Goal: Task Accomplishment & Management: Complete application form

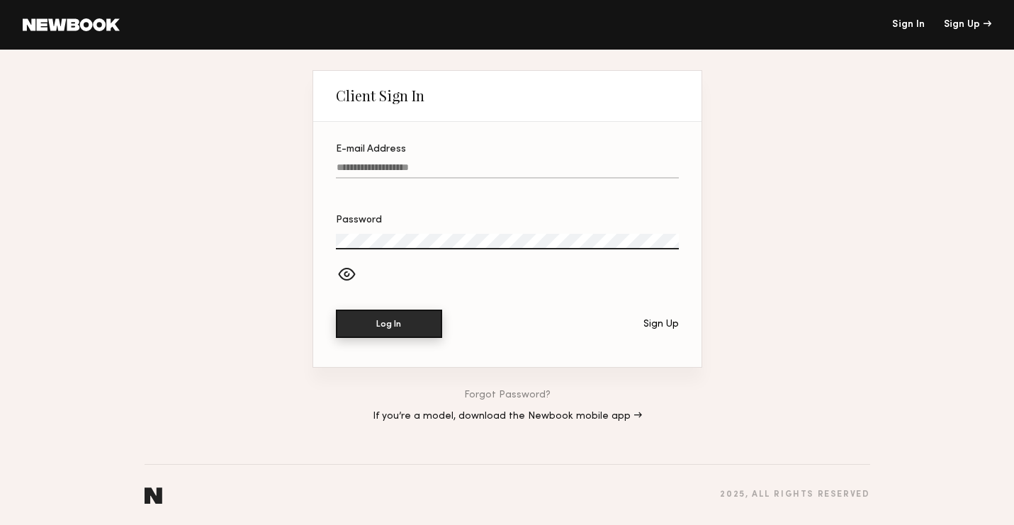
type input "**********"
click at [392, 325] on button "Log In" at bounding box center [389, 324] width 106 height 28
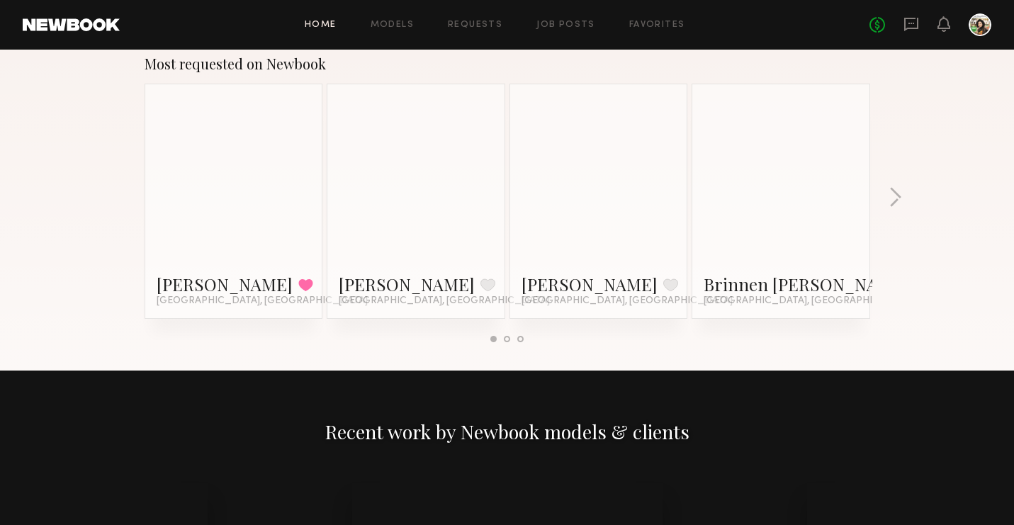
scroll to position [1232, 0]
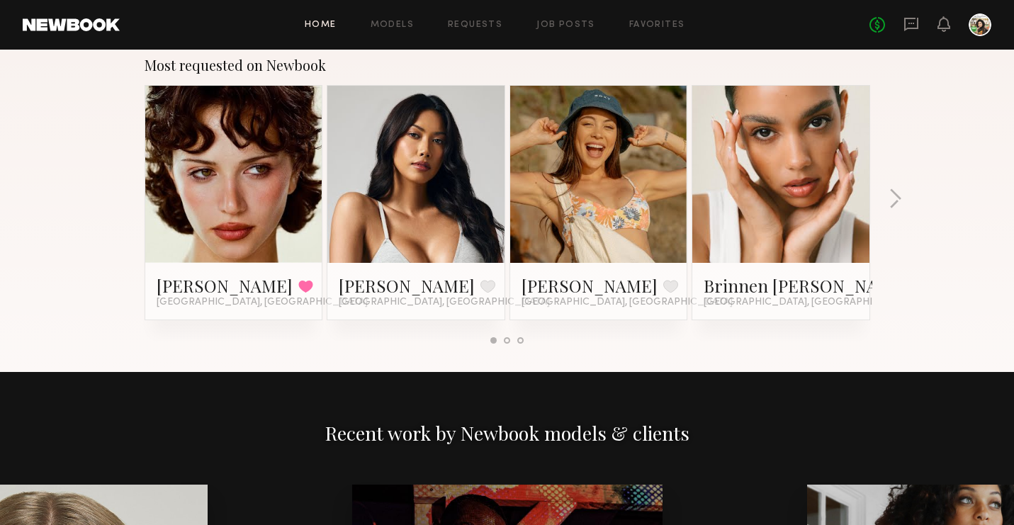
click at [264, 178] on link at bounding box center [234, 174] width 86 height 177
click at [896, 206] on button "button" at bounding box center [895, 199] width 13 height 23
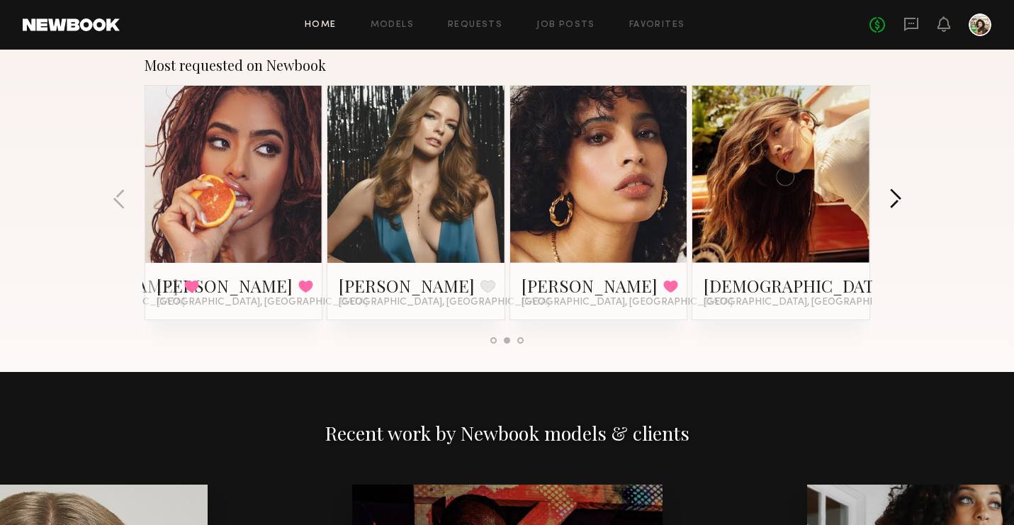
click at [896, 206] on button "button" at bounding box center [895, 199] width 13 height 23
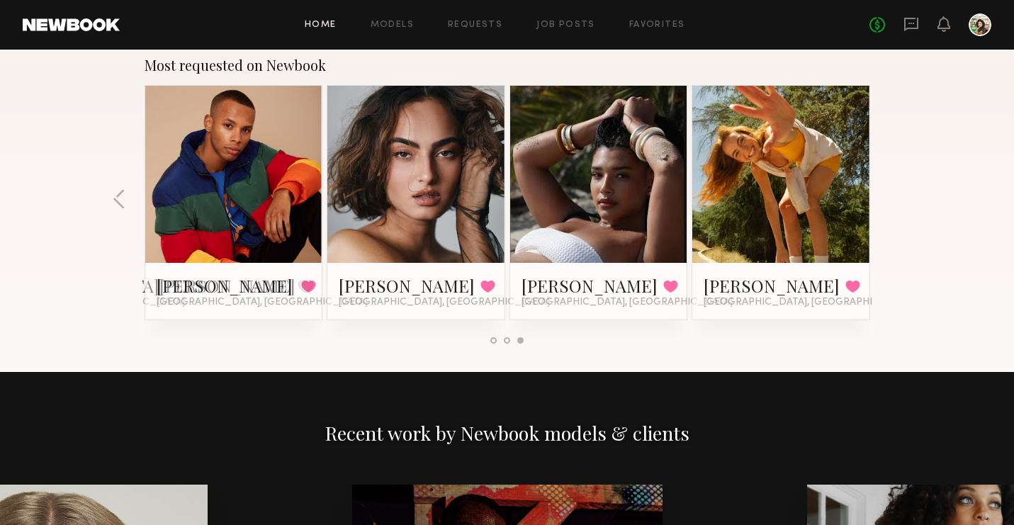
click at [896, 206] on div "Most requested on Newbook Jessie M. Favorited Los Angeles, CA Ericka B. Favorit…" at bounding box center [507, 206] width 1014 height 332
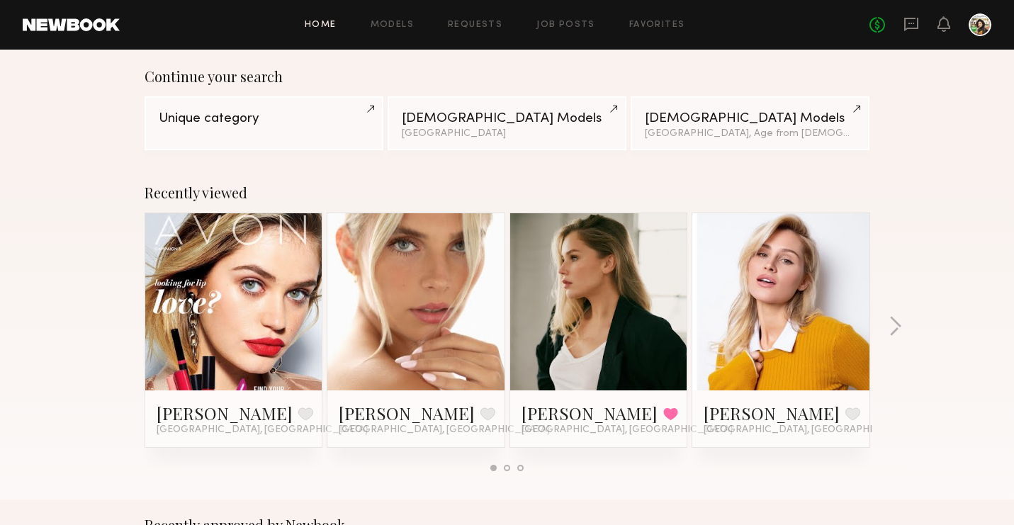
scroll to position [107, 0]
click at [894, 325] on button "button" at bounding box center [895, 328] width 13 height 23
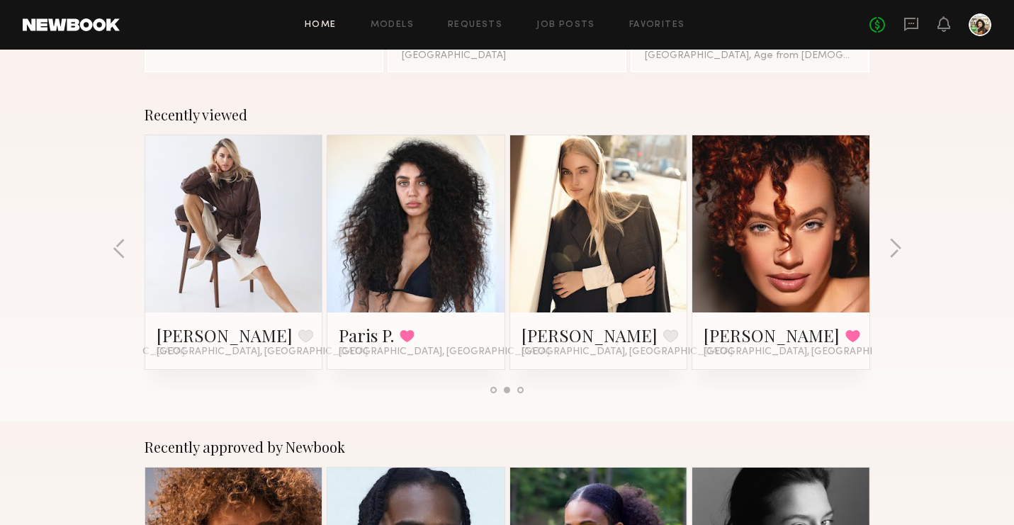
scroll to position [164, 0]
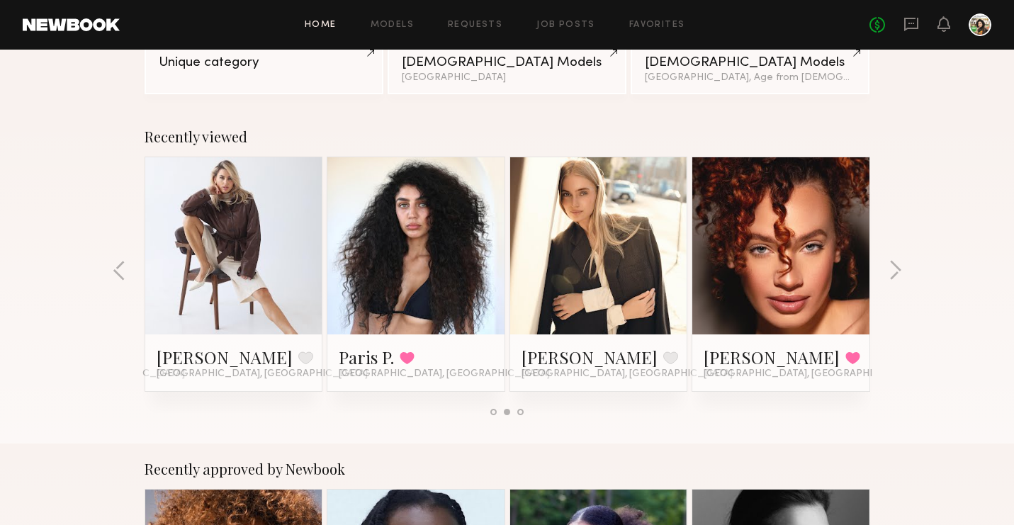
click at [111, 272] on div "Recently viewed Madison S. Favorite Los Angeles, CA Allea S. Favorite Los Angel…" at bounding box center [507, 277] width 1014 height 332
click at [122, 276] on button "button" at bounding box center [119, 271] width 13 height 23
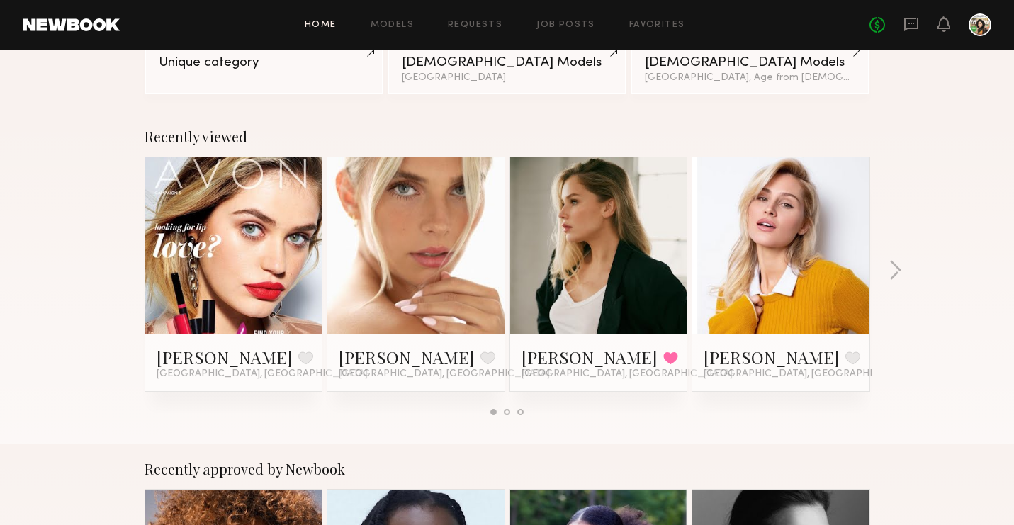
click at [122, 276] on div "Recently viewed Madison S. Favorite Los Angeles, CA Allea S. Favorite Los Angel…" at bounding box center [507, 277] width 1014 height 332
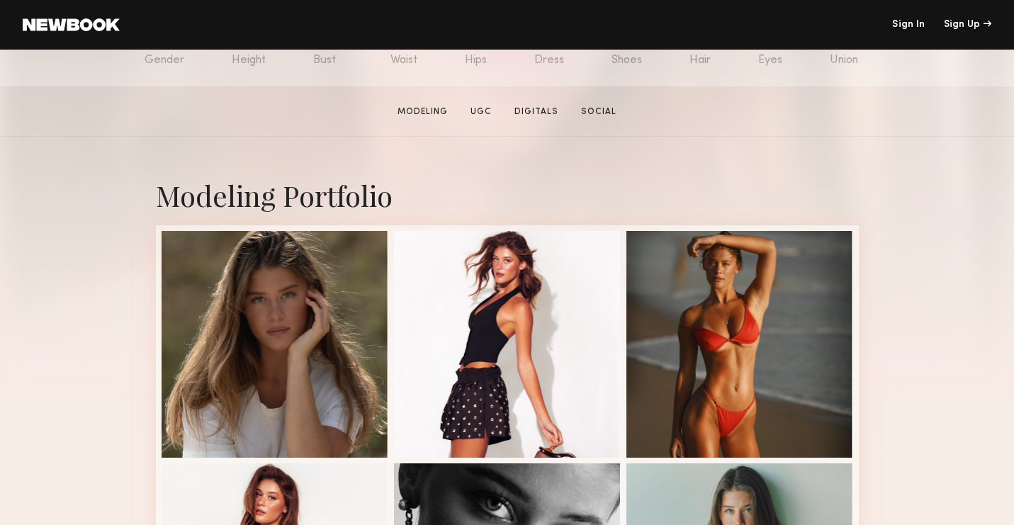
scroll to position [200, 0]
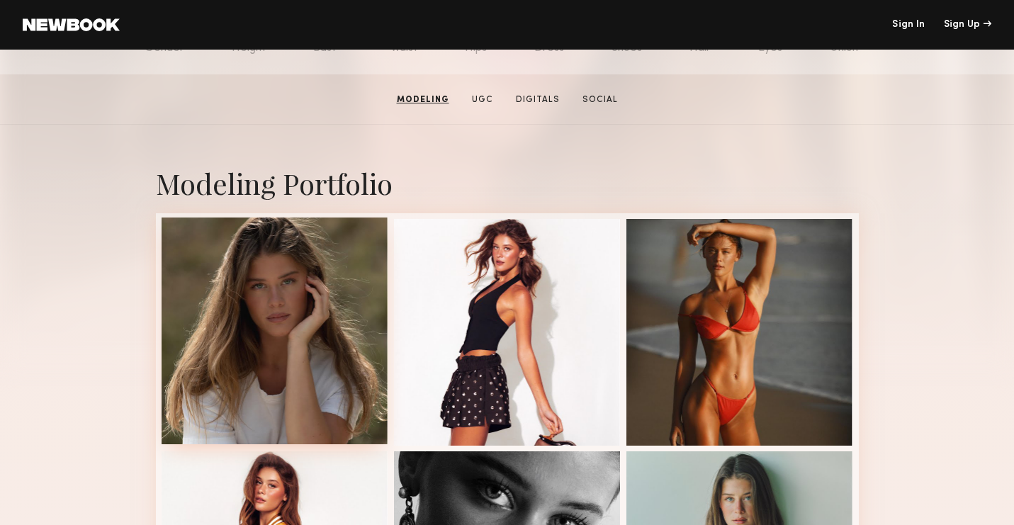
click at [214, 298] on div at bounding box center [275, 331] width 227 height 227
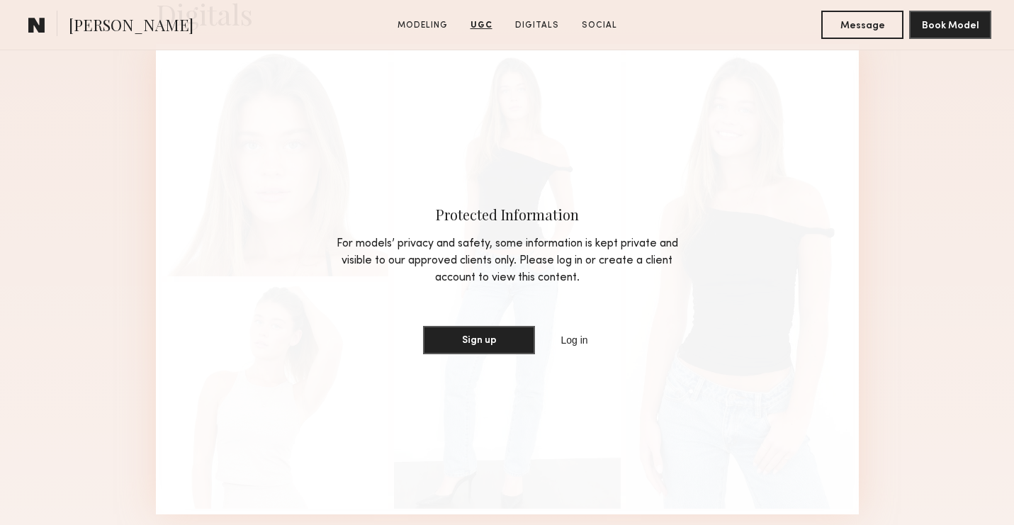
scroll to position [4216, 0]
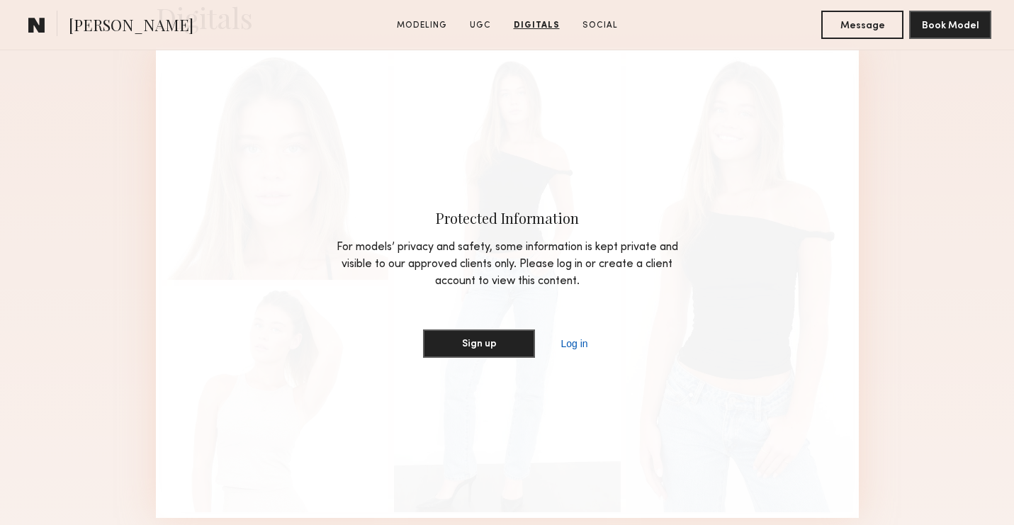
click at [573, 340] on link "Log in" at bounding box center [574, 343] width 33 height 17
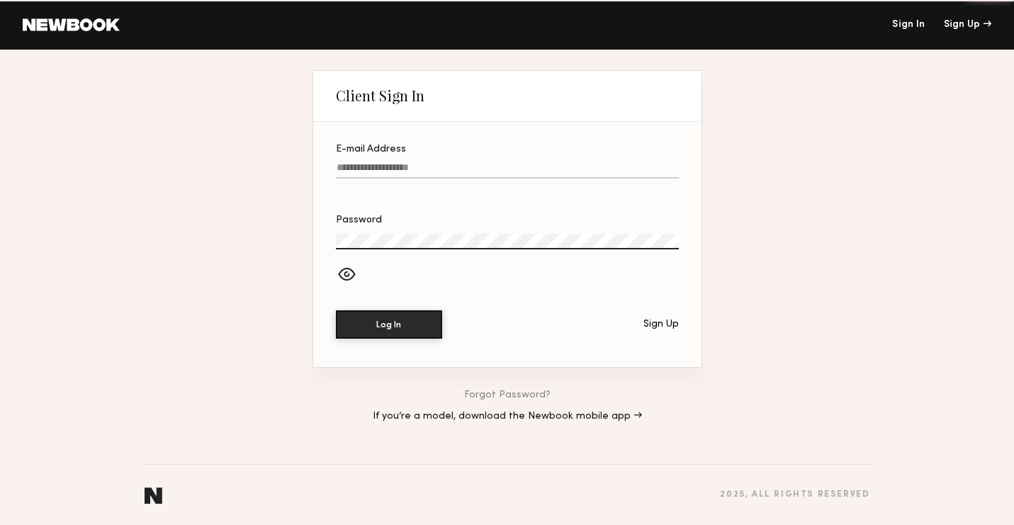
type input "**********"
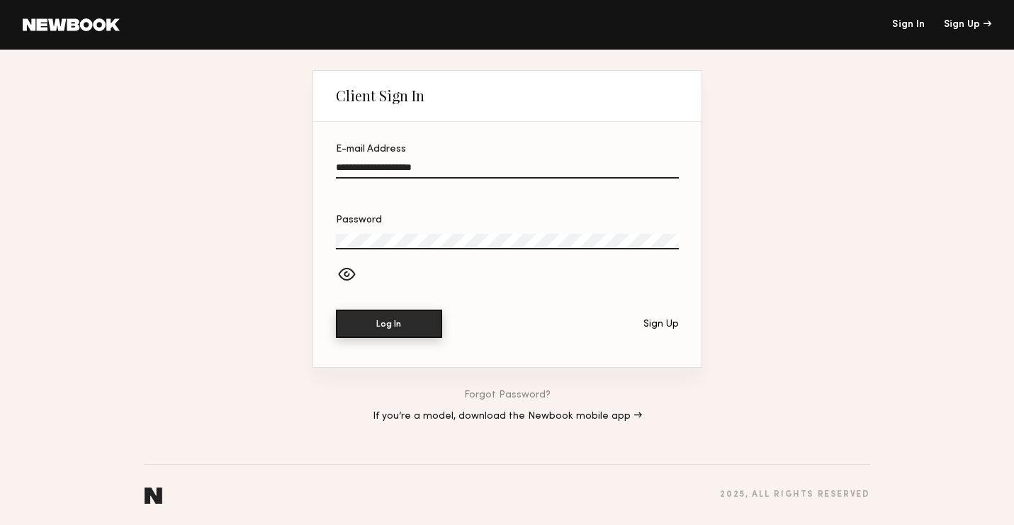
click at [414, 331] on button "Log In" at bounding box center [389, 324] width 106 height 28
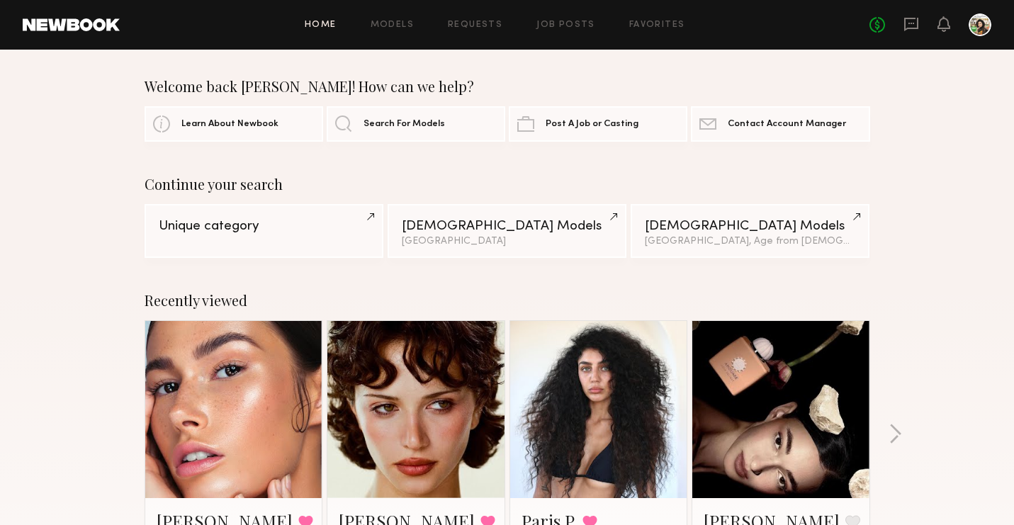
click at [638, 18] on div "Home Models Requests Job Posts Favorites Sign Out No fees up to $5,000" at bounding box center [556, 24] width 872 height 23
click at [641, 21] on link "Favorites" at bounding box center [657, 25] width 56 height 9
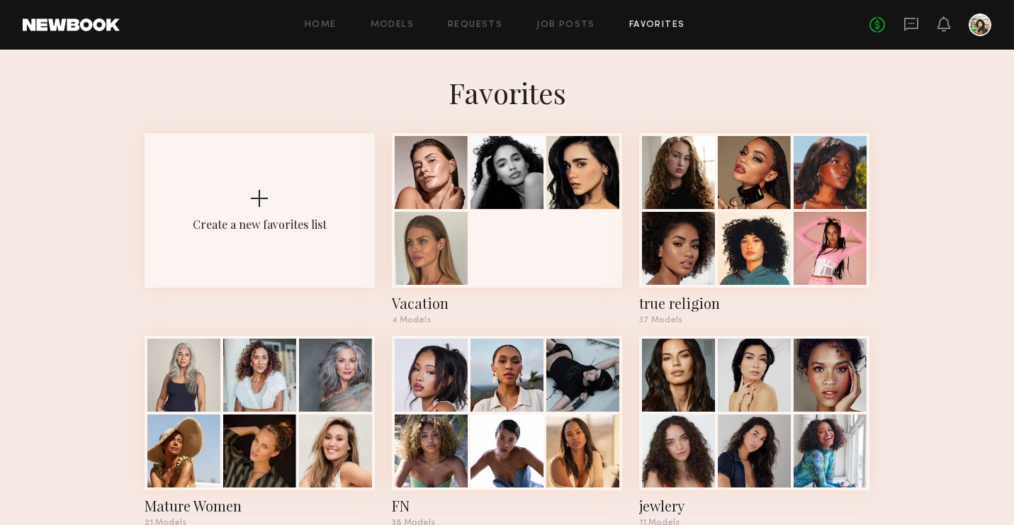
click at [577, 30] on div "Home Models Requests Job Posts Favorites Sign Out No fees up to $5,000" at bounding box center [556, 24] width 872 height 23
click at [551, 18] on div "Home Models Requests Job Posts Favorites Sign Out No fees up to $5,000" at bounding box center [556, 24] width 872 height 23
click at [558, 23] on link "Job Posts" at bounding box center [565, 25] width 59 height 9
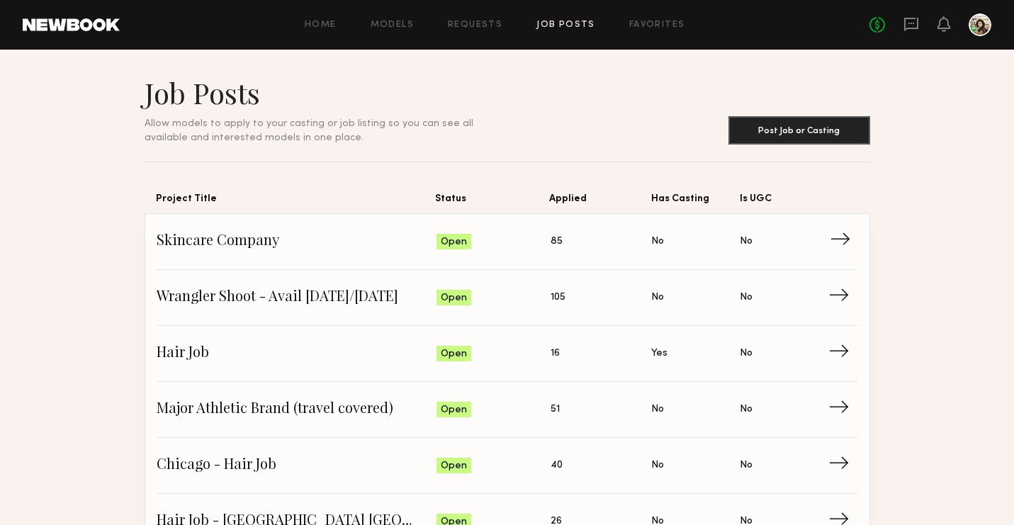
click at [609, 256] on link "Skincare Company Status: Open Applied: 85 Has Casting: No Is UGC: No →" at bounding box center [507, 242] width 701 height 56
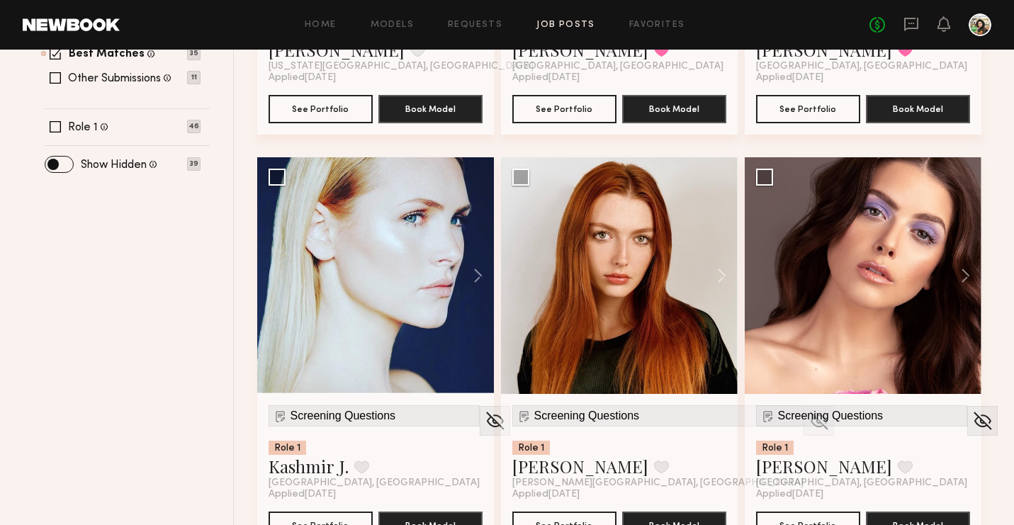
scroll to position [488, 0]
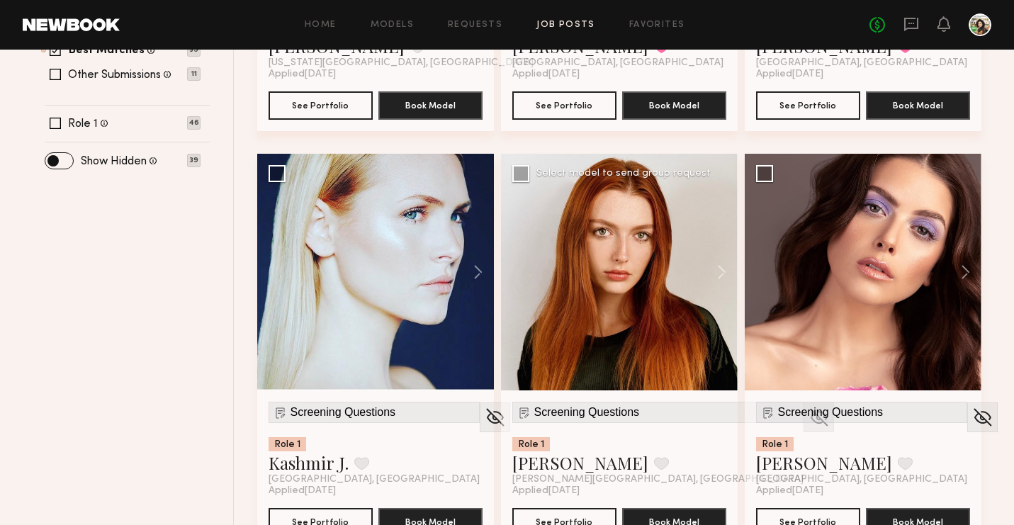
click at [808, 419] on img at bounding box center [819, 417] width 22 height 21
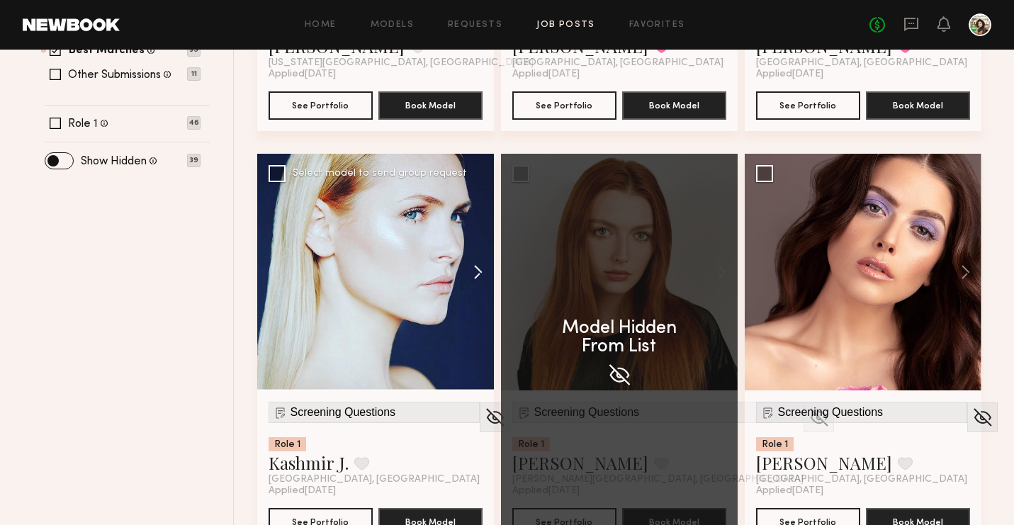
click at [475, 279] on button at bounding box center [471, 272] width 45 height 237
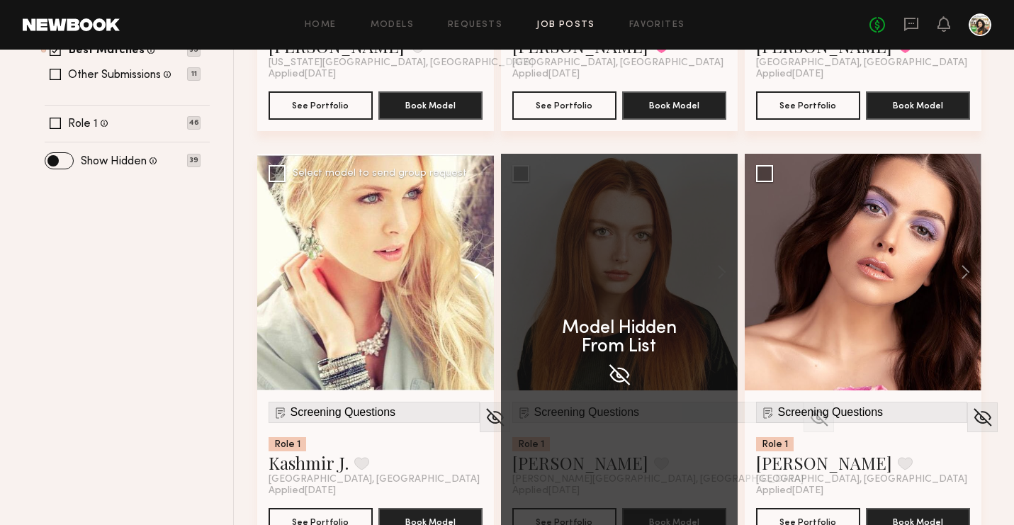
click at [475, 279] on button at bounding box center [471, 272] width 45 height 237
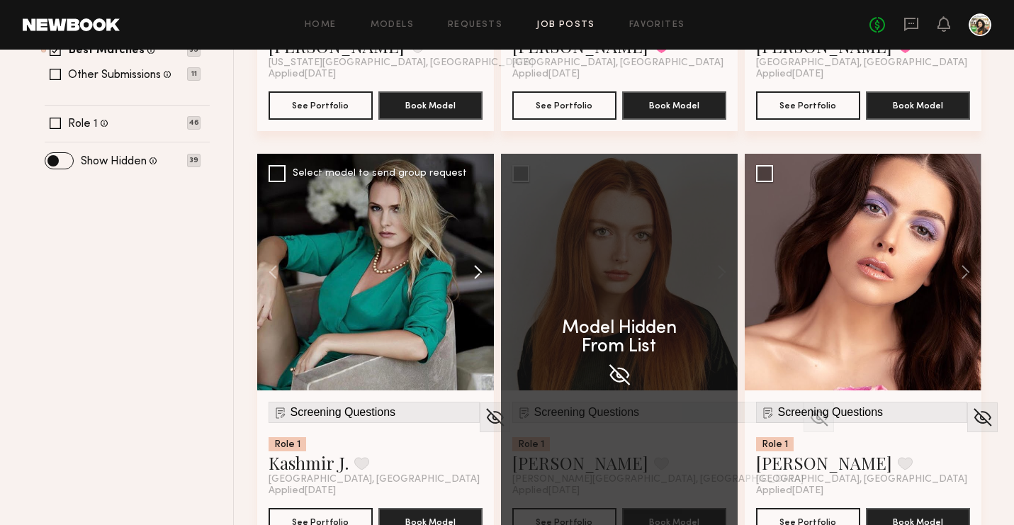
click at [475, 279] on button at bounding box center [471, 272] width 45 height 237
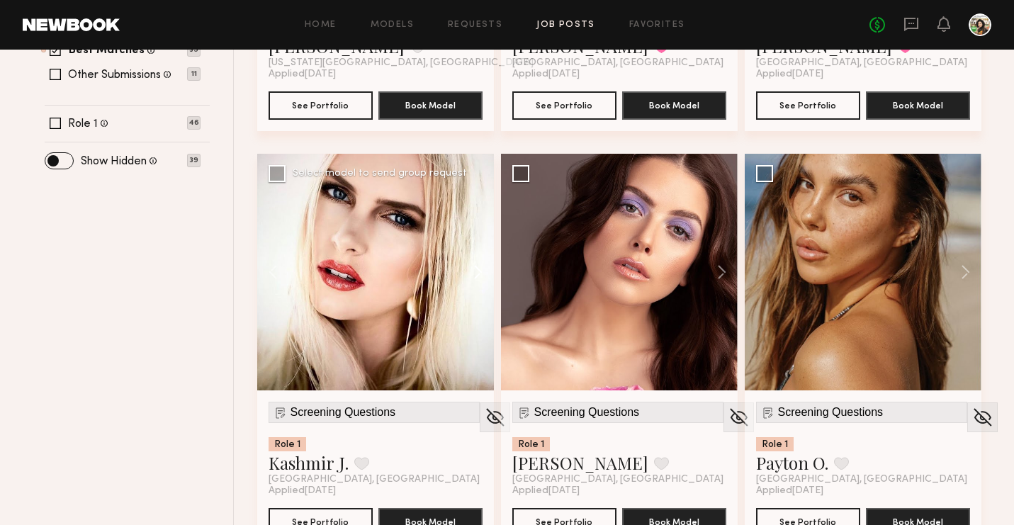
click at [475, 279] on button at bounding box center [471, 272] width 45 height 237
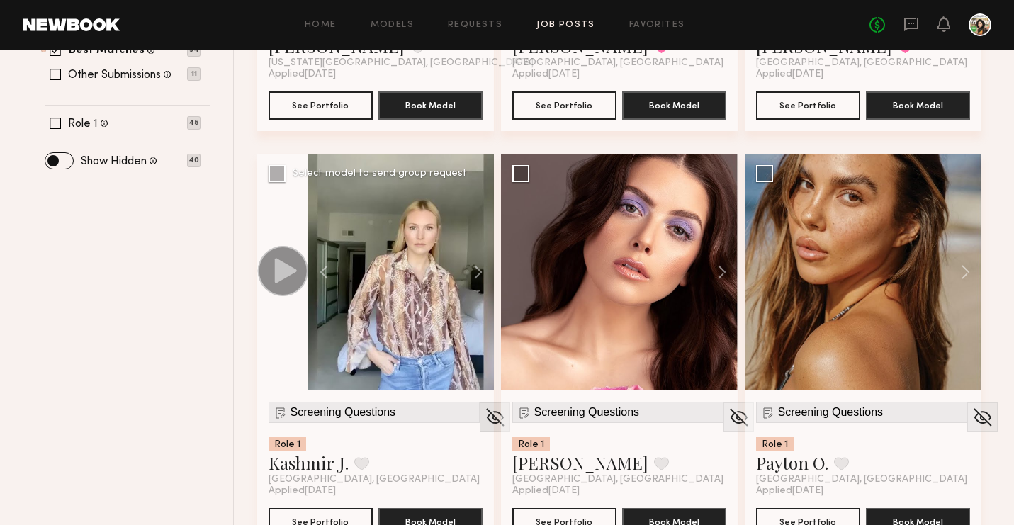
click at [484, 415] on img at bounding box center [495, 417] width 22 height 21
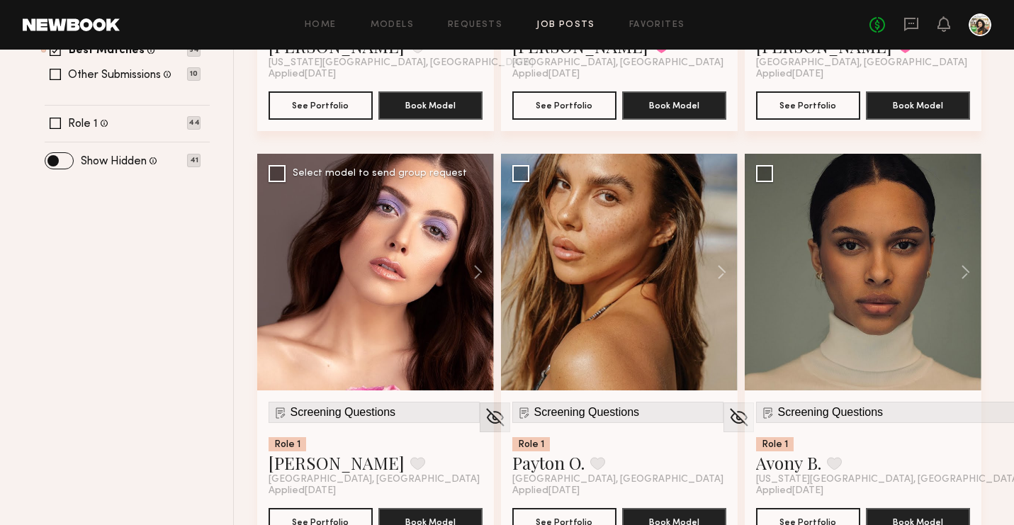
click at [484, 422] on img at bounding box center [495, 417] width 22 height 21
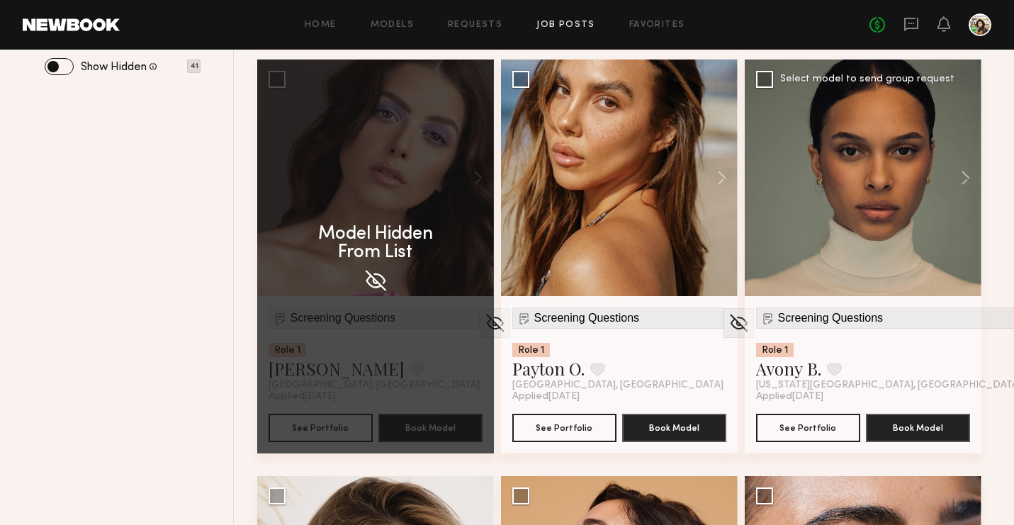
scroll to position [583, 0]
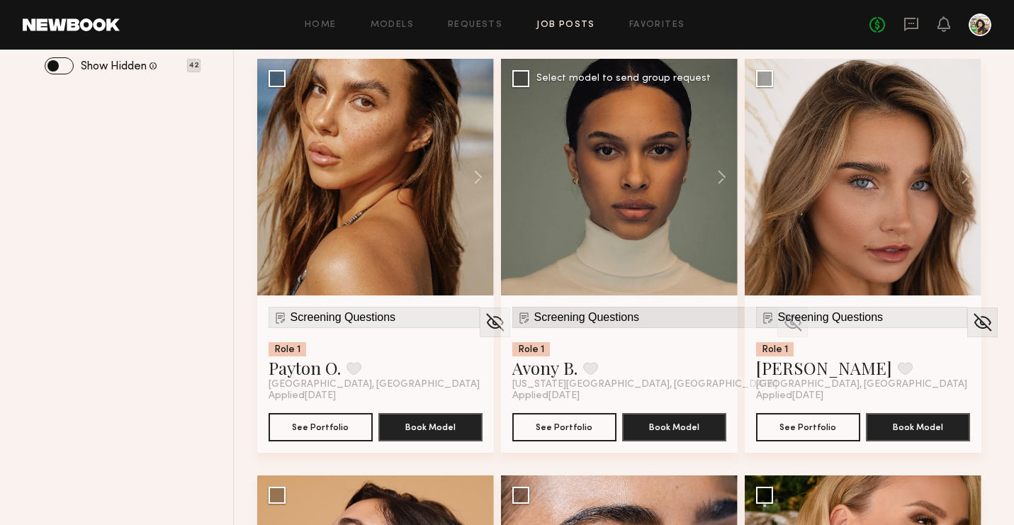
click at [566, 320] on span "Screening Questions" at bounding box center [587, 317] width 106 height 13
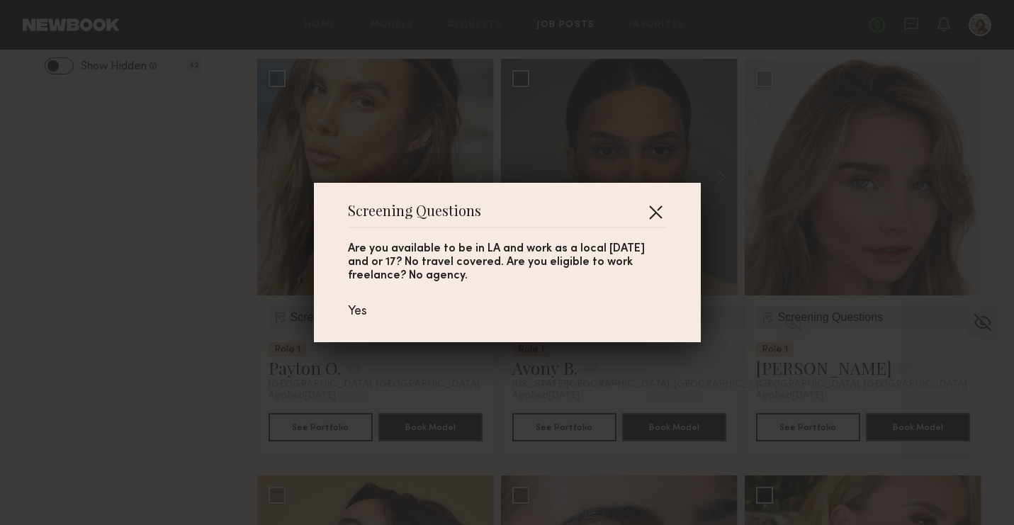
click at [662, 203] on button "button" at bounding box center [655, 212] width 23 height 23
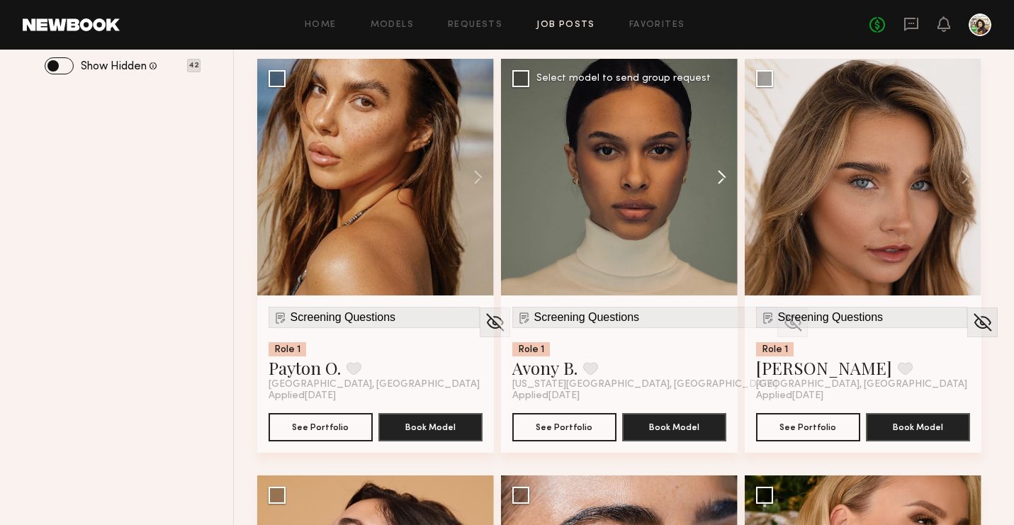
click at [713, 174] on button at bounding box center [714, 177] width 45 height 237
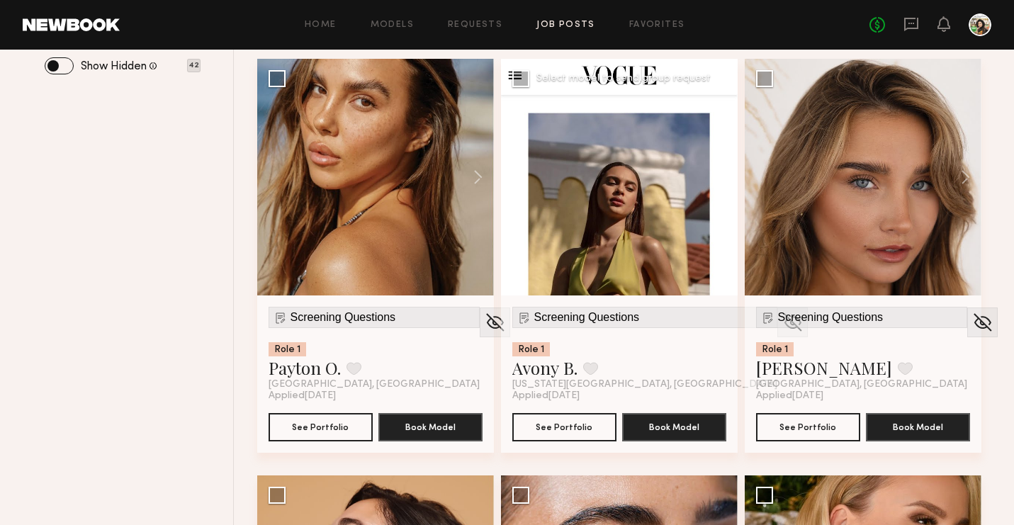
click at [713, 174] on button at bounding box center [714, 177] width 45 height 237
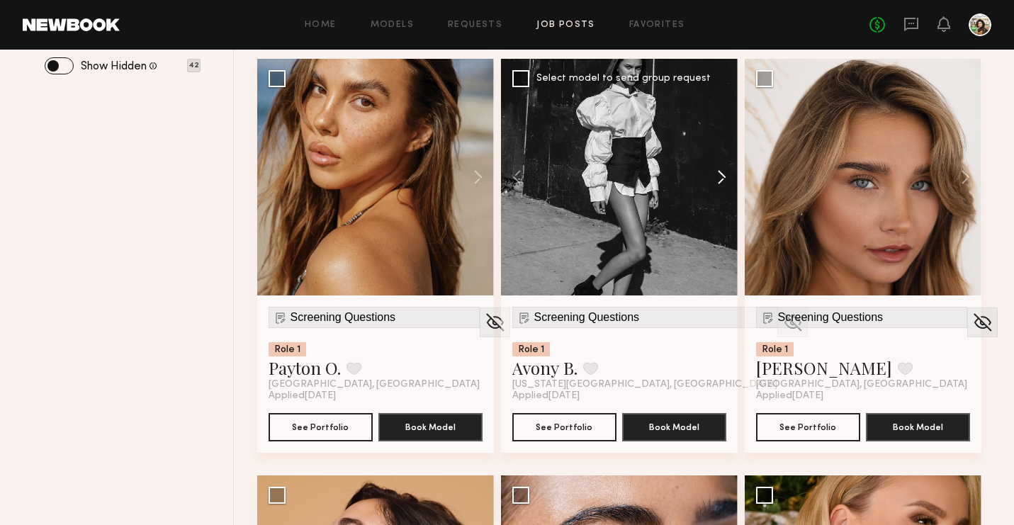
click at [713, 174] on button at bounding box center [714, 177] width 45 height 237
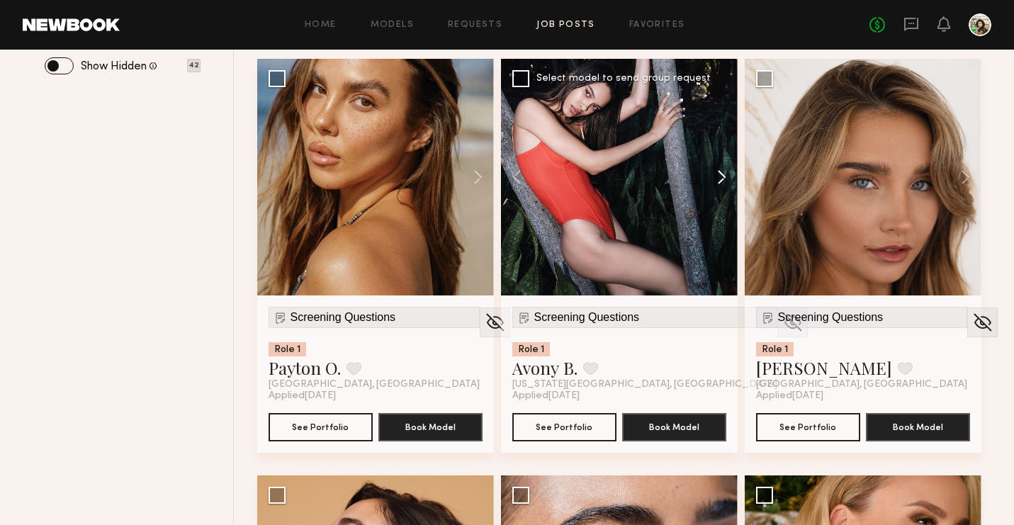
click at [713, 174] on button at bounding box center [714, 177] width 45 height 237
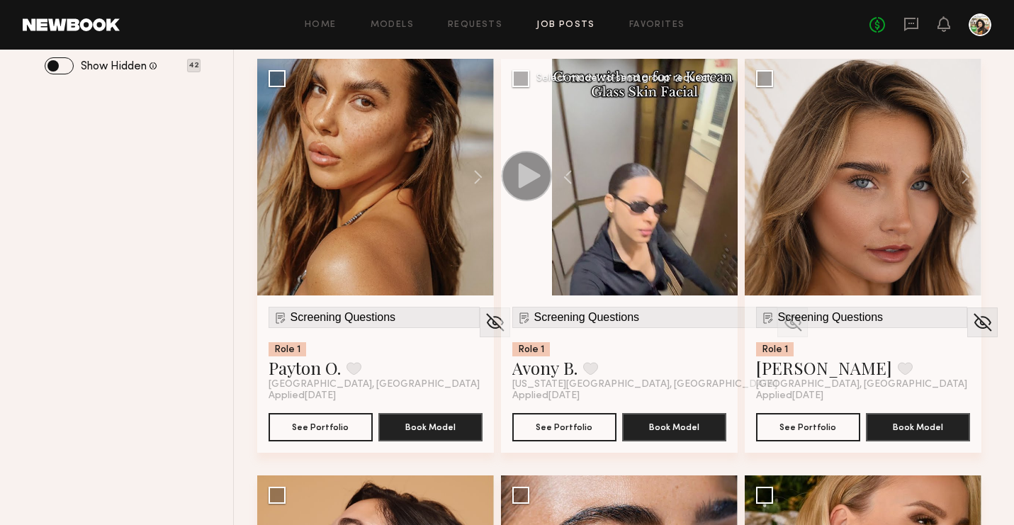
click at [713, 174] on div at bounding box center [645, 177] width 186 height 237
click at [971, 325] on img at bounding box center [982, 322] width 22 height 21
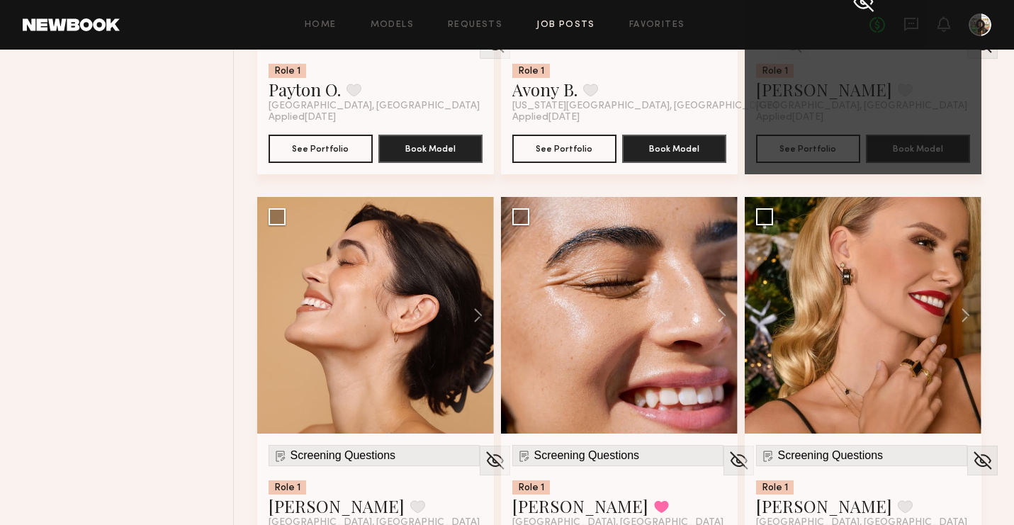
scroll to position [918, 0]
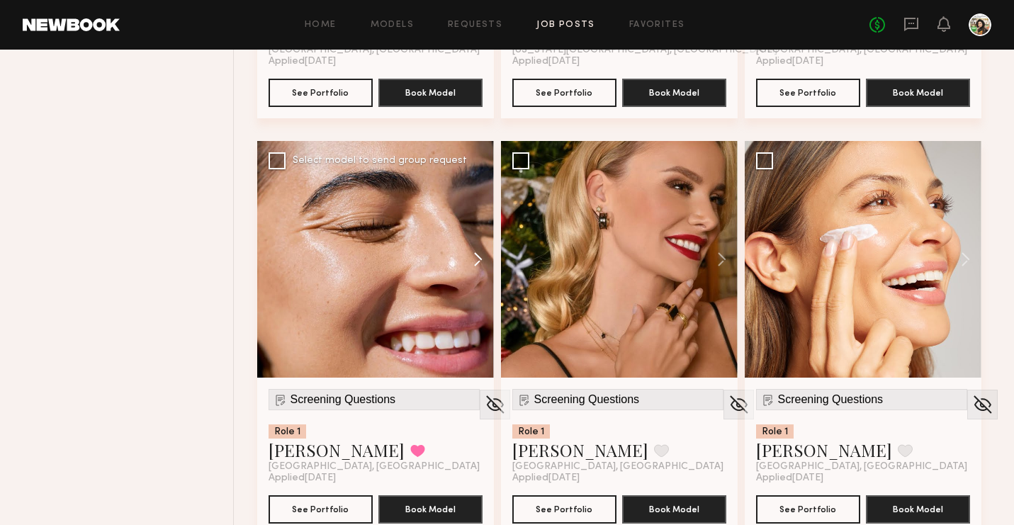
click at [473, 260] on button at bounding box center [471, 259] width 45 height 237
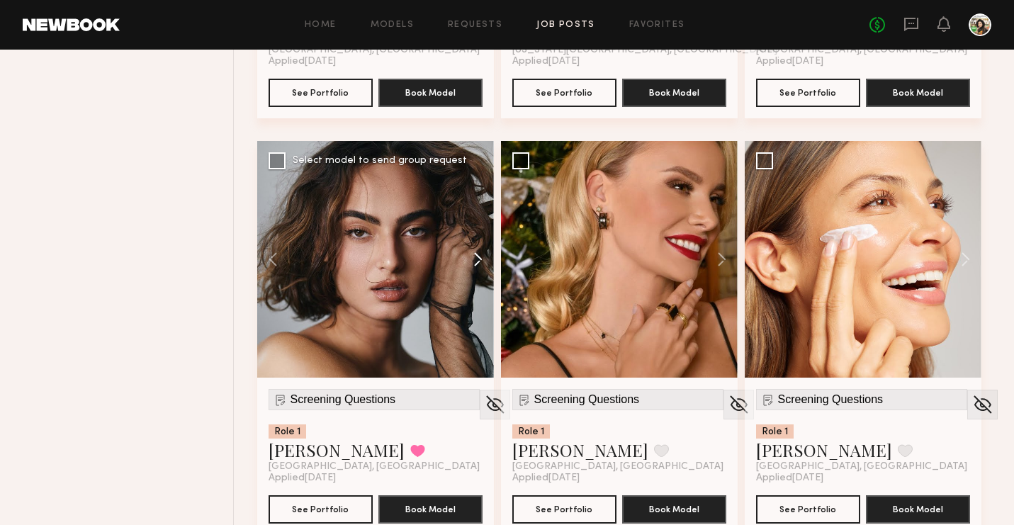
click at [473, 260] on button at bounding box center [471, 259] width 45 height 237
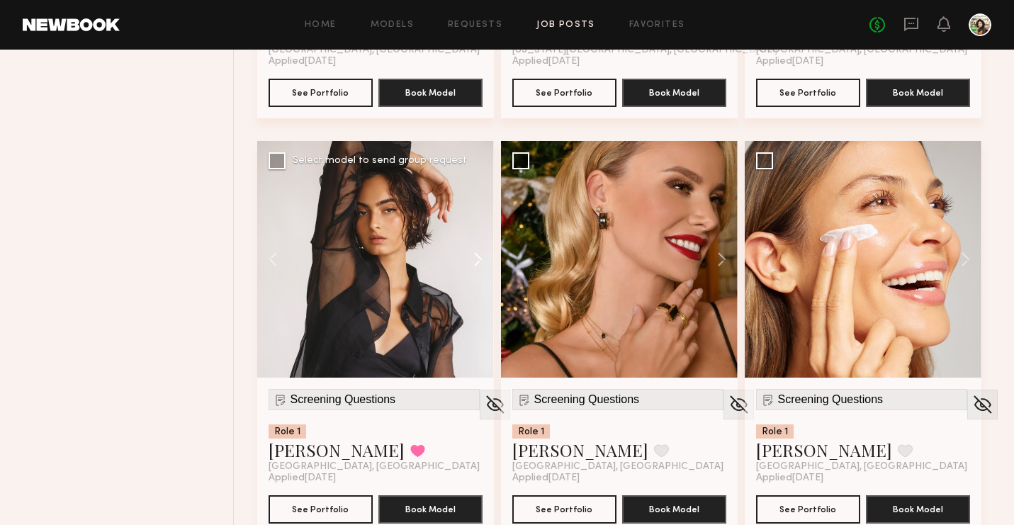
click at [473, 260] on button at bounding box center [471, 259] width 45 height 237
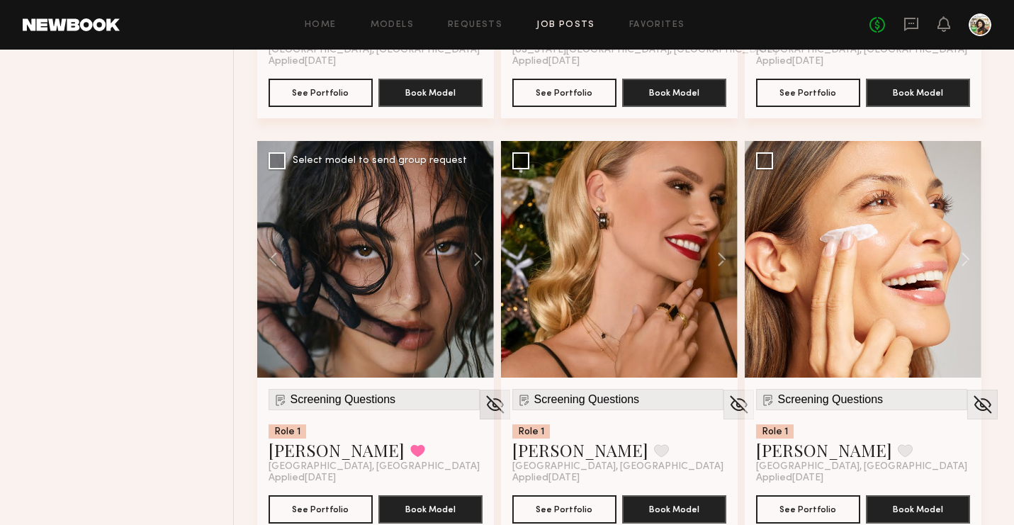
click at [484, 403] on img at bounding box center [495, 404] width 22 height 21
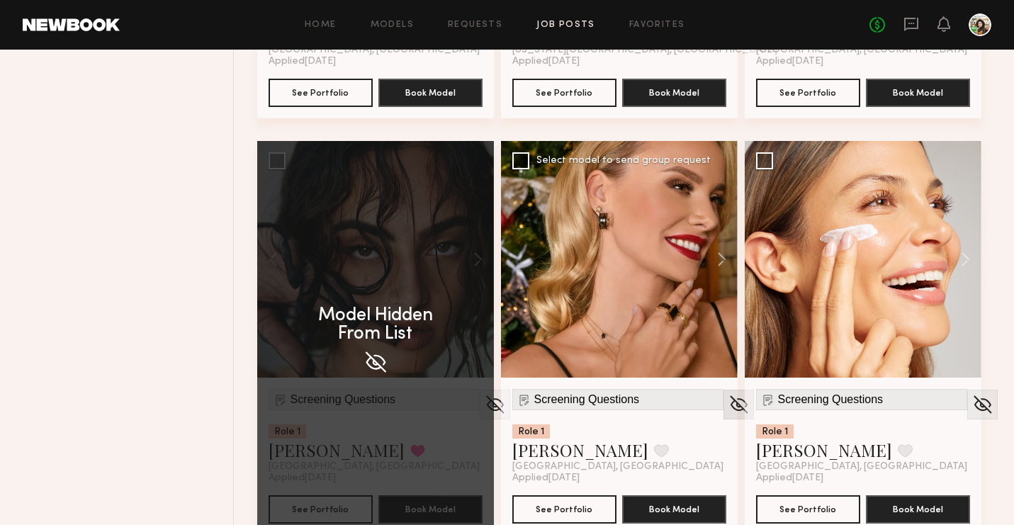
click at [728, 407] on img at bounding box center [739, 404] width 22 height 21
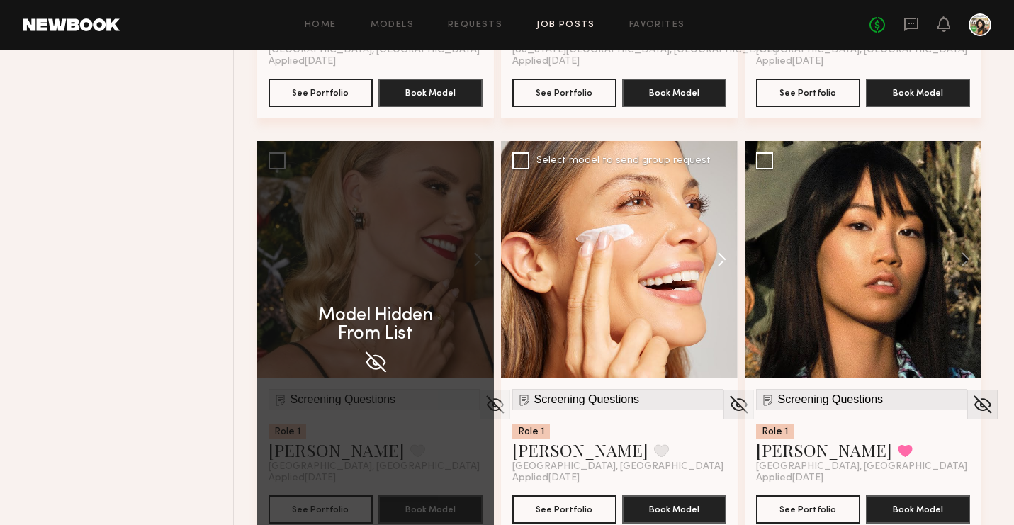
click at [936, 259] on button at bounding box center [958, 259] width 45 height 237
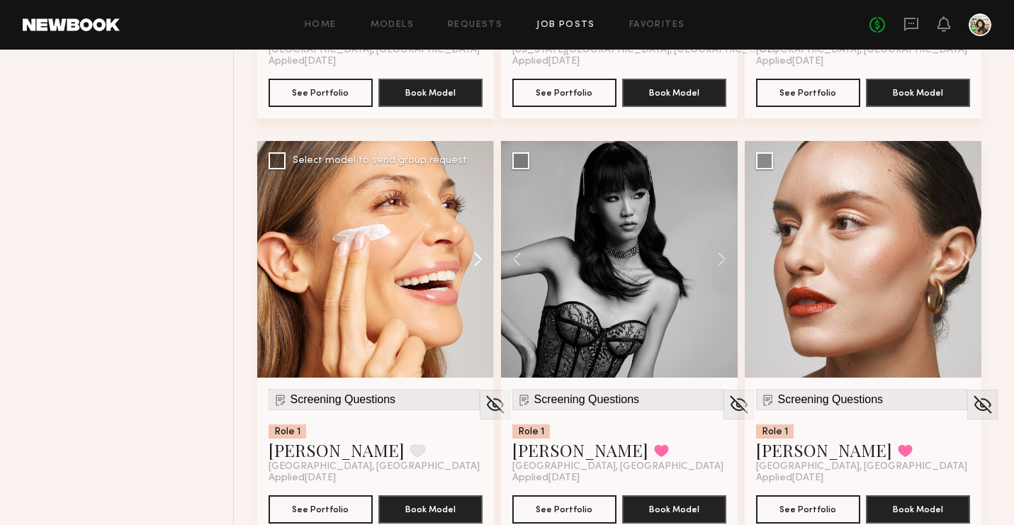
click at [726, 259] on button at bounding box center [714, 259] width 45 height 237
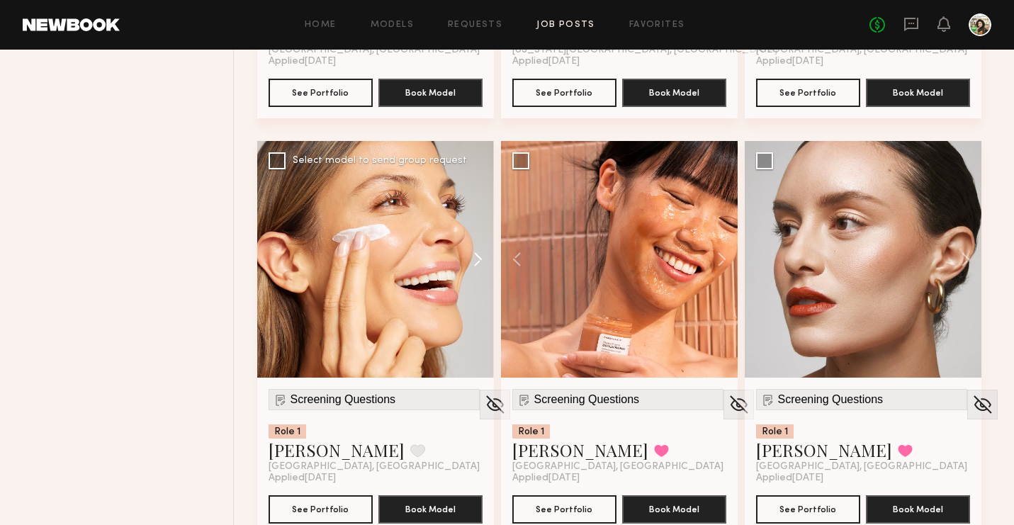
click at [479, 259] on button at bounding box center [471, 259] width 45 height 237
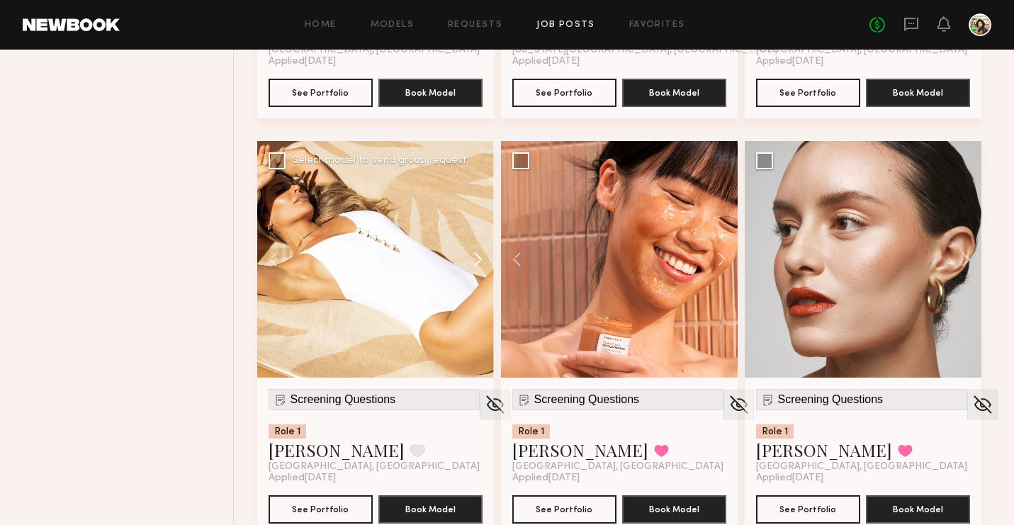
click at [479, 259] on button at bounding box center [471, 259] width 45 height 237
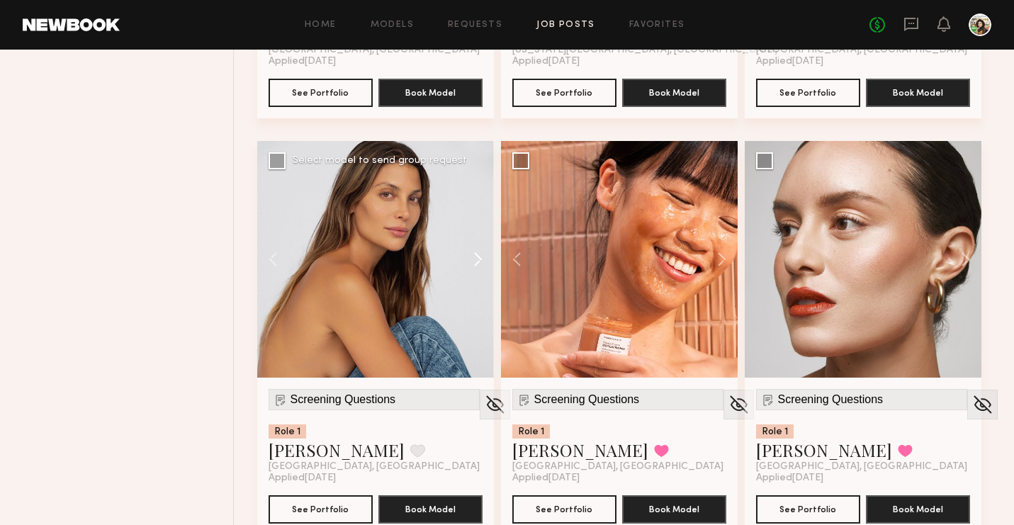
click at [479, 259] on button at bounding box center [471, 259] width 45 height 237
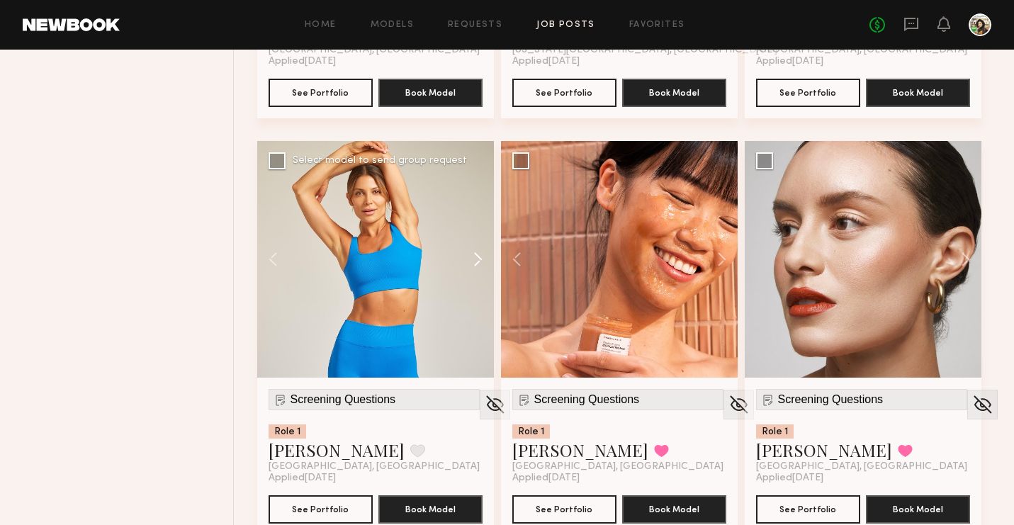
click at [479, 259] on button at bounding box center [471, 259] width 45 height 237
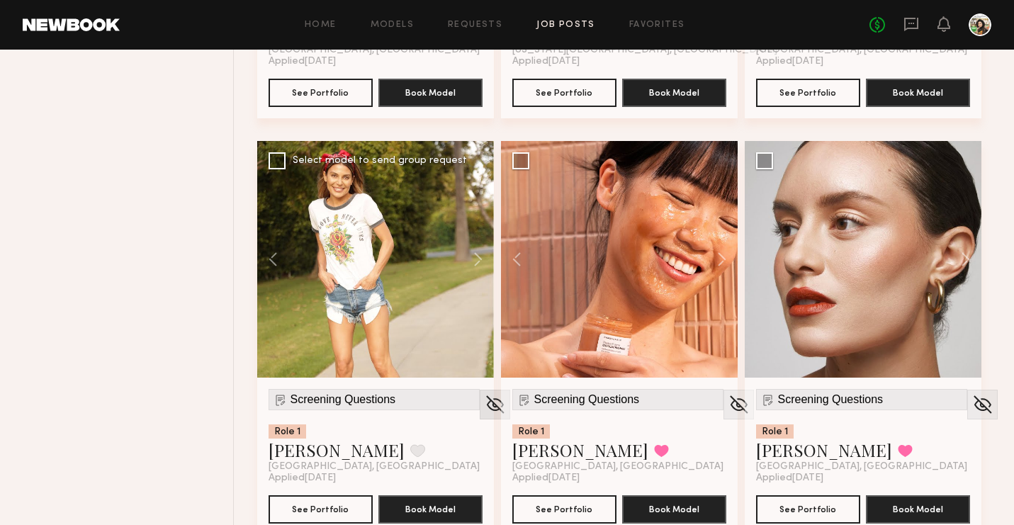
click at [484, 397] on img at bounding box center [495, 404] width 22 height 21
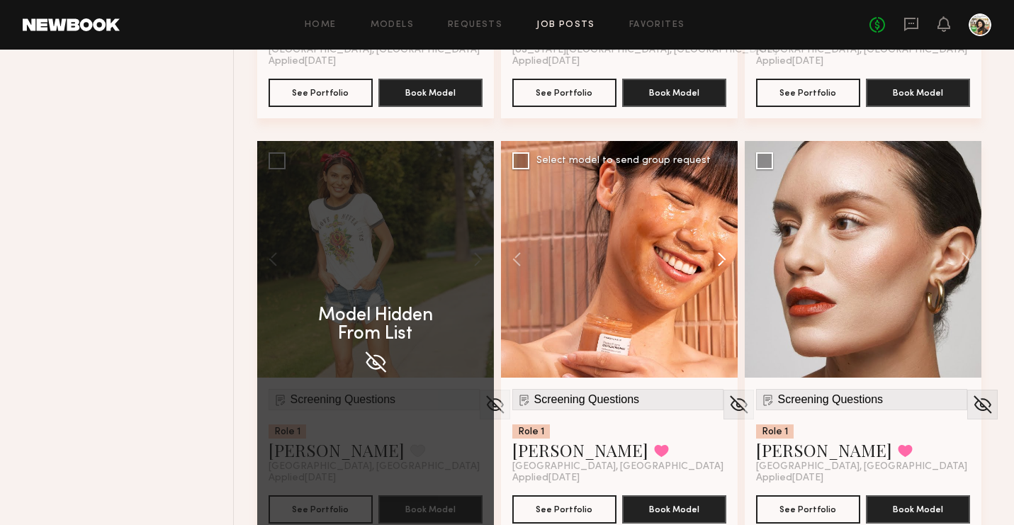
click at [718, 267] on button at bounding box center [714, 259] width 45 height 237
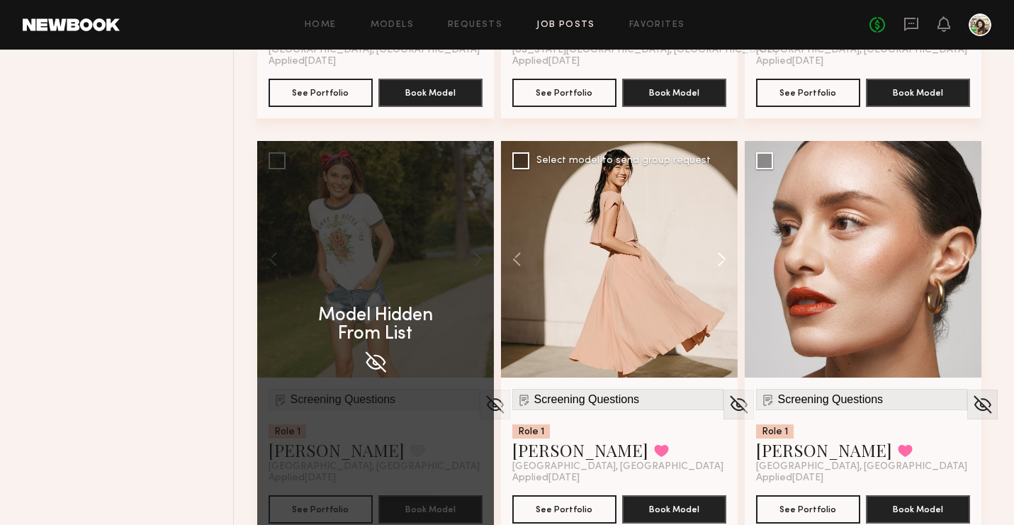
click at [718, 267] on button at bounding box center [714, 259] width 45 height 237
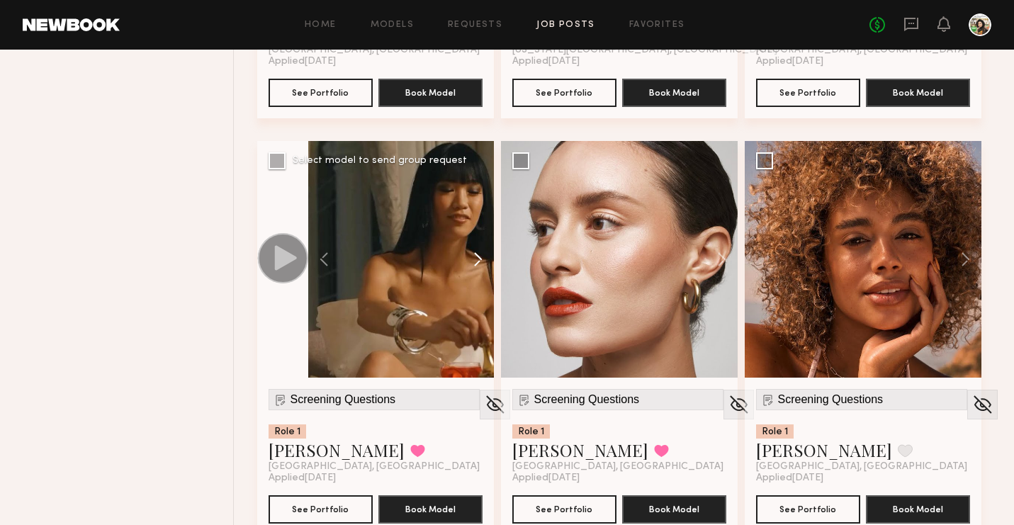
click at [718, 267] on button at bounding box center [714, 259] width 45 height 237
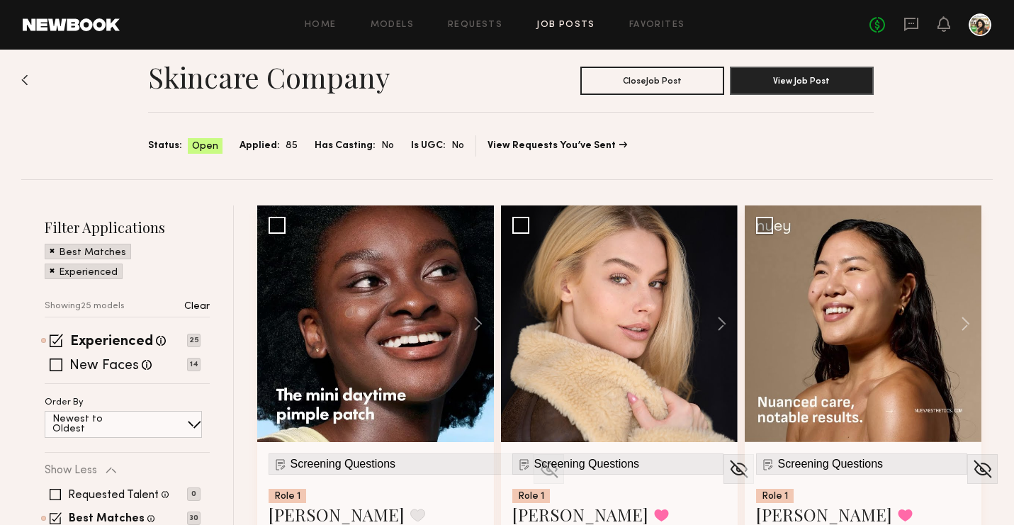
scroll to position [0, 0]
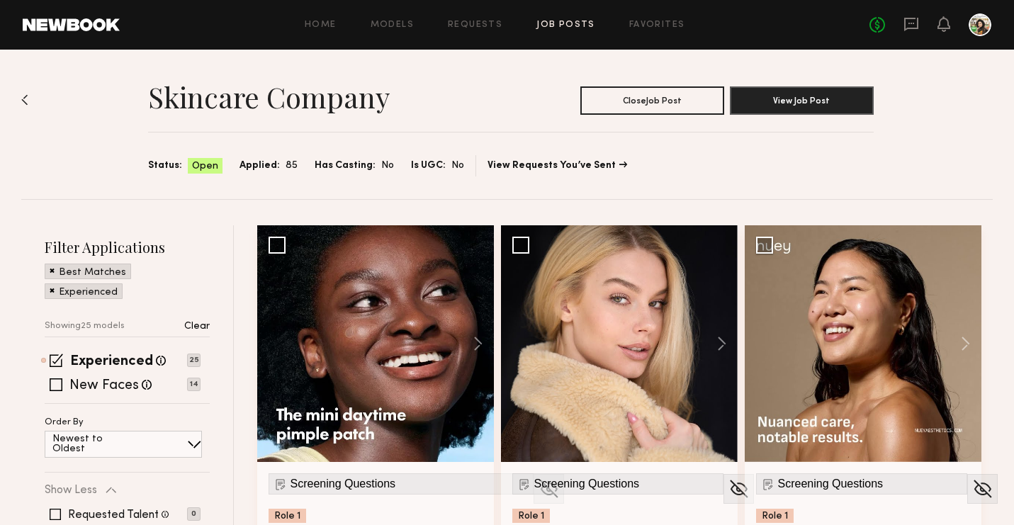
click at [373, 17] on div "Home Models Requests Job Posts Favorites Sign Out No fees up to $5,000" at bounding box center [556, 24] width 872 height 23
click at [378, 22] on link "Models" at bounding box center [392, 25] width 43 height 9
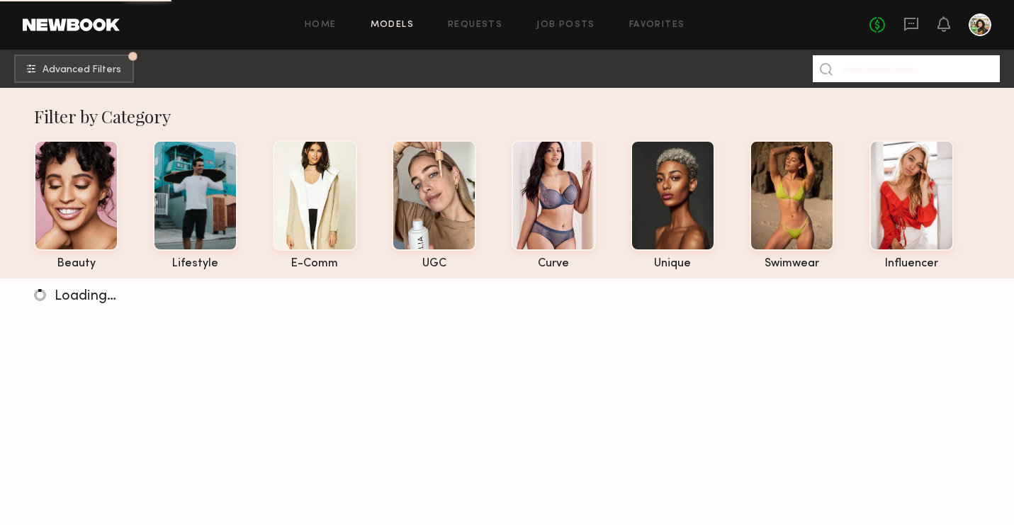
click at [869, 71] on input at bounding box center [906, 68] width 187 height 27
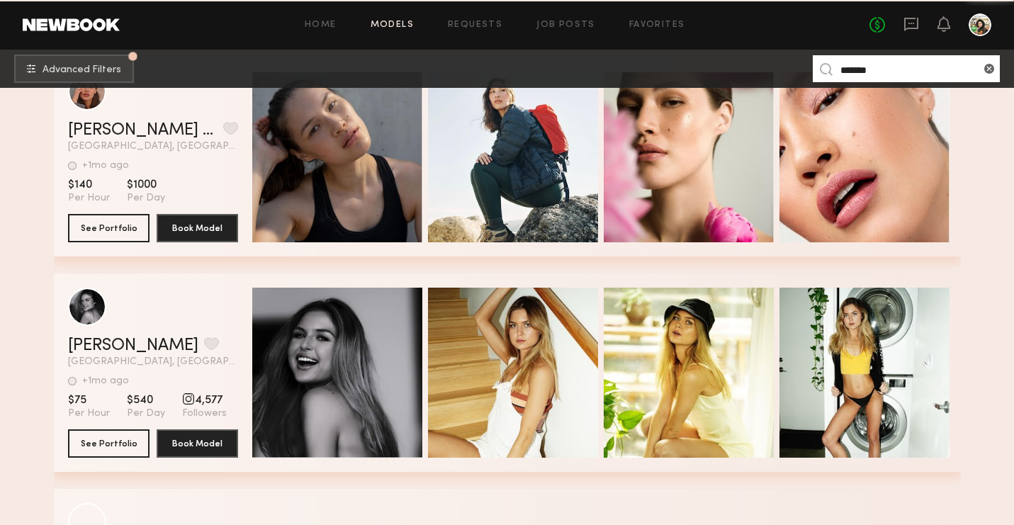
scroll to position [1411, 0]
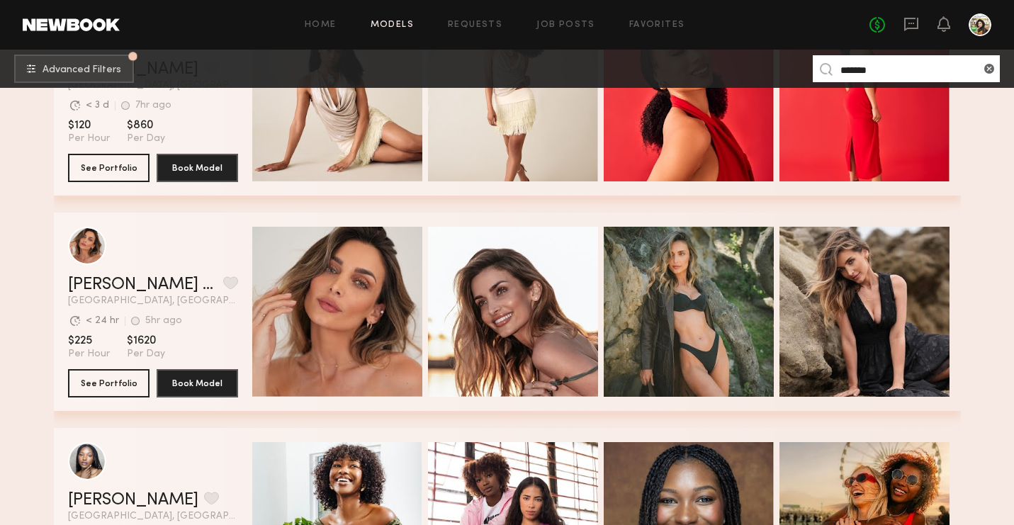
type input "******"
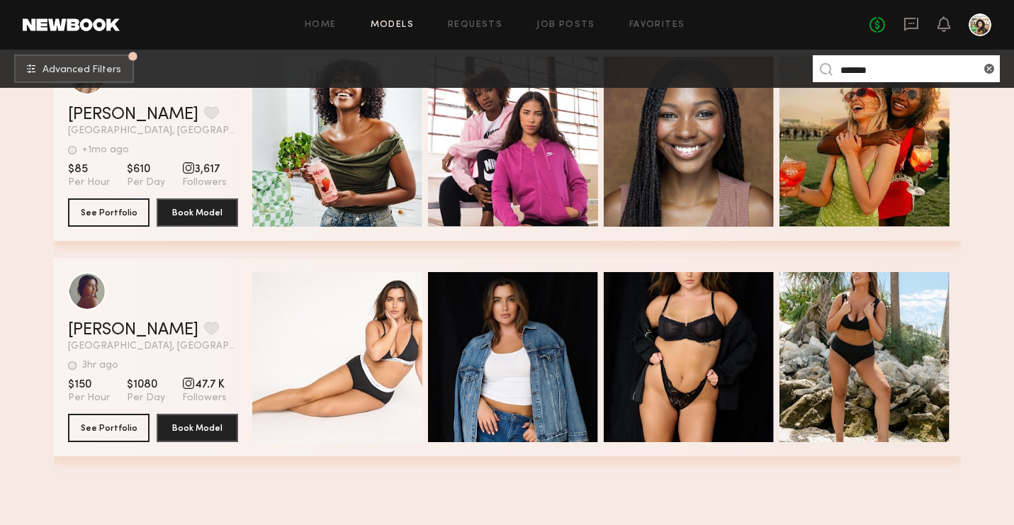
scroll to position [1329, 0]
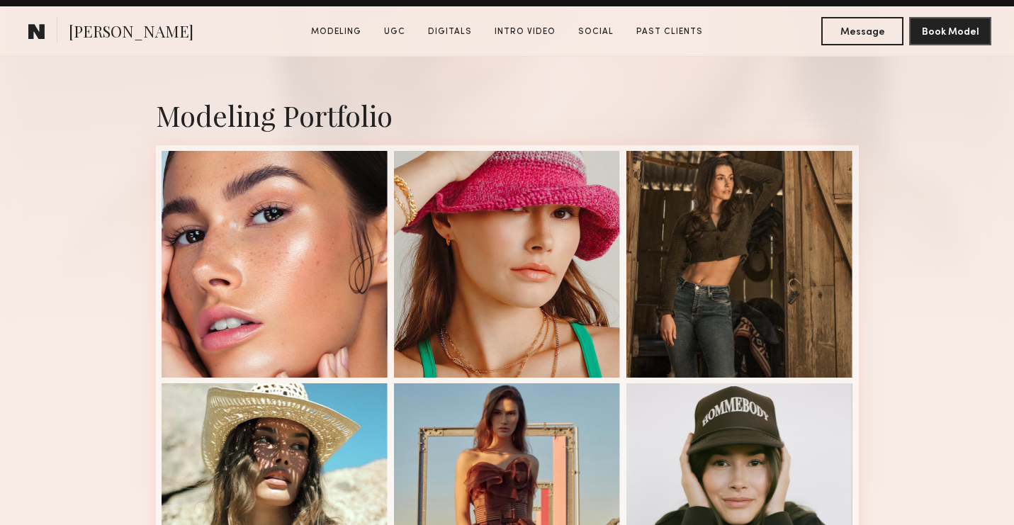
scroll to position [275, 0]
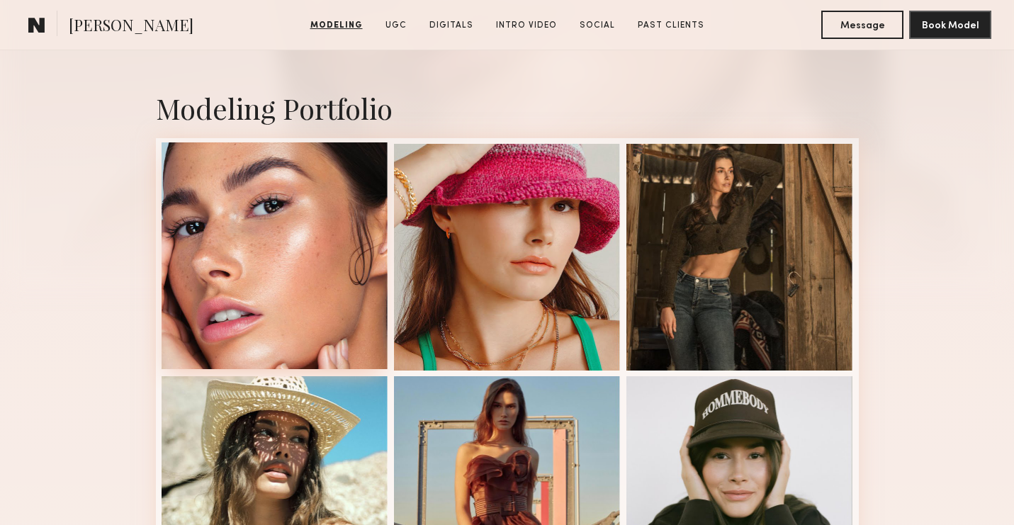
click at [308, 282] on div at bounding box center [275, 255] width 227 height 227
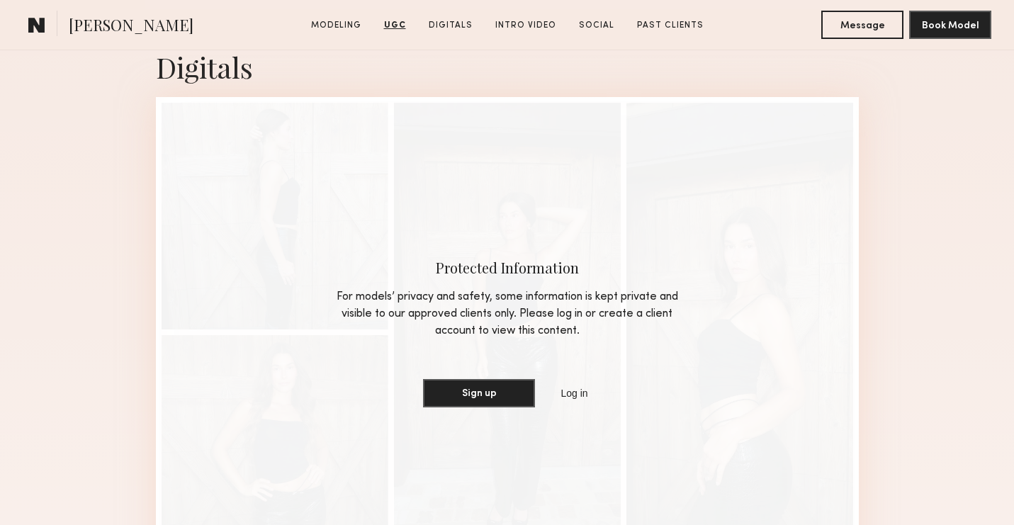
scroll to position [4399, 0]
click at [569, 393] on link "Log in" at bounding box center [574, 393] width 33 height 17
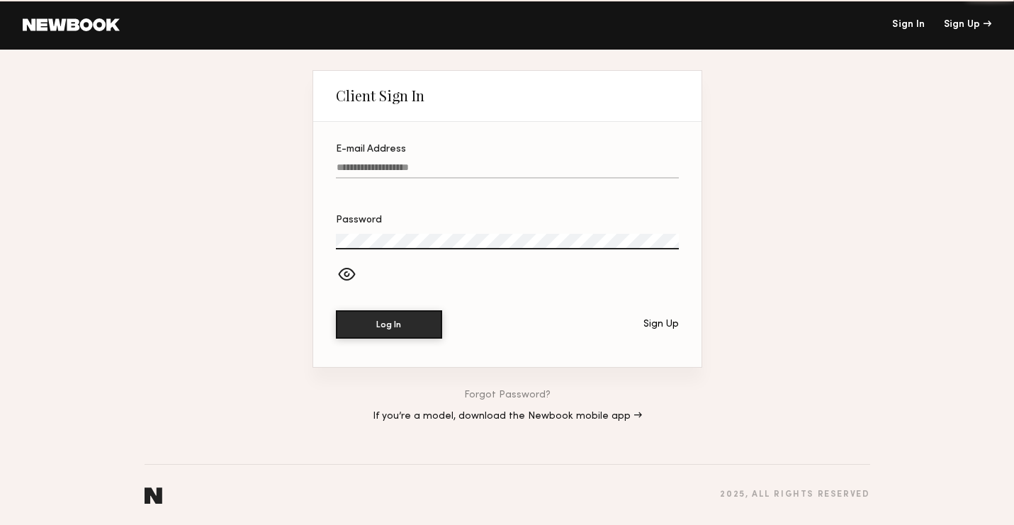
type input "**********"
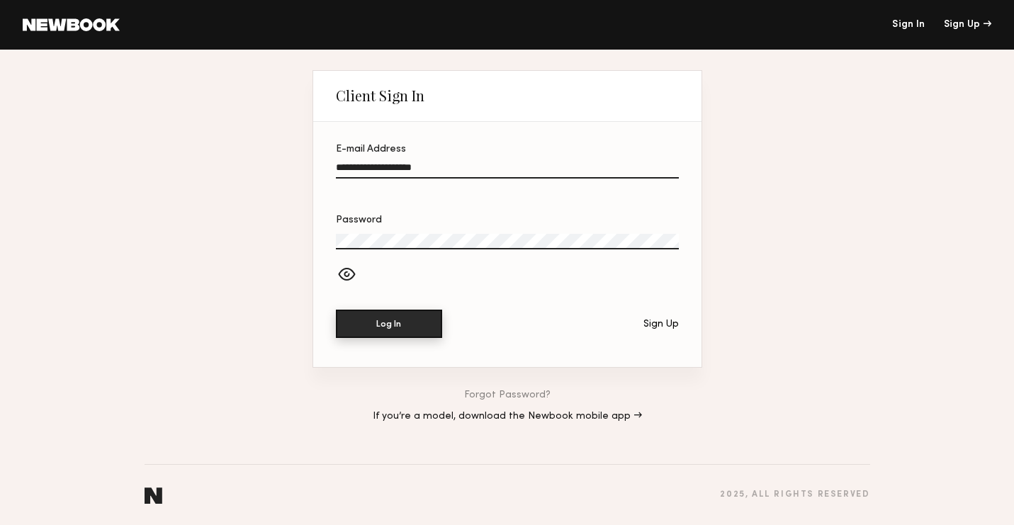
click at [402, 320] on button "Log In" at bounding box center [389, 324] width 106 height 28
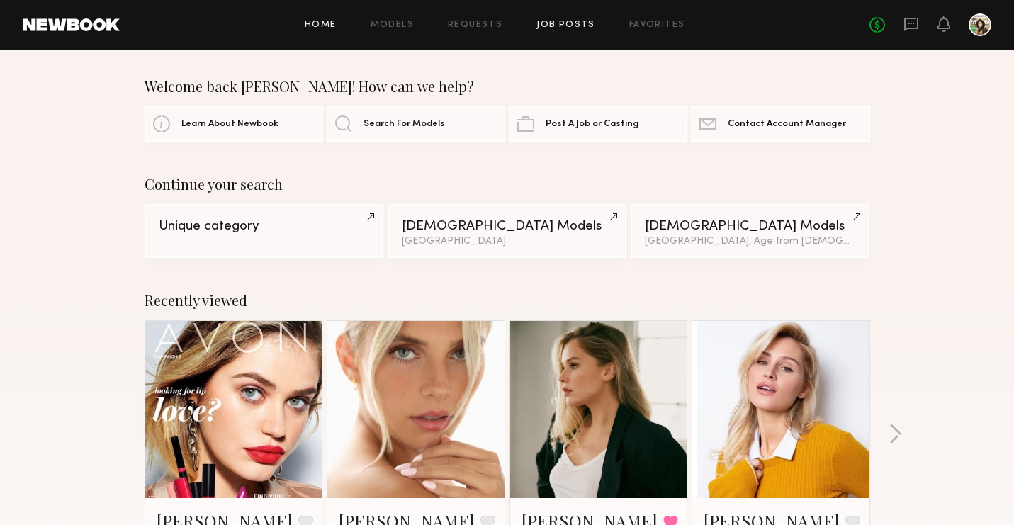
click at [568, 29] on link "Job Posts" at bounding box center [565, 25] width 59 height 9
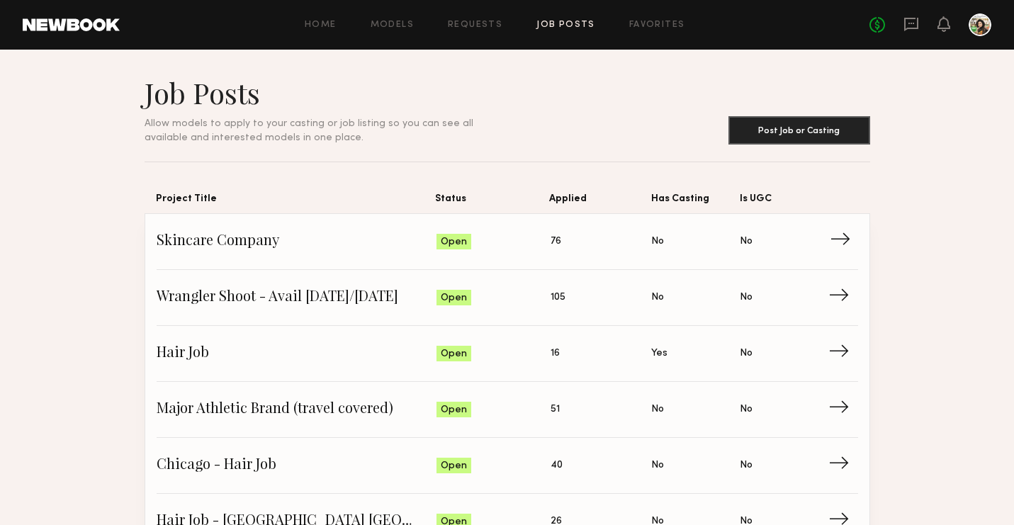
click at [565, 221] on link "Skincare Company Status: Open Applied: 76 Has Casting: No Is UGC: No →" at bounding box center [507, 242] width 701 height 56
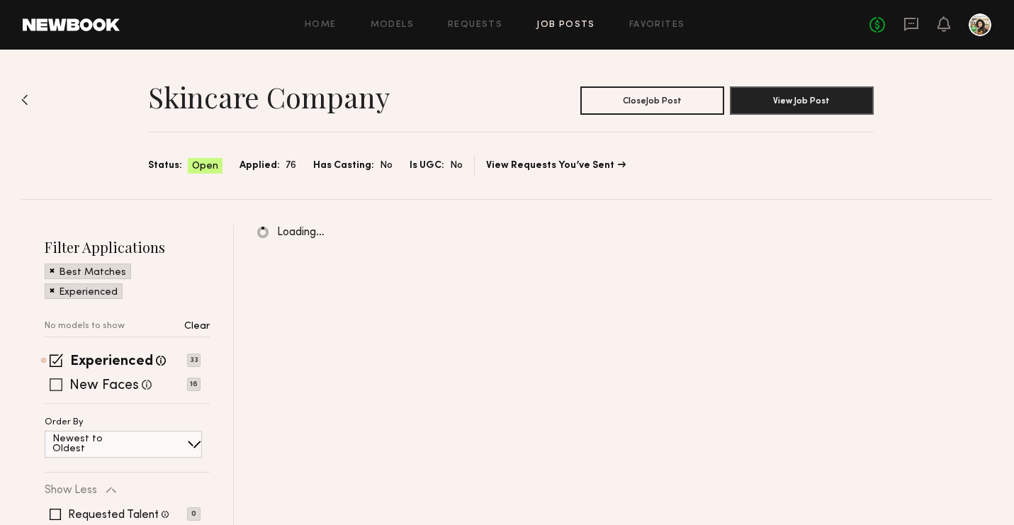
click at [134, 382] on label "New Faces" at bounding box center [103, 386] width 69 height 14
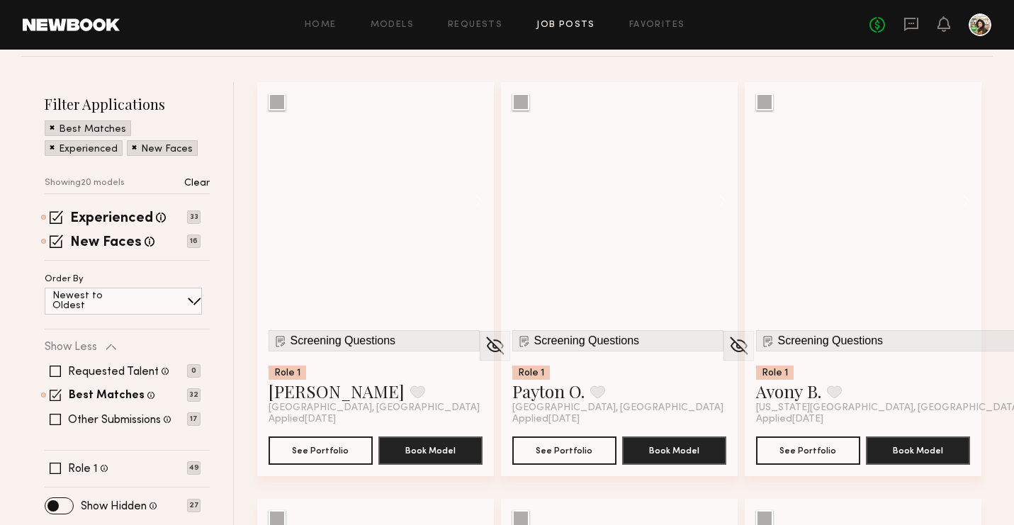
click at [135, 427] on div "Requested Talent Models you have reached out to with requests 0 Best Matches Mo…" at bounding box center [123, 395] width 156 height 85
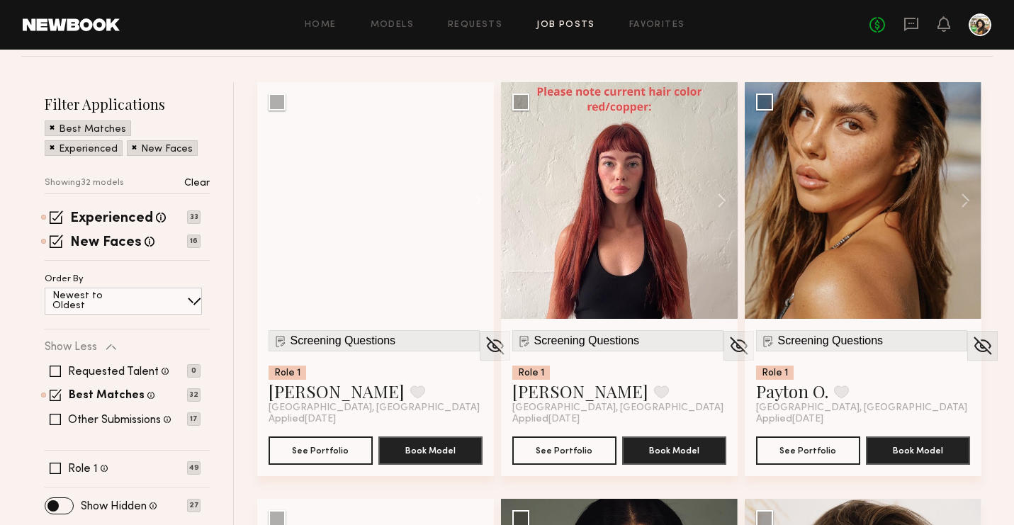
click at [117, 410] on div "Requested Talent Models you have reached out to with requests 0 Best Matches Mo…" at bounding box center [123, 395] width 156 height 85
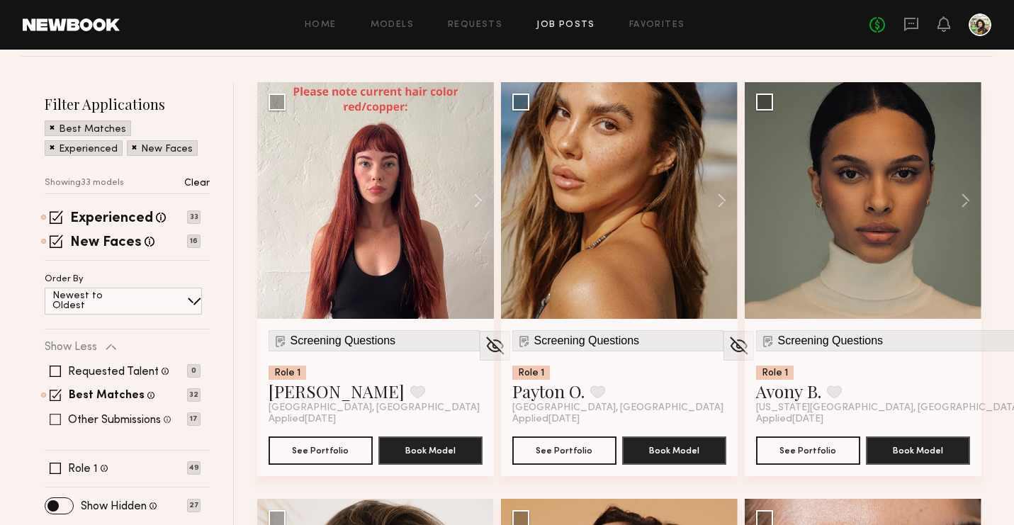
click at [124, 421] on label "Other Submissions" at bounding box center [114, 420] width 93 height 11
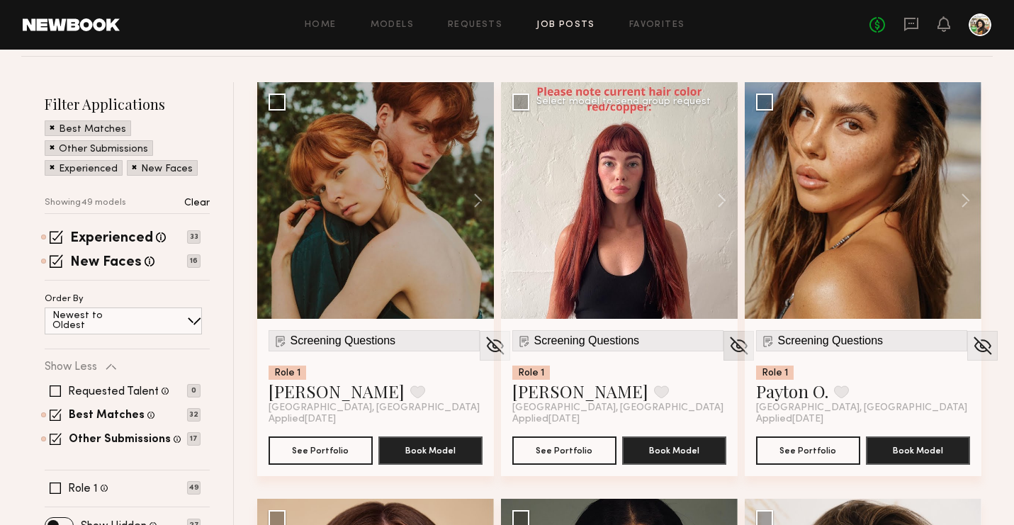
click at [728, 349] on img at bounding box center [739, 345] width 22 height 21
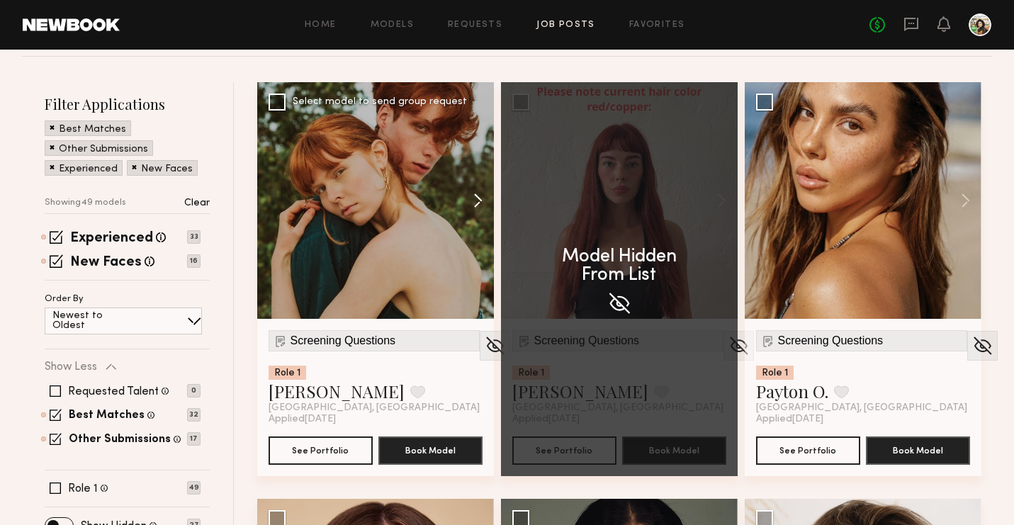
click at [476, 196] on button at bounding box center [471, 200] width 45 height 237
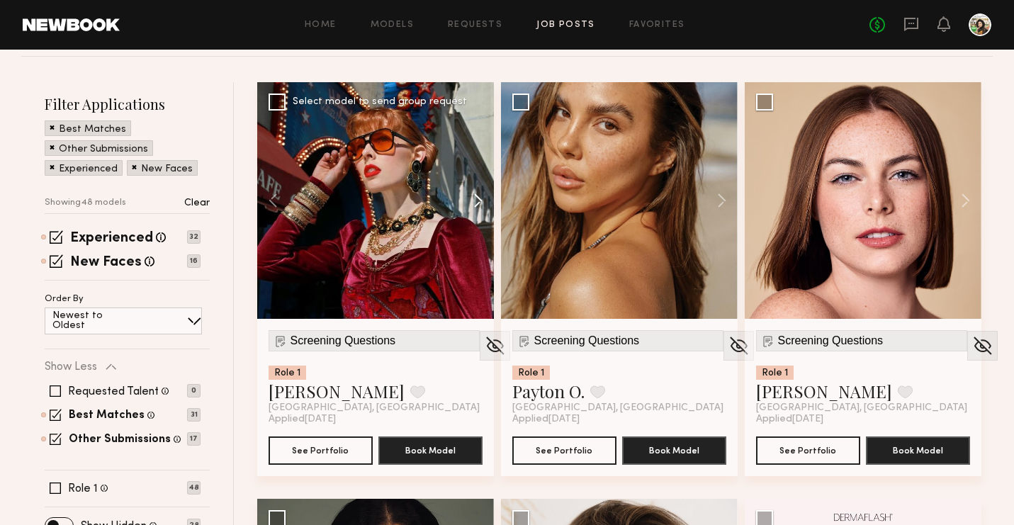
click at [476, 196] on button at bounding box center [471, 200] width 45 height 237
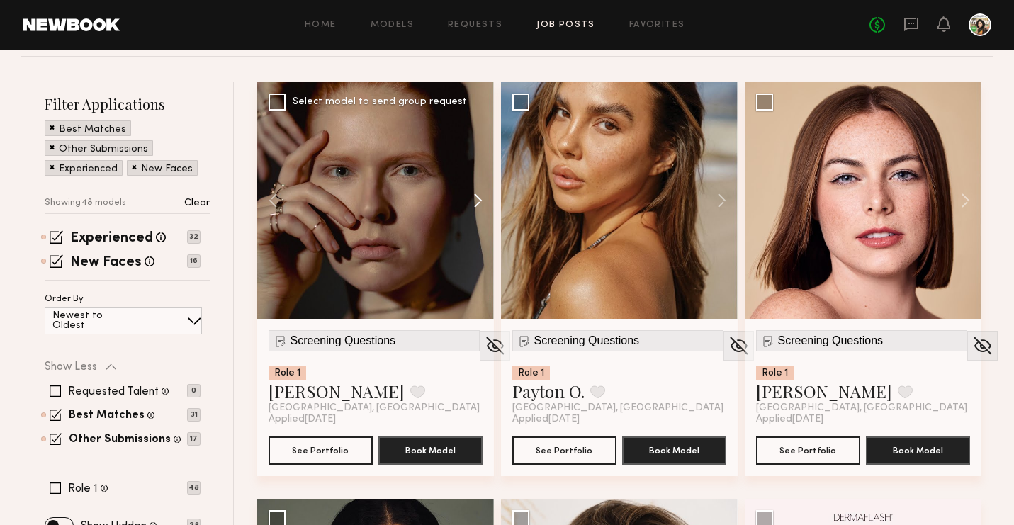
click at [476, 196] on button at bounding box center [471, 200] width 45 height 237
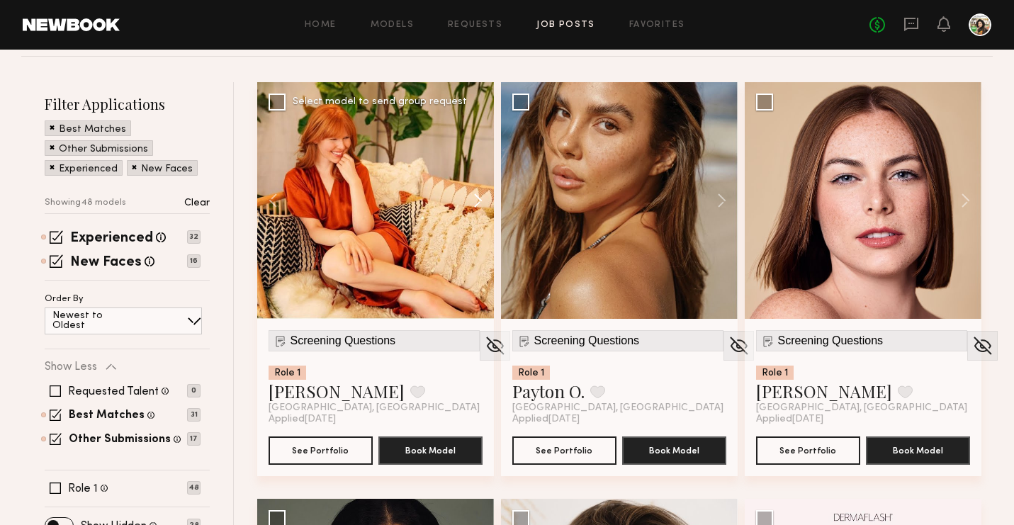
click at [476, 196] on button at bounding box center [471, 200] width 45 height 237
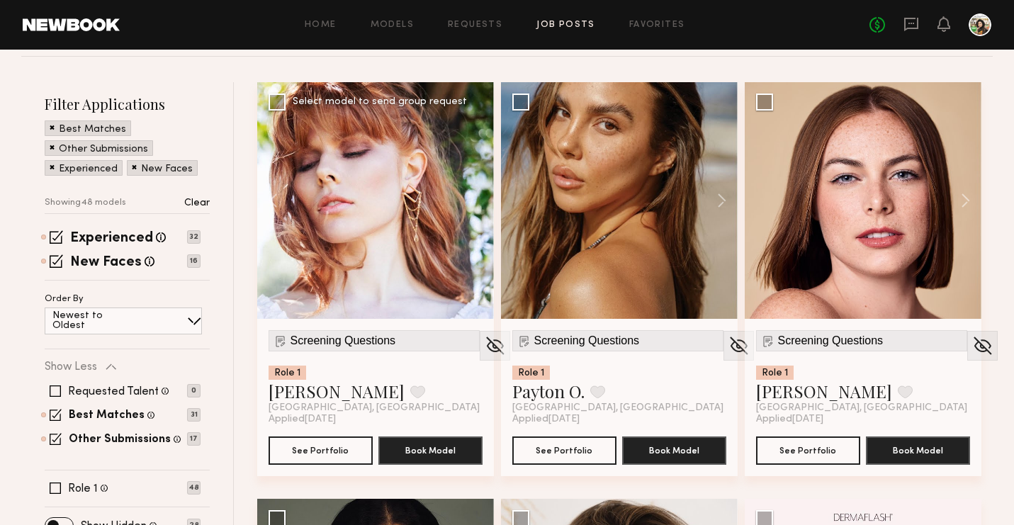
click at [476, 196] on div at bounding box center [375, 200] width 237 height 237
click at [484, 346] on img at bounding box center [495, 345] width 22 height 21
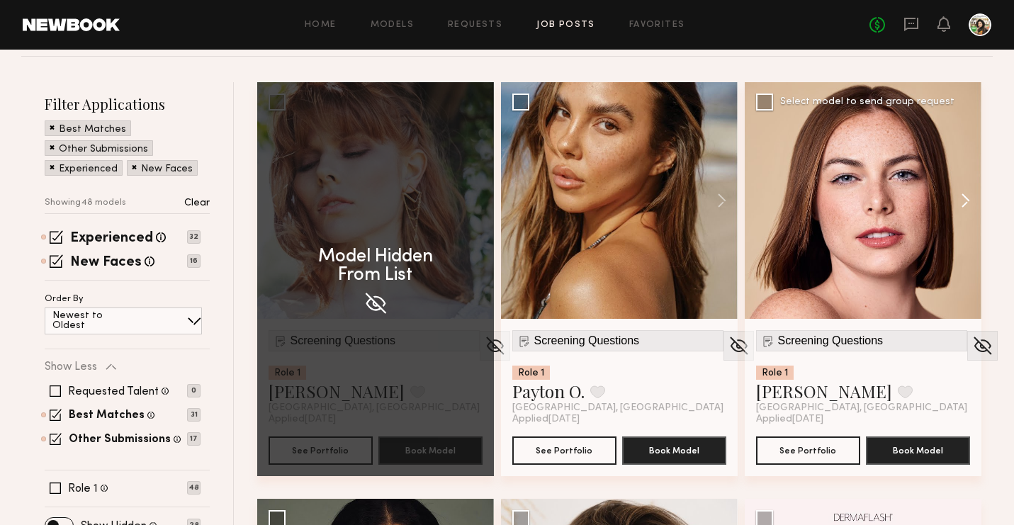
click at [958, 196] on button at bounding box center [958, 200] width 45 height 237
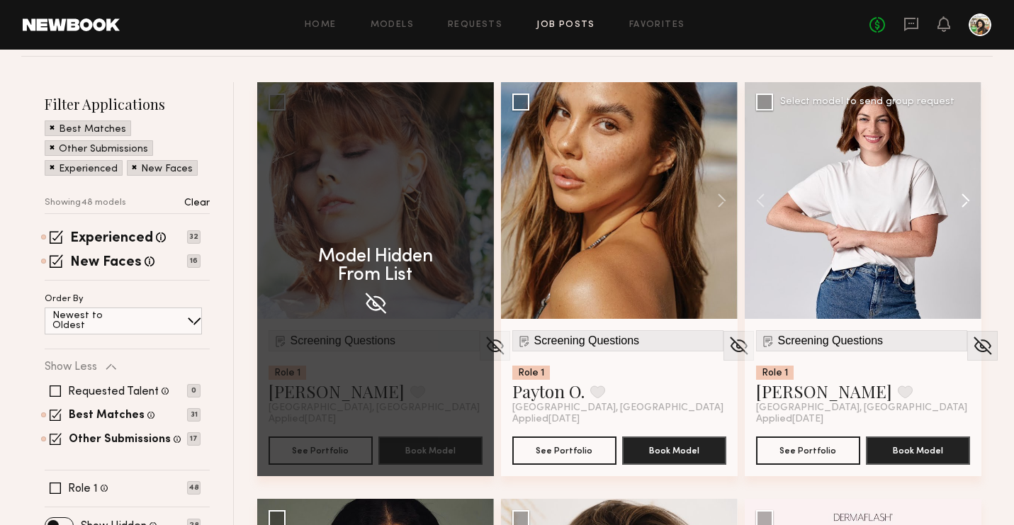
click at [958, 196] on button at bounding box center [958, 200] width 45 height 237
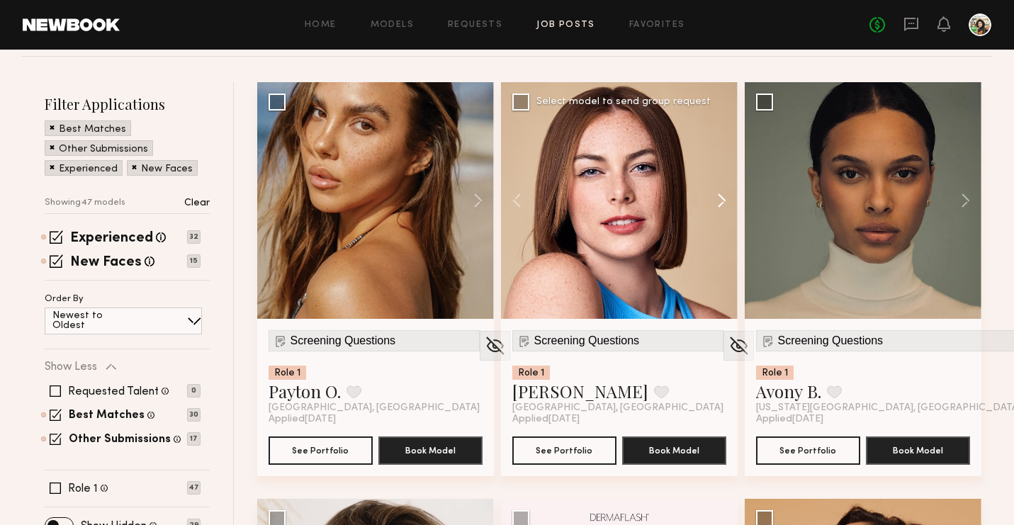
click at [723, 217] on button at bounding box center [714, 200] width 45 height 237
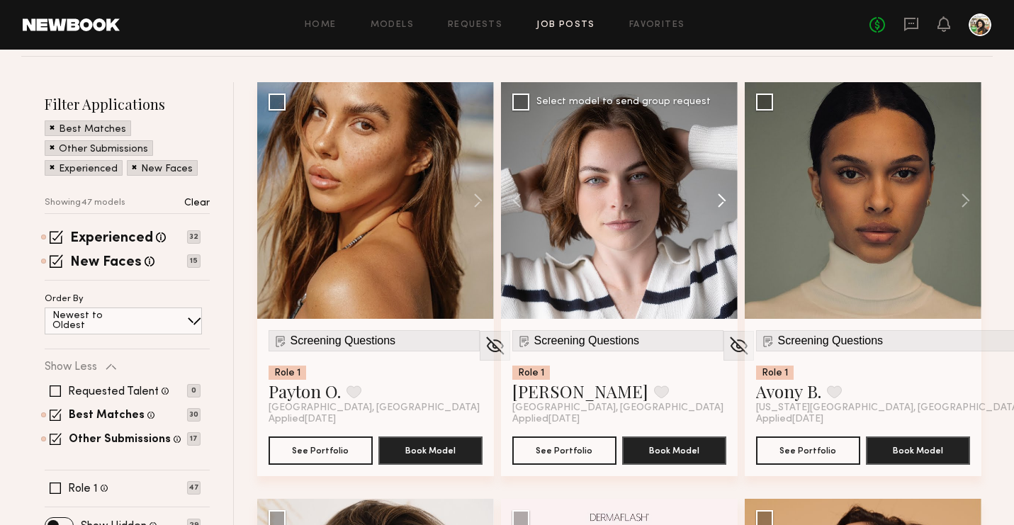
click at [723, 217] on button at bounding box center [714, 200] width 45 height 237
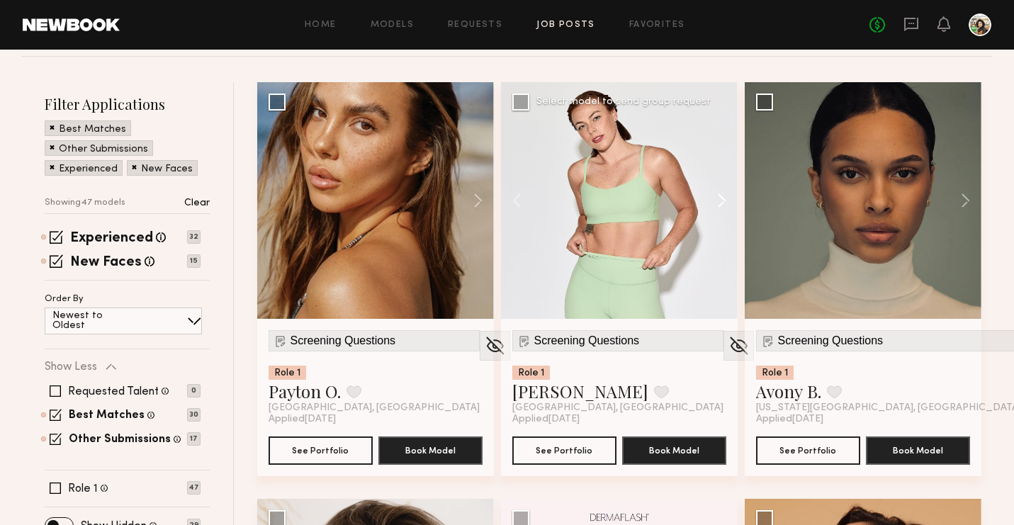
click at [723, 217] on button at bounding box center [714, 200] width 45 height 237
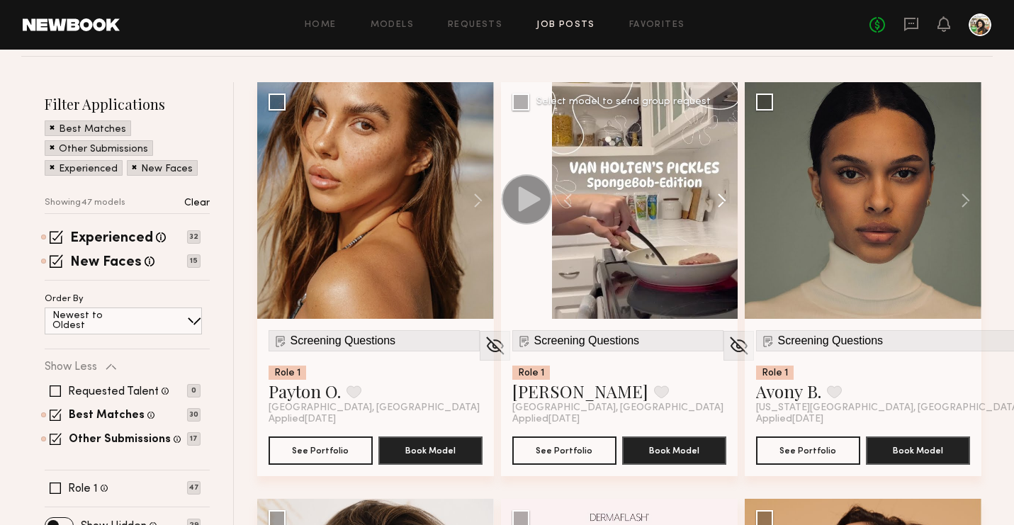
click at [723, 217] on button at bounding box center [714, 200] width 45 height 237
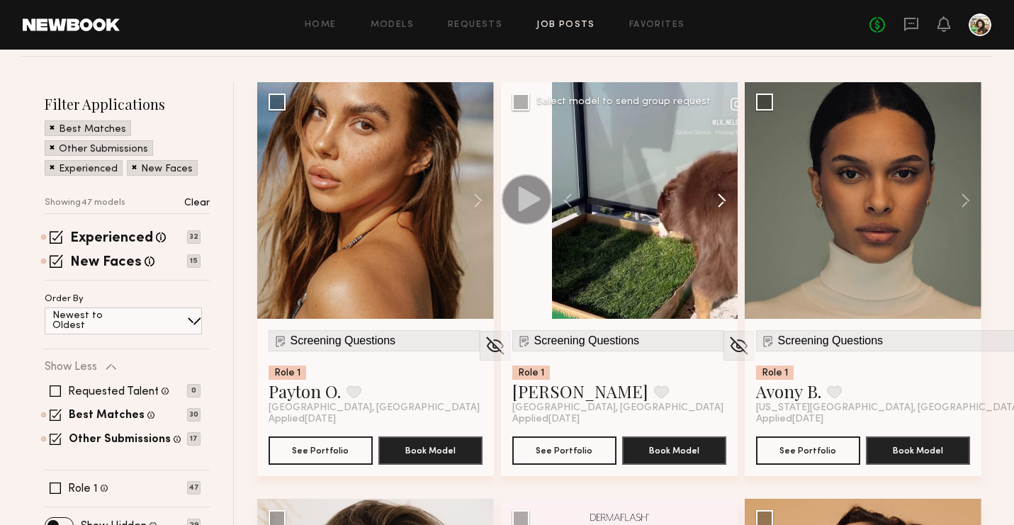
click at [723, 217] on button at bounding box center [714, 200] width 45 height 237
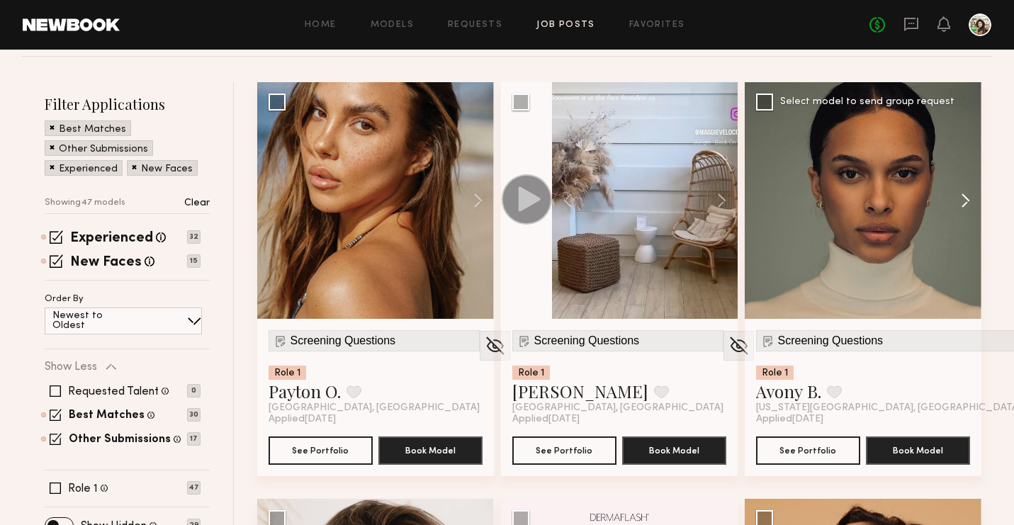
click at [964, 199] on button at bounding box center [958, 200] width 45 height 237
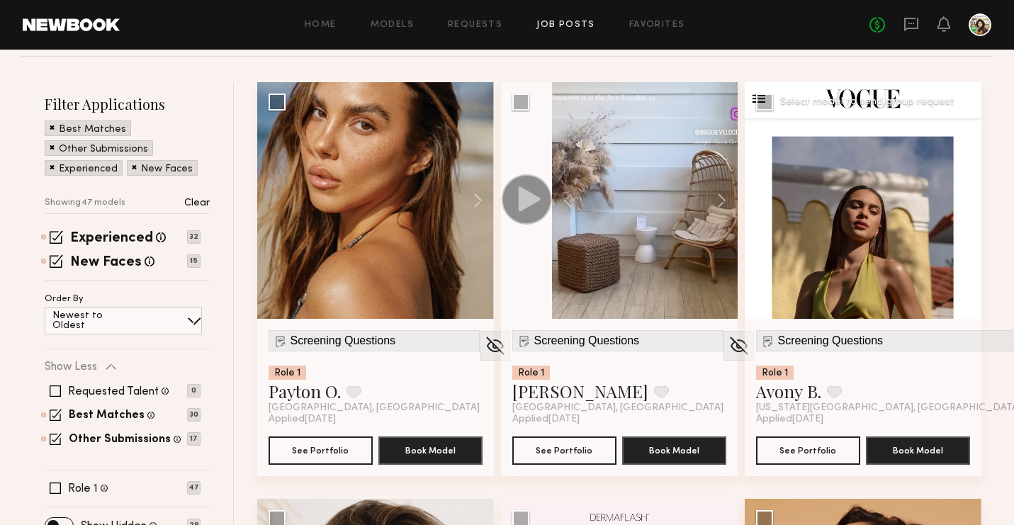
click at [964, 199] on button at bounding box center [958, 200] width 45 height 237
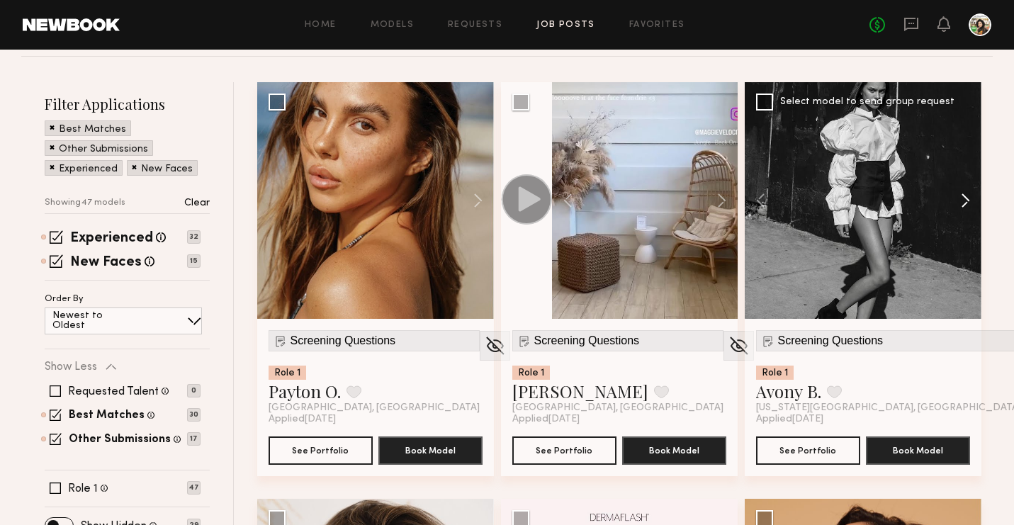
click at [964, 199] on button at bounding box center [958, 200] width 45 height 237
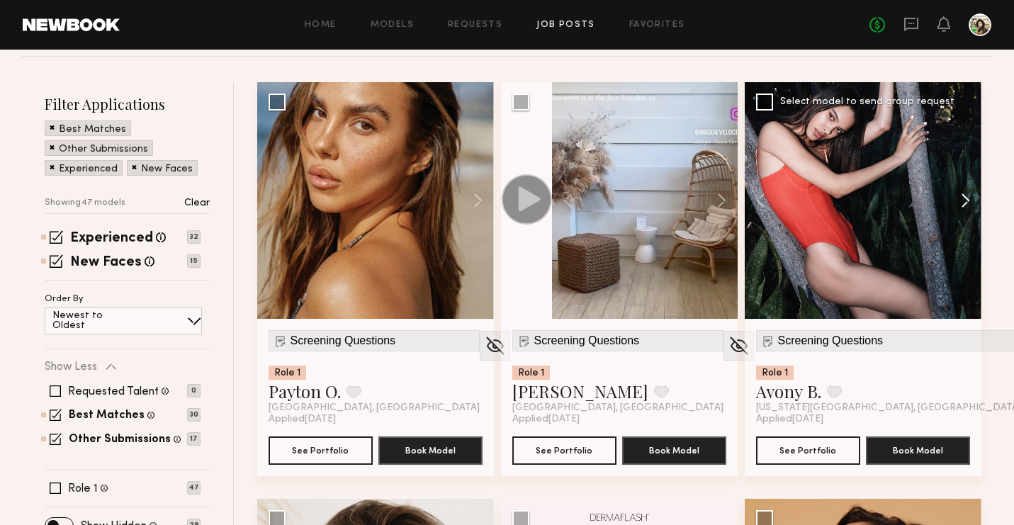
click at [964, 199] on button at bounding box center [958, 200] width 45 height 237
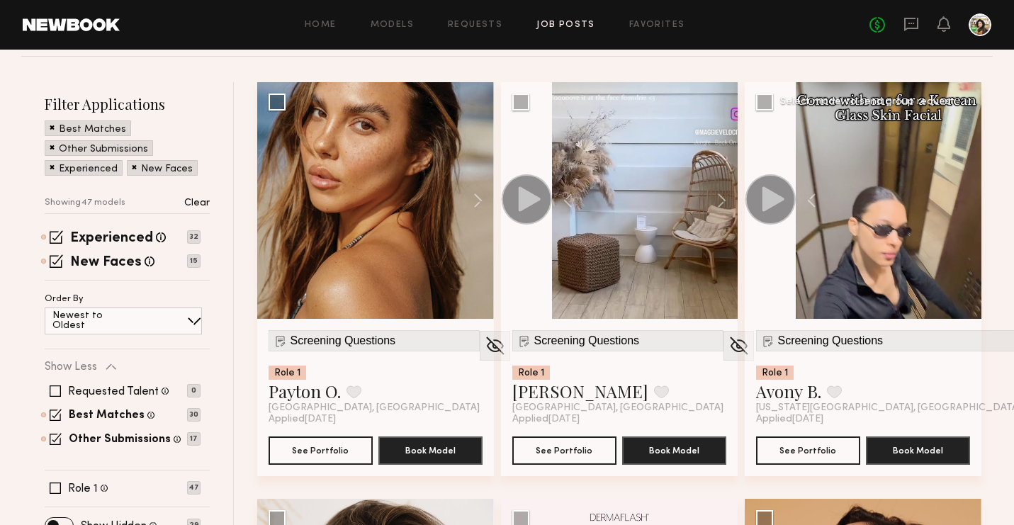
click at [964, 199] on div at bounding box center [889, 200] width 186 height 237
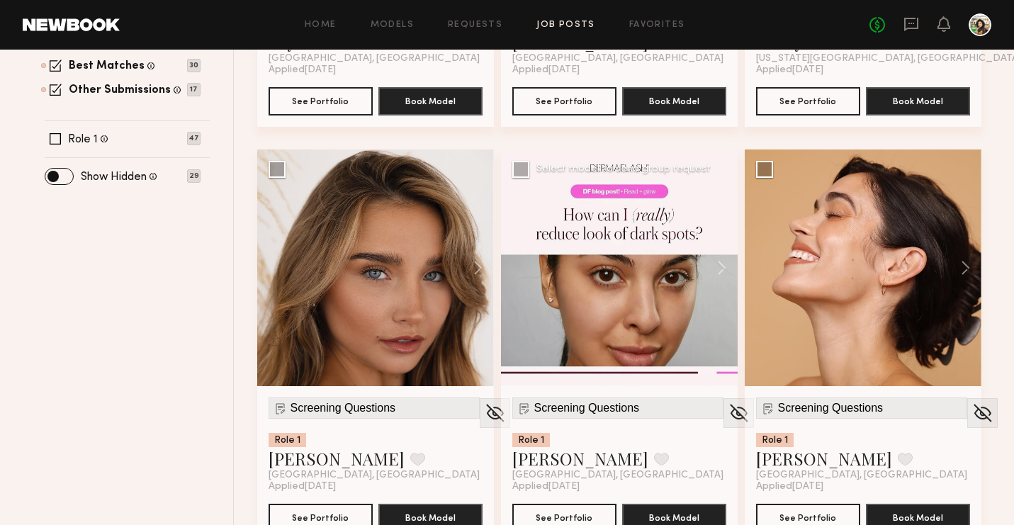
scroll to position [497, 0]
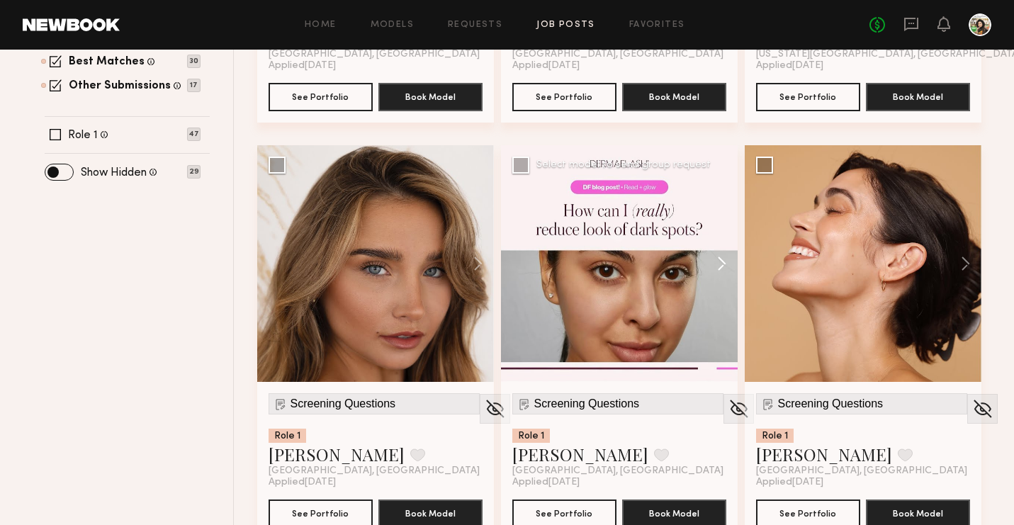
click at [723, 254] on button at bounding box center [714, 263] width 45 height 237
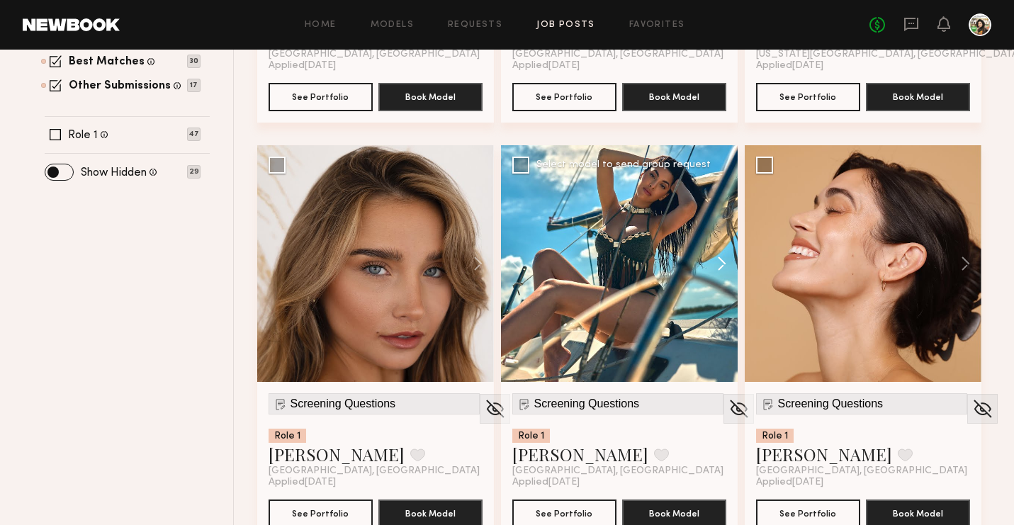
click at [723, 254] on button at bounding box center [714, 263] width 45 height 237
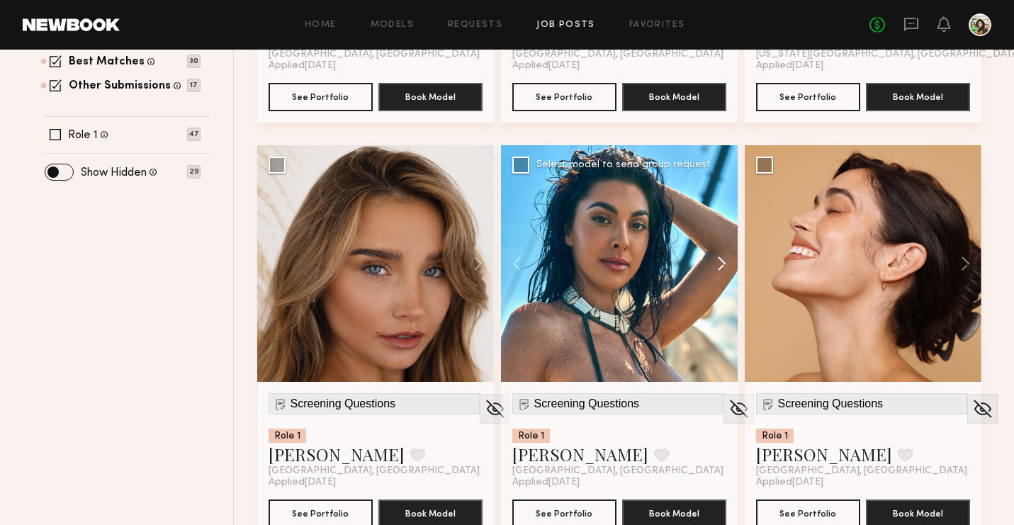
click at [723, 254] on button at bounding box center [714, 263] width 45 height 237
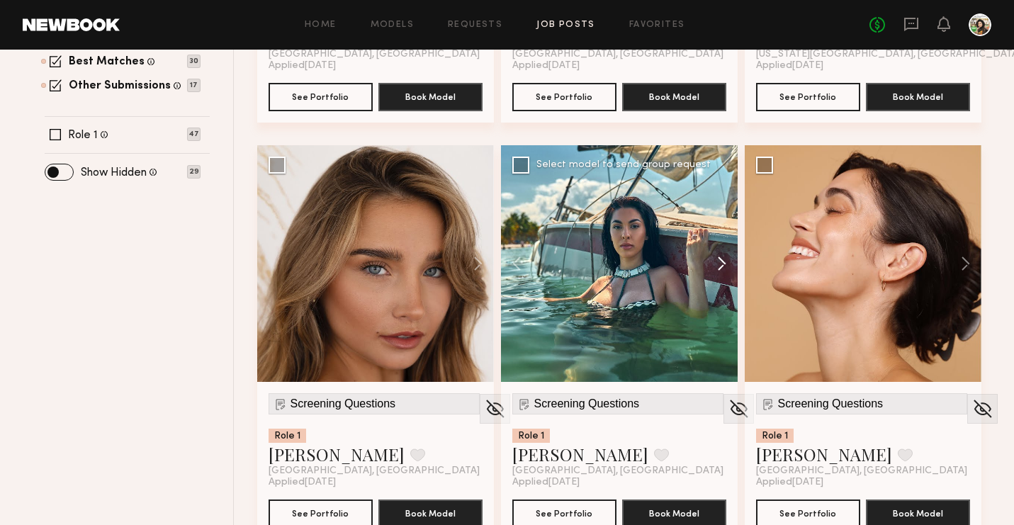
click at [723, 254] on button at bounding box center [714, 263] width 45 height 237
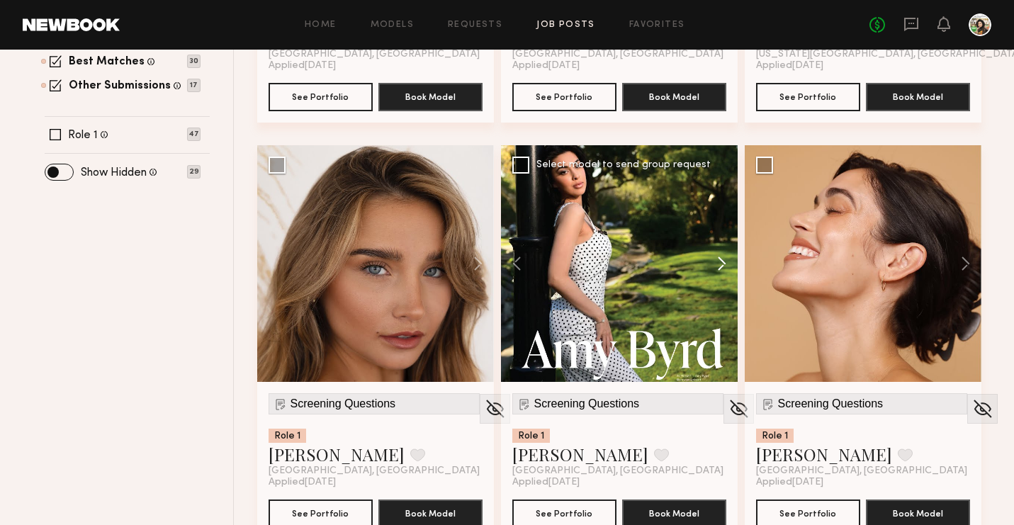
click at [723, 254] on button at bounding box center [714, 263] width 45 height 237
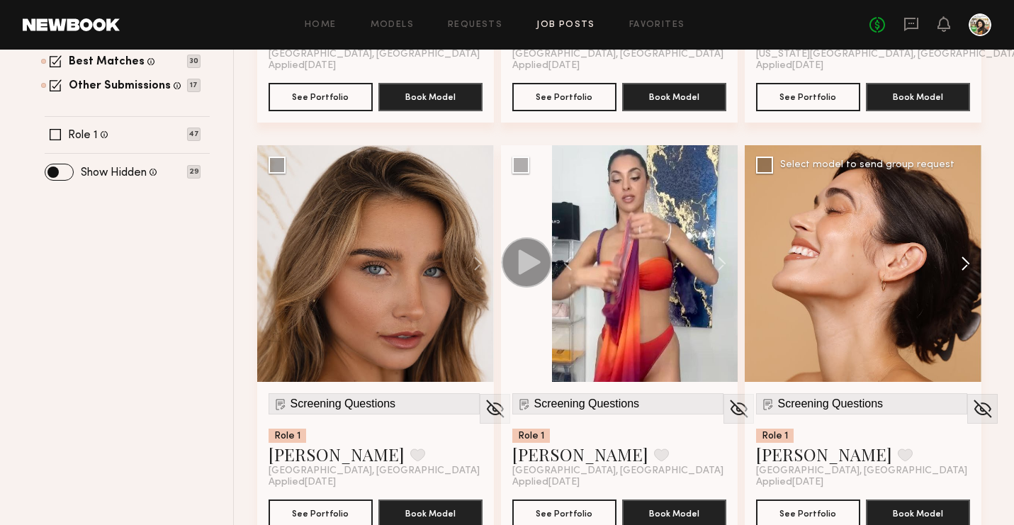
click at [963, 269] on button at bounding box center [958, 263] width 45 height 237
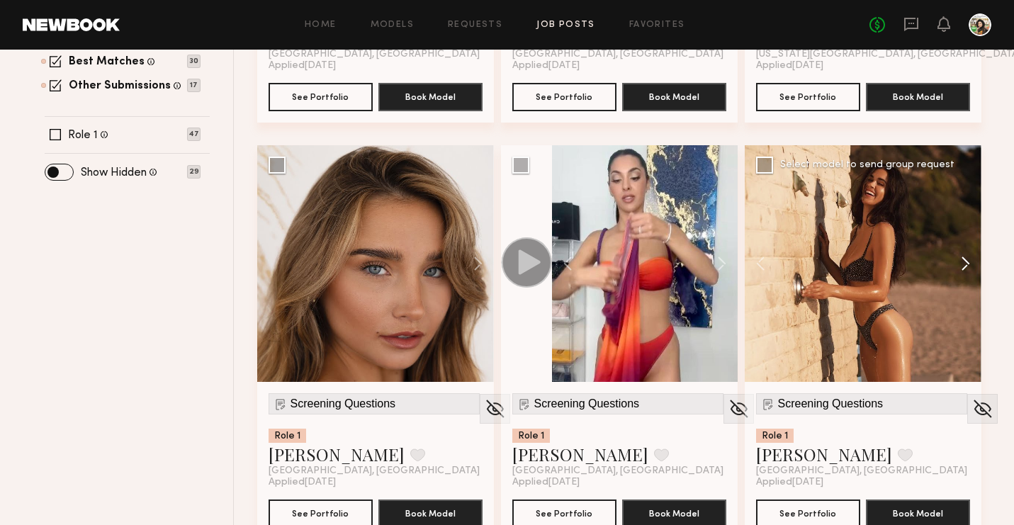
click at [963, 269] on button at bounding box center [958, 263] width 45 height 237
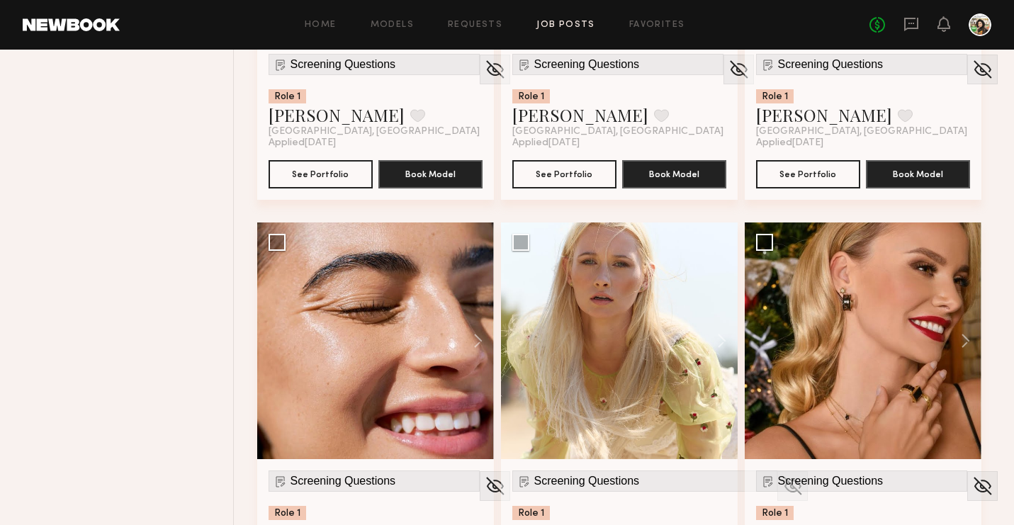
scroll to position [860, 0]
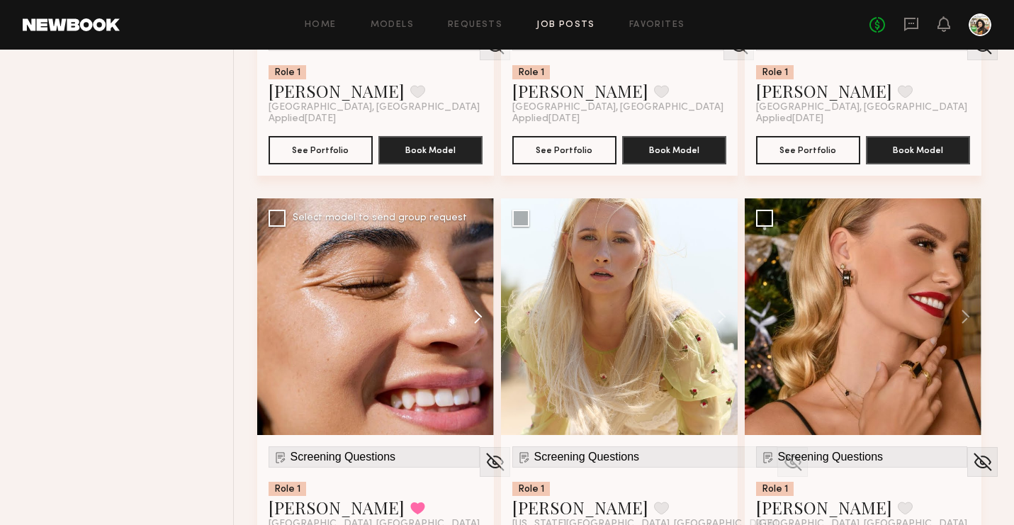
click at [477, 318] on button at bounding box center [471, 316] width 45 height 237
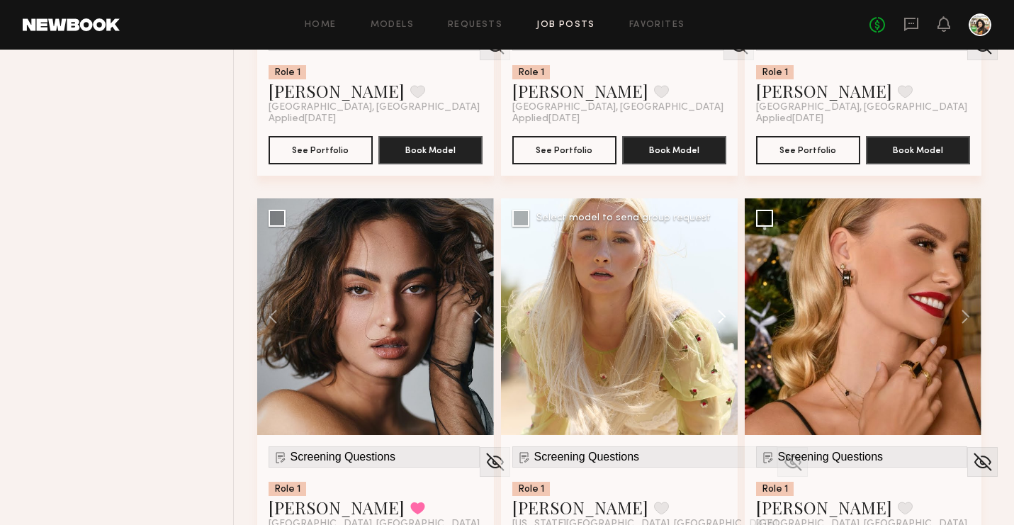
click at [716, 317] on button at bounding box center [714, 316] width 45 height 237
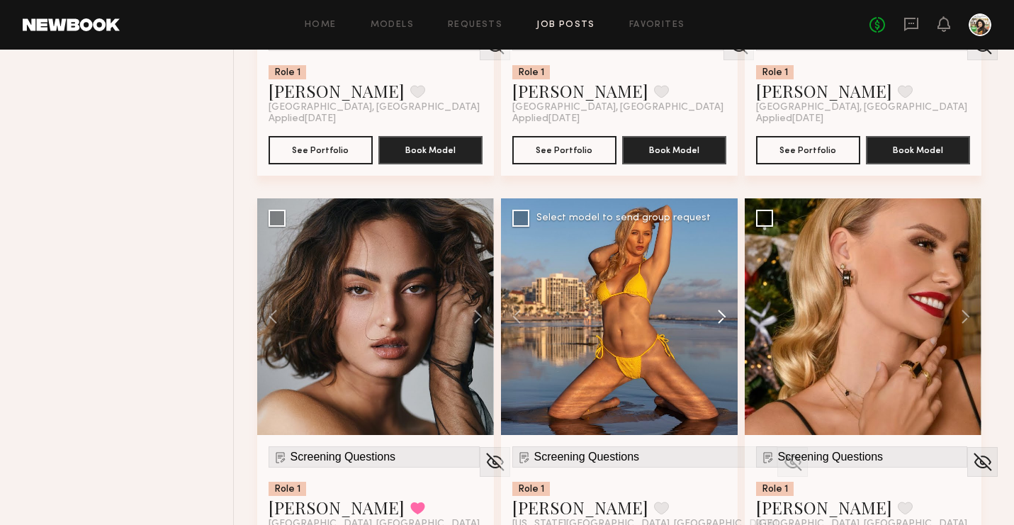
click at [716, 317] on button at bounding box center [714, 316] width 45 height 237
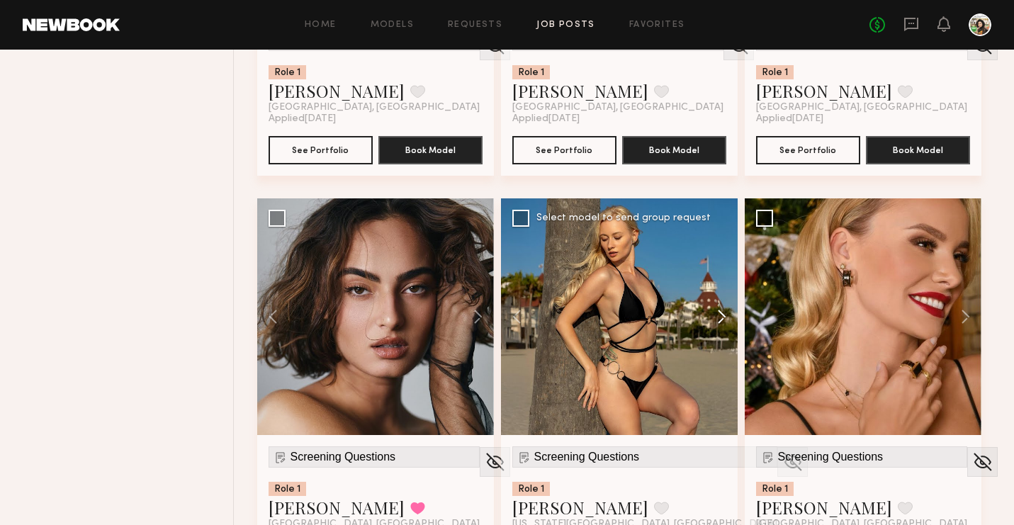
click at [716, 317] on button at bounding box center [714, 316] width 45 height 237
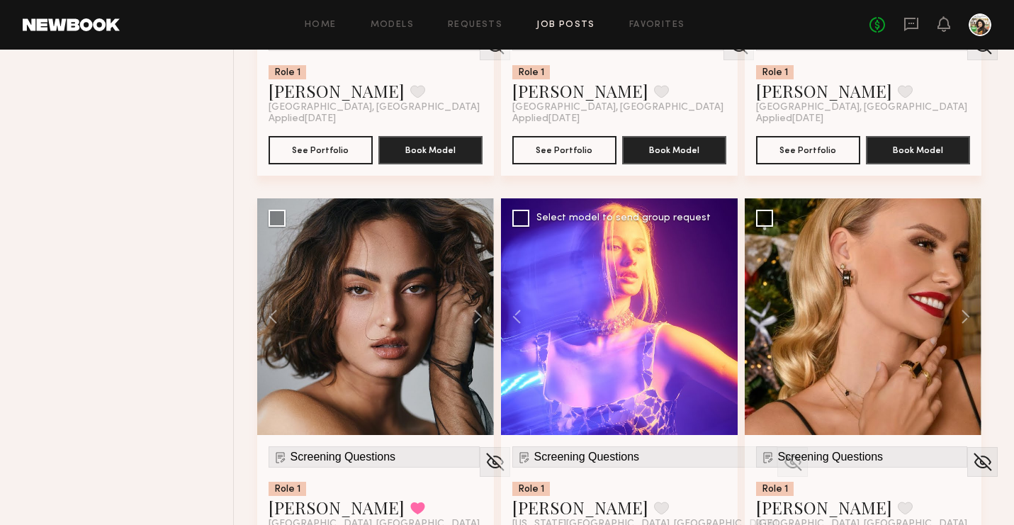
click at [716, 317] on div at bounding box center [619, 316] width 237 height 237
click at [782, 454] on img at bounding box center [793, 461] width 22 height 21
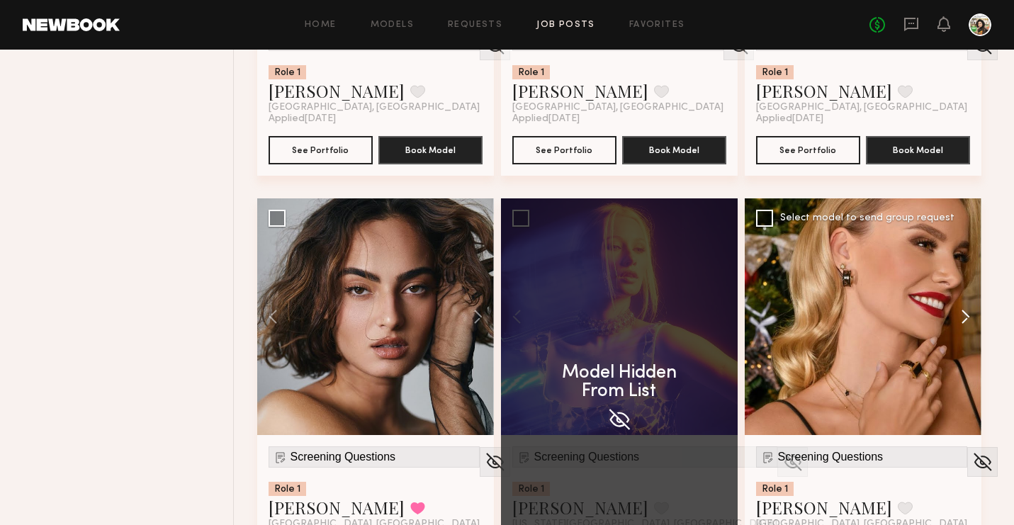
click at [966, 323] on button at bounding box center [958, 316] width 45 height 237
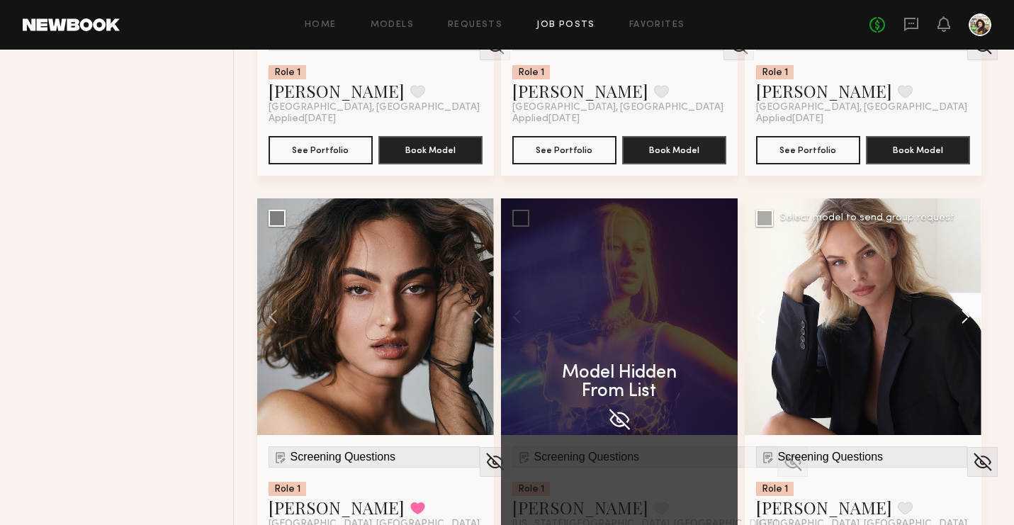
click at [966, 323] on button at bounding box center [958, 316] width 45 height 237
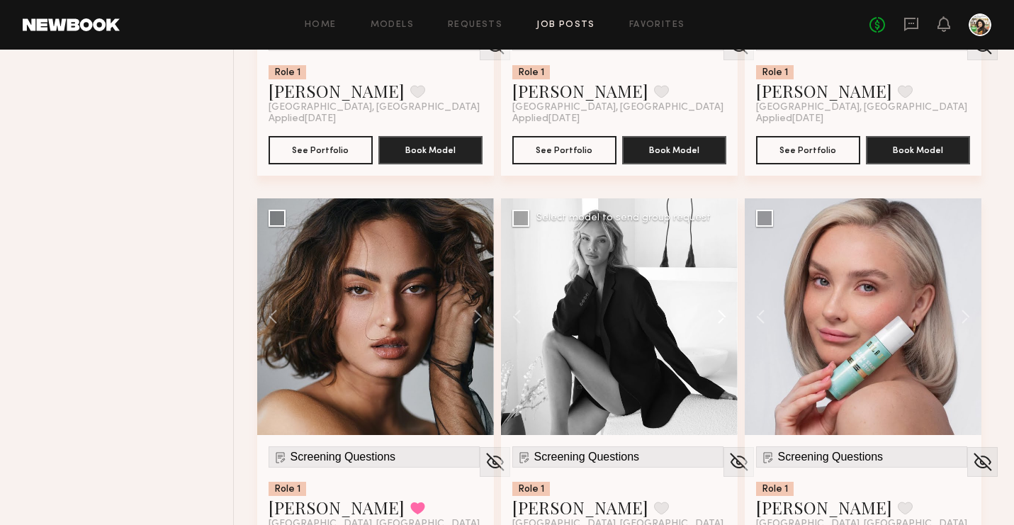
click at [966, 323] on button at bounding box center [958, 316] width 45 height 237
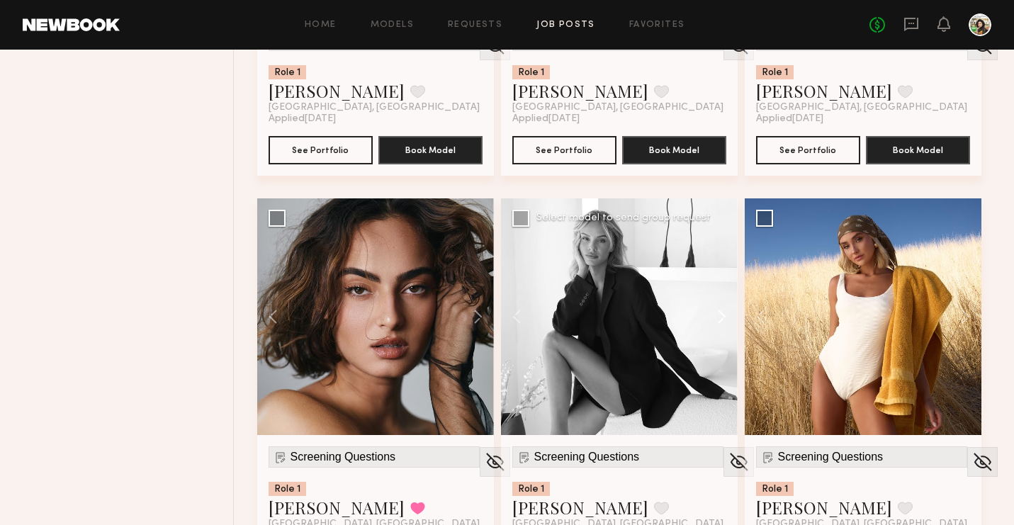
click at [966, 323] on button at bounding box center [958, 316] width 45 height 237
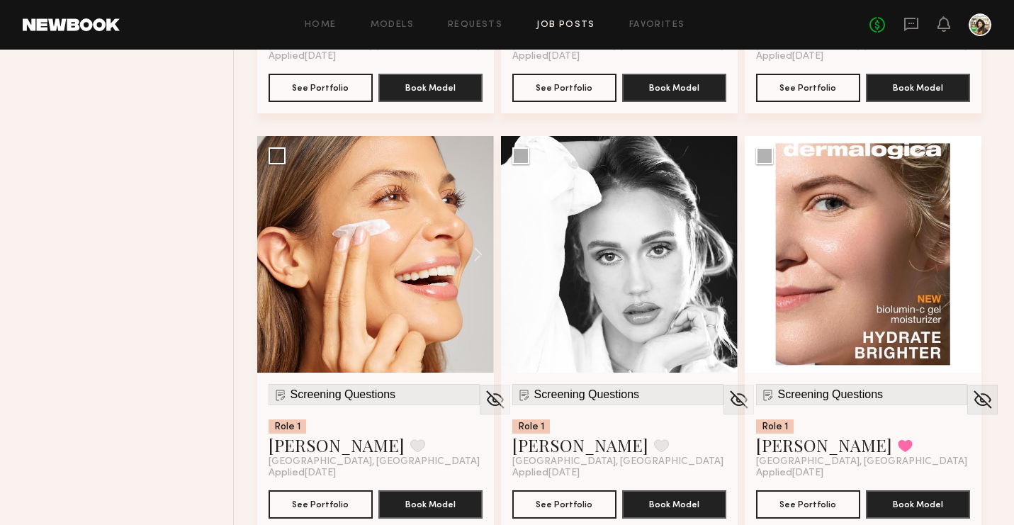
scroll to position [1346, 0]
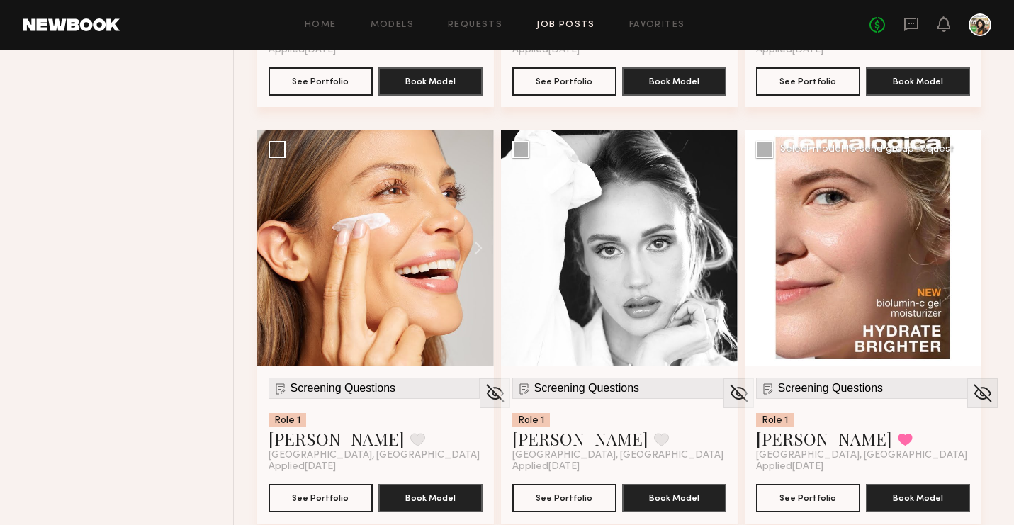
click at [960, 244] on button at bounding box center [958, 248] width 45 height 237
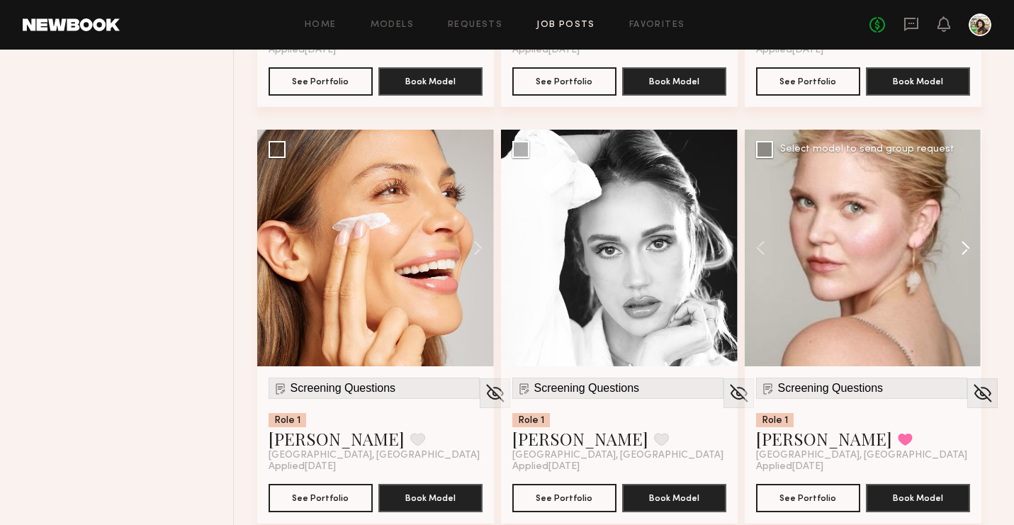
click at [960, 244] on button at bounding box center [958, 248] width 45 height 237
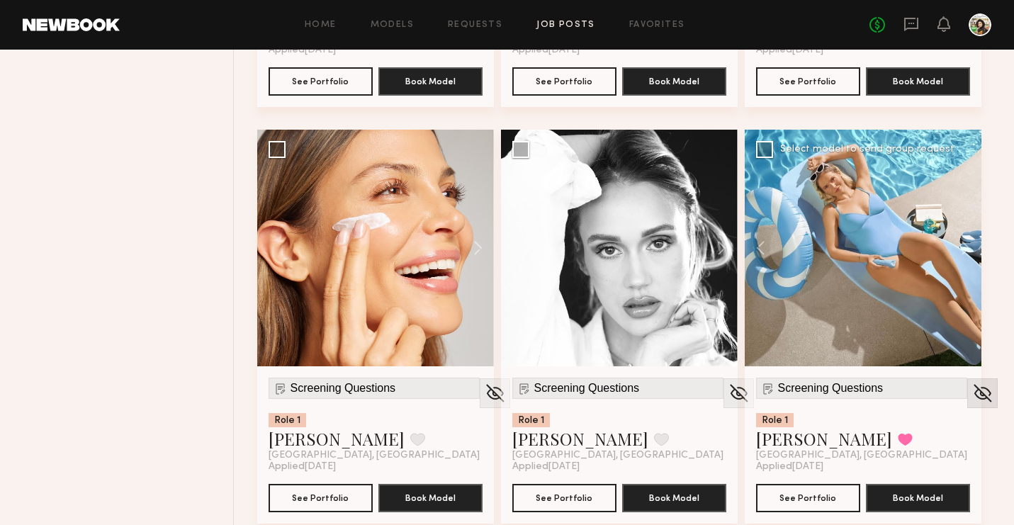
click at [971, 387] on img at bounding box center [982, 393] width 22 height 21
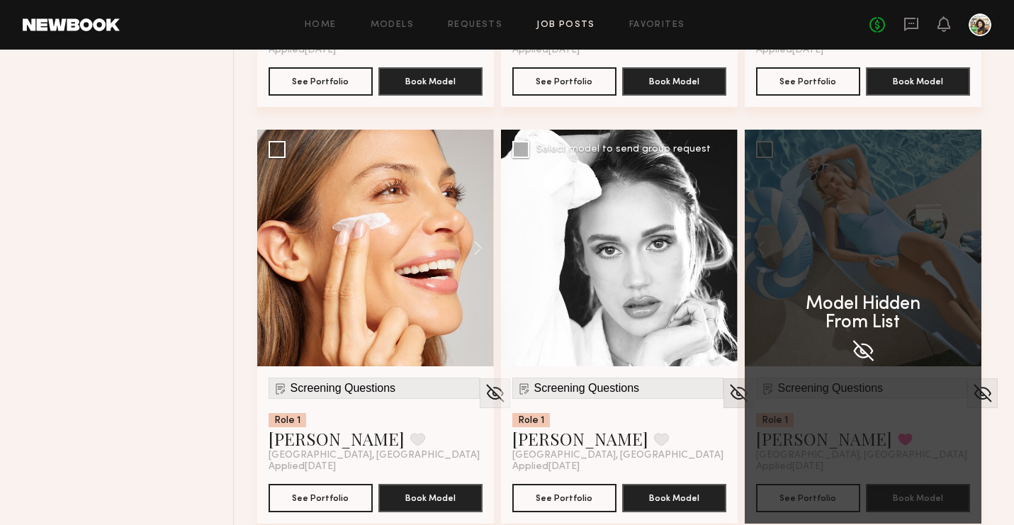
click at [728, 397] on img at bounding box center [739, 393] width 22 height 21
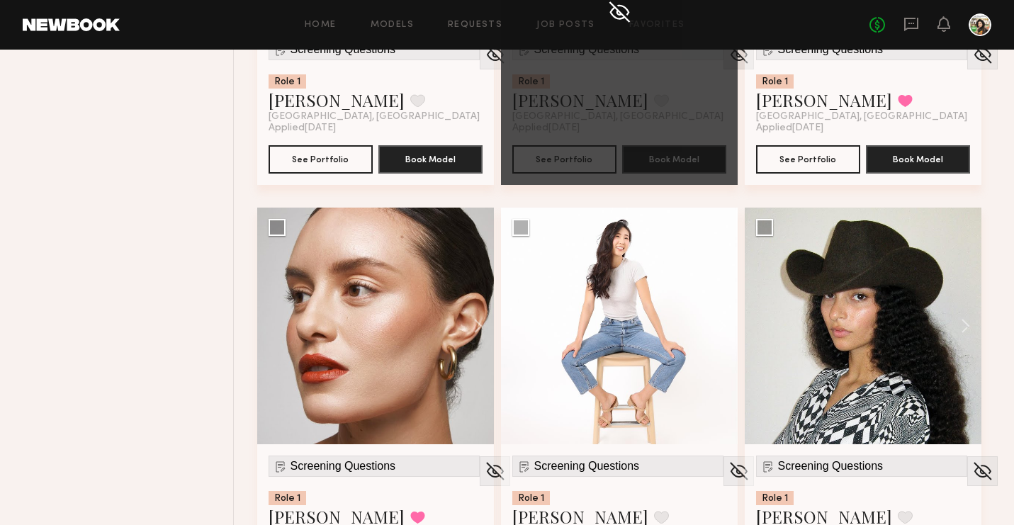
scroll to position [1702, 0]
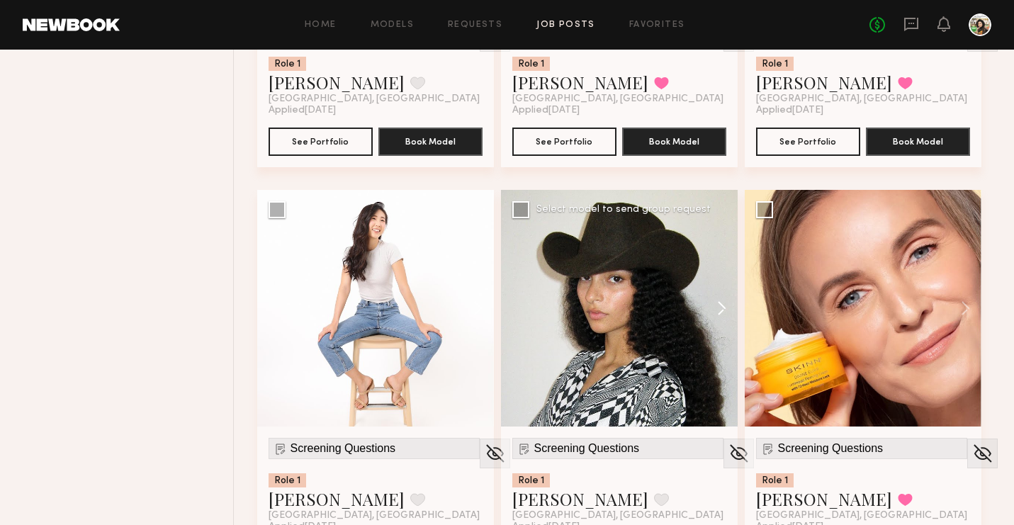
click at [725, 305] on button at bounding box center [714, 308] width 45 height 237
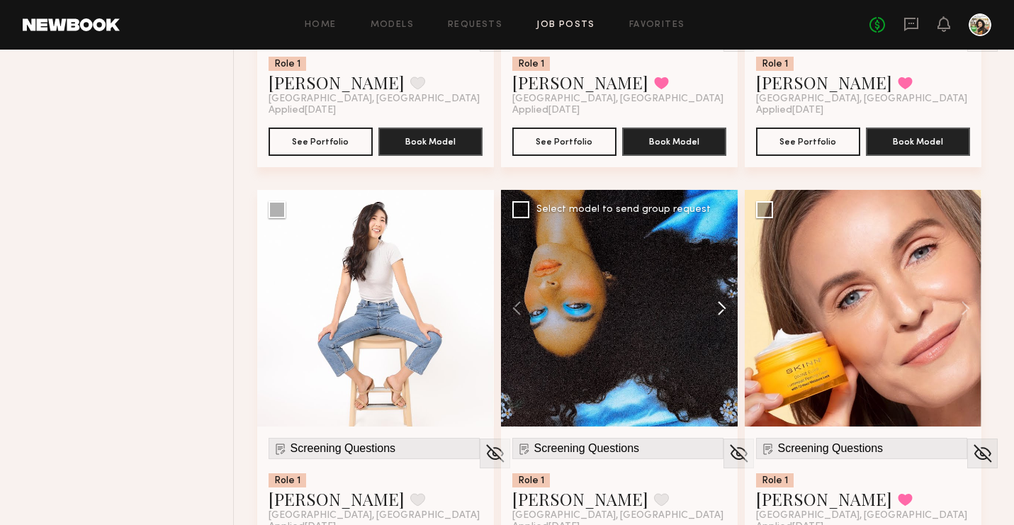
click at [725, 305] on button at bounding box center [714, 308] width 45 height 237
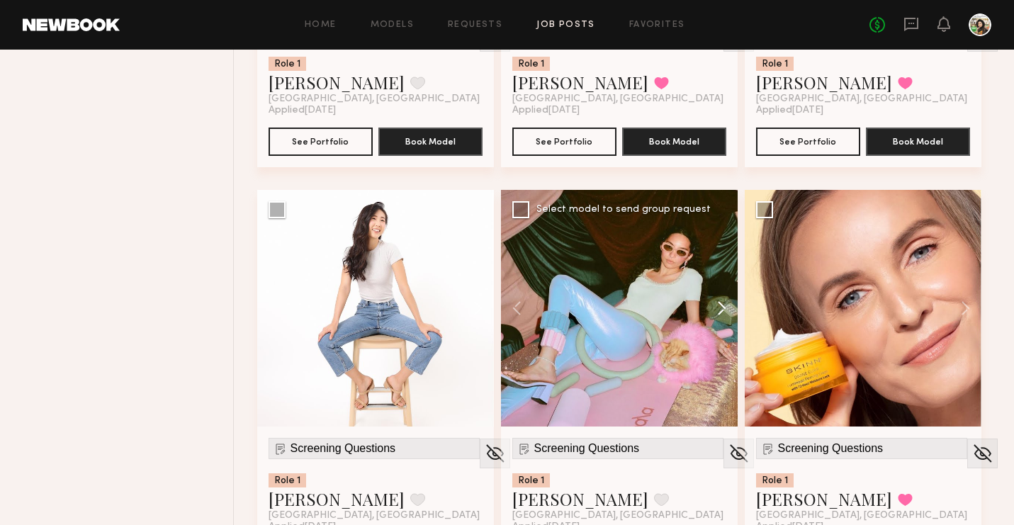
click at [725, 305] on button at bounding box center [714, 308] width 45 height 237
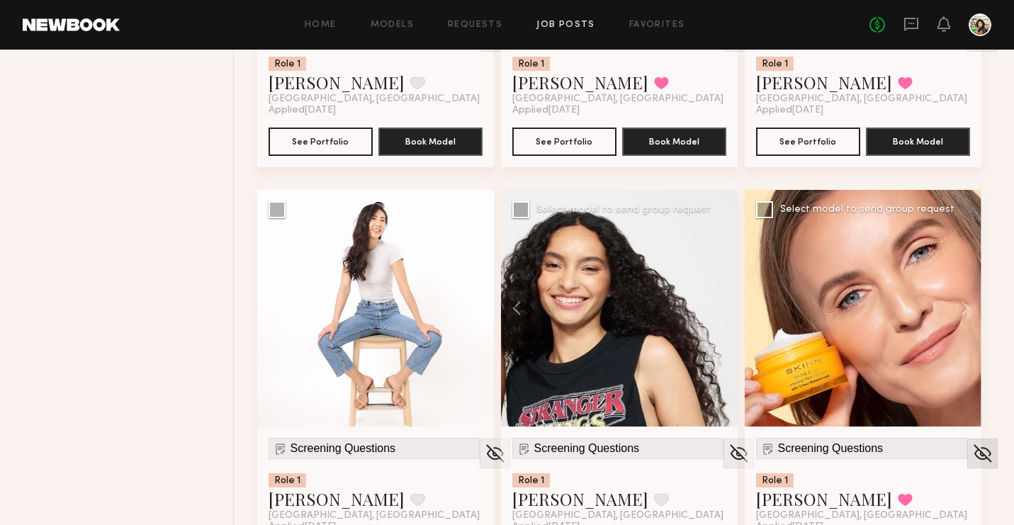
click at [971, 461] on img at bounding box center [982, 453] width 22 height 21
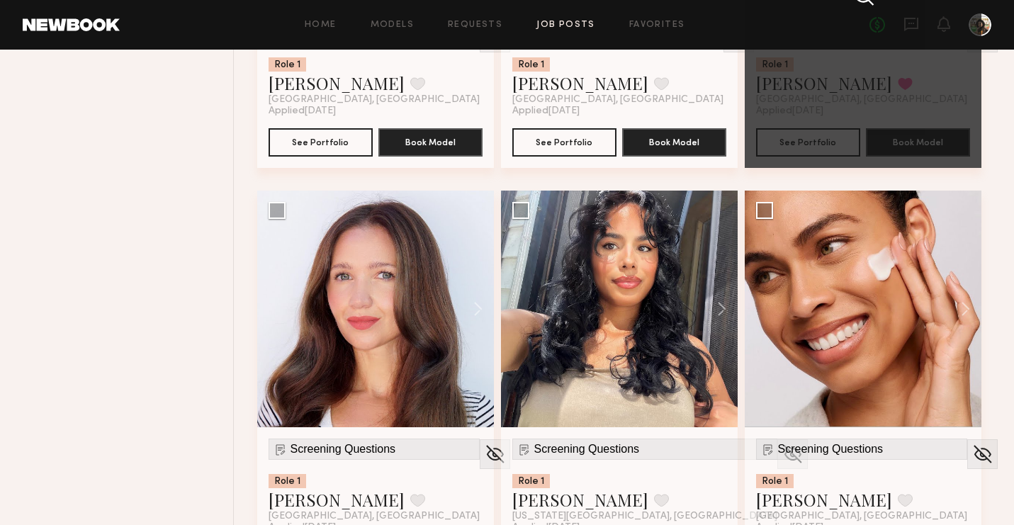
scroll to position [2229, 0]
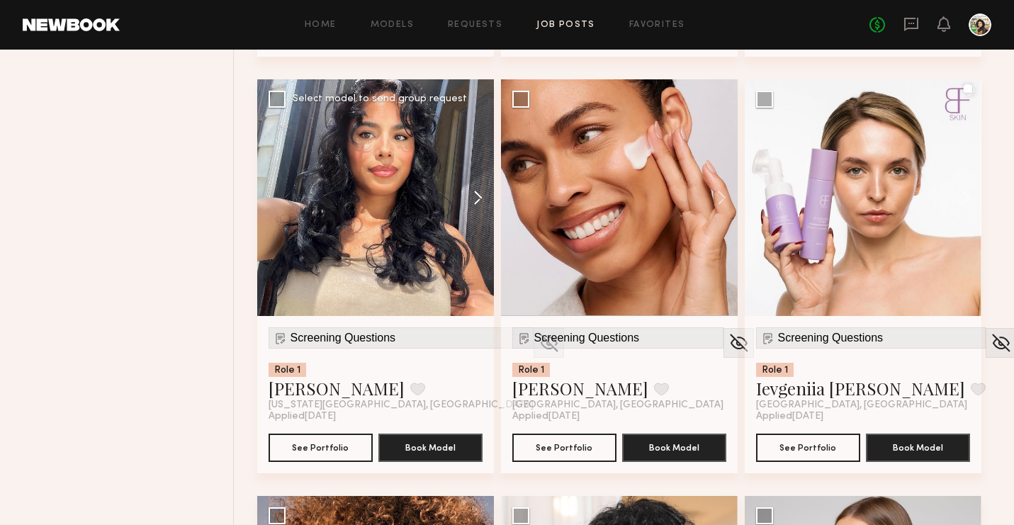
click at [473, 189] on button at bounding box center [471, 197] width 45 height 237
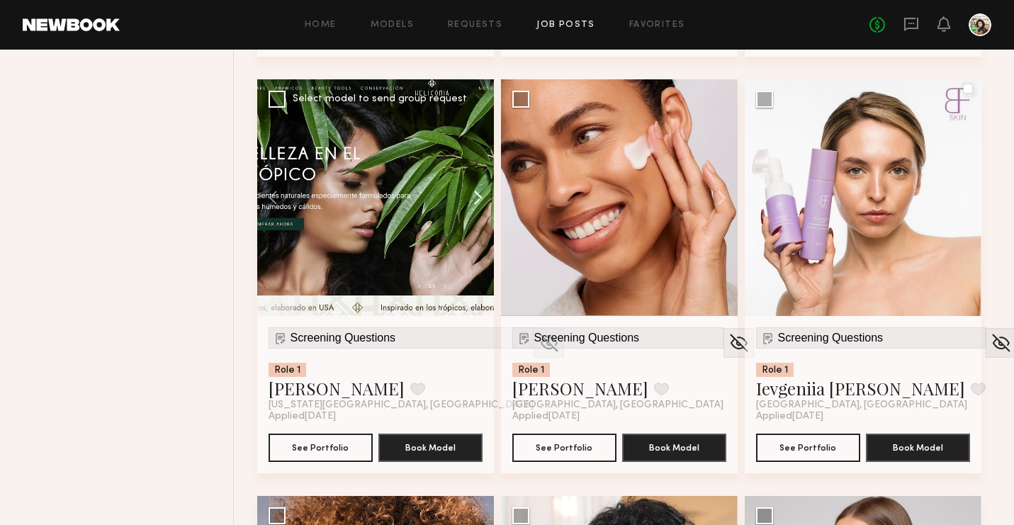
click at [473, 189] on button at bounding box center [471, 197] width 45 height 237
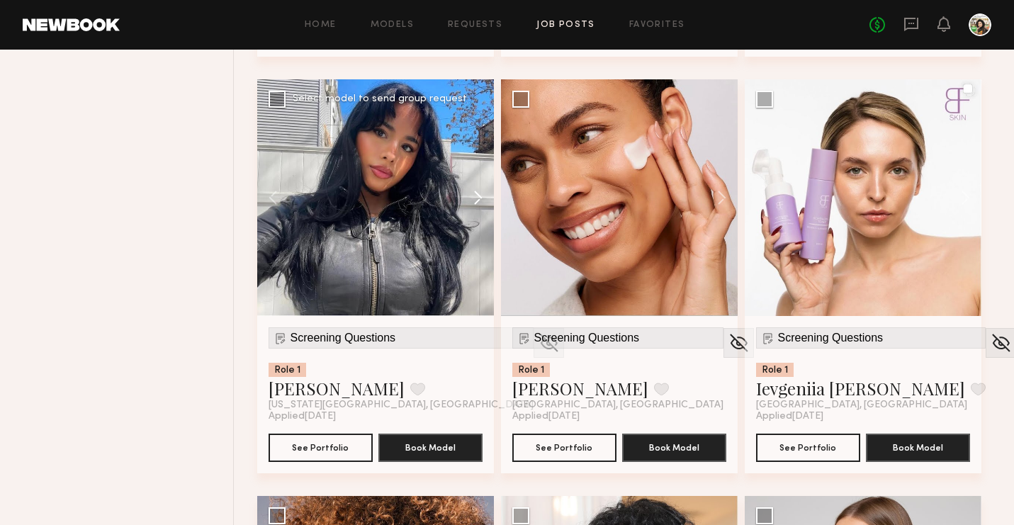
click at [473, 189] on button at bounding box center [471, 197] width 45 height 237
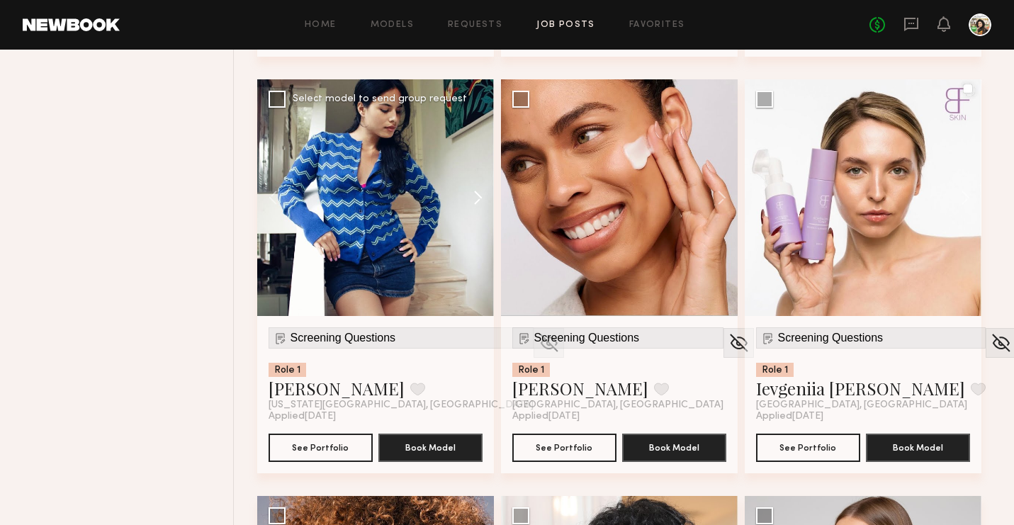
click at [473, 189] on button at bounding box center [471, 197] width 45 height 237
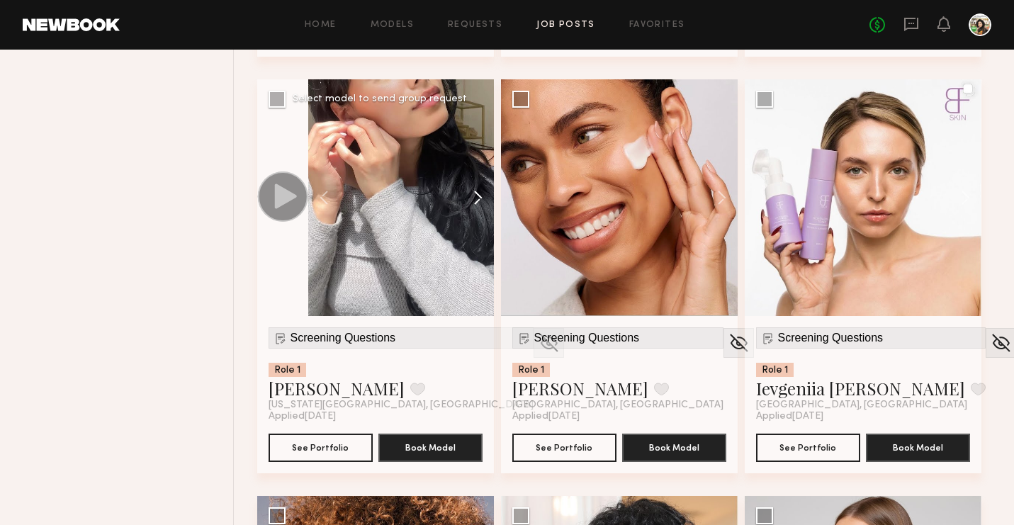
click at [473, 189] on button at bounding box center [471, 197] width 45 height 237
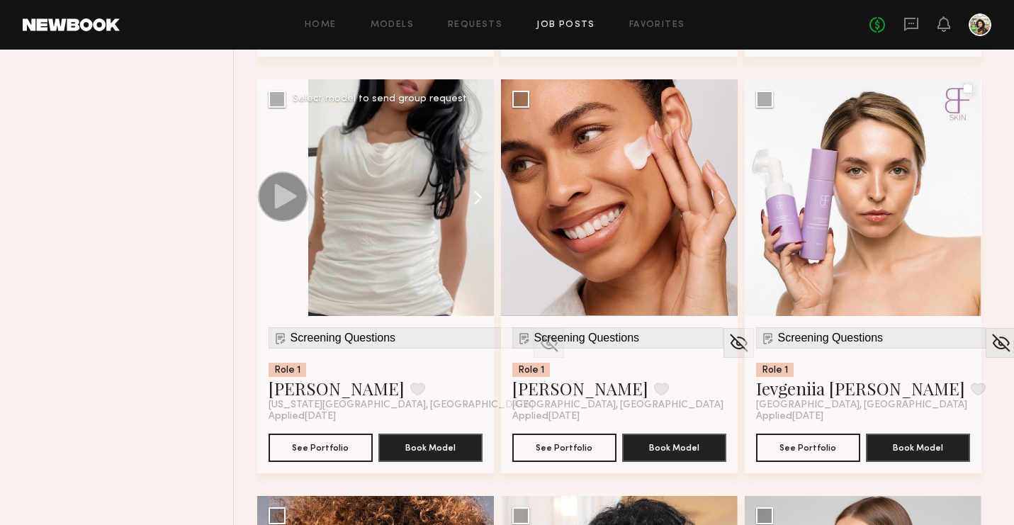
click at [473, 189] on button at bounding box center [471, 197] width 45 height 237
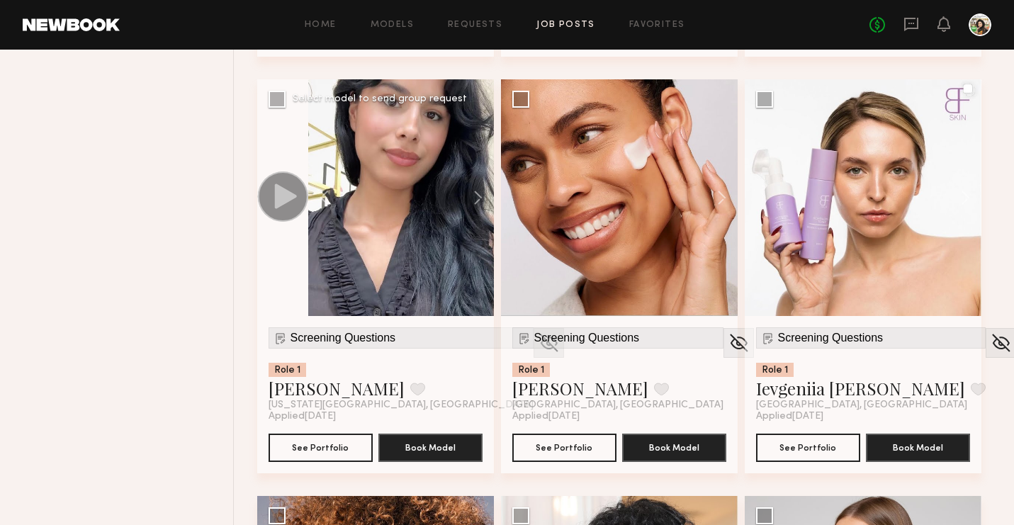
click at [538, 344] on img at bounding box center [549, 342] width 22 height 21
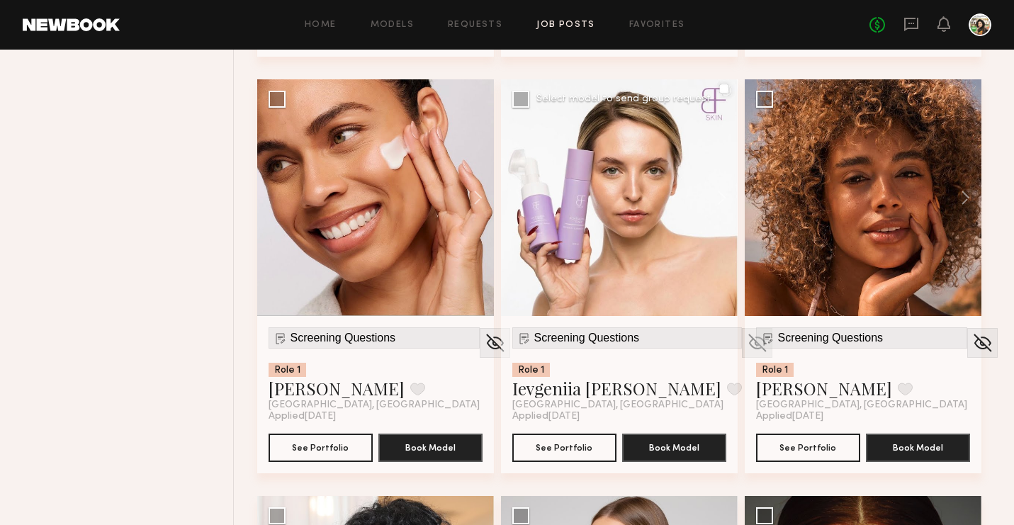
click at [746, 345] on img at bounding box center [757, 342] width 22 height 21
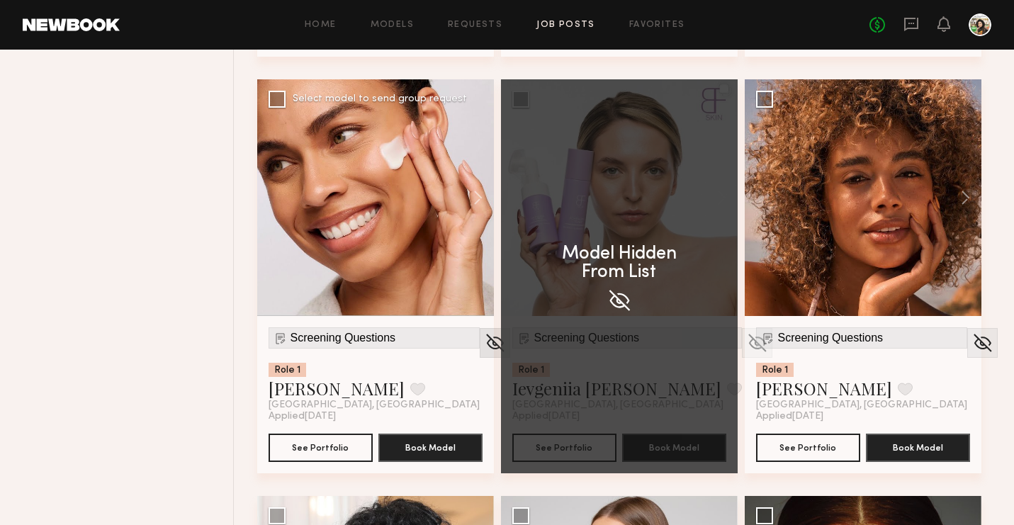
click at [484, 339] on img at bounding box center [495, 342] width 22 height 21
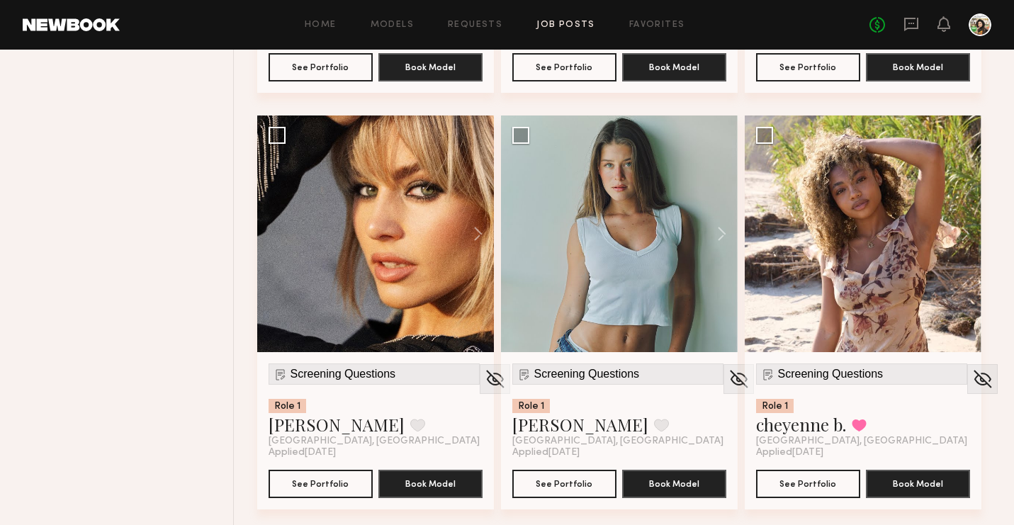
scroll to position [3859, 0]
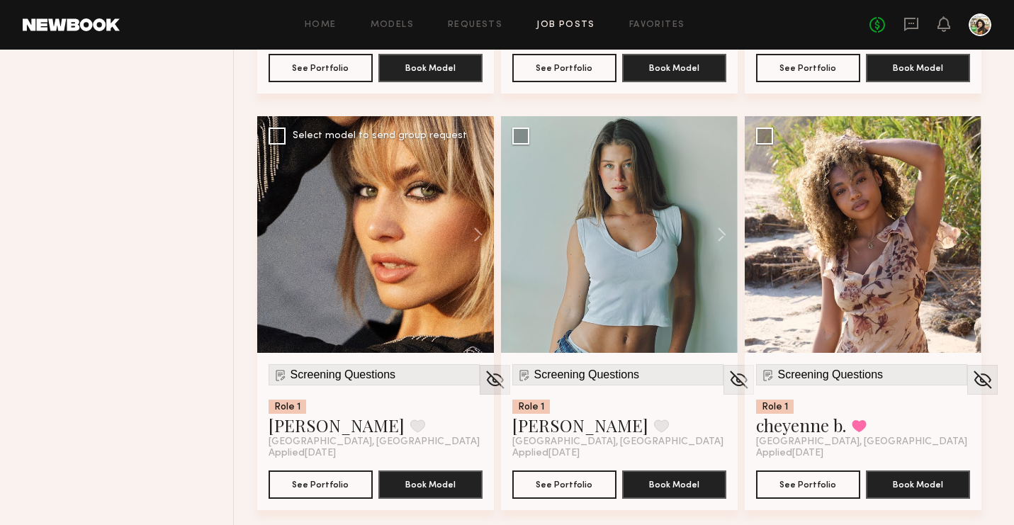
click at [484, 383] on img at bounding box center [495, 379] width 22 height 21
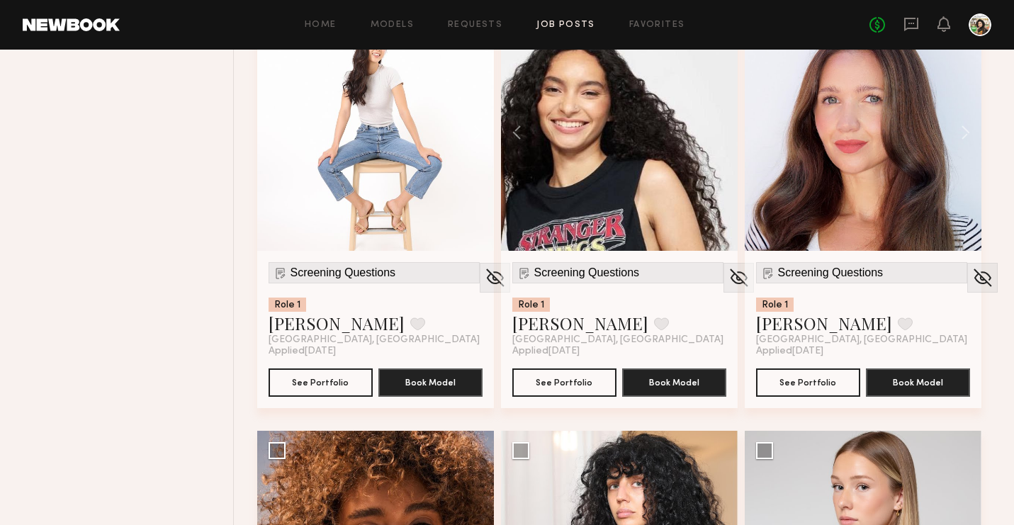
scroll to position [1876, 0]
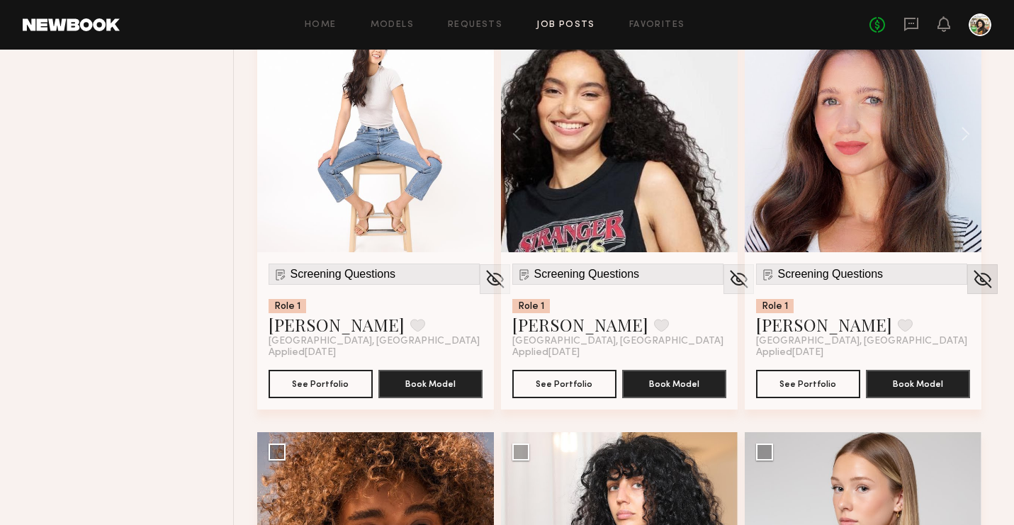
click at [971, 281] on img at bounding box center [982, 279] width 22 height 21
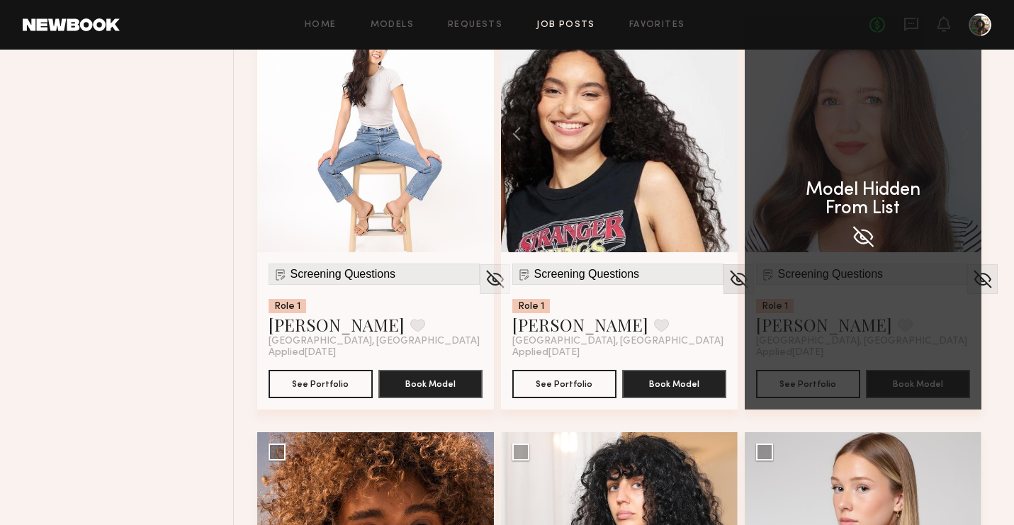
click at [728, 283] on img at bounding box center [739, 279] width 22 height 21
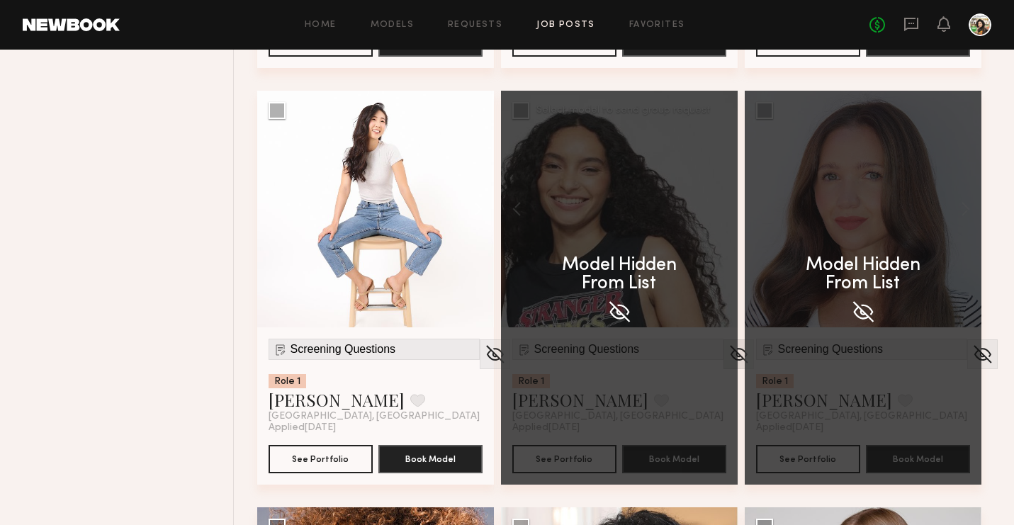
scroll to position [1798, 0]
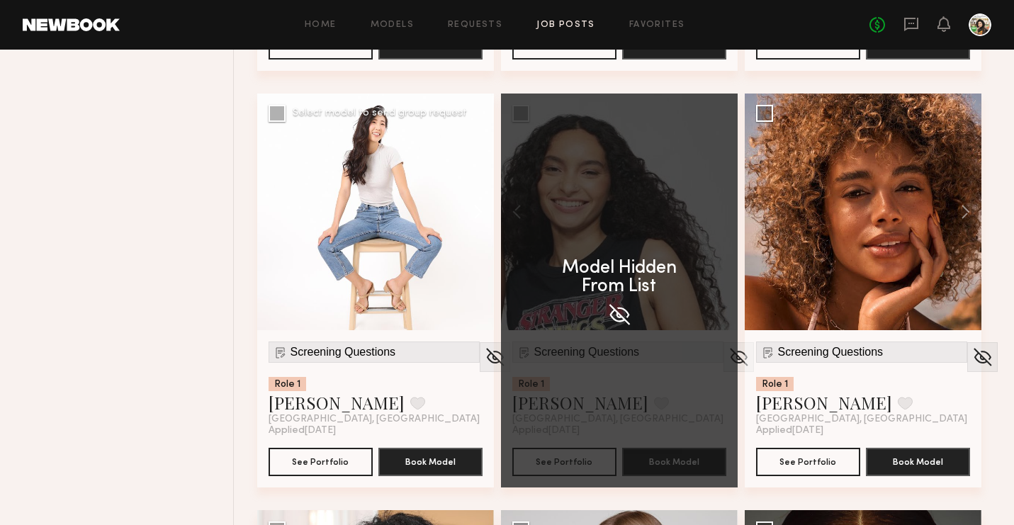
click at [478, 214] on button at bounding box center [471, 212] width 45 height 237
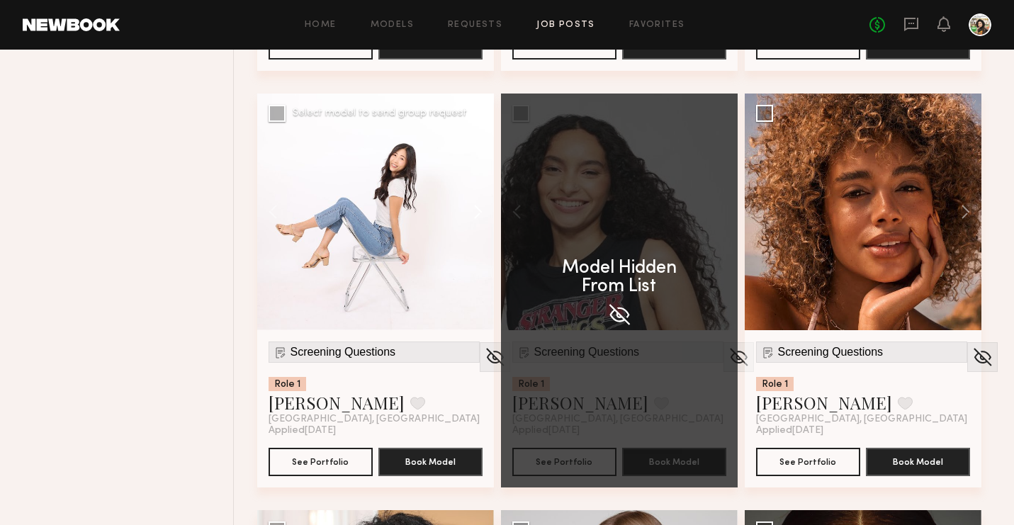
click at [478, 214] on button at bounding box center [471, 212] width 45 height 237
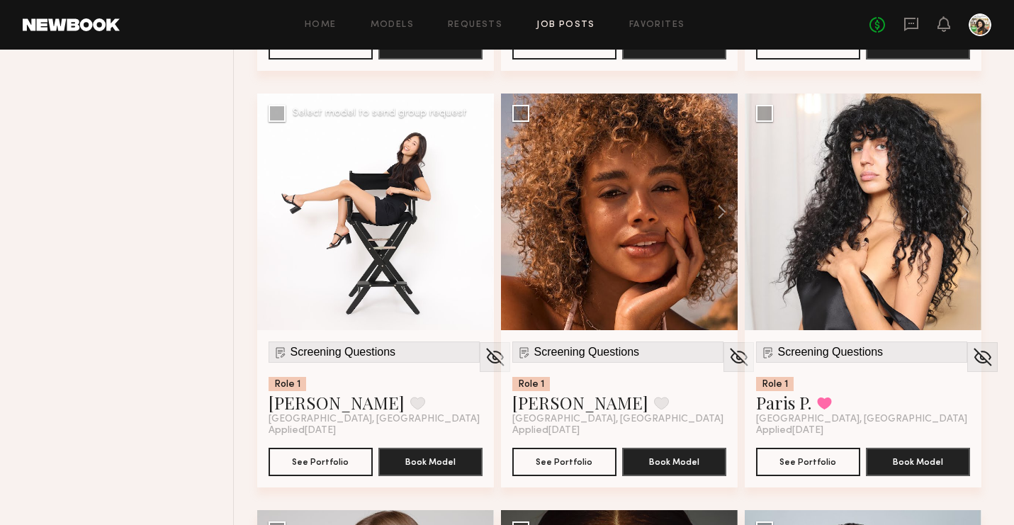
click at [478, 214] on button at bounding box center [471, 212] width 45 height 237
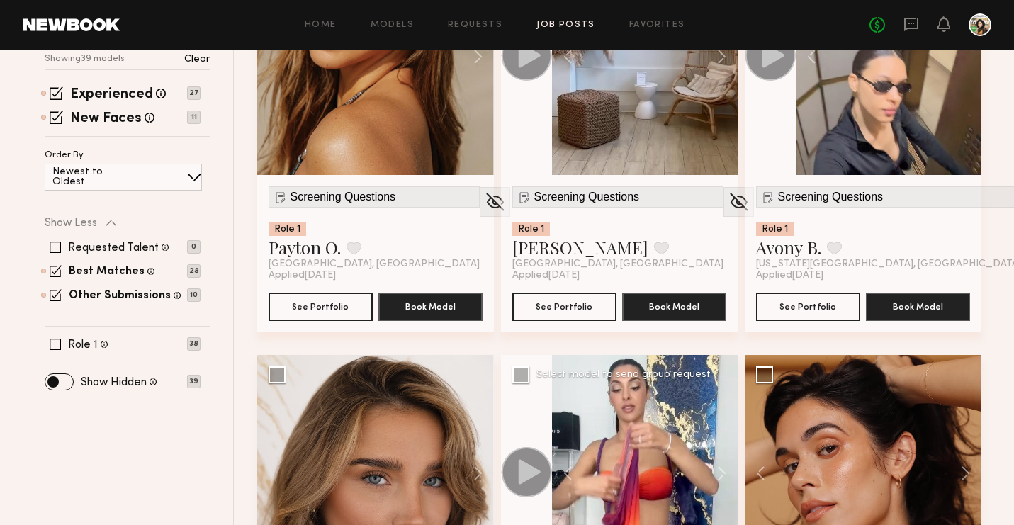
scroll to position [310, 0]
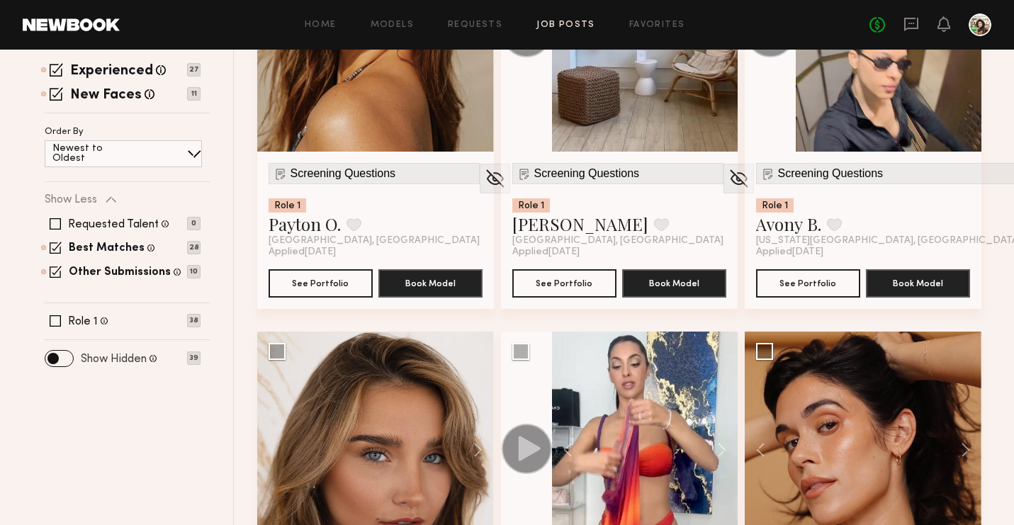
click at [138, 354] on label "Show Hidden" at bounding box center [114, 359] width 66 height 11
click at [55, 359] on span at bounding box center [59, 359] width 28 height 16
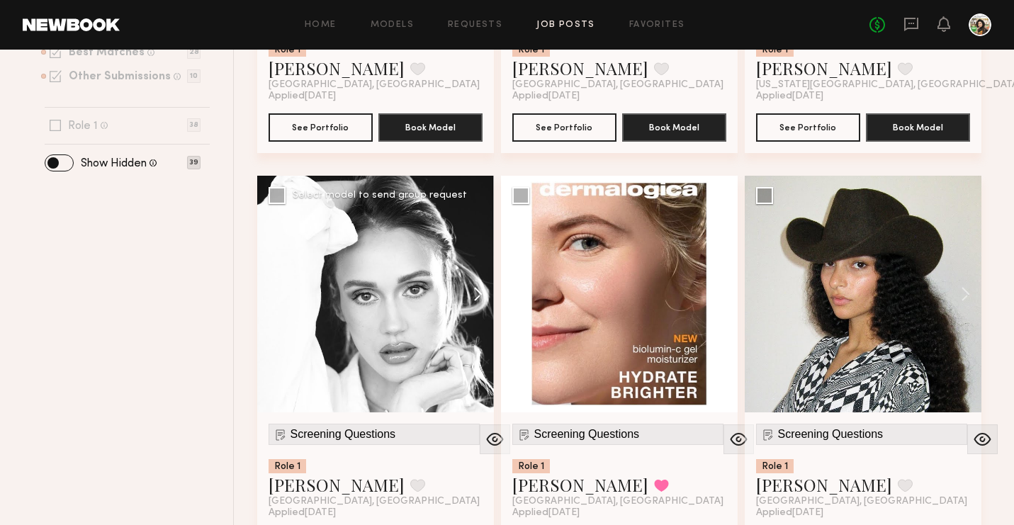
click at [475, 306] on button at bounding box center [471, 294] width 45 height 237
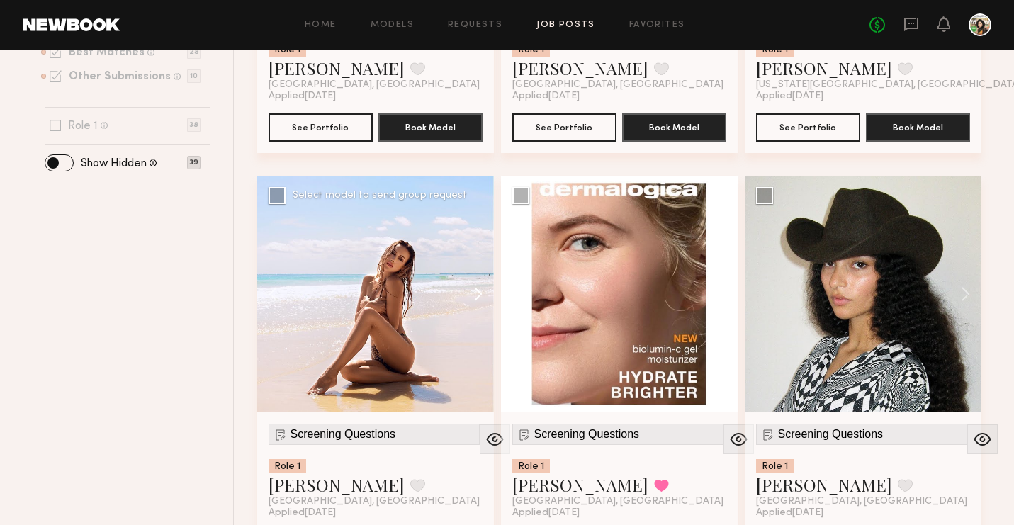
click at [475, 306] on button at bounding box center [471, 294] width 45 height 237
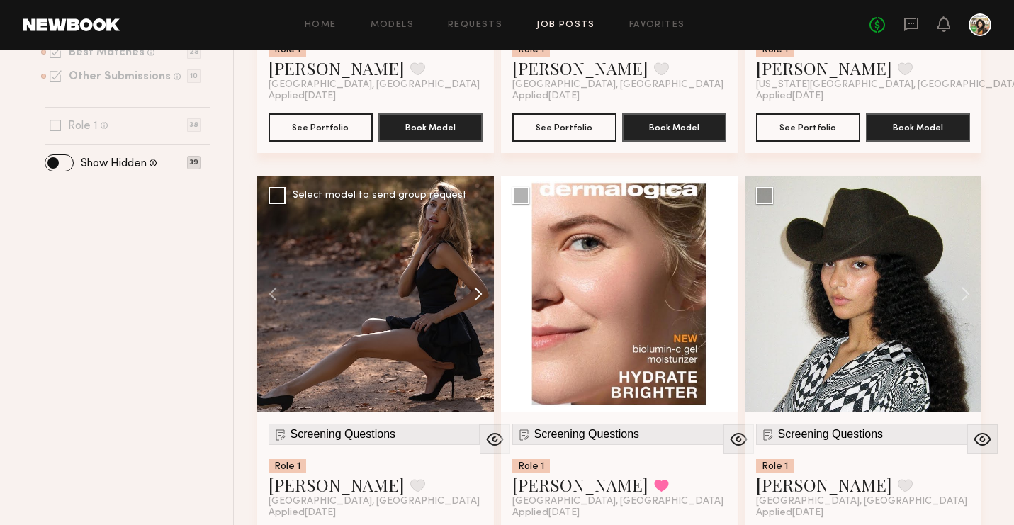
click at [475, 306] on button at bounding box center [471, 294] width 45 height 237
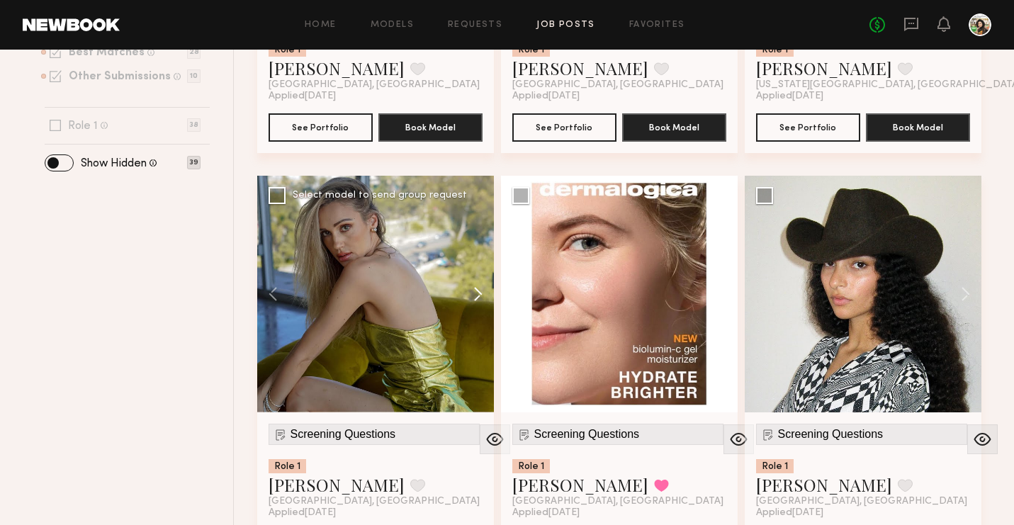
click at [475, 306] on button at bounding box center [471, 294] width 45 height 237
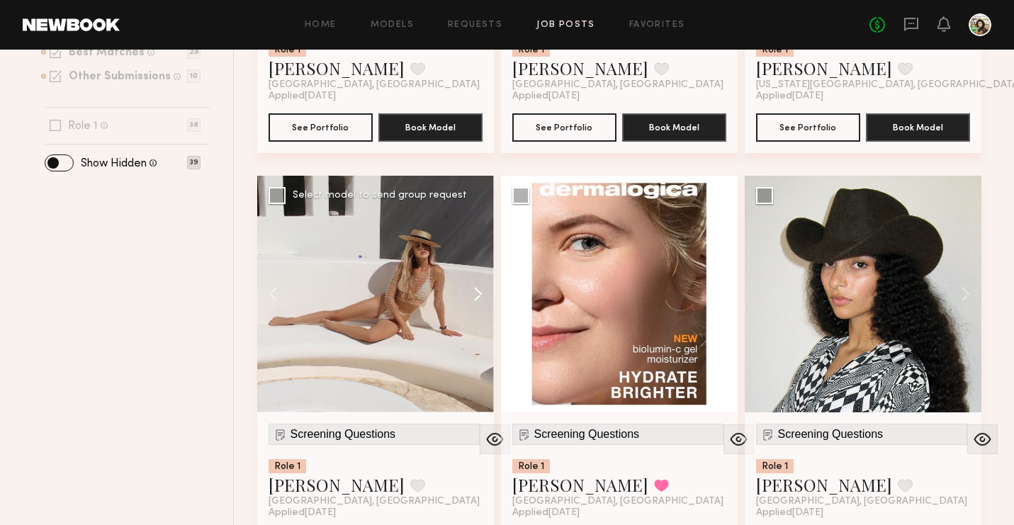
click at [475, 306] on button at bounding box center [471, 294] width 45 height 237
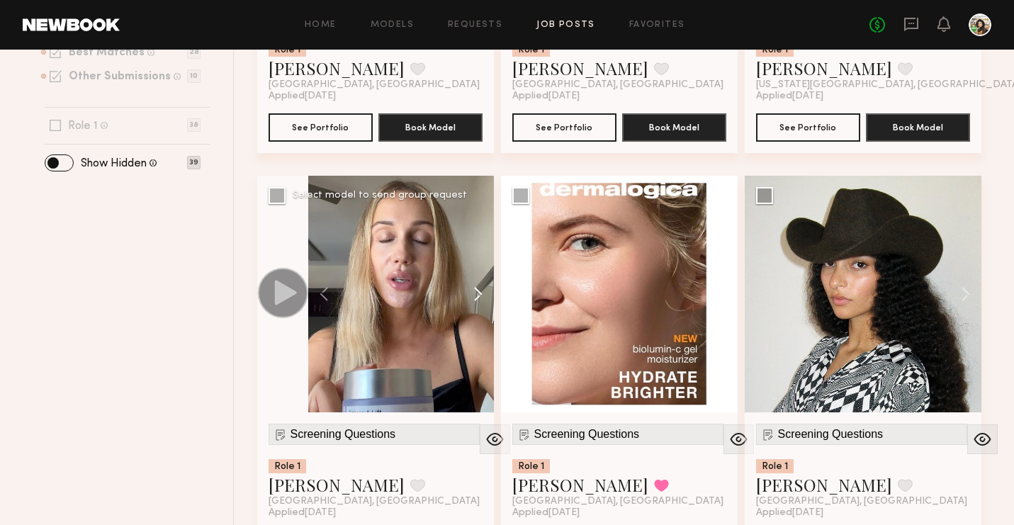
click at [475, 306] on button at bounding box center [471, 294] width 45 height 237
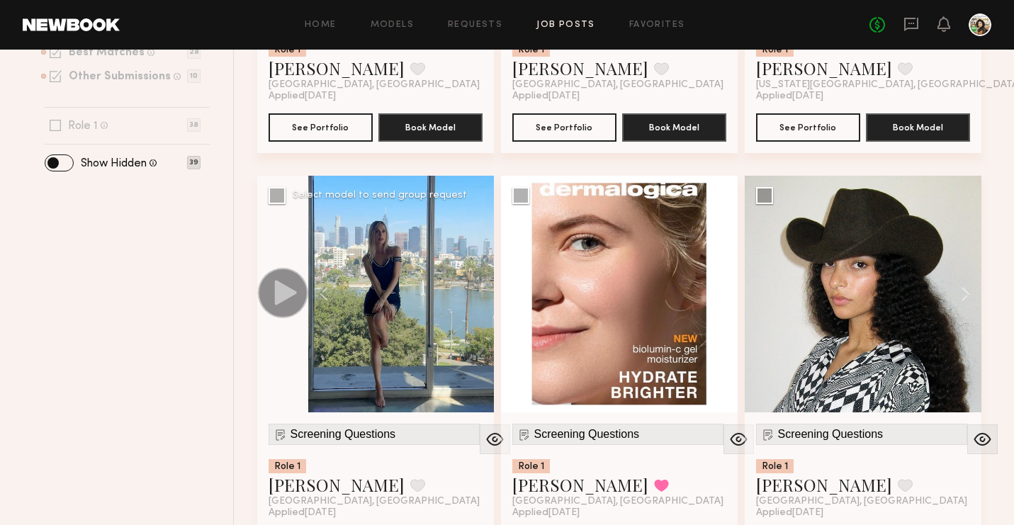
click at [475, 306] on div at bounding box center [401, 294] width 186 height 237
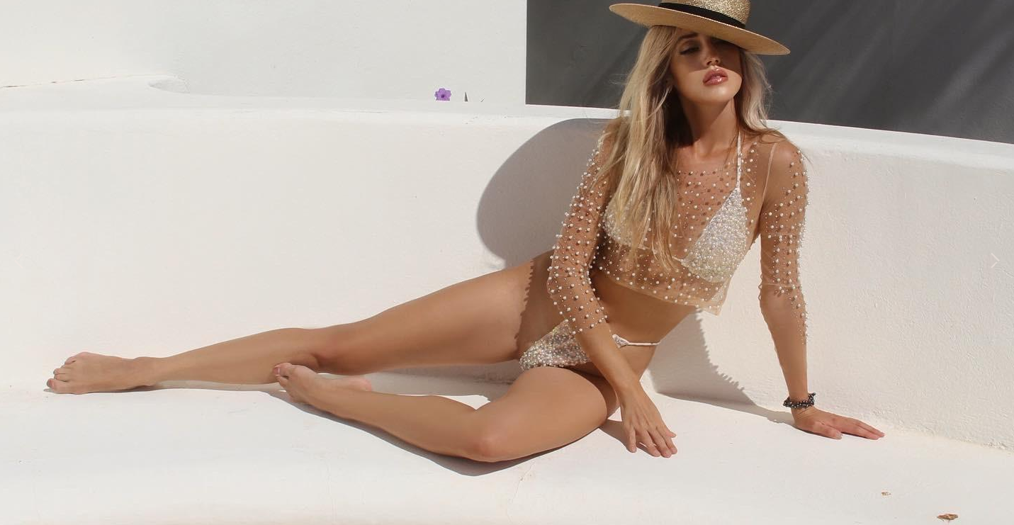
click at [475, 306] on img at bounding box center [507, 255] width 1020 height 1020
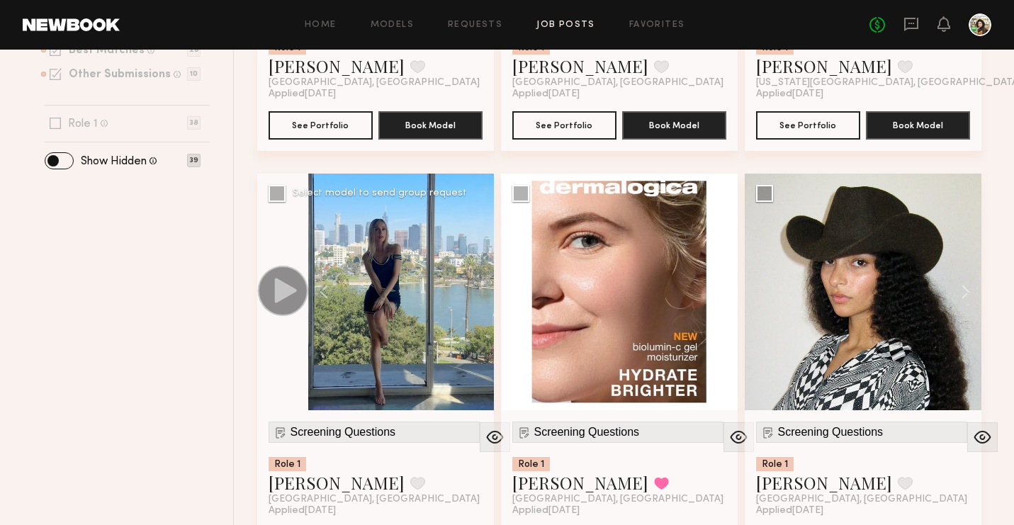
scroll to position [475, 0]
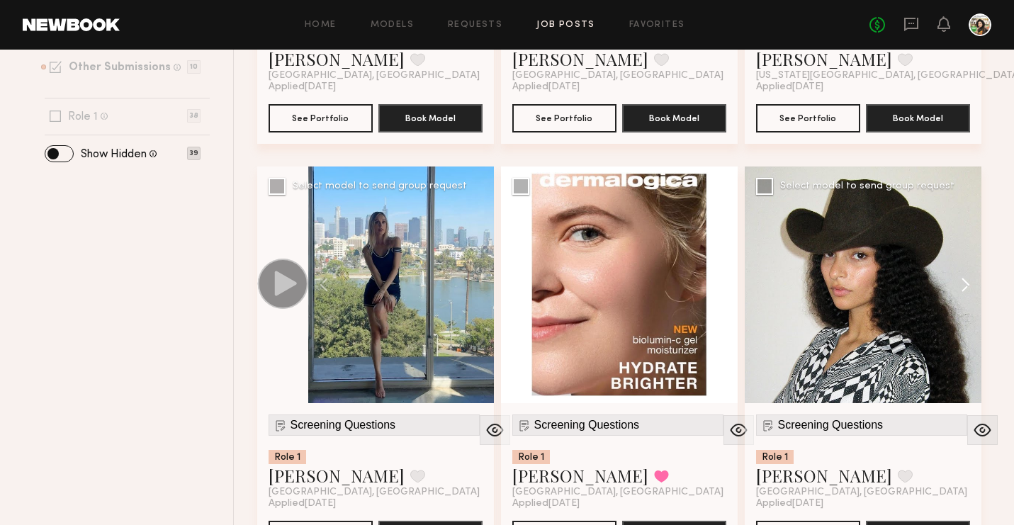
click at [966, 288] on button at bounding box center [958, 285] width 45 height 237
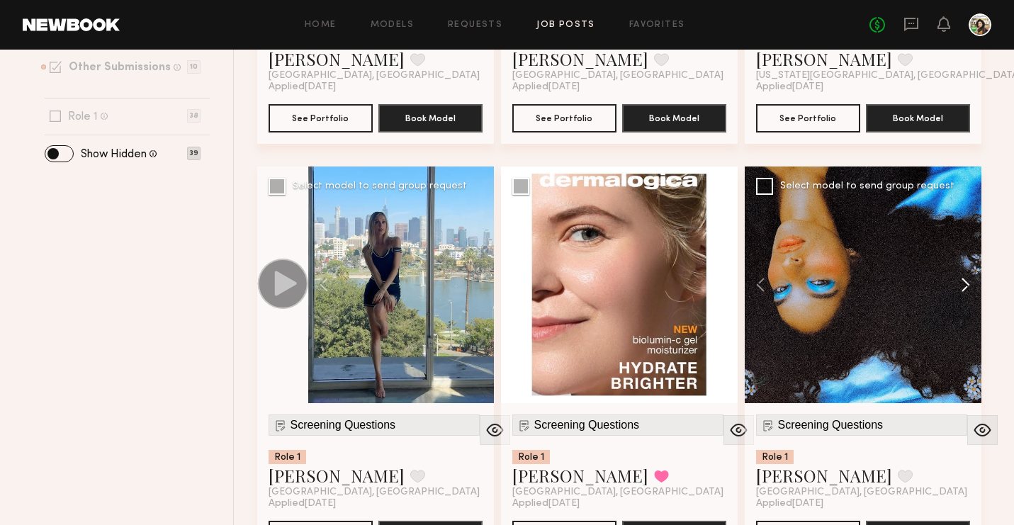
click at [966, 288] on button at bounding box center [958, 285] width 45 height 237
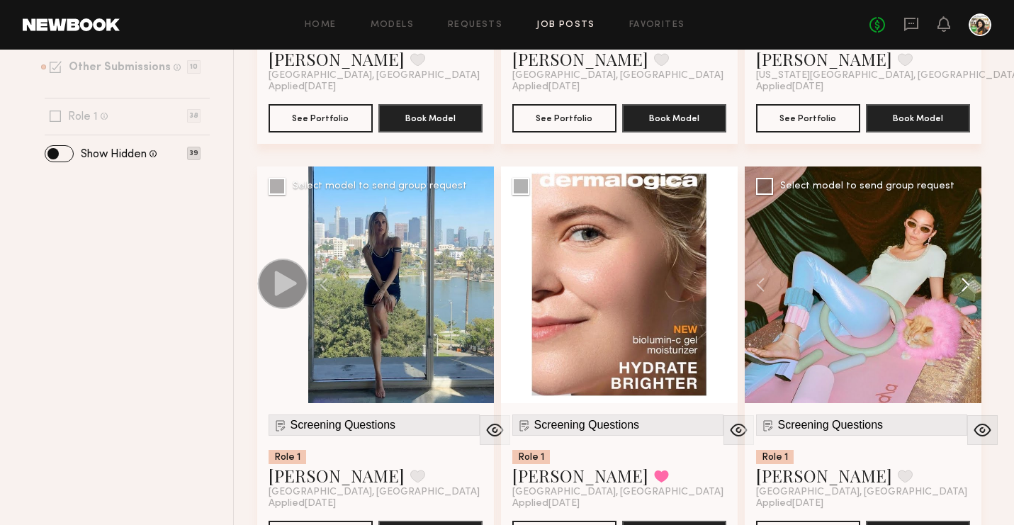
click at [966, 288] on button at bounding box center [958, 285] width 45 height 237
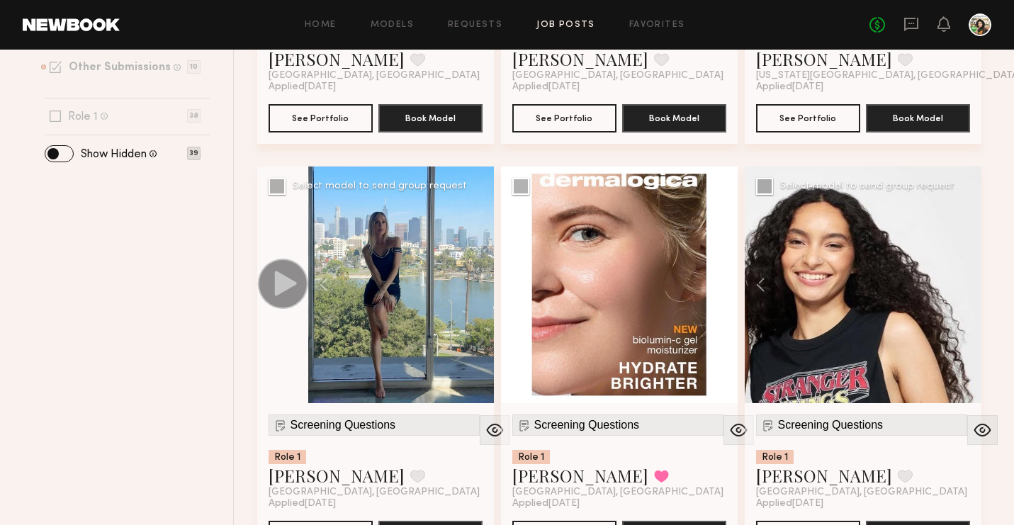
click at [966, 288] on div at bounding box center [863, 285] width 237 height 237
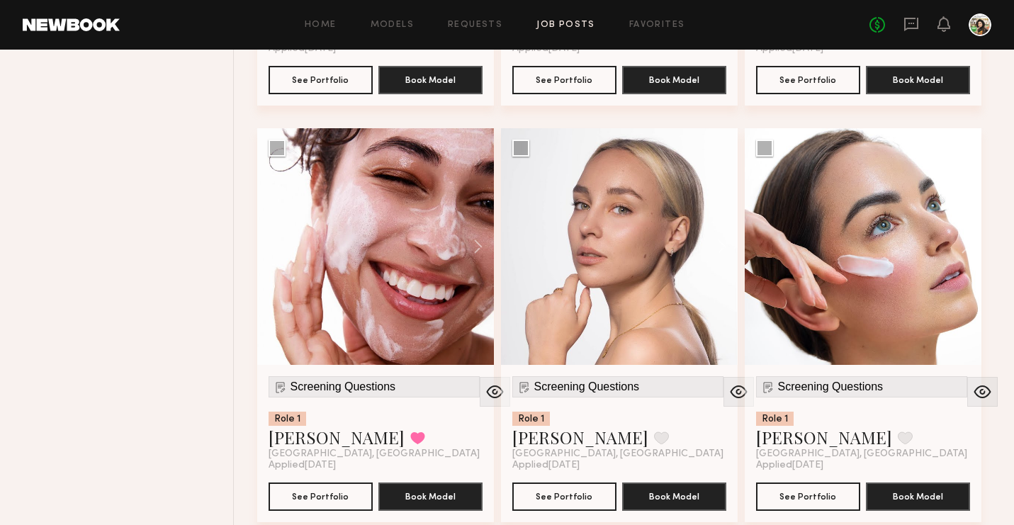
scroll to position [3890, 0]
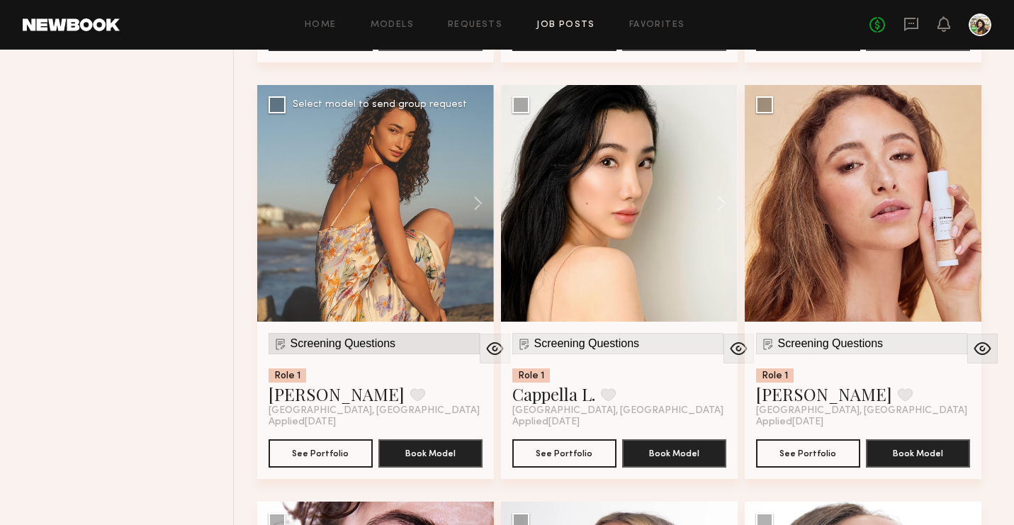
click at [329, 348] on span "Screening Questions" at bounding box center [344, 343] width 106 height 13
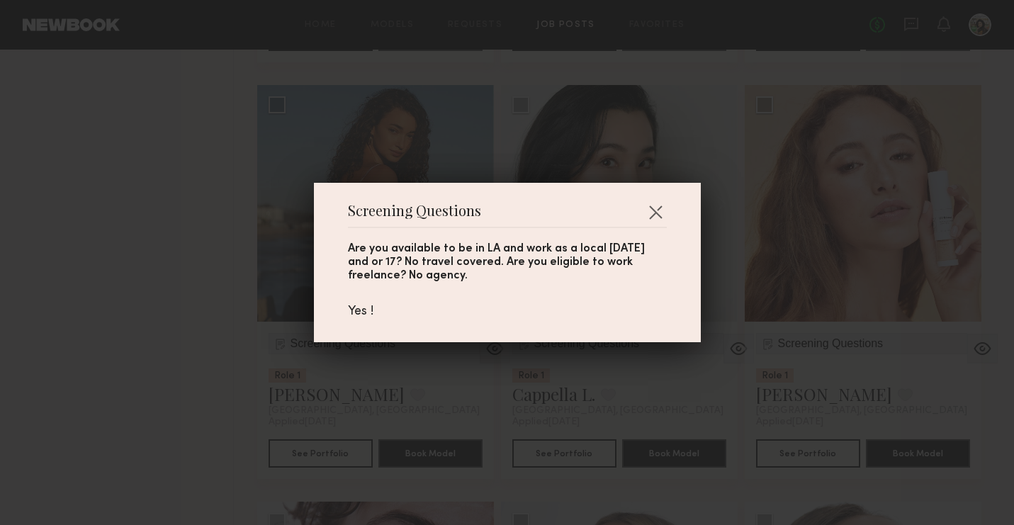
click at [200, 359] on div "Screening Questions Are you available to be in LA and work as a local October 1…" at bounding box center [507, 262] width 1014 height 525
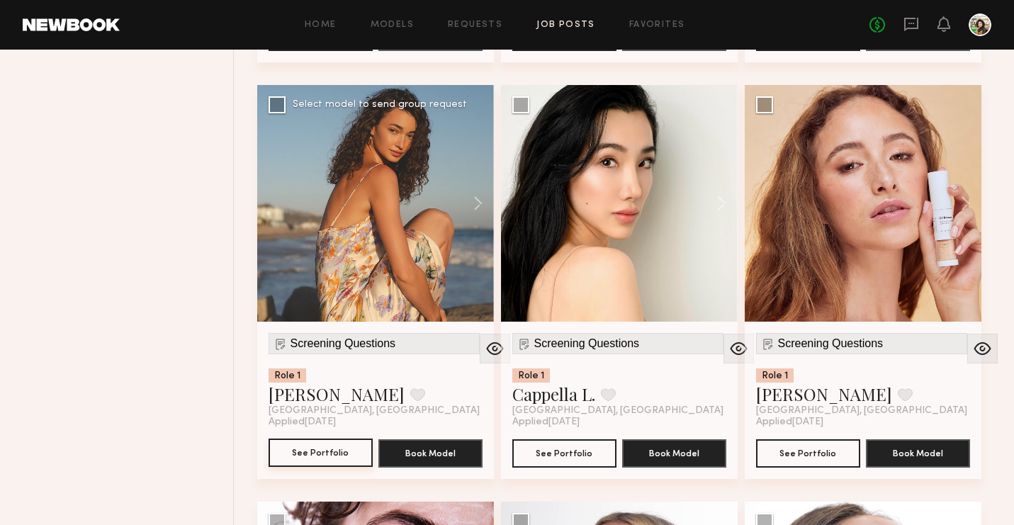
click at [312, 461] on button "See Portfolio" at bounding box center [321, 453] width 104 height 28
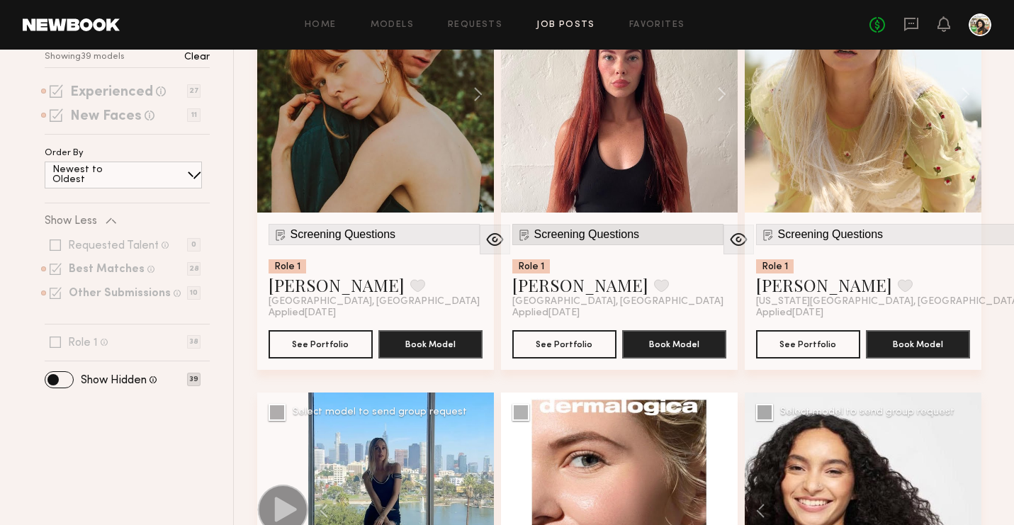
scroll to position [0, 0]
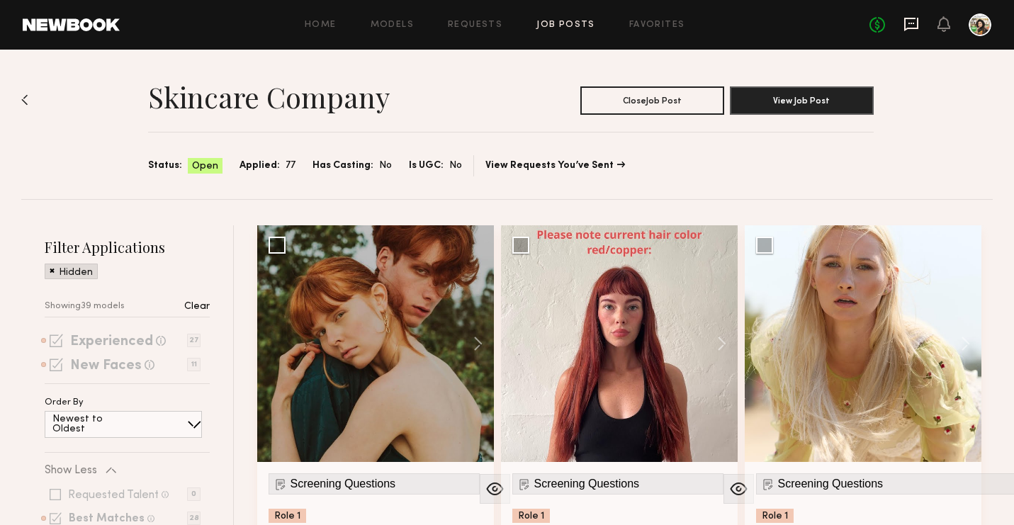
click at [911, 18] on icon at bounding box center [911, 24] width 14 height 13
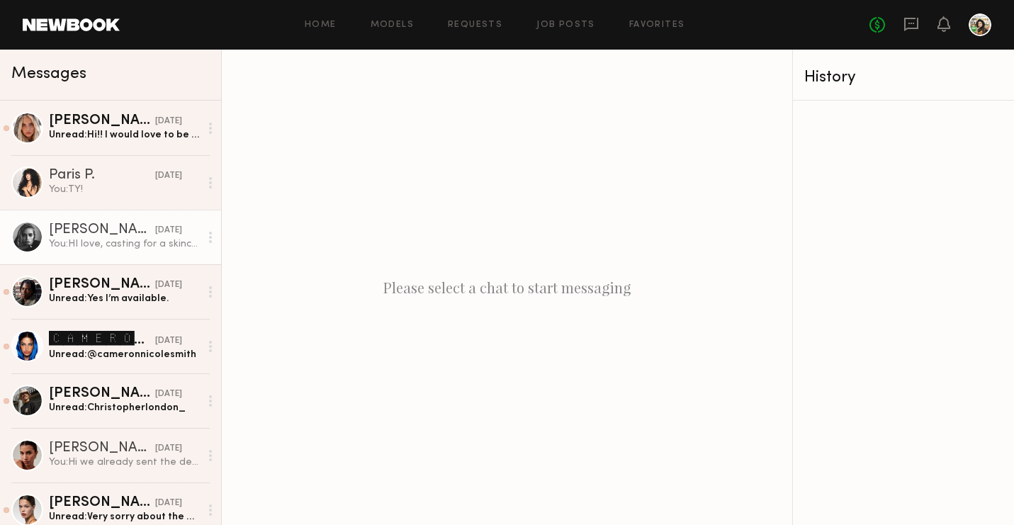
click at [165, 228] on div "yesterday" at bounding box center [168, 230] width 27 height 13
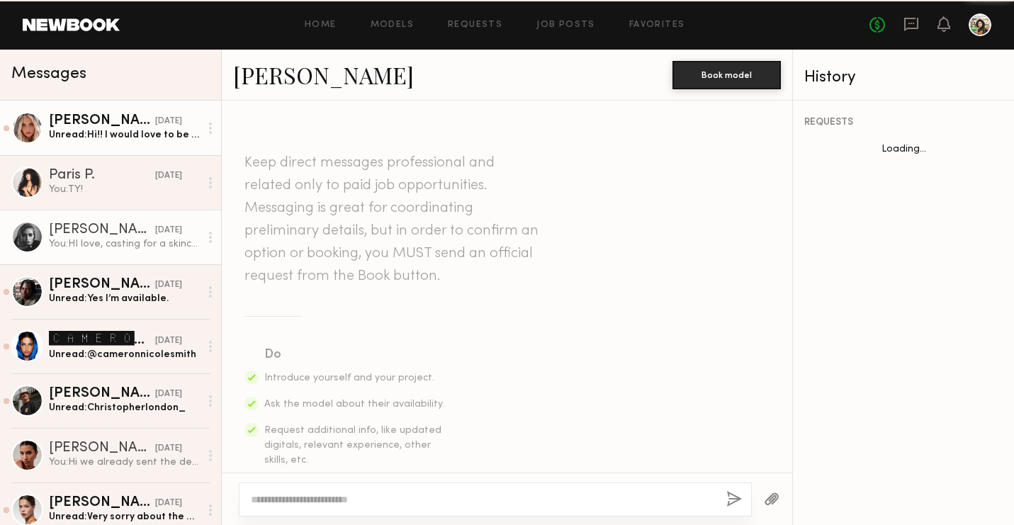
scroll to position [847, 0]
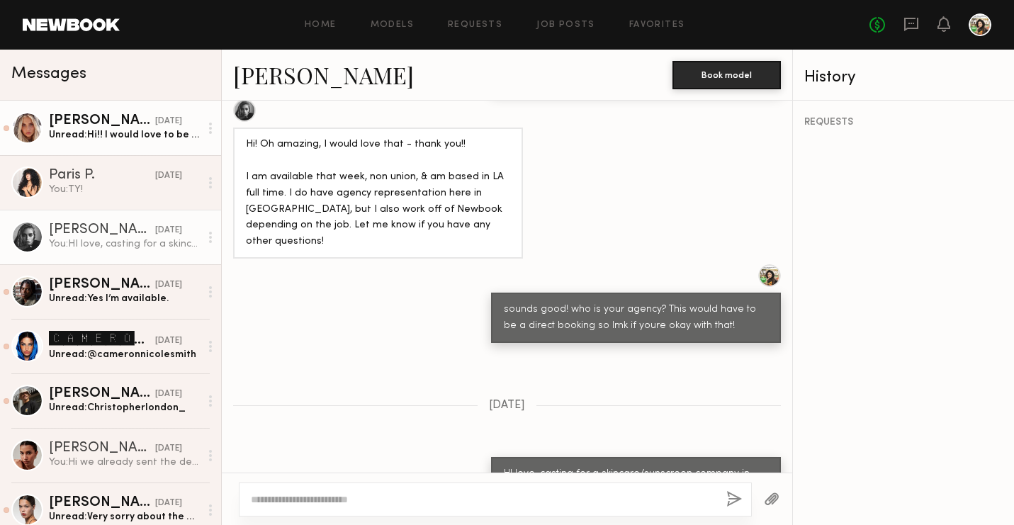
click at [148, 128] on div "Unread: Hi!! I would love to be added to the deck for this job thank you so muc…" at bounding box center [124, 134] width 151 height 13
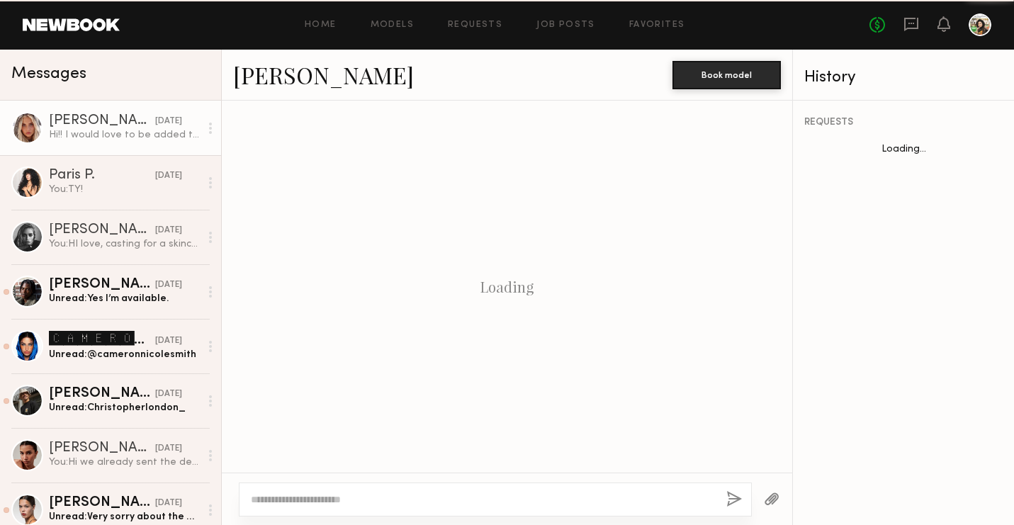
scroll to position [456, 0]
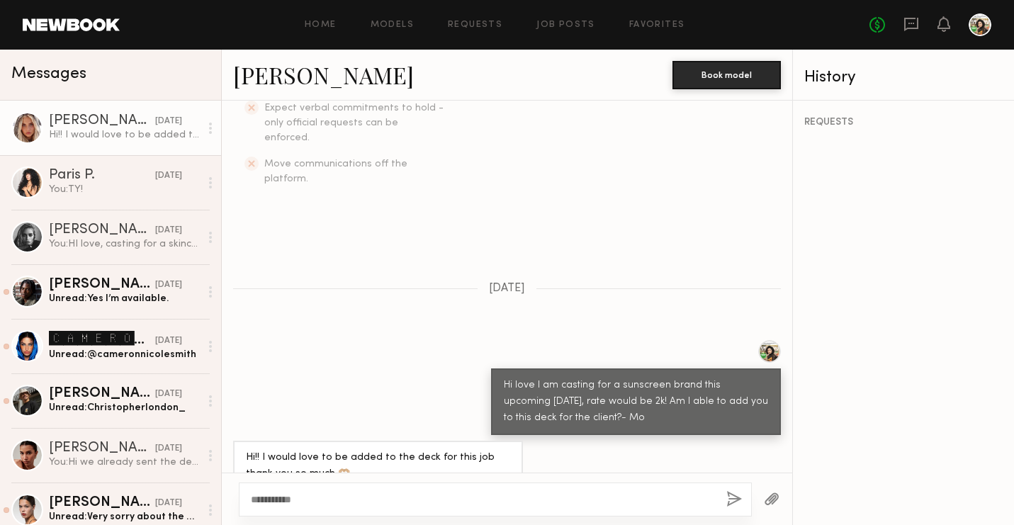
type textarea "**********"
click at [738, 497] on button "button" at bounding box center [734, 500] width 16 height 18
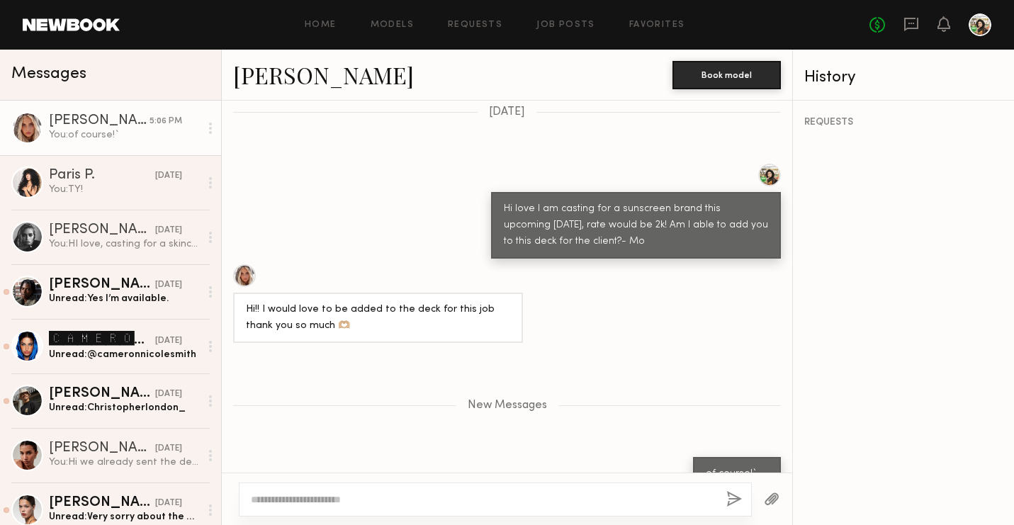
click at [67, 17] on header "Home Models Requests Job Posts Favorites Sign Out No fees up to $5,000" at bounding box center [507, 25] width 1014 height 50
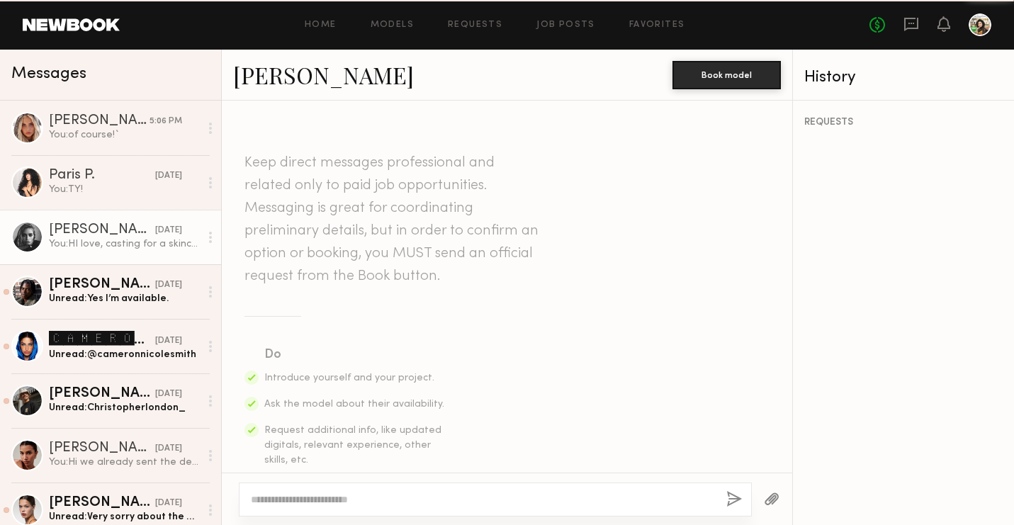
scroll to position [847, 0]
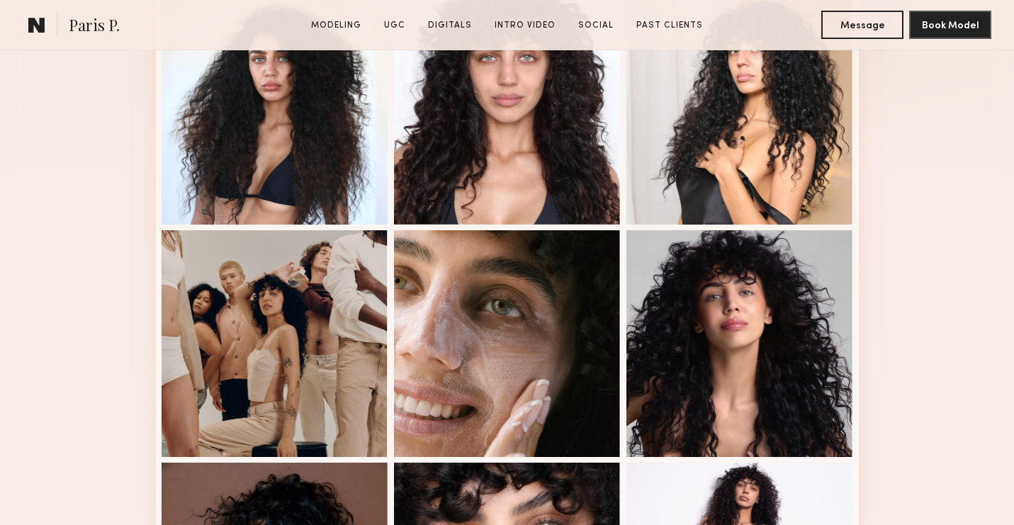
scroll to position [420, 0]
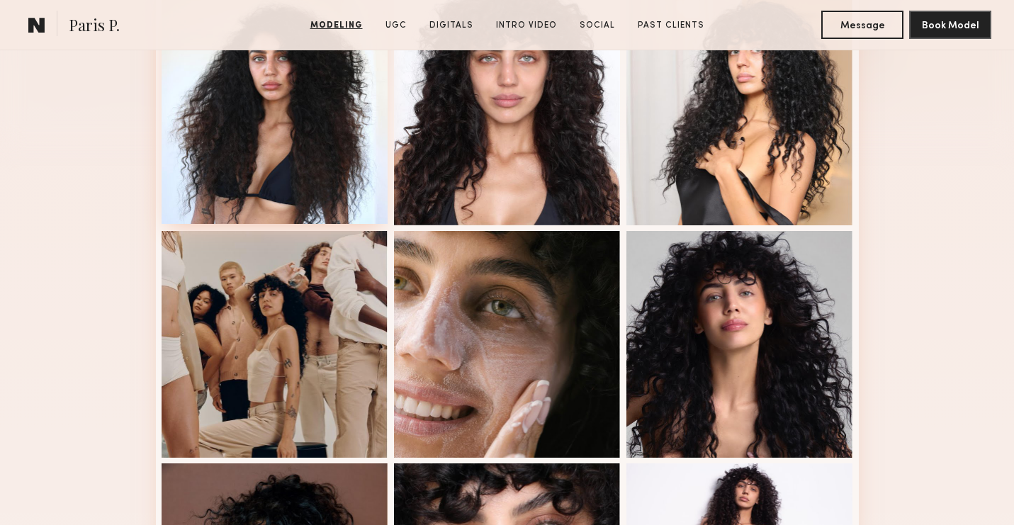
click at [300, 128] on div at bounding box center [275, 110] width 227 height 227
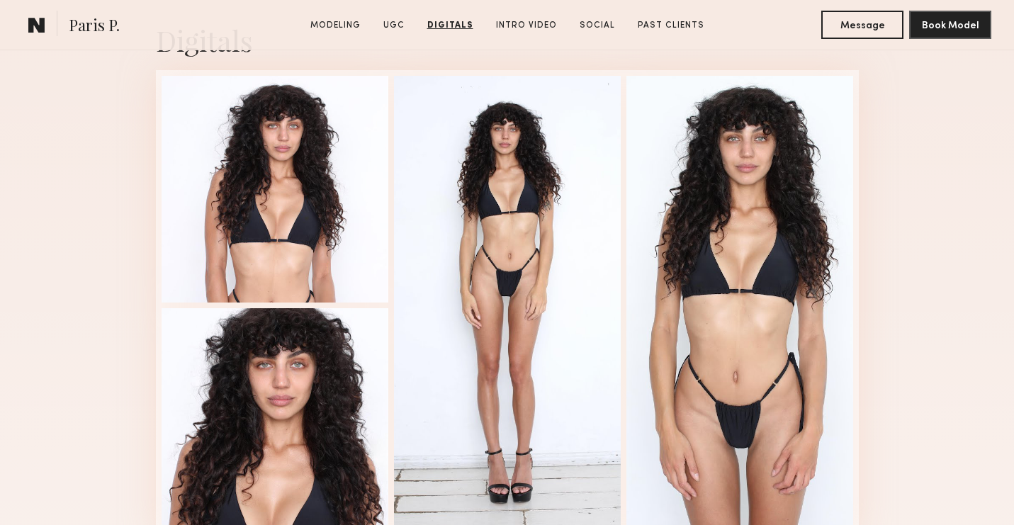
scroll to position [2255, 0]
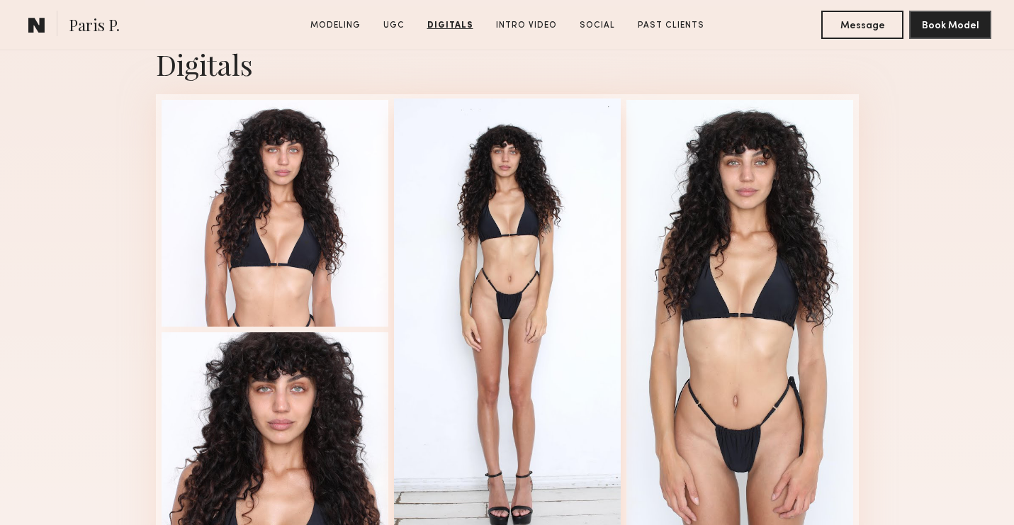
click at [566, 406] on div at bounding box center [507, 327] width 227 height 459
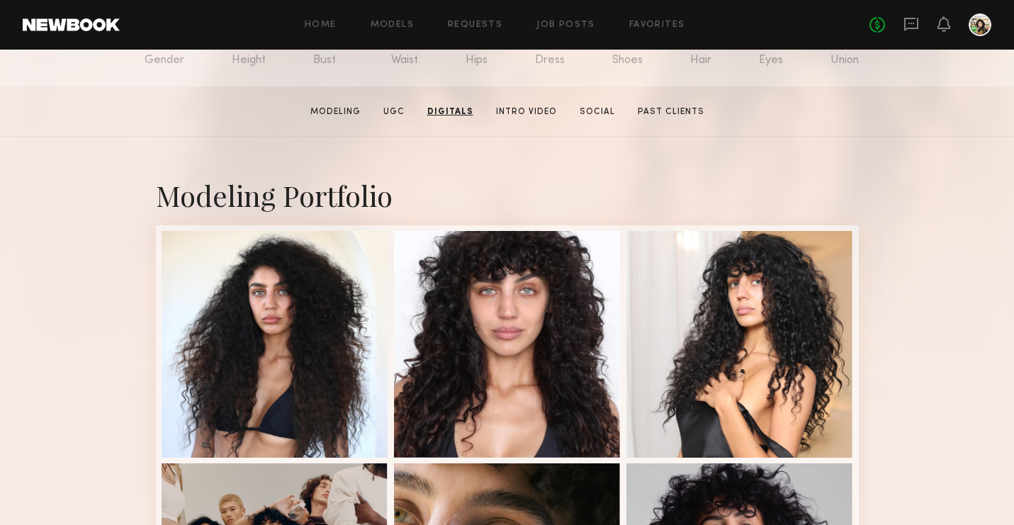
scroll to position [185, 0]
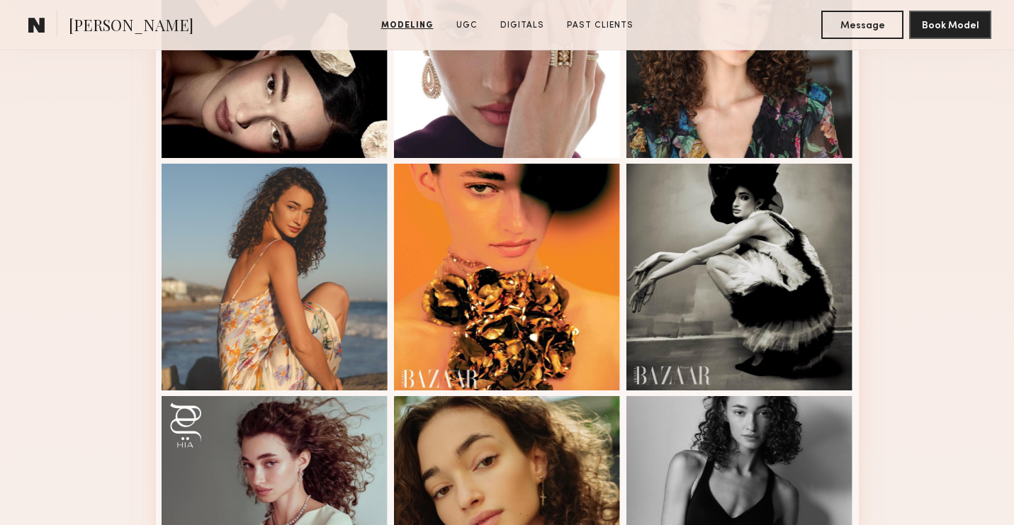
scroll to position [488, 0]
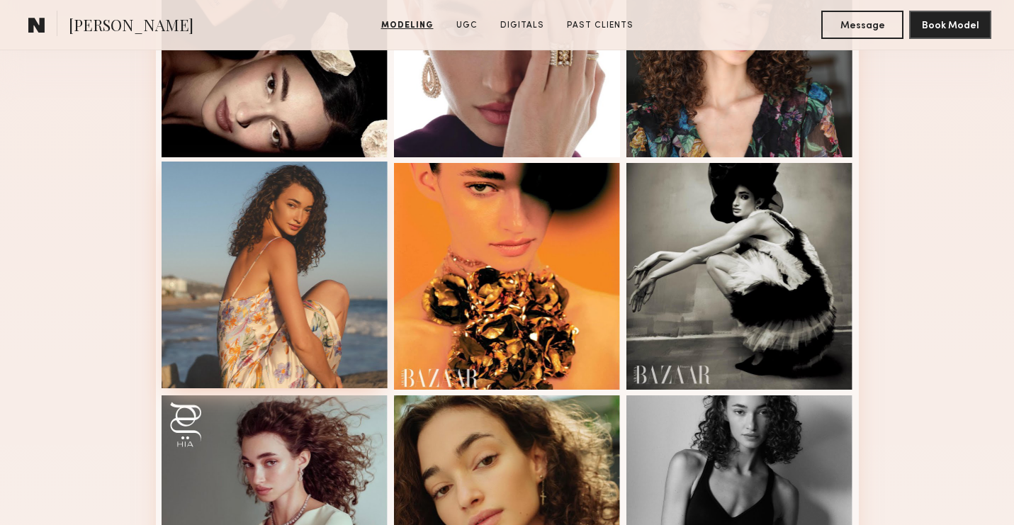
click at [277, 292] on div at bounding box center [275, 275] width 227 height 227
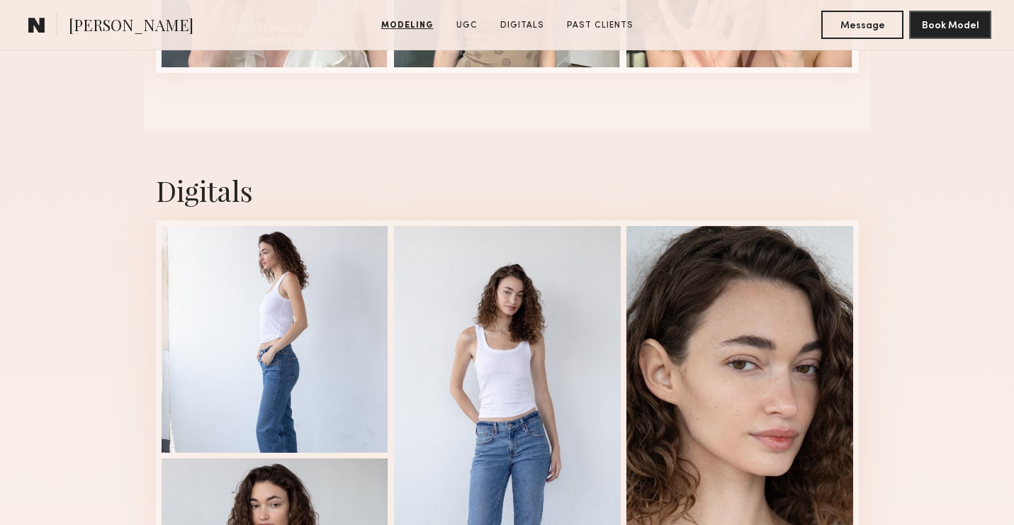
scroll to position [1955, 0]
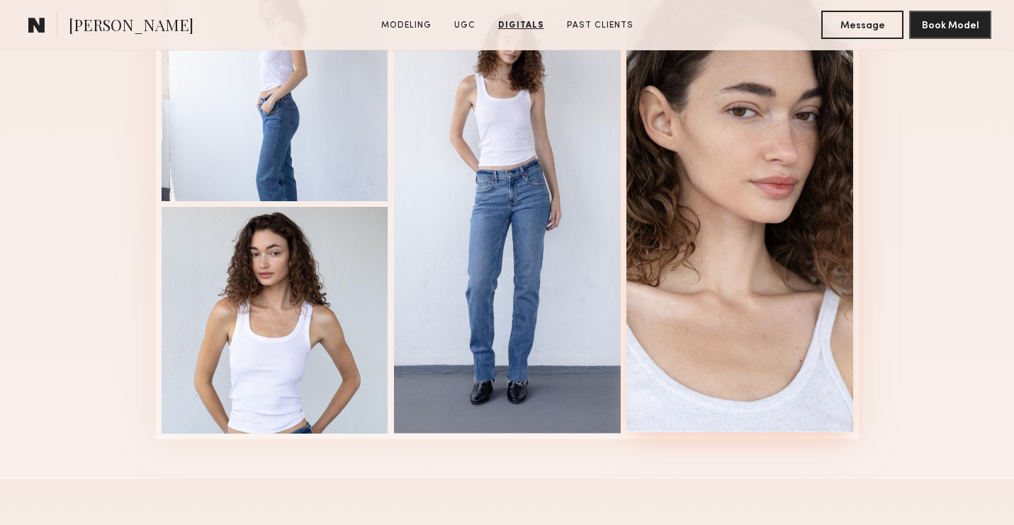
click at [687, 285] on div at bounding box center [739, 202] width 227 height 459
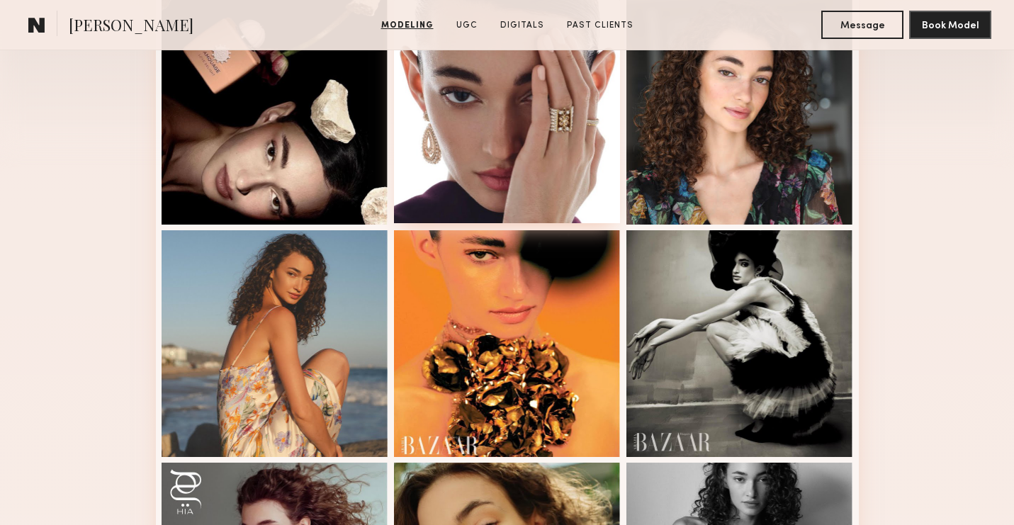
scroll to position [423, 0]
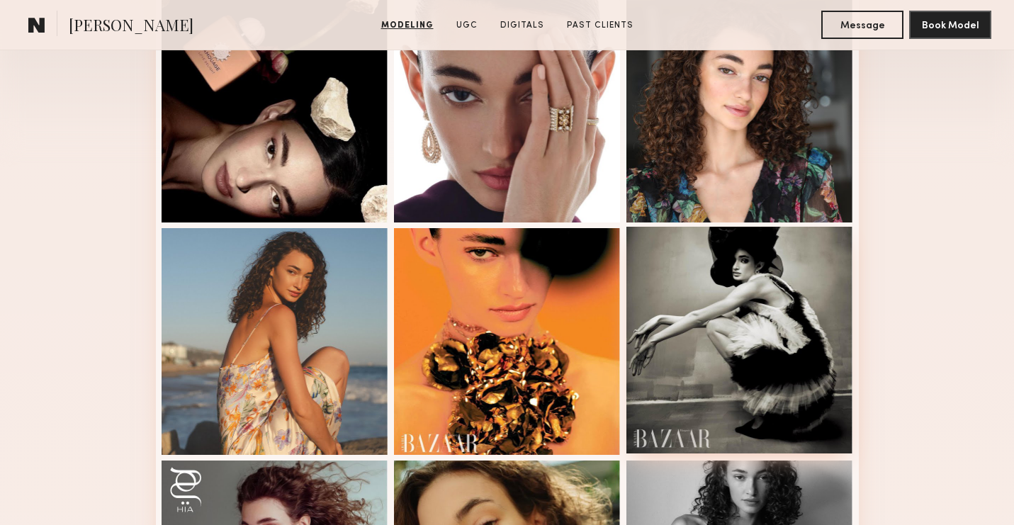
click at [718, 337] on div at bounding box center [739, 340] width 227 height 227
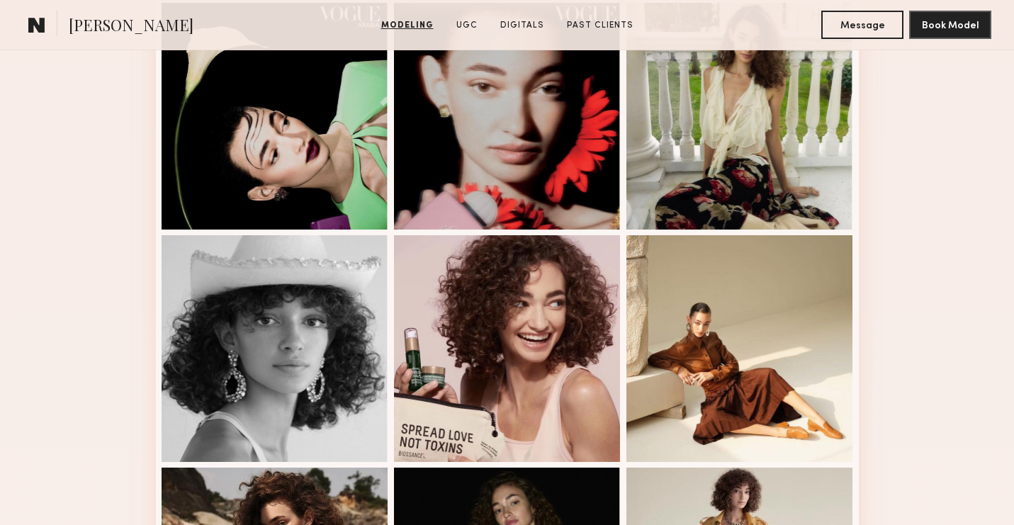
scroll to position [1399, 0]
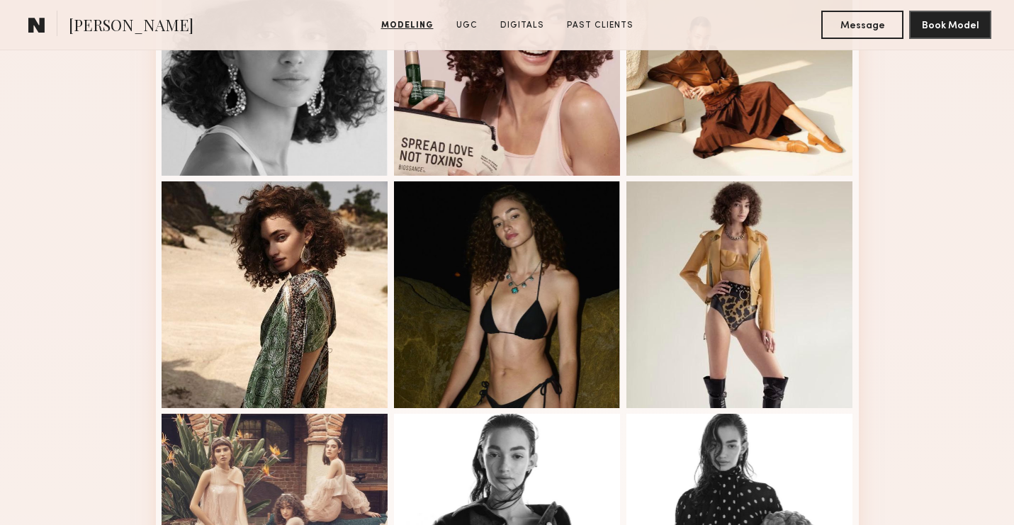
click at [596, 229] on div at bounding box center [507, 294] width 227 height 227
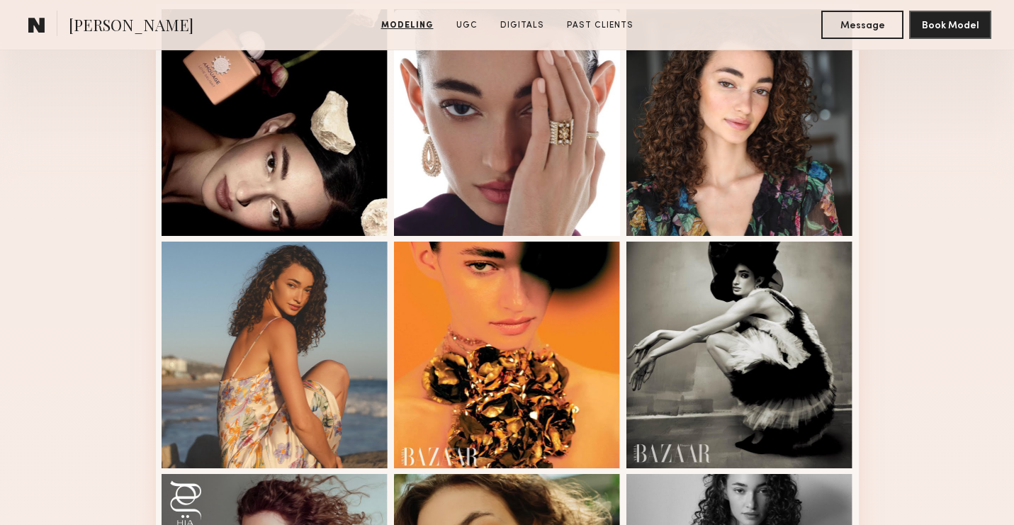
scroll to position [0, 0]
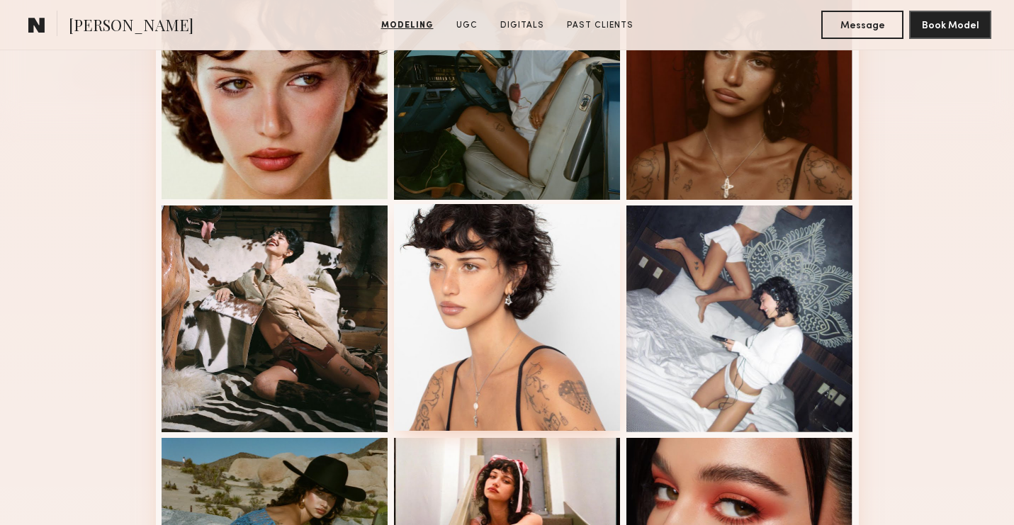
scroll to position [449, 0]
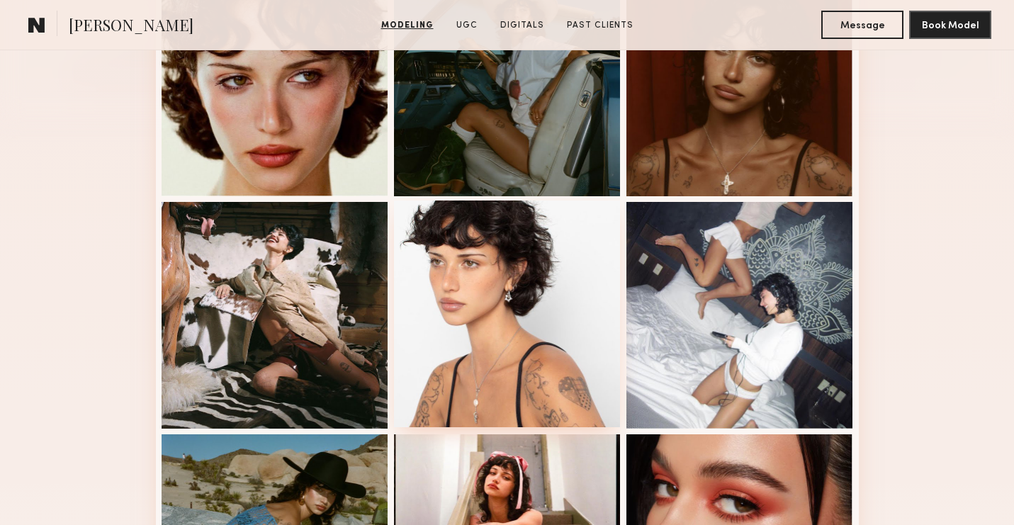
click at [453, 299] on div at bounding box center [507, 314] width 227 height 227
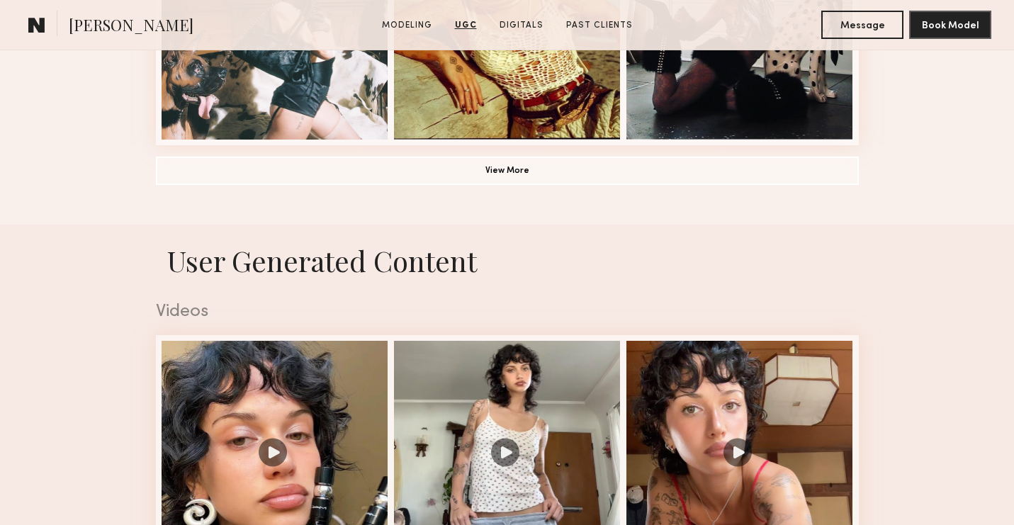
scroll to position [1205, 0]
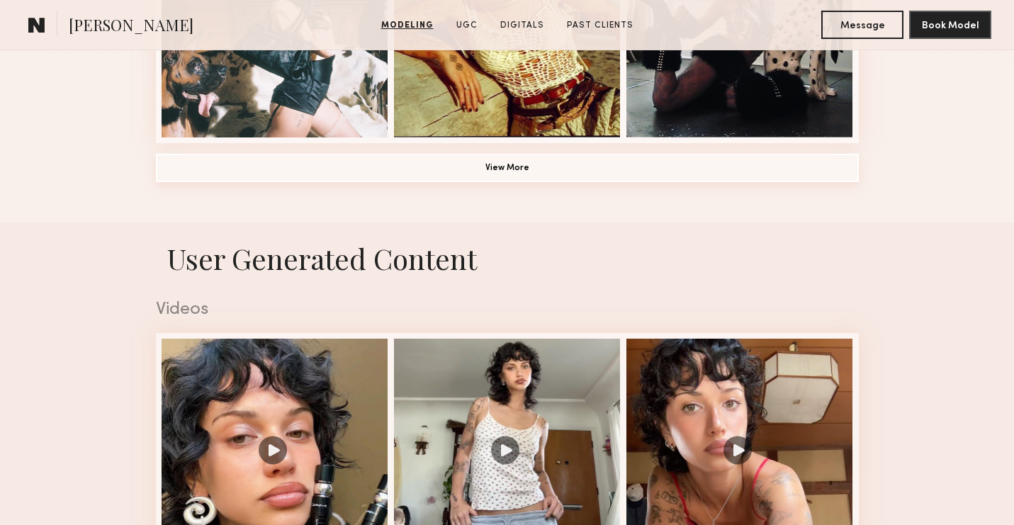
click at [551, 162] on button "View More" at bounding box center [507, 168] width 703 height 28
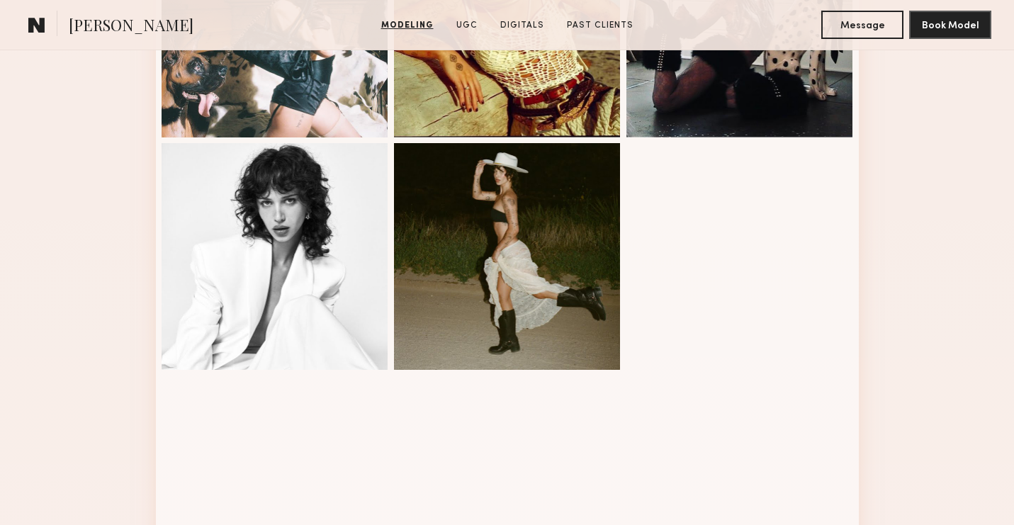
scroll to position [2013, 0]
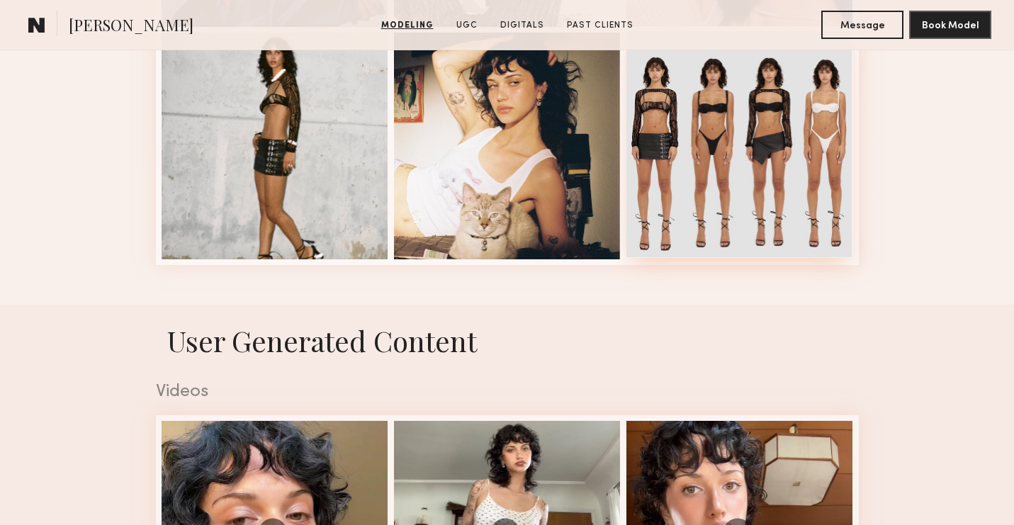
click at [740, 178] on div at bounding box center [739, 144] width 227 height 227
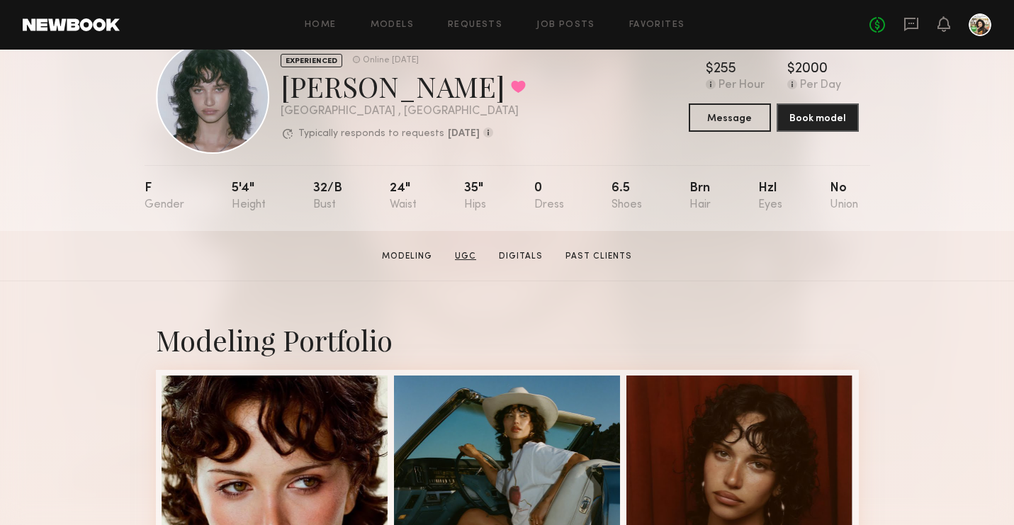
scroll to position [235, 0]
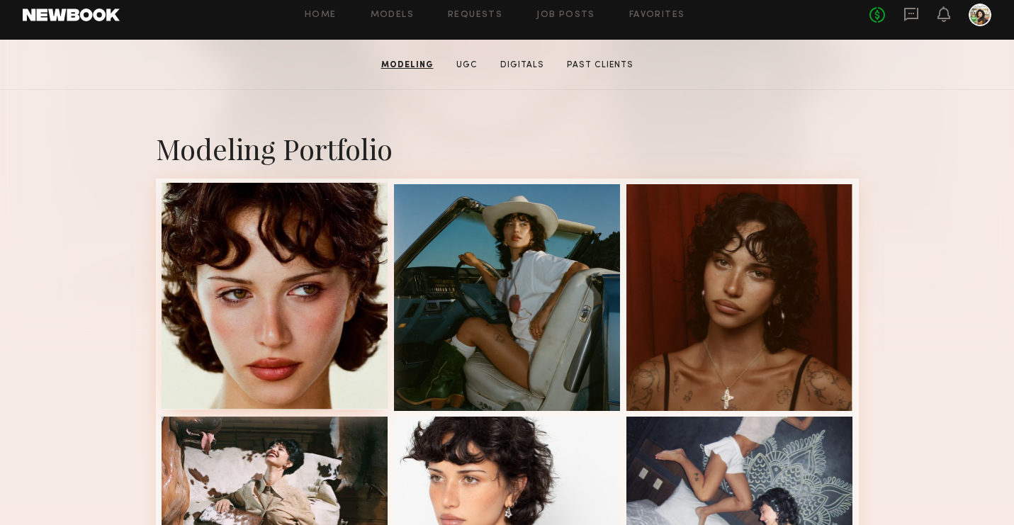
click at [310, 291] on div at bounding box center [275, 296] width 227 height 227
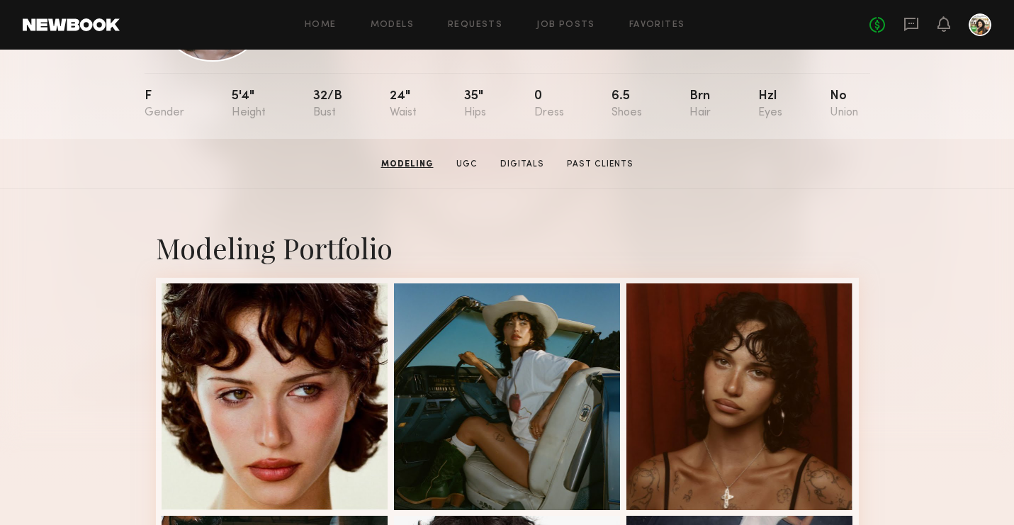
scroll to position [0, 0]
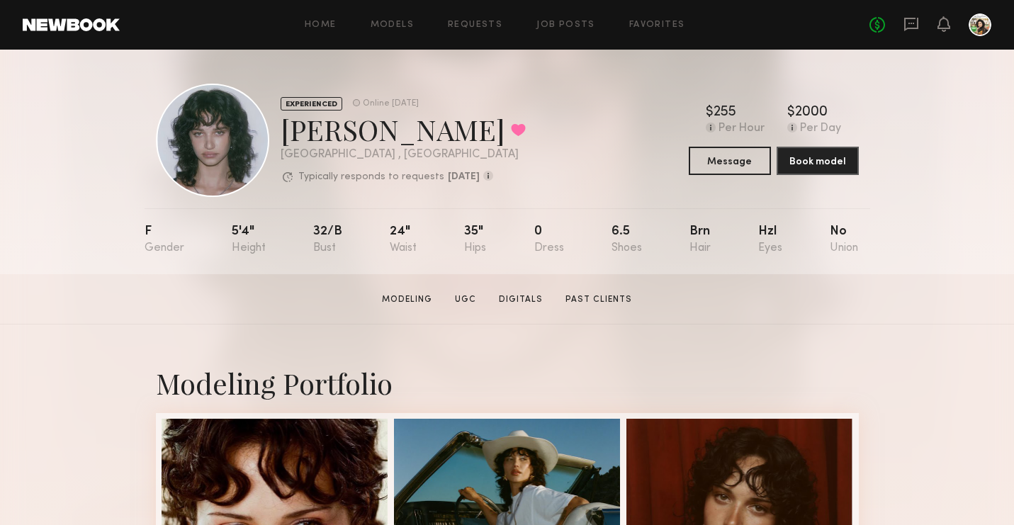
click at [920, 32] on div "No fees up to $5,000" at bounding box center [930, 24] width 122 height 23
click at [906, 27] on icon at bounding box center [911, 24] width 14 height 13
click at [720, 167] on button "Message" at bounding box center [730, 160] width 82 height 28
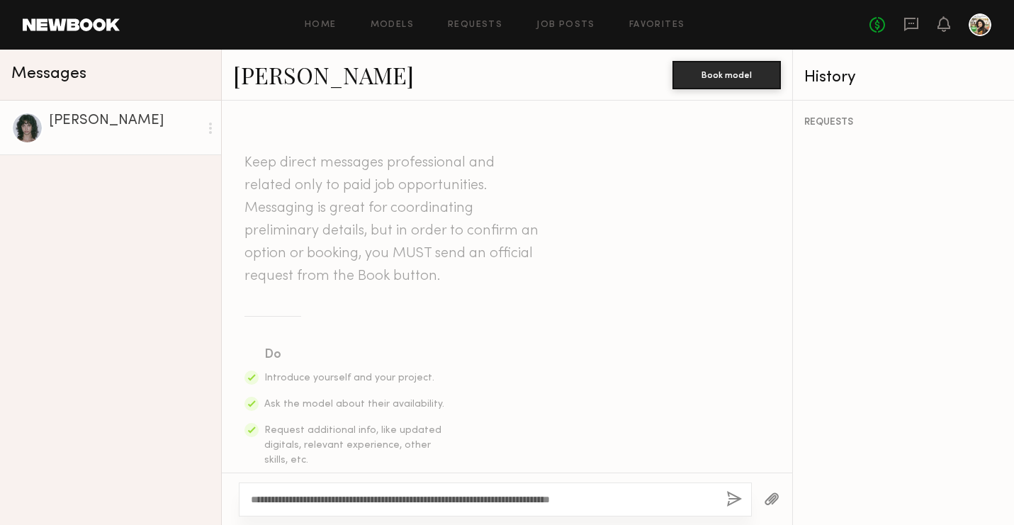
click at [559, 499] on textarea "**********" at bounding box center [483, 499] width 464 height 14
click at [642, 502] on textarea "**********" at bounding box center [483, 499] width 464 height 14
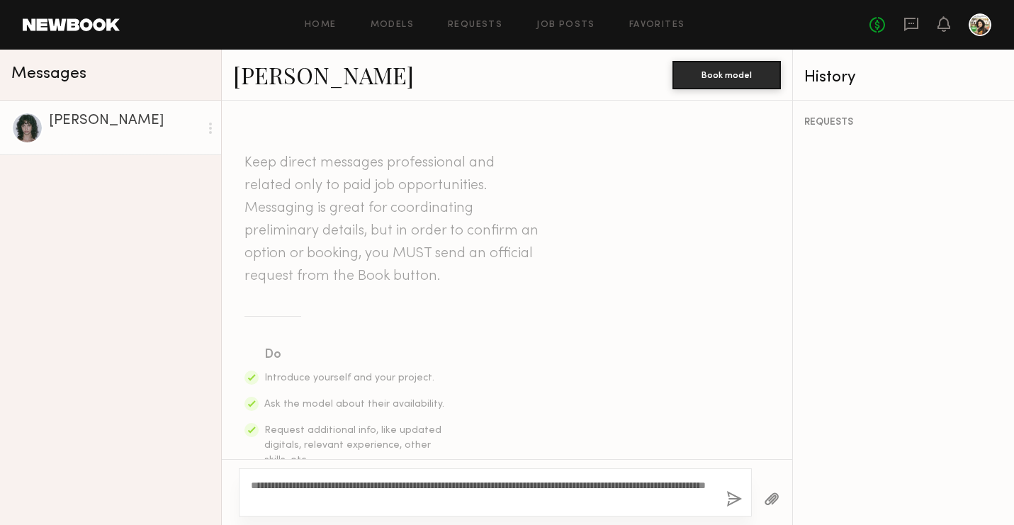
type textarea "**********"
click at [734, 500] on button "button" at bounding box center [734, 500] width 16 height 18
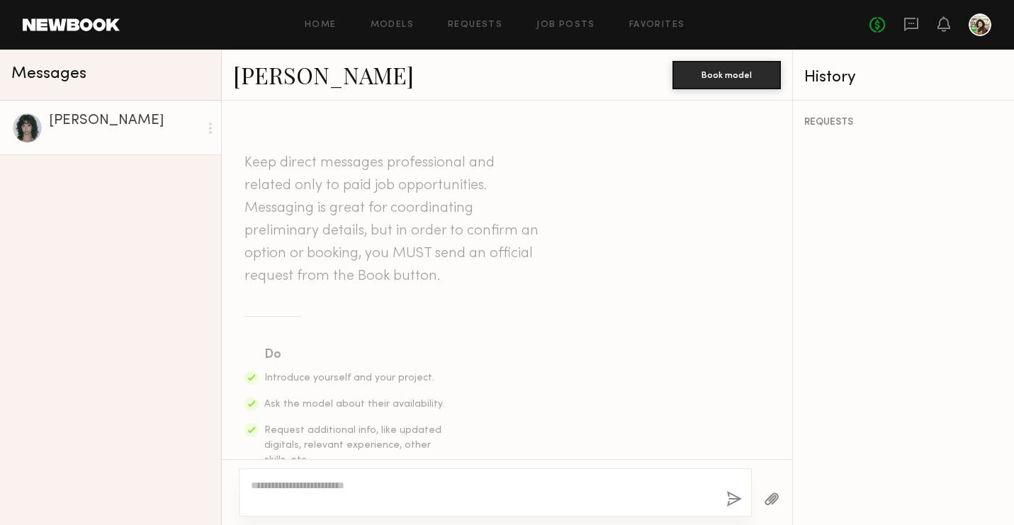
scroll to position [400, 0]
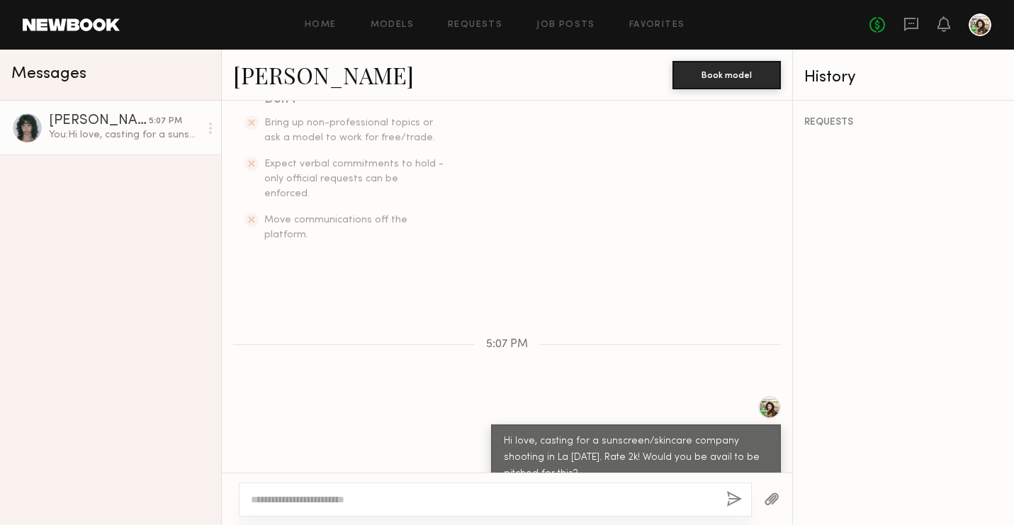
click at [69, 28] on link at bounding box center [71, 24] width 97 height 13
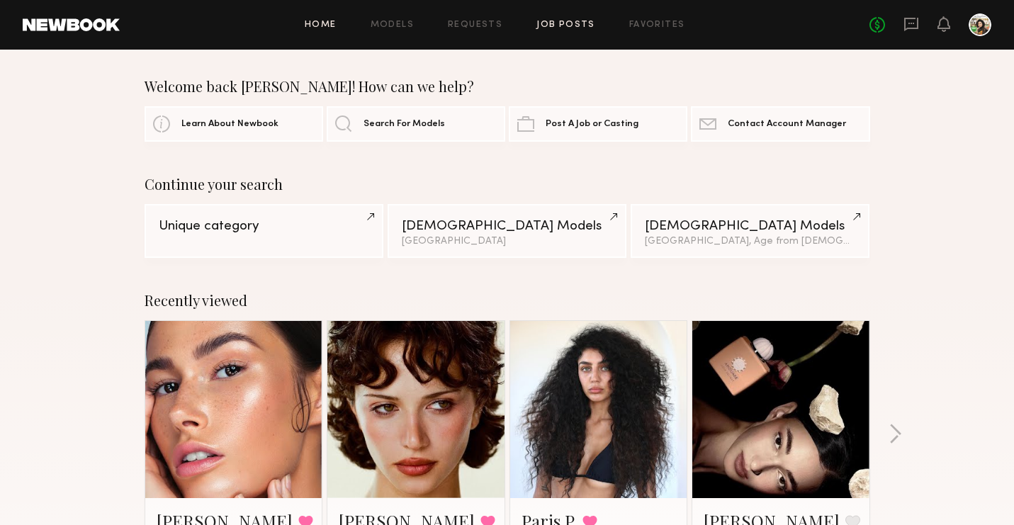
click at [558, 27] on link "Job Posts" at bounding box center [565, 25] width 59 height 9
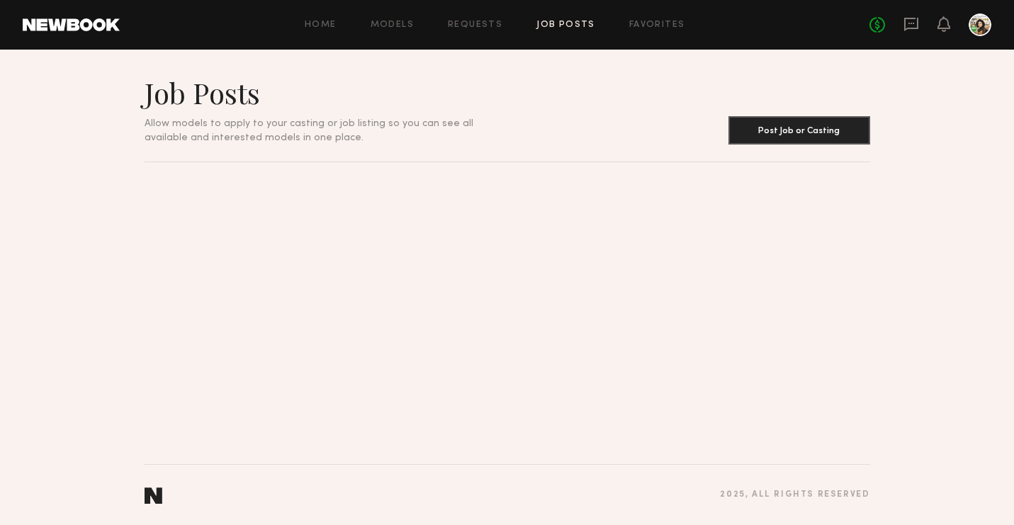
click at [568, 29] on link "Job Posts" at bounding box center [565, 25] width 59 height 9
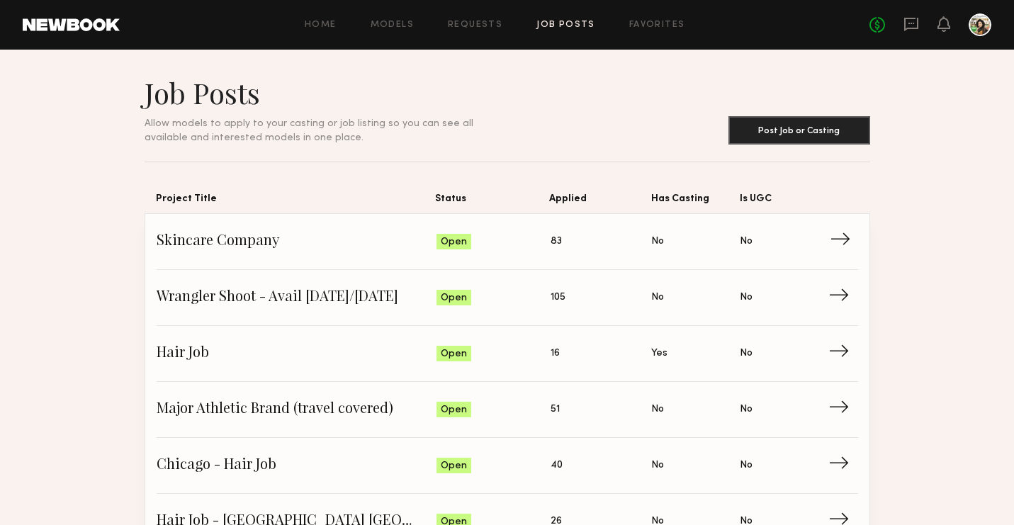
click at [559, 234] on span "83" at bounding box center [556, 242] width 11 height 16
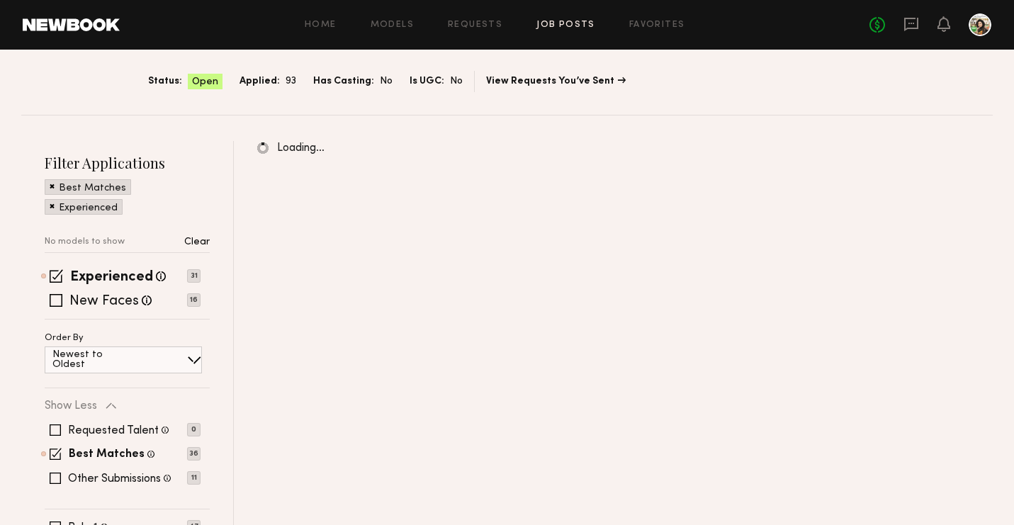
scroll to position [89, 0]
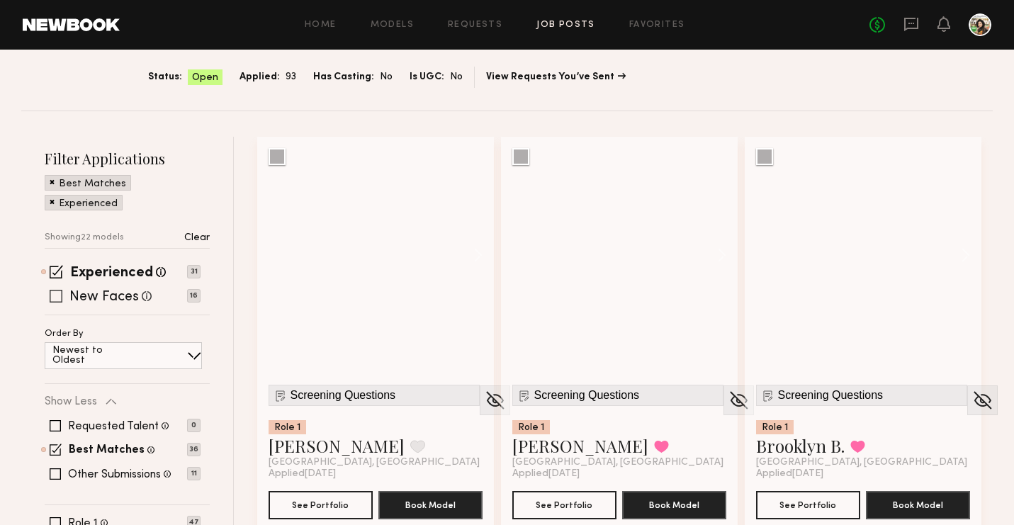
click at [86, 296] on label "New Faces" at bounding box center [103, 298] width 69 height 14
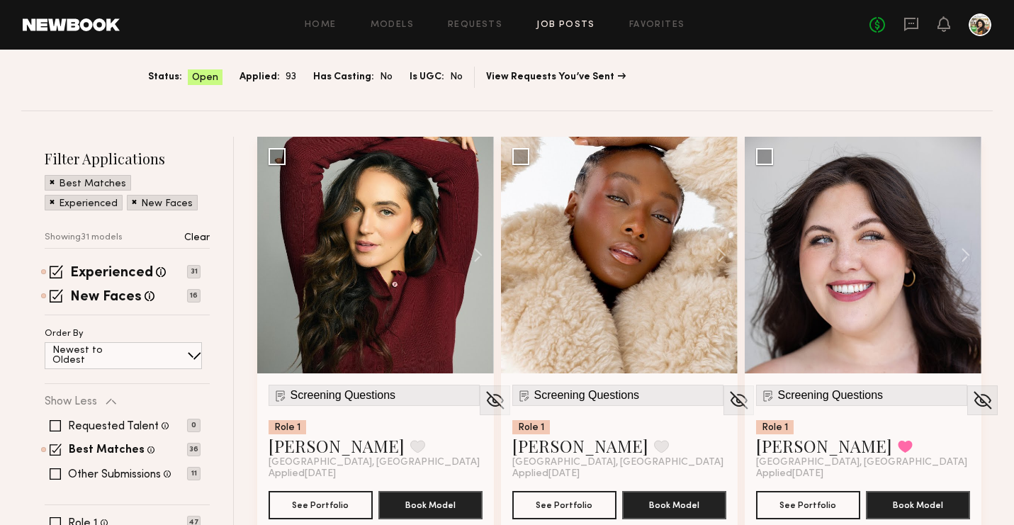
click at [150, 480] on div "Requested Talent Models you have reached out to with requests 0 Best Matches Mo…" at bounding box center [123, 449] width 156 height 85
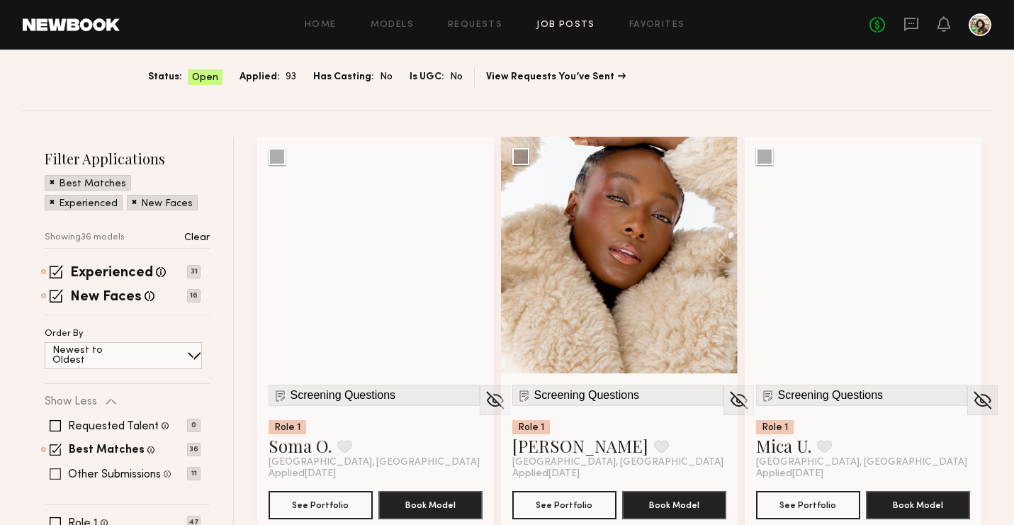
click at [140, 476] on label "Other Submissions" at bounding box center [114, 474] width 93 height 11
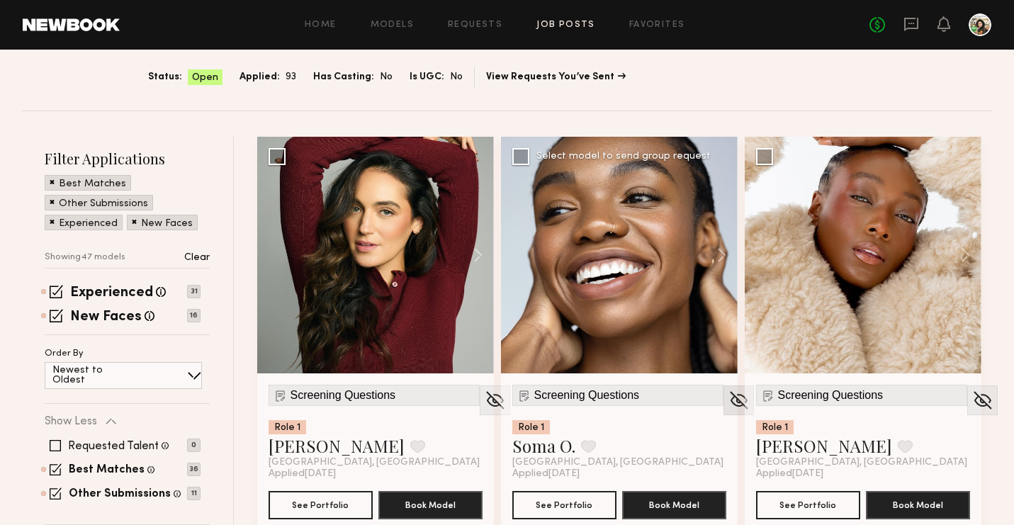
click at [484, 399] on img at bounding box center [495, 400] width 22 height 21
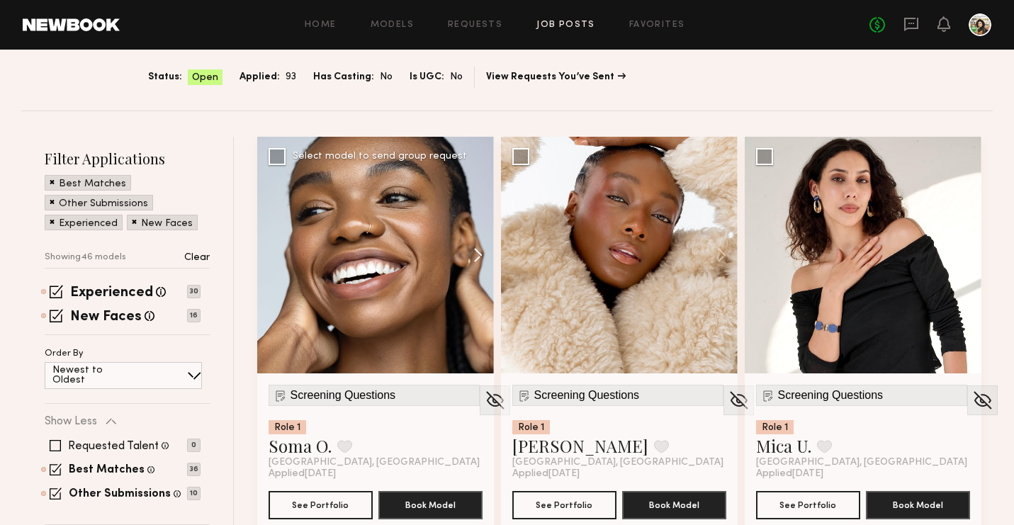
click at [466, 261] on button at bounding box center [471, 255] width 45 height 237
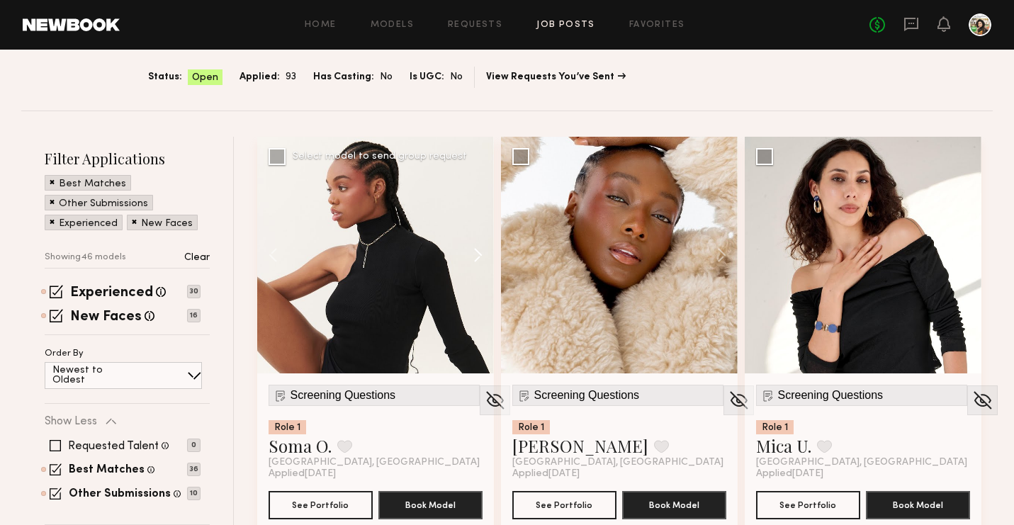
click at [466, 261] on button at bounding box center [471, 255] width 45 height 237
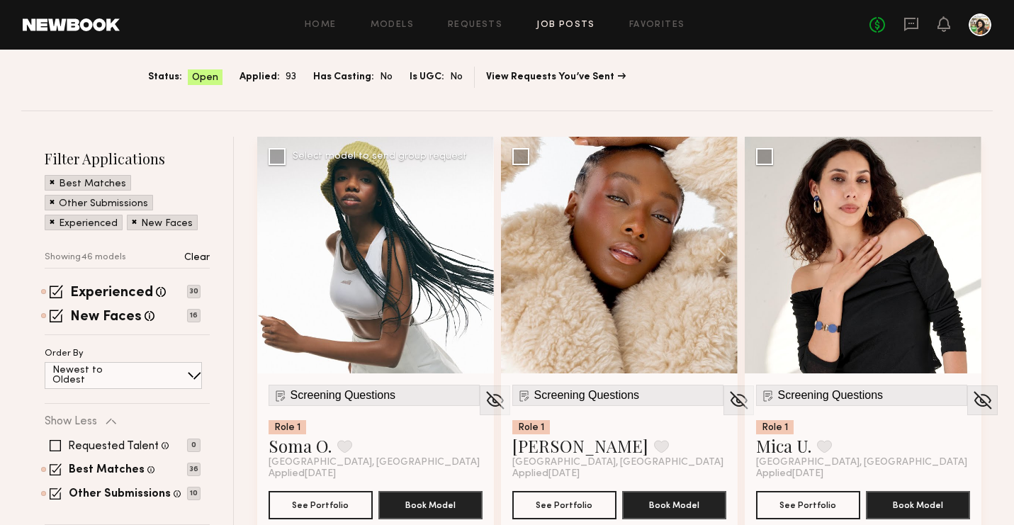
click at [466, 261] on button at bounding box center [471, 255] width 45 height 237
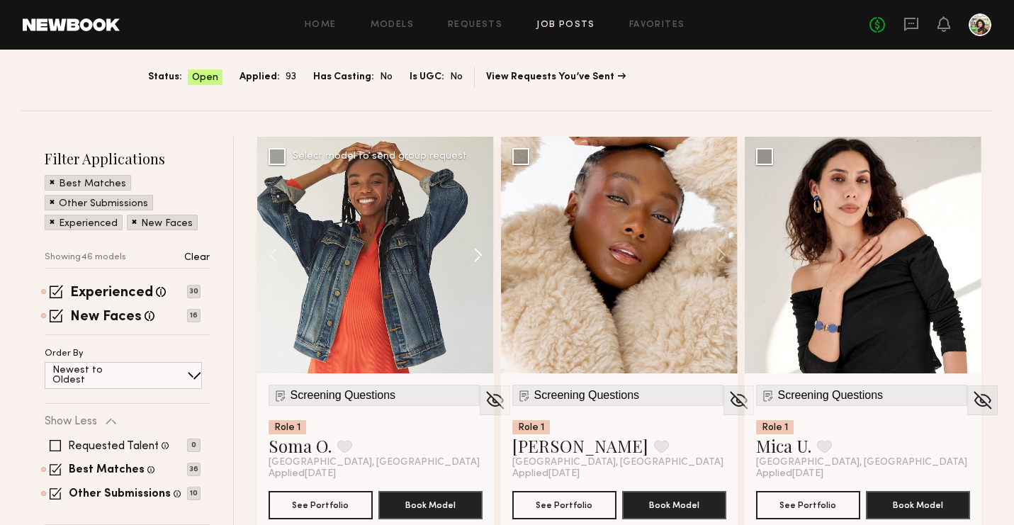
click at [466, 261] on button at bounding box center [471, 255] width 45 height 237
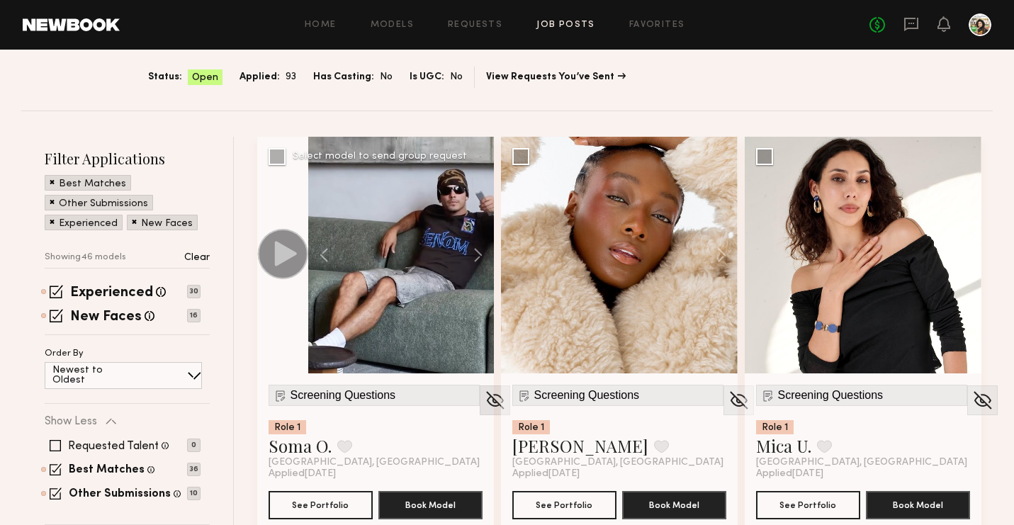
click at [484, 398] on img at bounding box center [495, 400] width 22 height 21
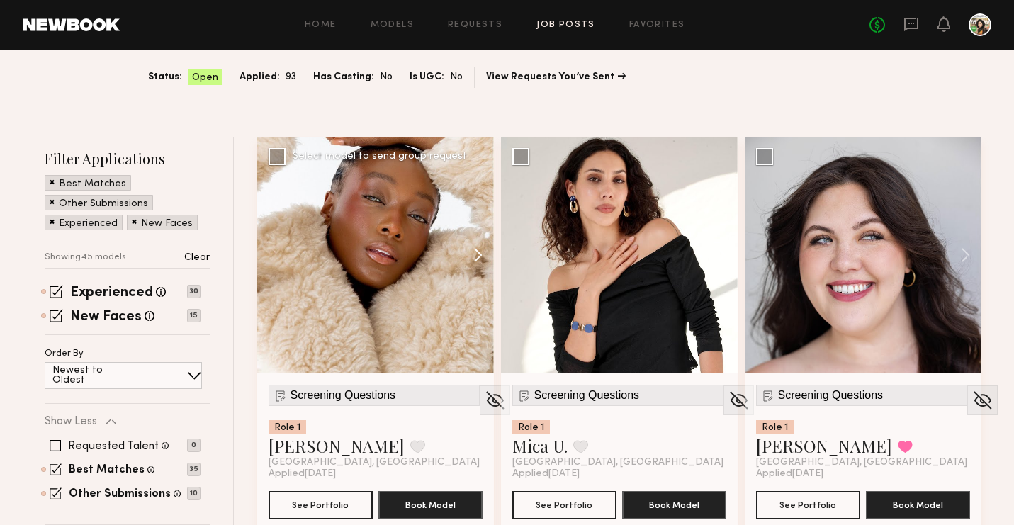
click at [478, 252] on button at bounding box center [471, 255] width 45 height 237
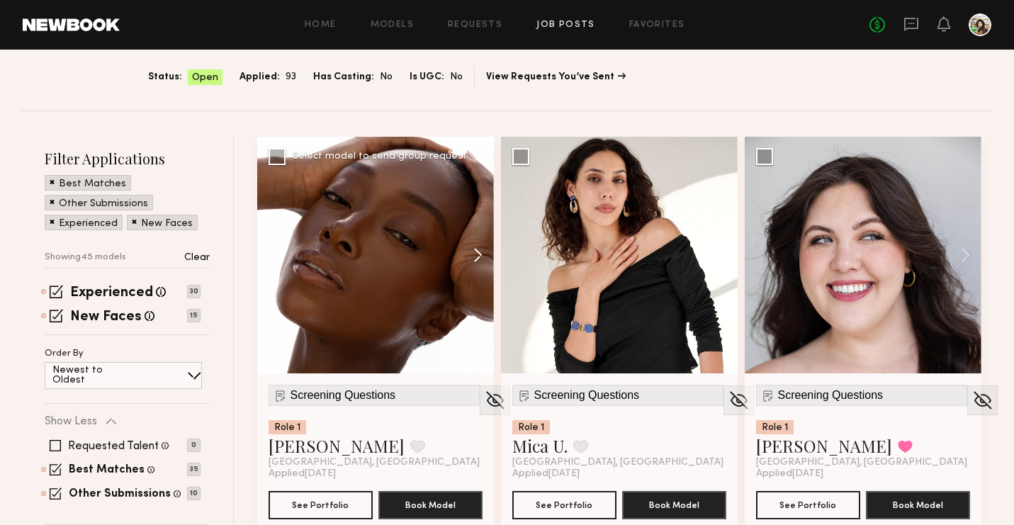
click at [478, 252] on button at bounding box center [471, 255] width 45 height 237
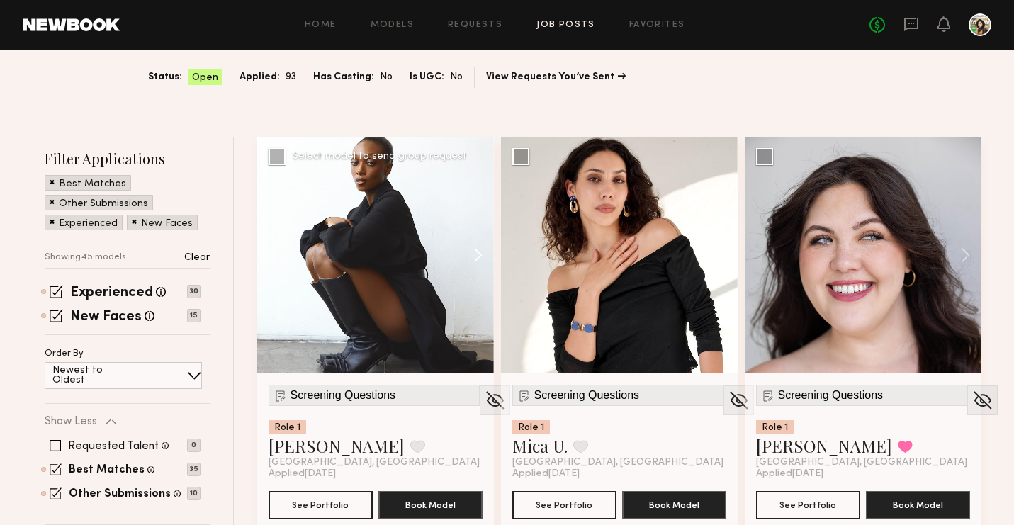
click at [478, 252] on button at bounding box center [471, 255] width 45 height 237
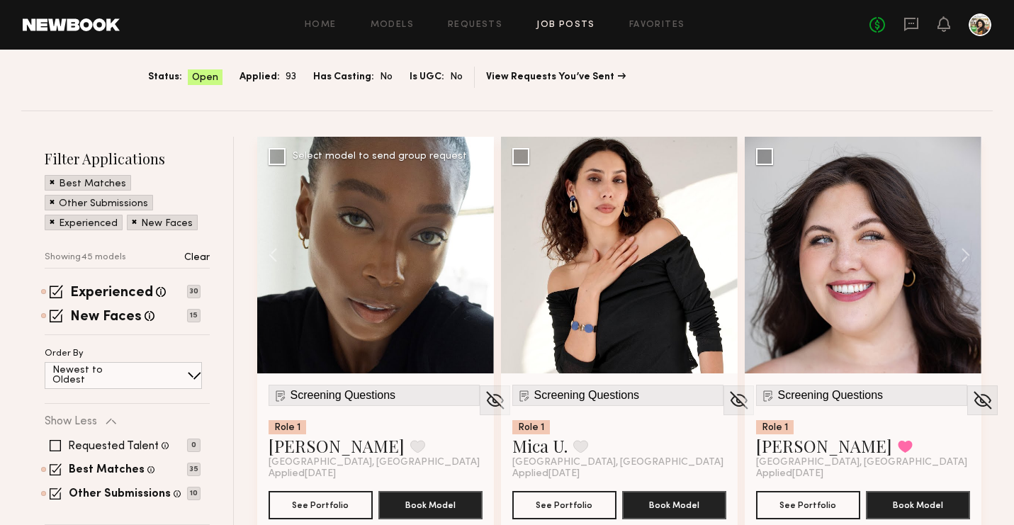
click at [478, 252] on button at bounding box center [471, 255] width 45 height 237
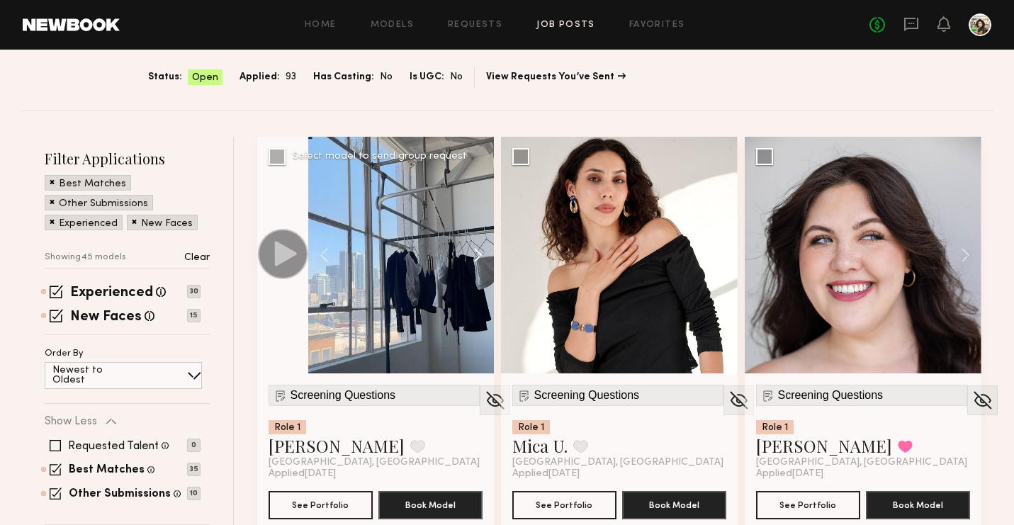
click at [478, 252] on button at bounding box center [471, 255] width 45 height 237
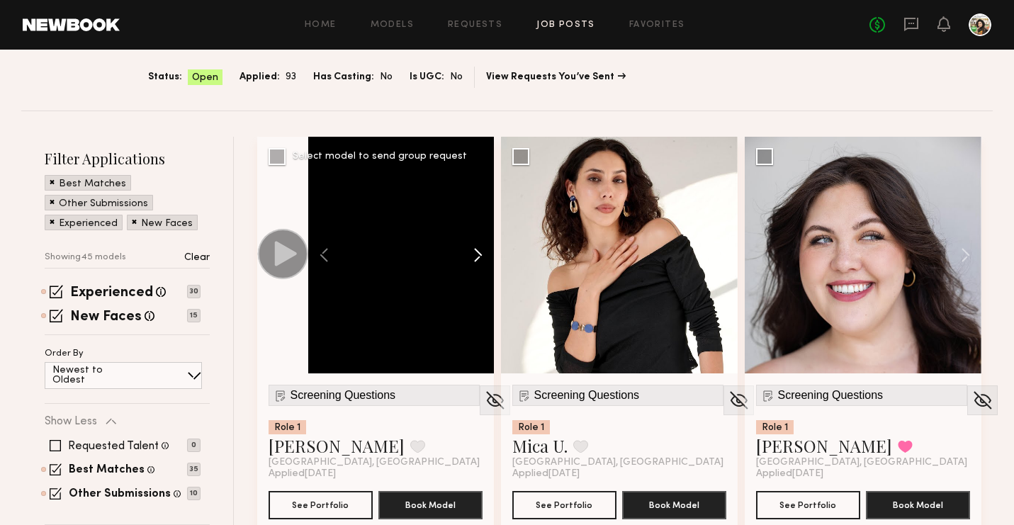
click at [478, 252] on button at bounding box center [471, 255] width 45 height 237
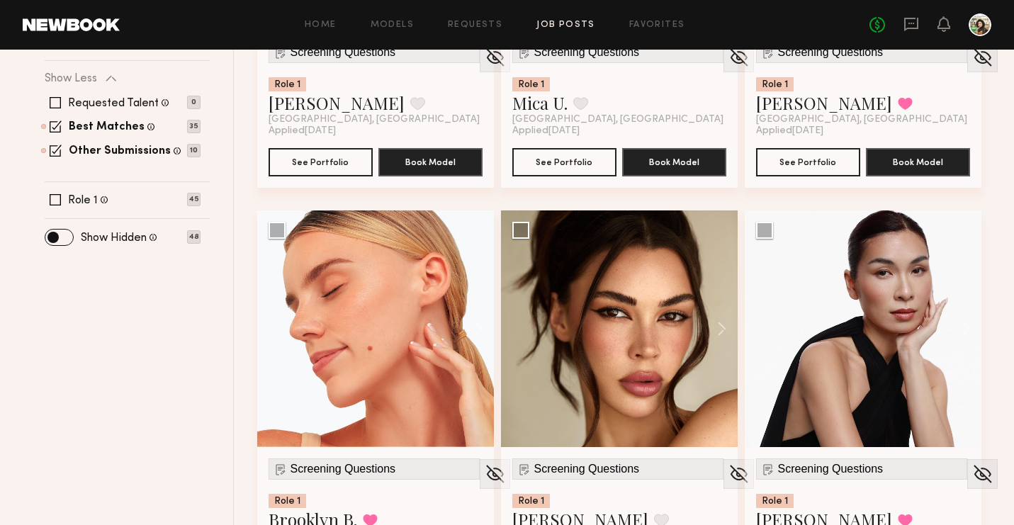
scroll to position [431, 0]
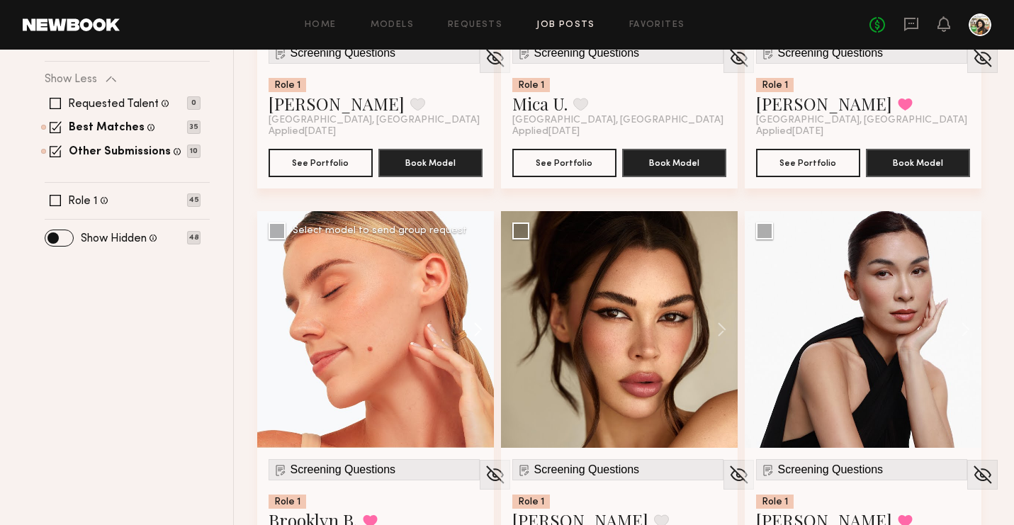
click at [481, 334] on button at bounding box center [471, 329] width 45 height 237
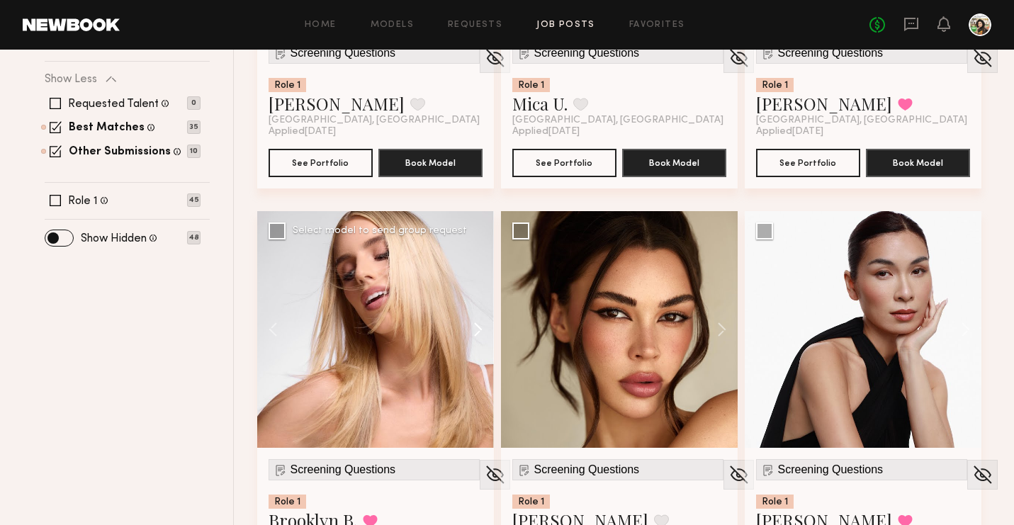
click at [481, 334] on button at bounding box center [471, 329] width 45 height 237
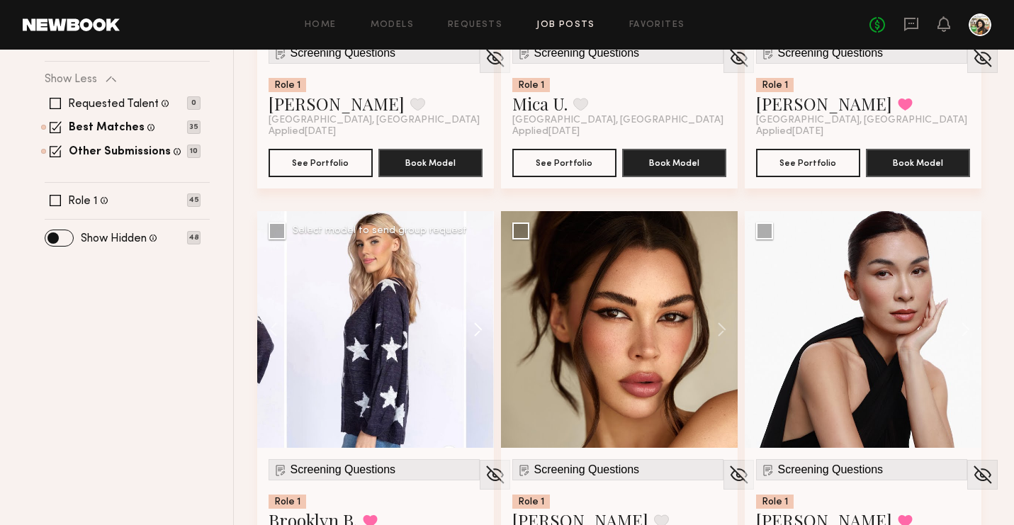
click at [481, 334] on button at bounding box center [471, 329] width 45 height 237
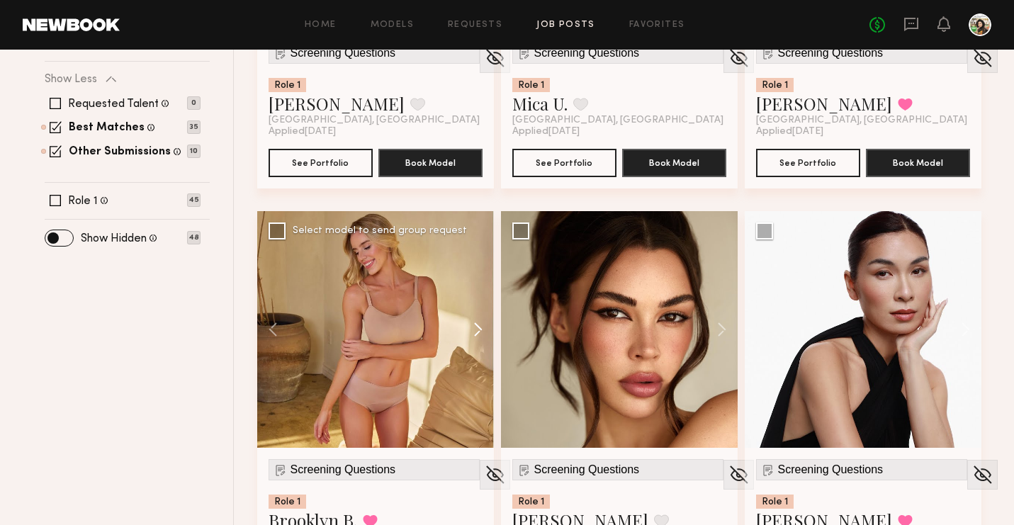
click at [481, 334] on button at bounding box center [471, 329] width 45 height 237
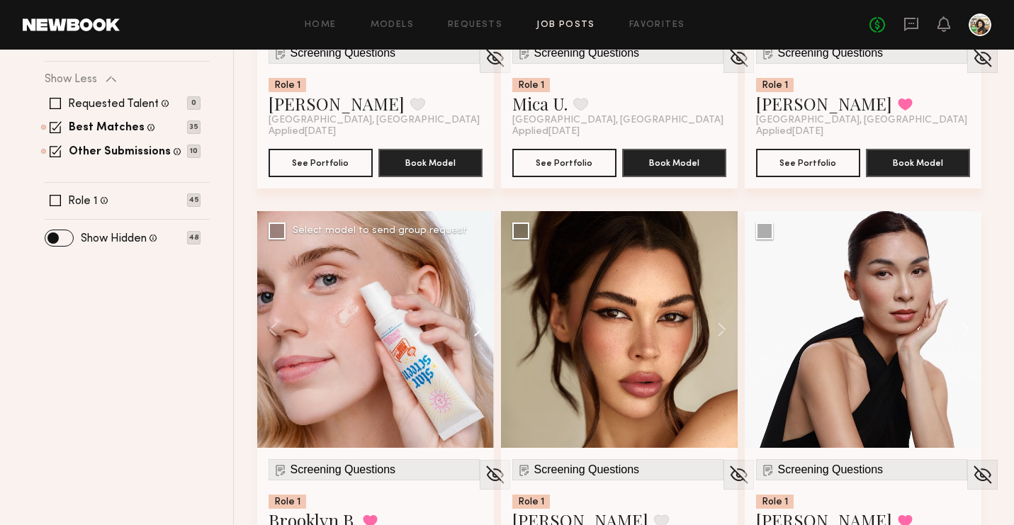
click at [481, 334] on button at bounding box center [471, 329] width 45 height 237
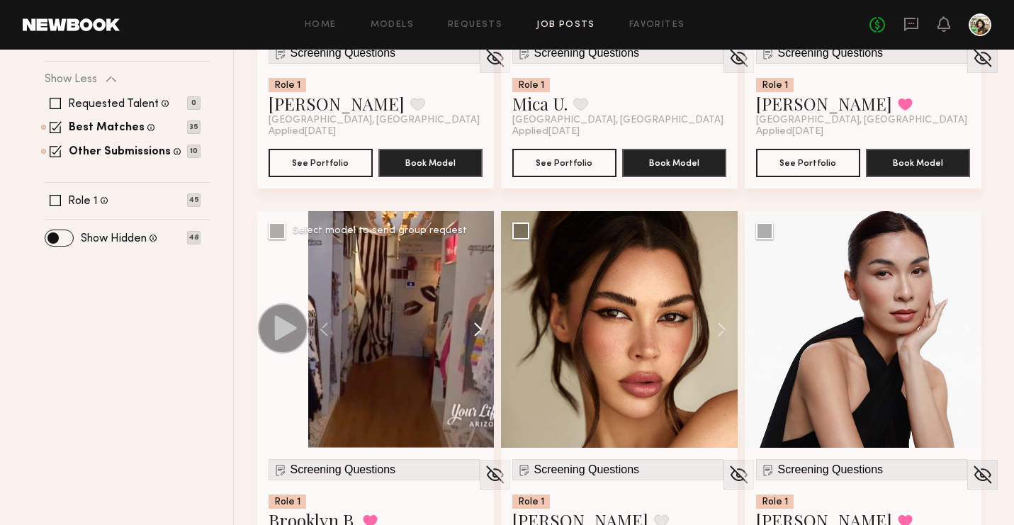
click at [481, 334] on button at bounding box center [471, 329] width 45 height 237
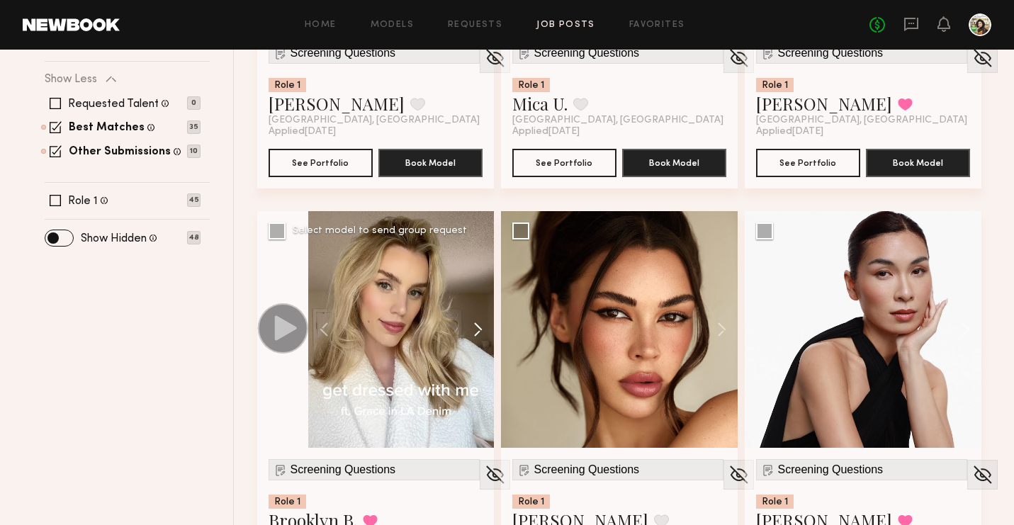
click at [481, 334] on button at bounding box center [471, 329] width 45 height 237
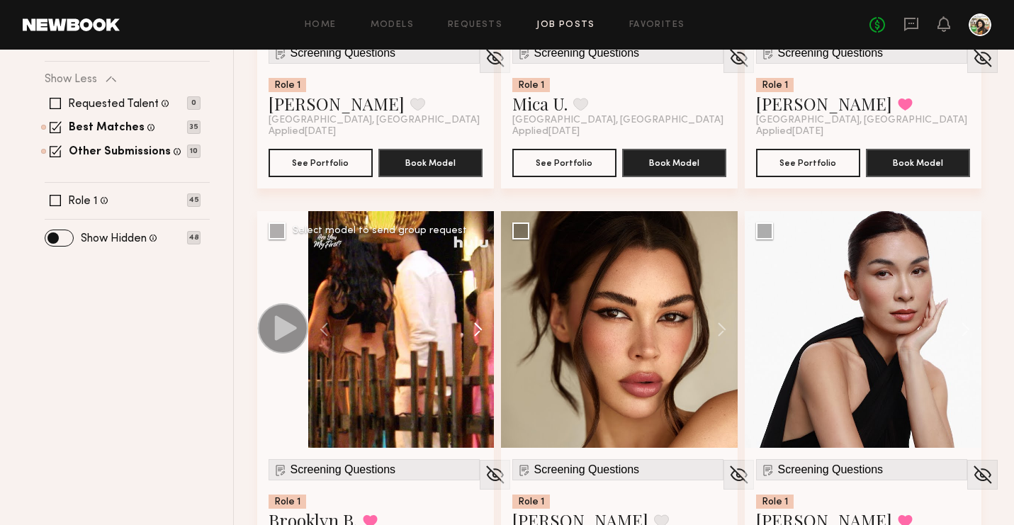
click at [481, 334] on button at bounding box center [471, 329] width 45 height 237
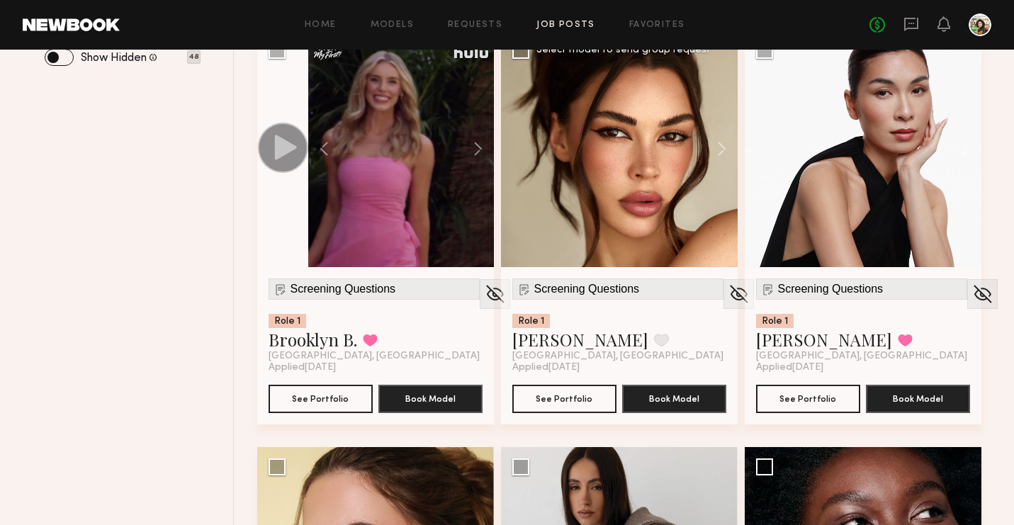
scroll to position [610, 0]
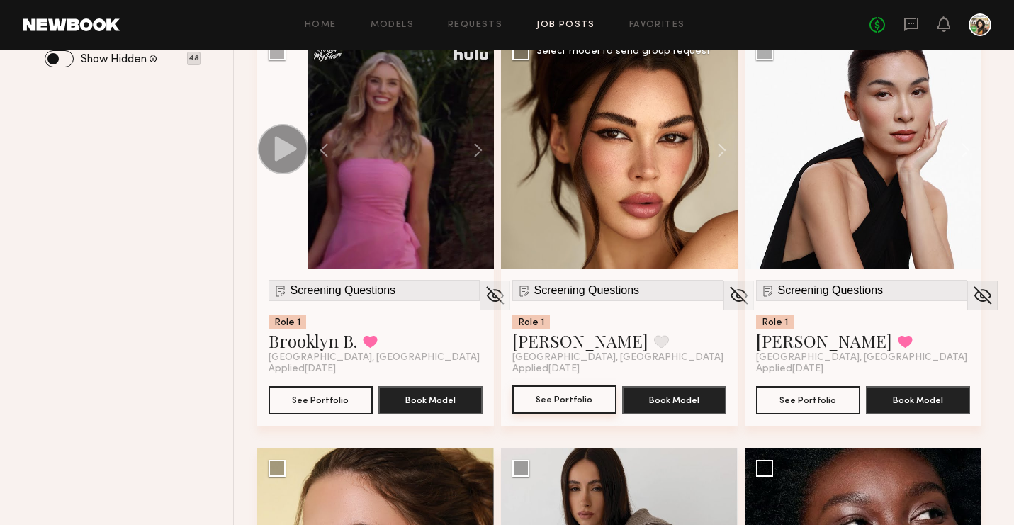
click at [582, 400] on button "See Portfolio" at bounding box center [564, 399] width 104 height 28
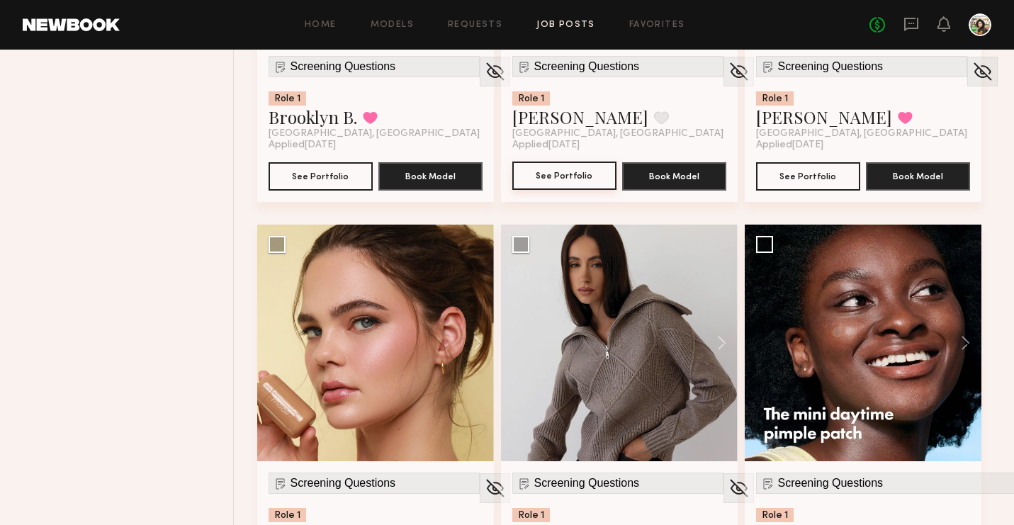
scroll to position [928, 0]
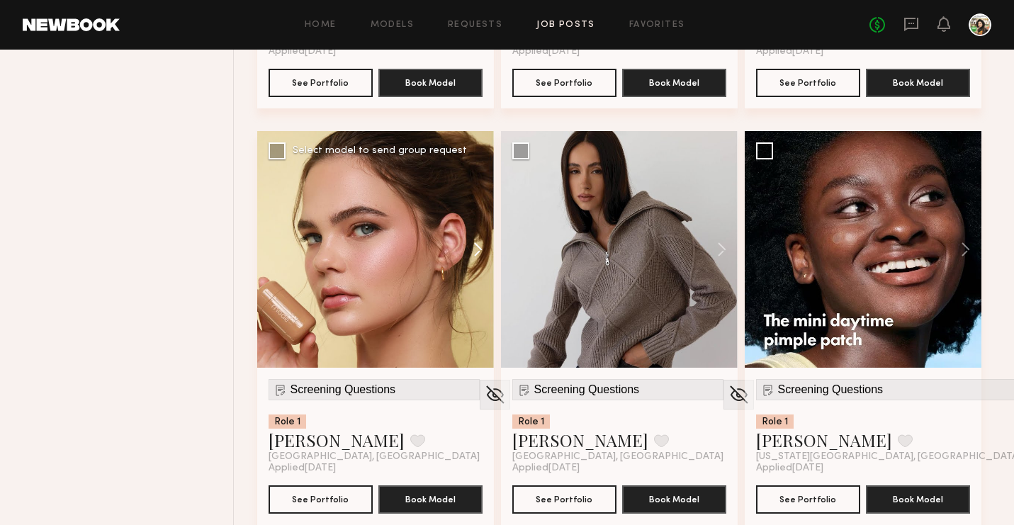
click at [468, 247] on button at bounding box center [471, 249] width 45 height 237
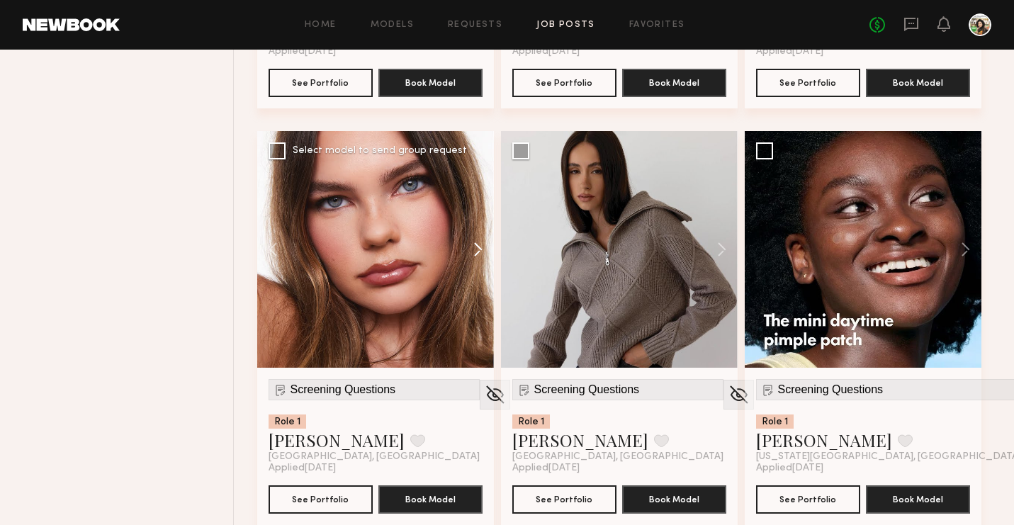
click at [468, 247] on button at bounding box center [471, 249] width 45 height 237
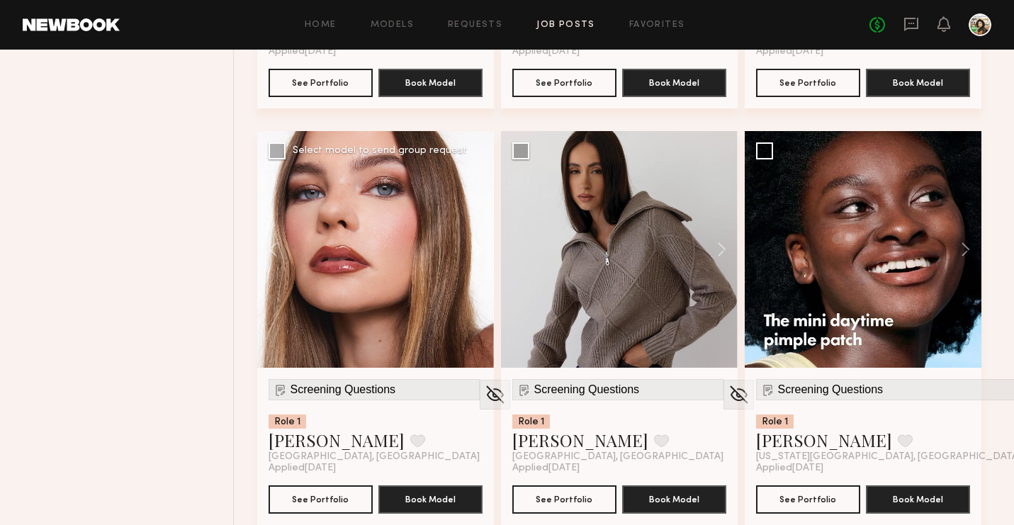
click at [468, 247] on button at bounding box center [471, 249] width 45 height 237
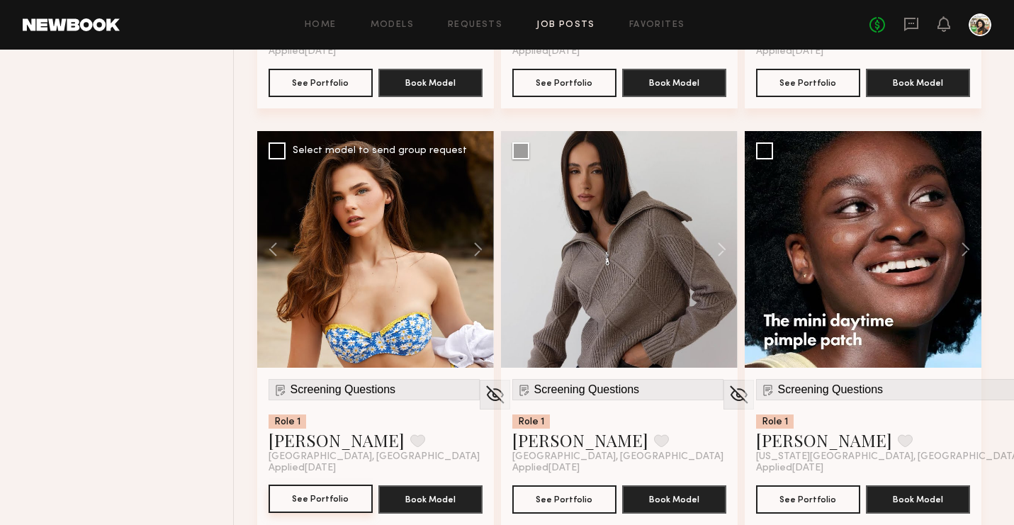
click at [342, 506] on button "See Portfolio" at bounding box center [321, 499] width 104 height 28
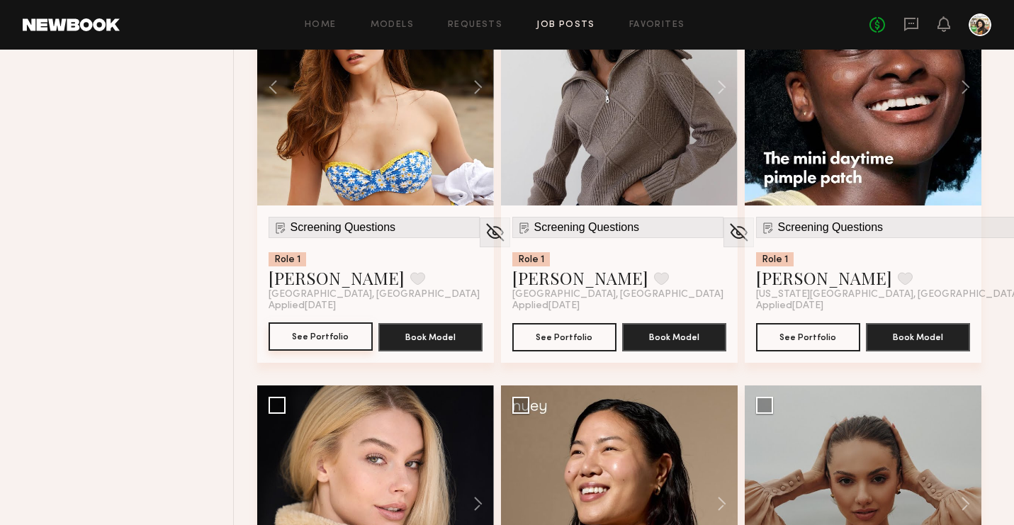
scroll to position [1134, 0]
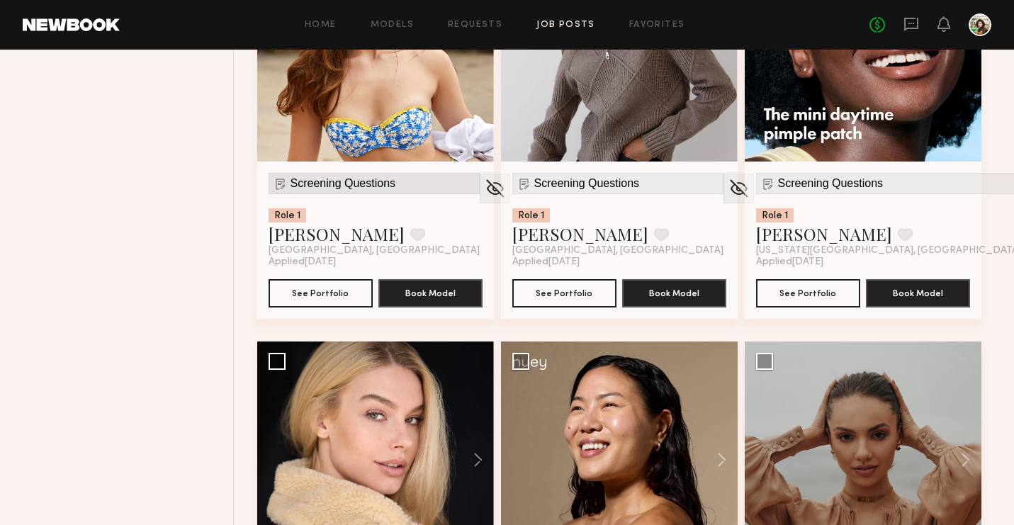
click at [332, 189] on span "Screening Questions" at bounding box center [344, 183] width 106 height 13
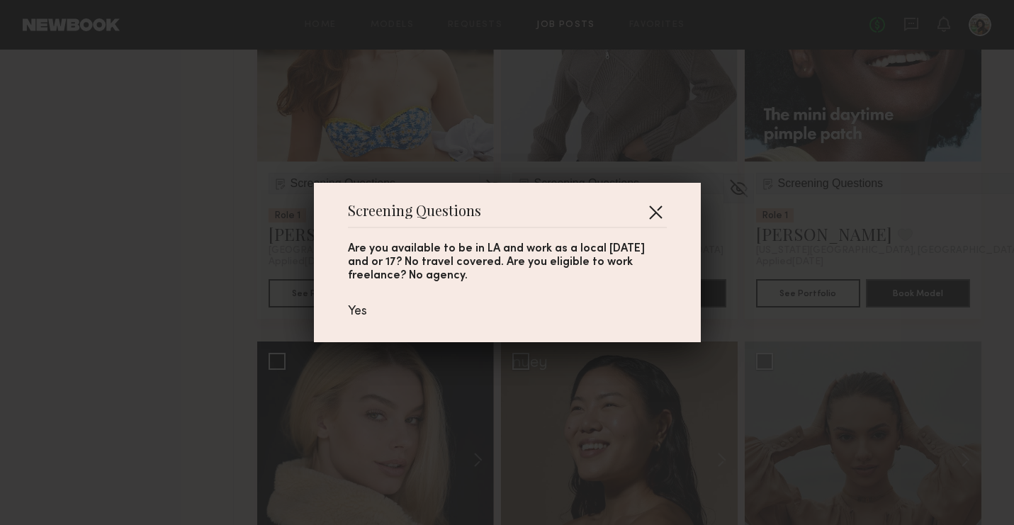
click at [665, 210] on button "button" at bounding box center [655, 212] width 23 height 23
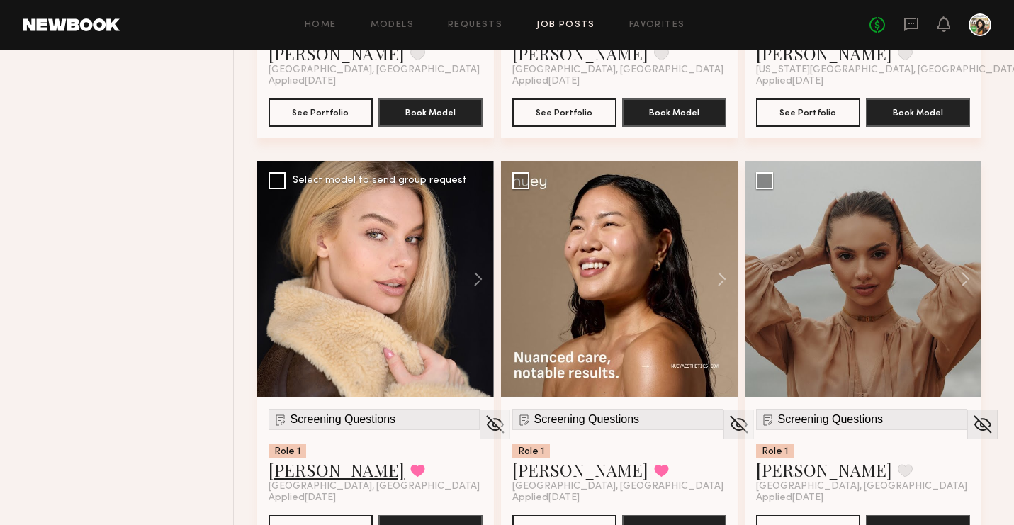
scroll to position [1368, 0]
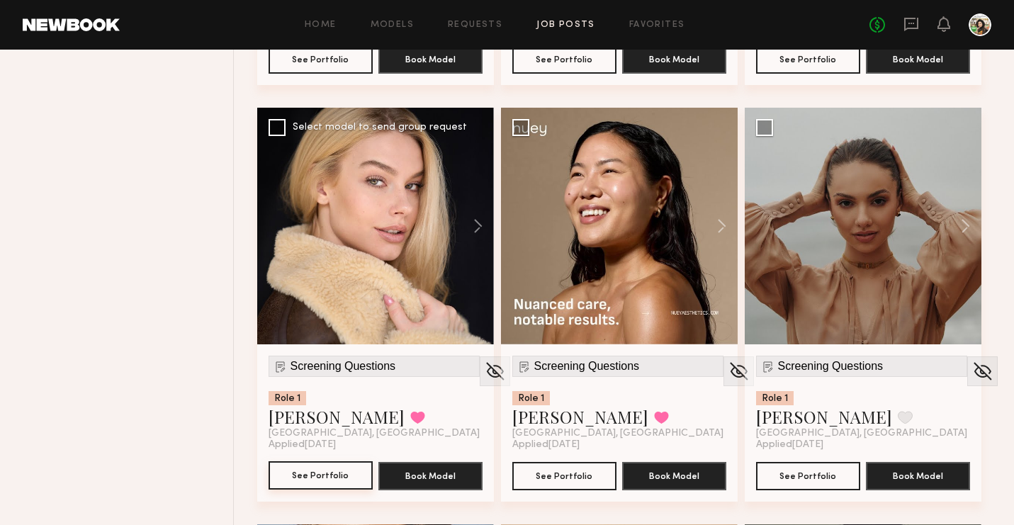
click at [320, 474] on button "See Portfolio" at bounding box center [321, 475] width 104 height 28
click at [969, 235] on button at bounding box center [958, 226] width 45 height 237
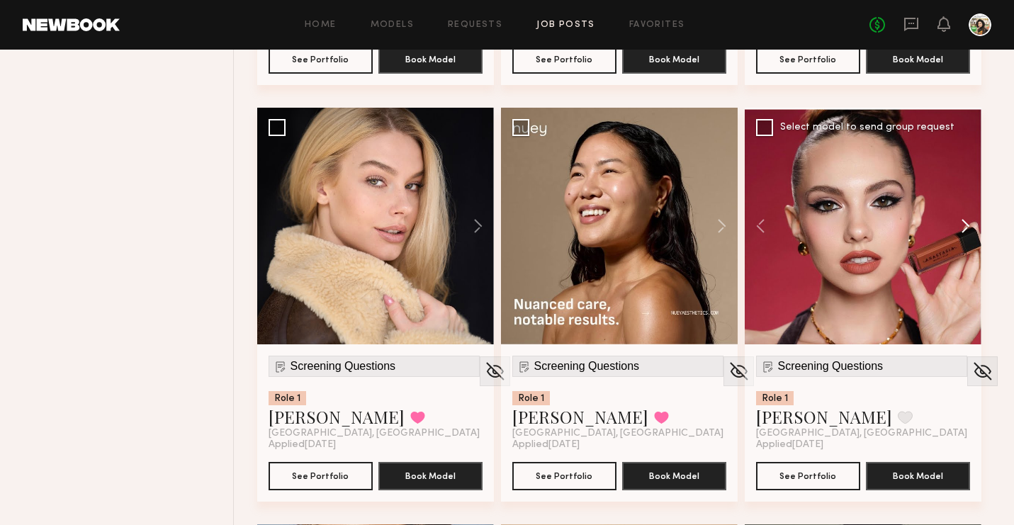
click at [969, 235] on button at bounding box center [958, 226] width 45 height 237
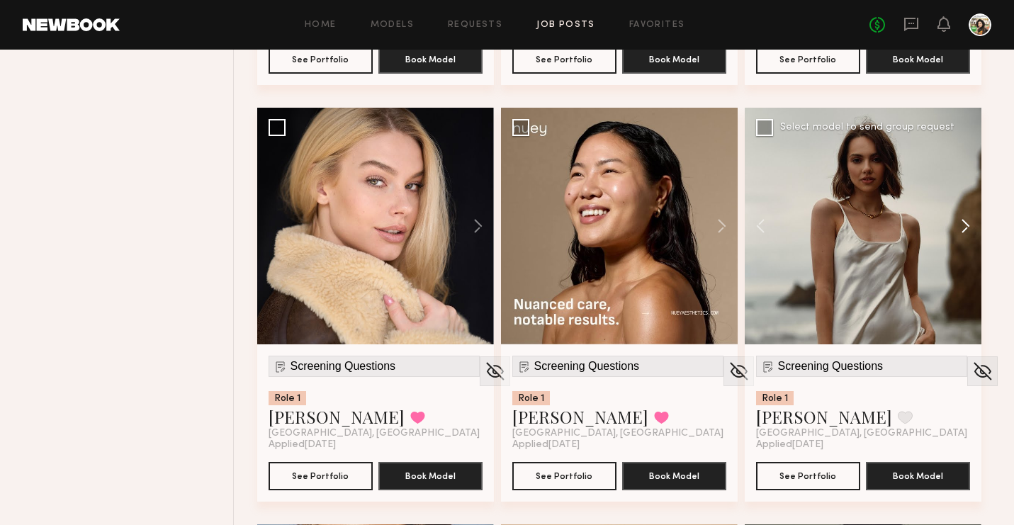
click at [969, 235] on button at bounding box center [958, 226] width 45 height 237
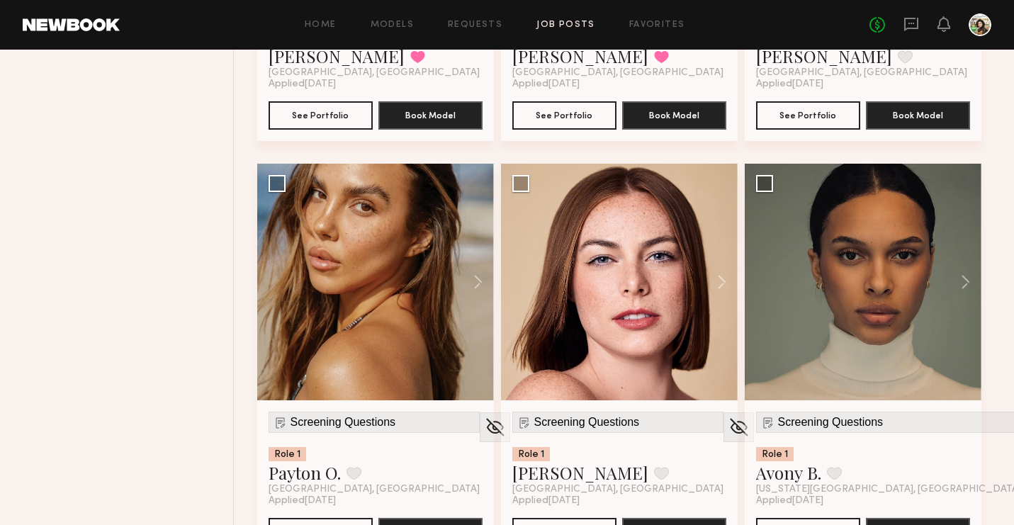
scroll to position [1738, 0]
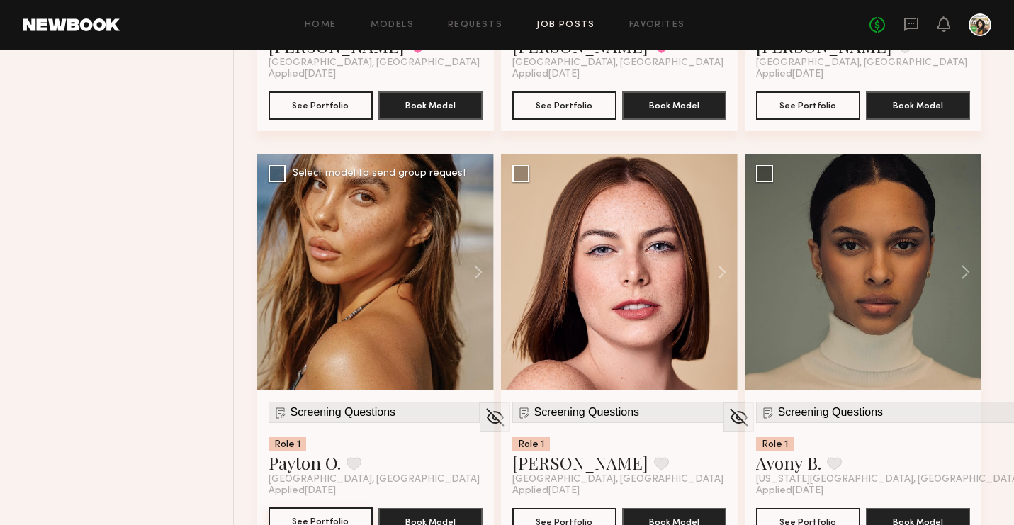
click at [332, 516] on button "See Portfolio" at bounding box center [321, 521] width 104 height 28
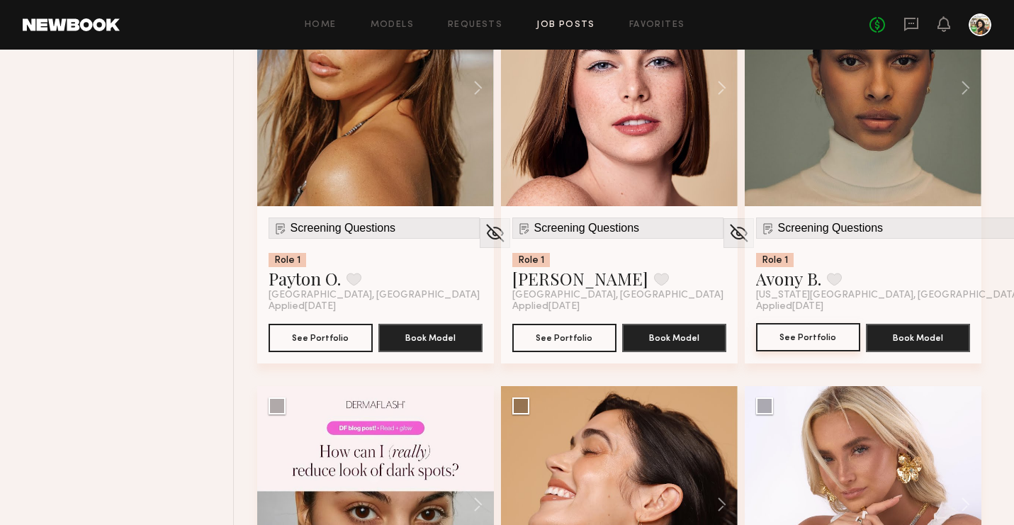
click at [825, 325] on button "See Portfolio" at bounding box center [808, 337] width 104 height 28
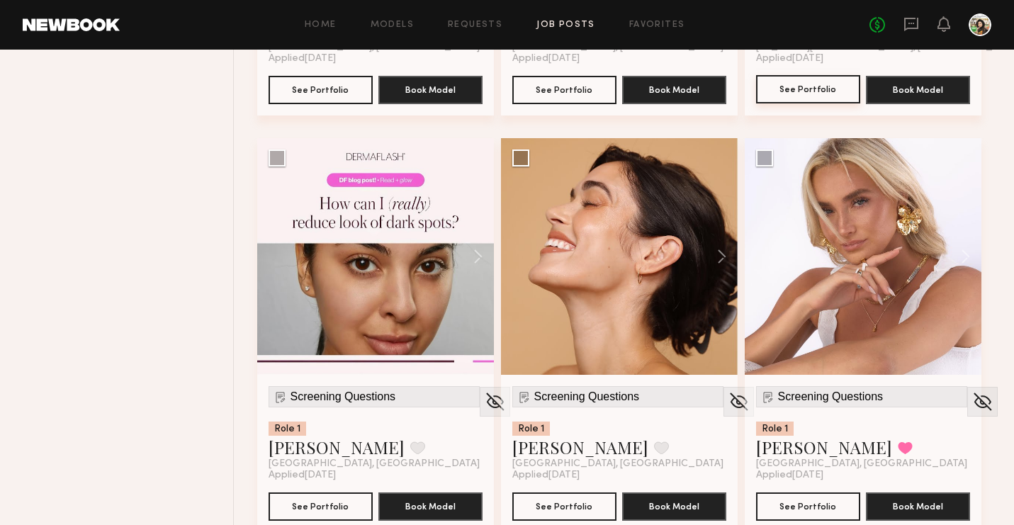
scroll to position [2170, 0]
click at [792, 514] on button "See Portfolio" at bounding box center [808, 506] width 104 height 28
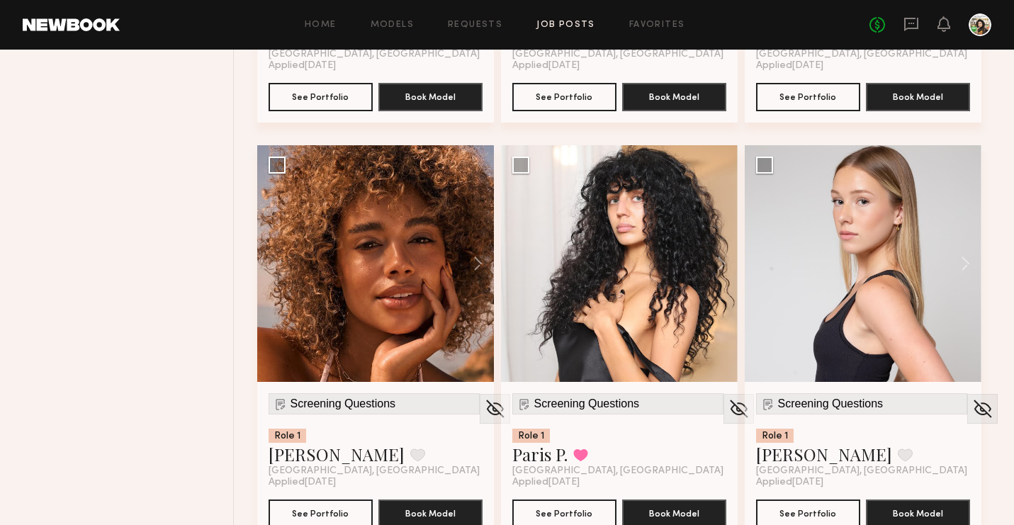
scroll to position [3014, 0]
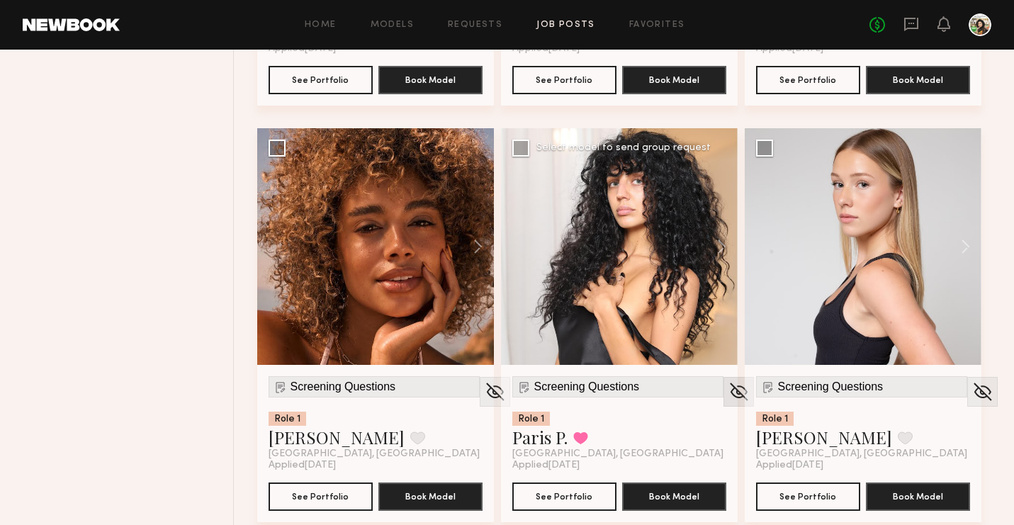
click at [728, 390] on img at bounding box center [739, 391] width 22 height 21
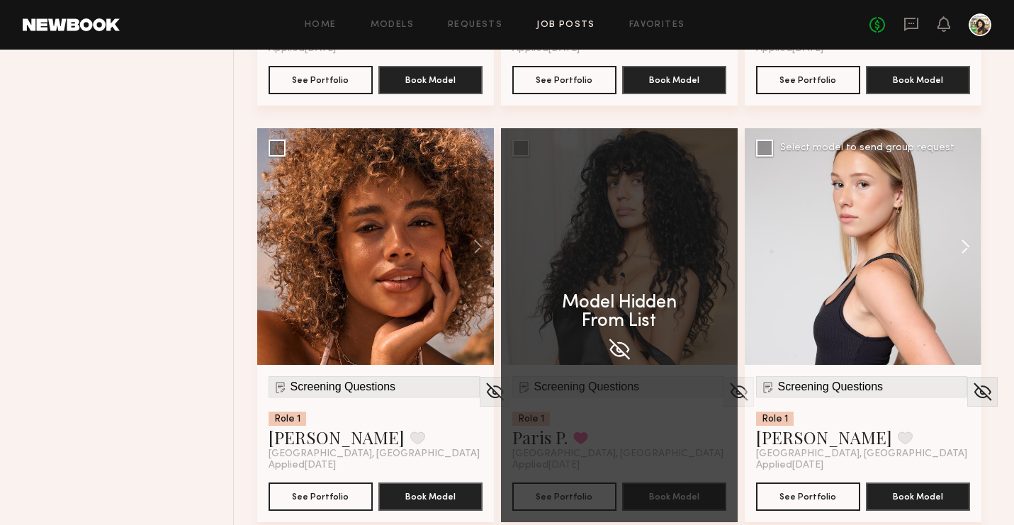
click at [966, 254] on button at bounding box center [958, 246] width 45 height 237
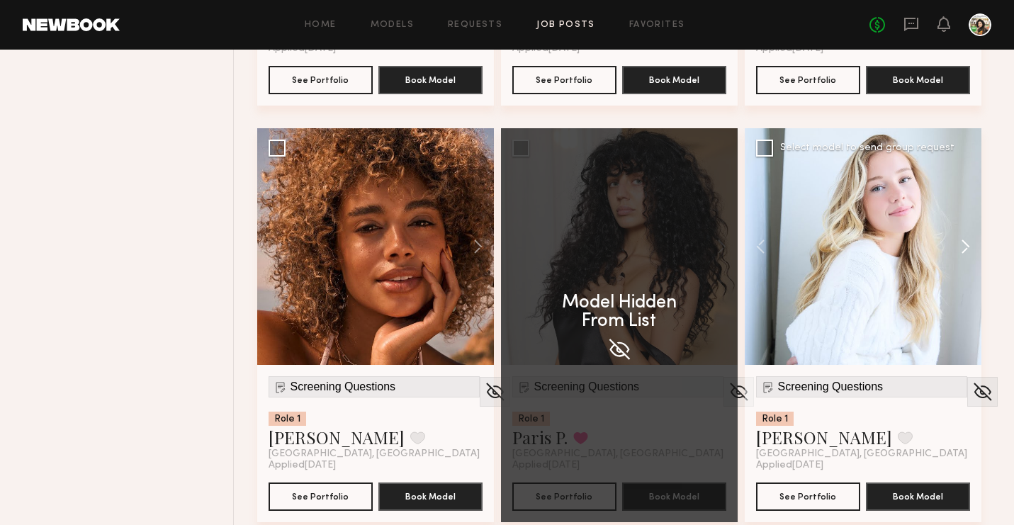
click at [966, 254] on button at bounding box center [958, 246] width 45 height 237
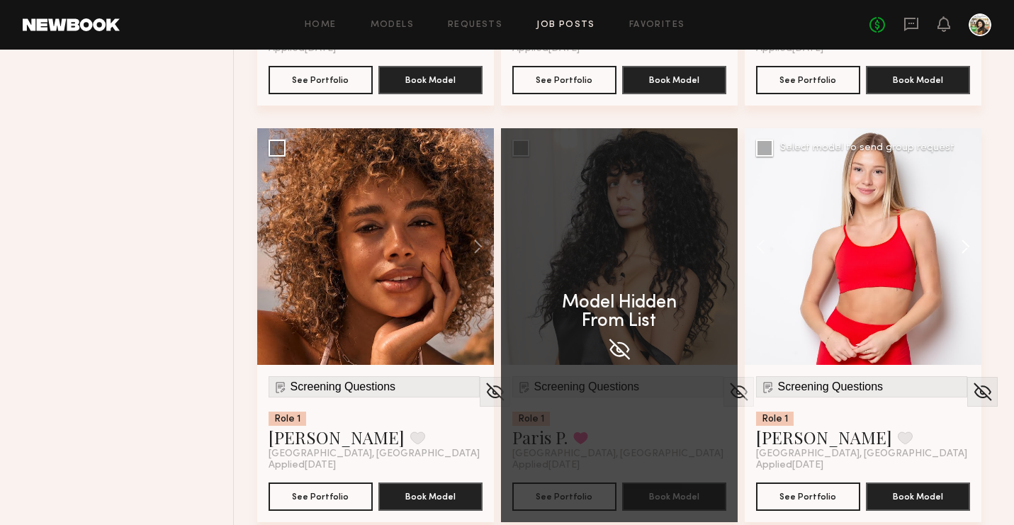
click at [966, 254] on button at bounding box center [958, 246] width 45 height 237
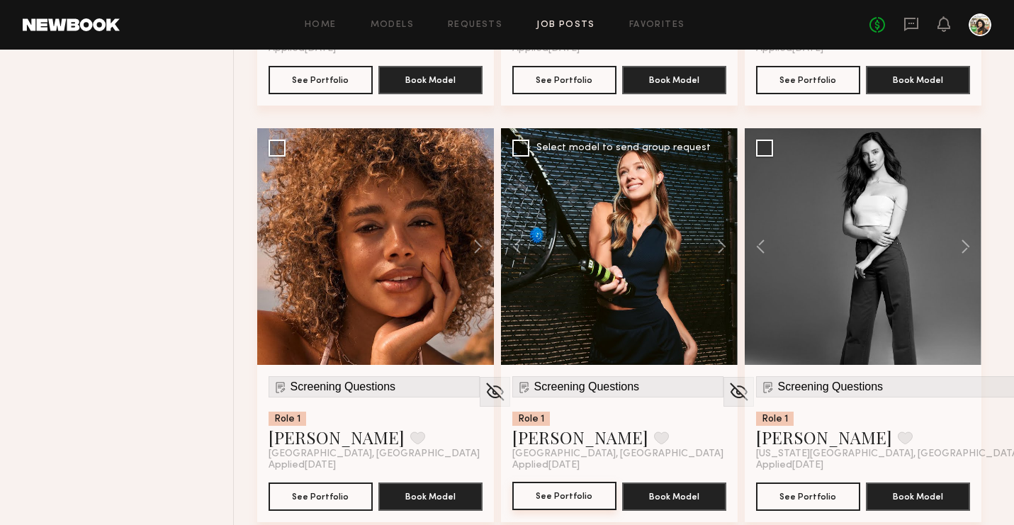
click at [585, 497] on button "See Portfolio" at bounding box center [564, 496] width 104 height 28
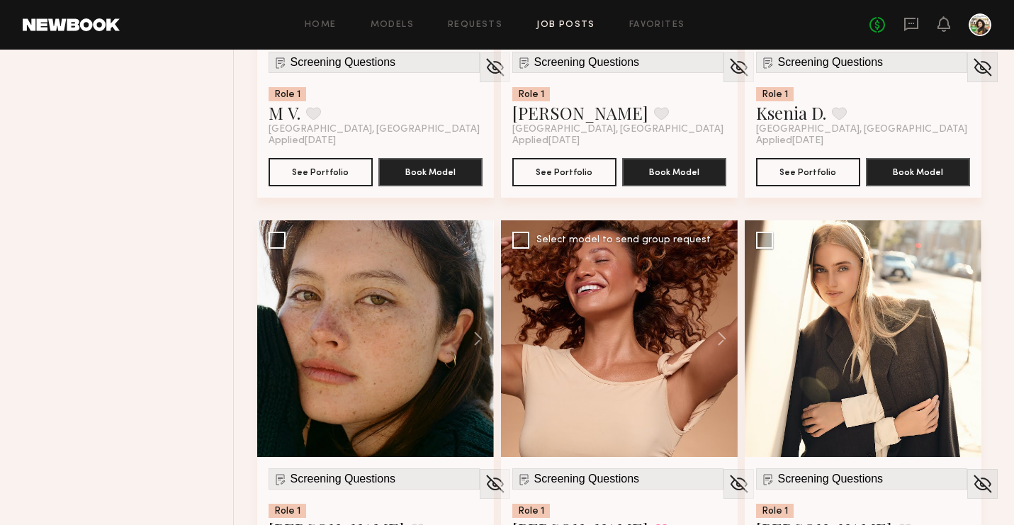
scroll to position [3811, 0]
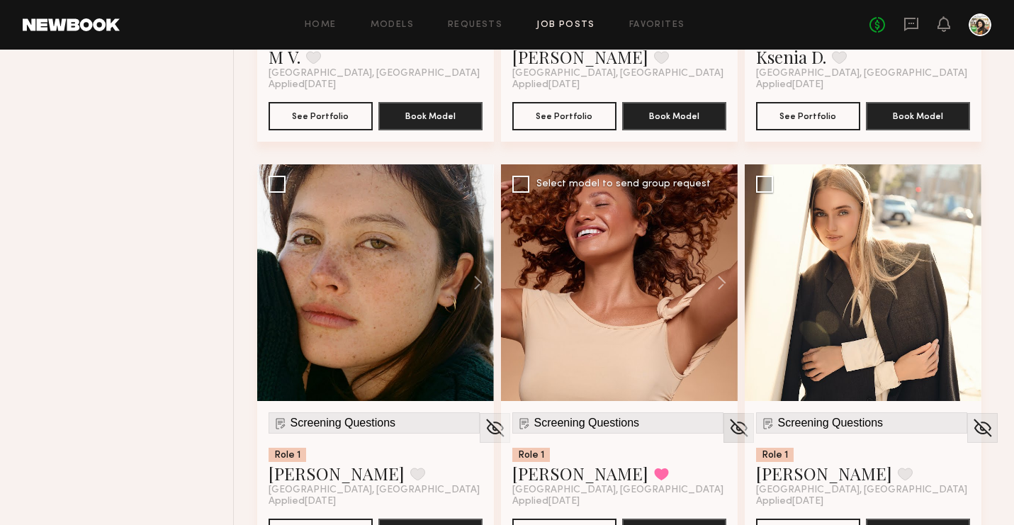
click at [728, 429] on img at bounding box center [739, 427] width 22 height 21
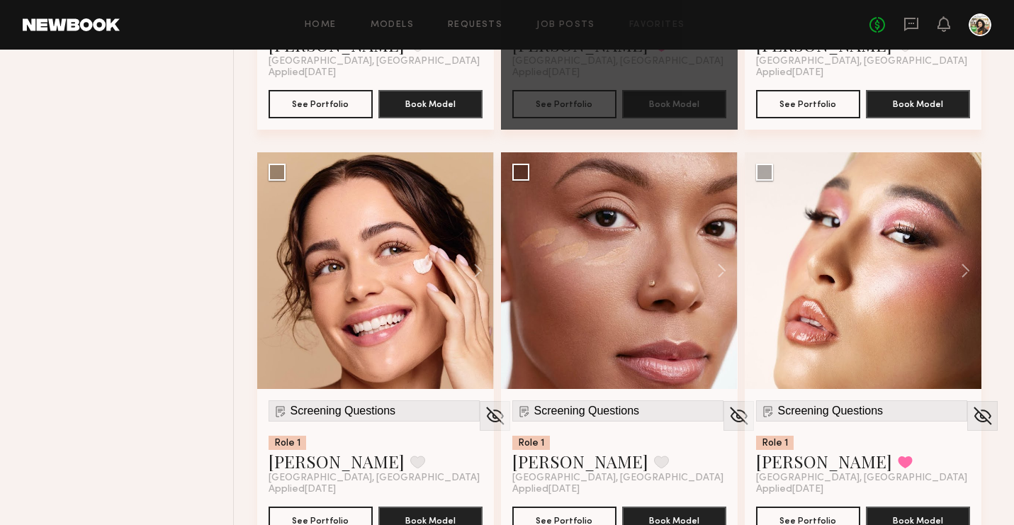
scroll to position [4241, 0]
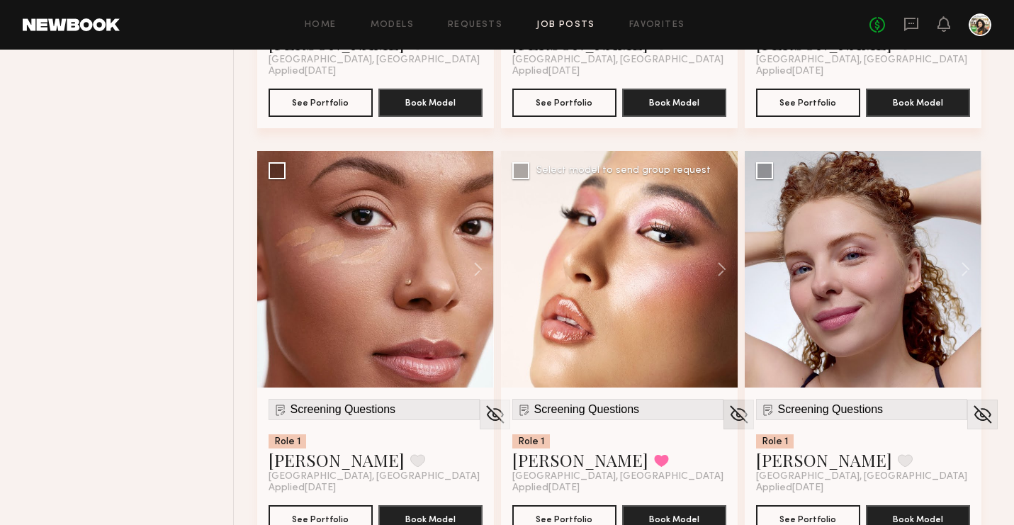
click at [728, 408] on img at bounding box center [739, 414] width 22 height 21
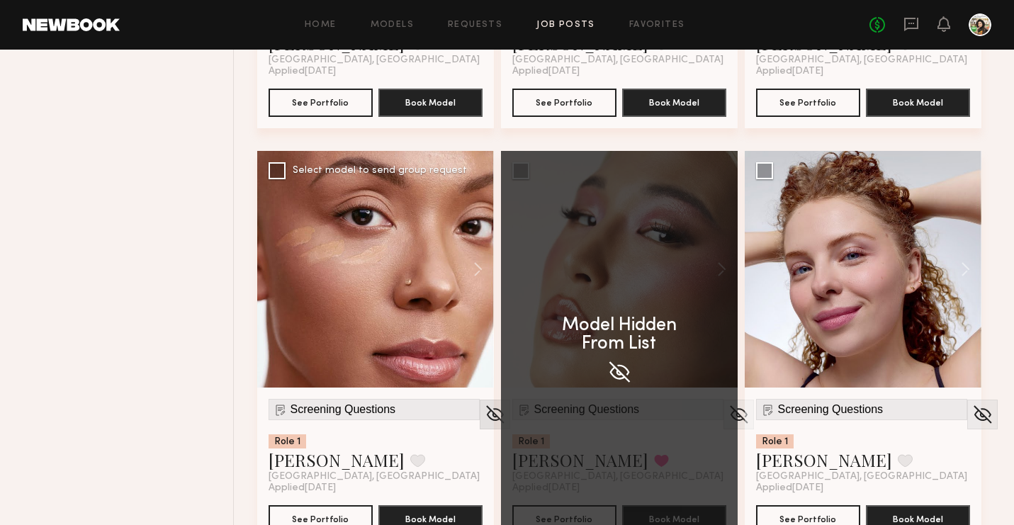
click at [484, 405] on img at bounding box center [495, 414] width 22 height 21
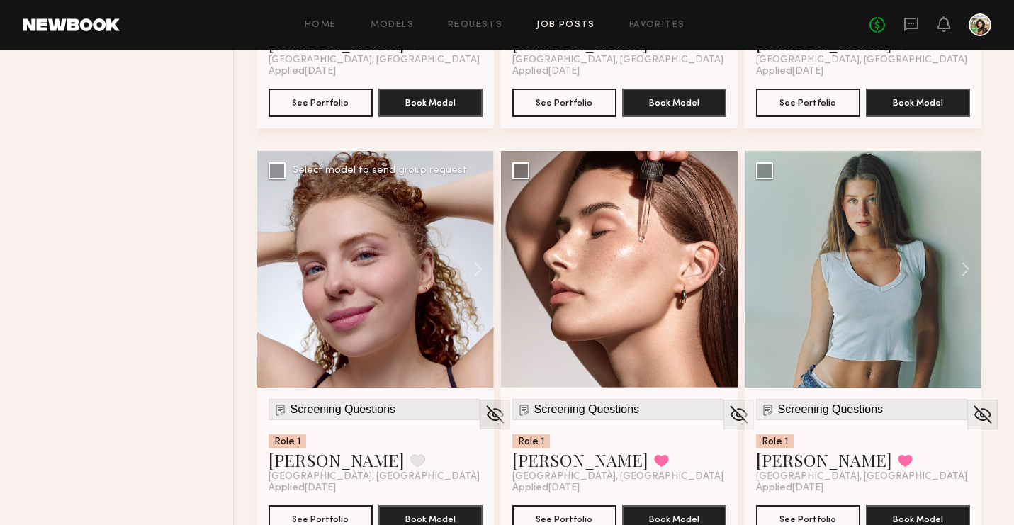
click at [480, 420] on div at bounding box center [495, 415] width 30 height 30
click at [484, 411] on img at bounding box center [495, 414] width 22 height 21
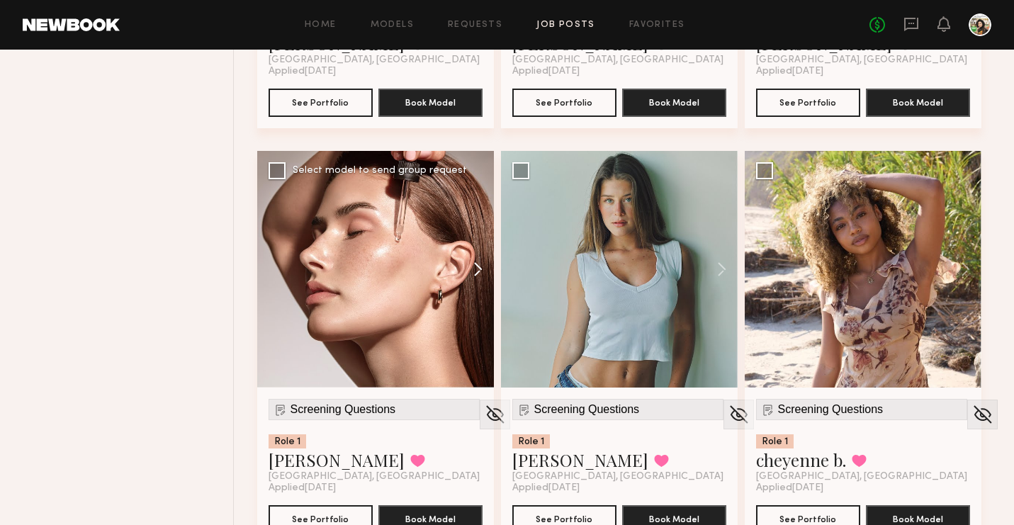
click at [480, 267] on button at bounding box center [471, 269] width 45 height 237
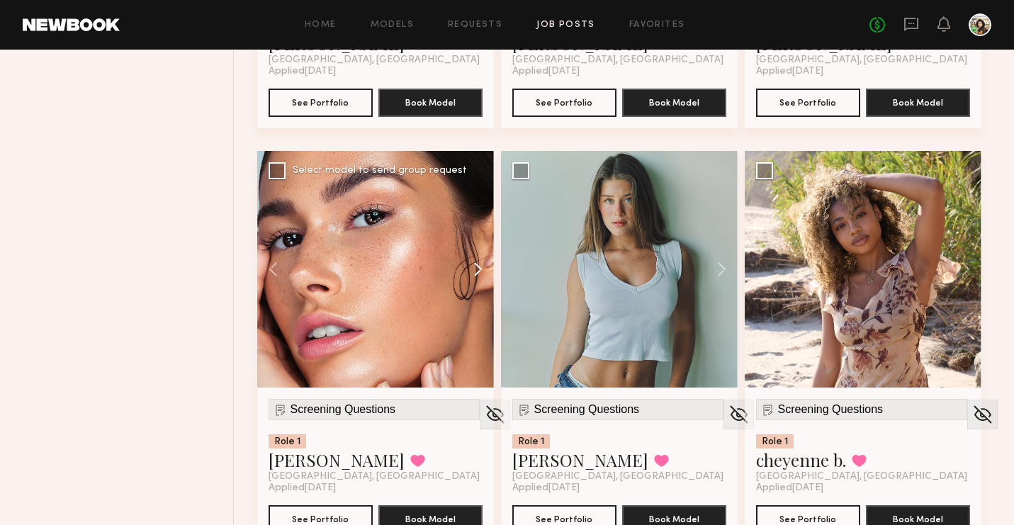
click at [480, 267] on button at bounding box center [471, 269] width 45 height 237
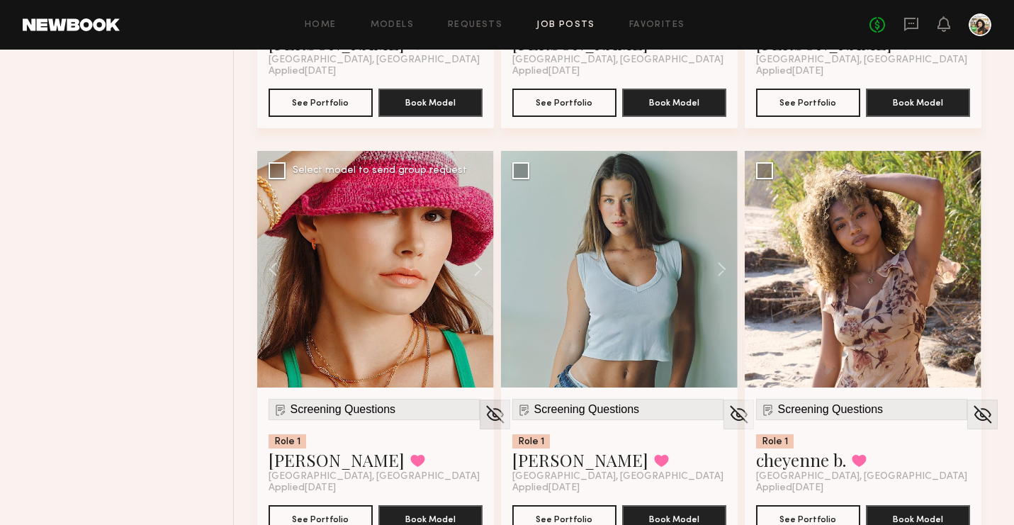
click at [484, 422] on img at bounding box center [495, 414] width 22 height 21
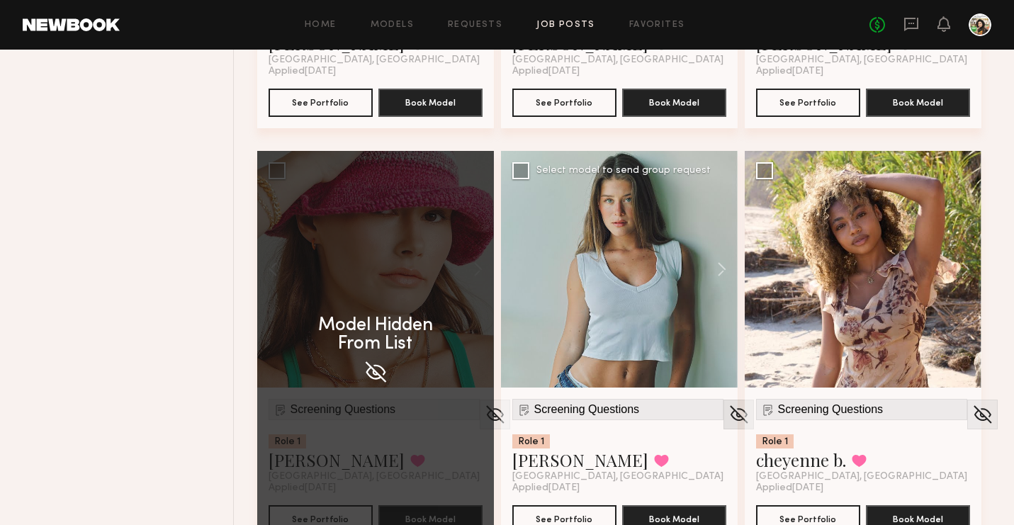
click at [728, 407] on img at bounding box center [739, 414] width 22 height 21
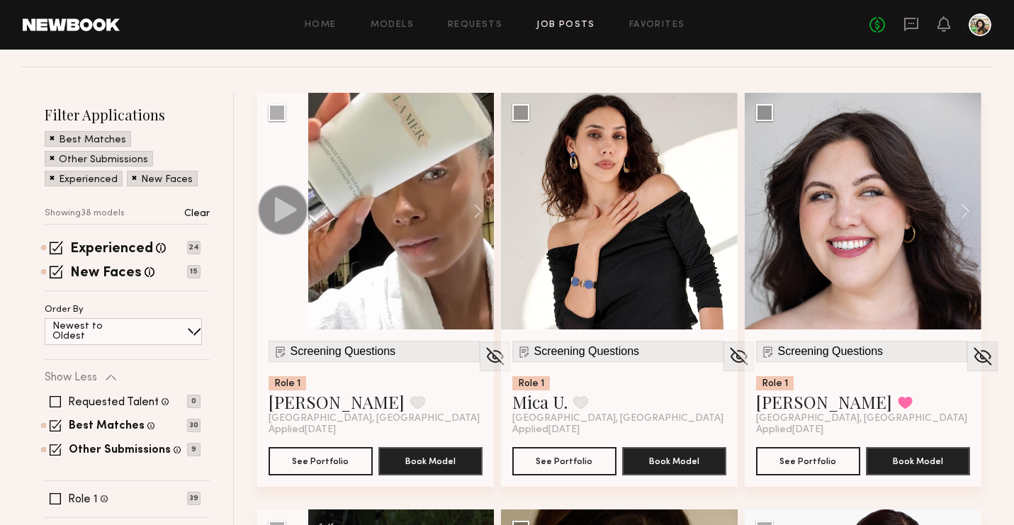
scroll to position [138, 0]
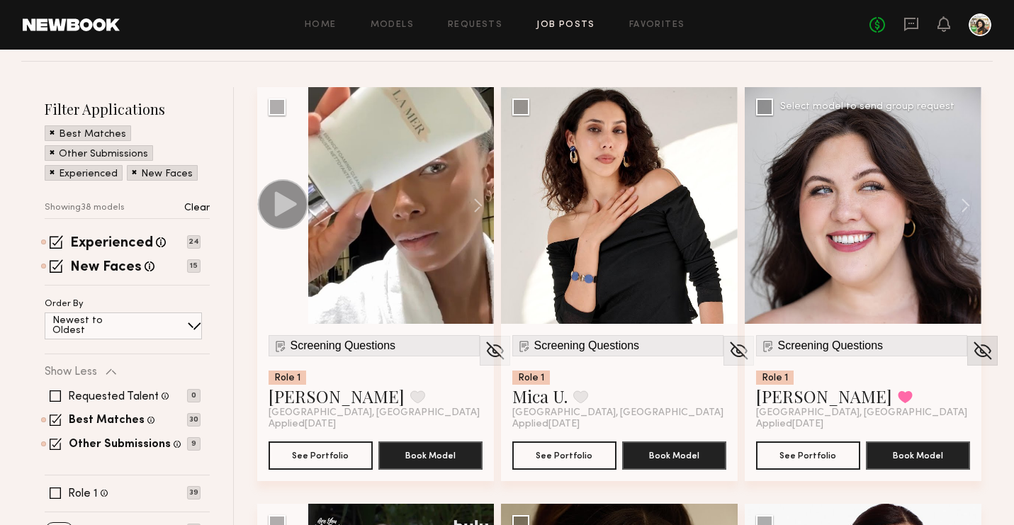
click at [971, 354] on img at bounding box center [982, 350] width 22 height 21
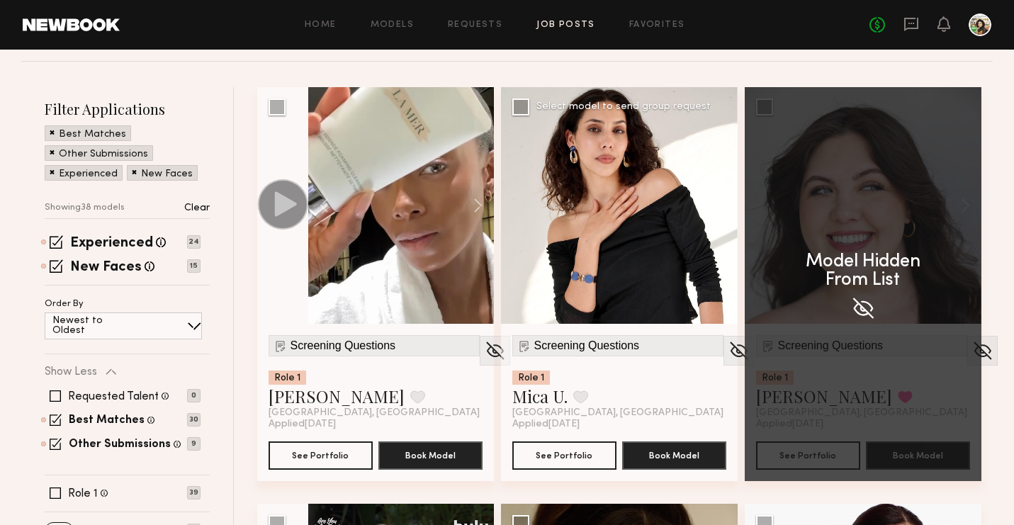
click at [718, 205] on button at bounding box center [714, 205] width 45 height 237
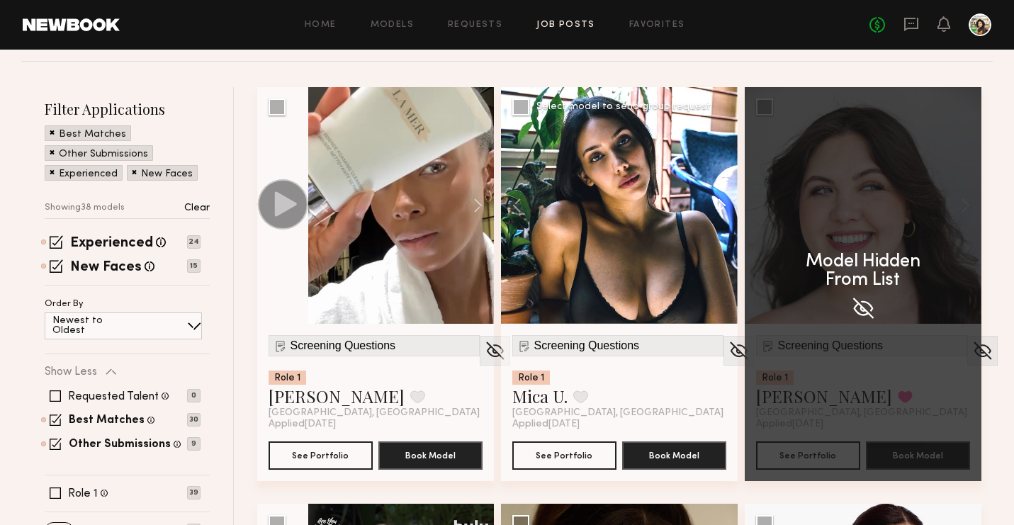
click at [718, 205] on button at bounding box center [714, 205] width 45 height 237
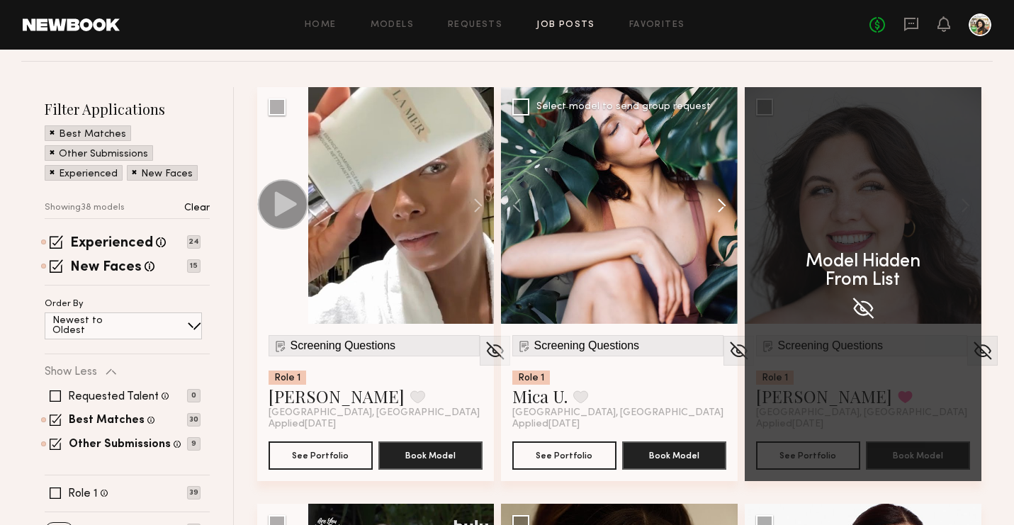
click at [718, 205] on button at bounding box center [714, 205] width 45 height 237
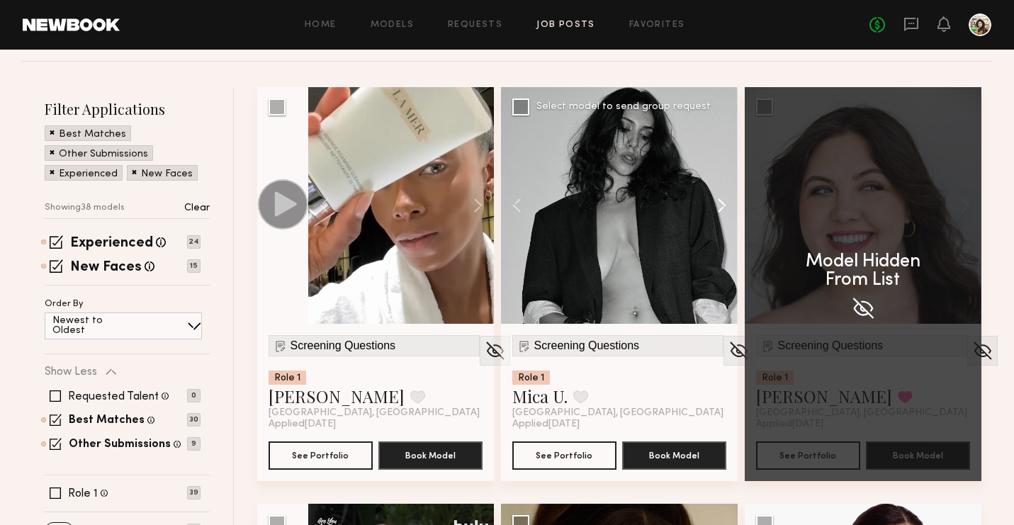
click at [718, 205] on button at bounding box center [714, 205] width 45 height 237
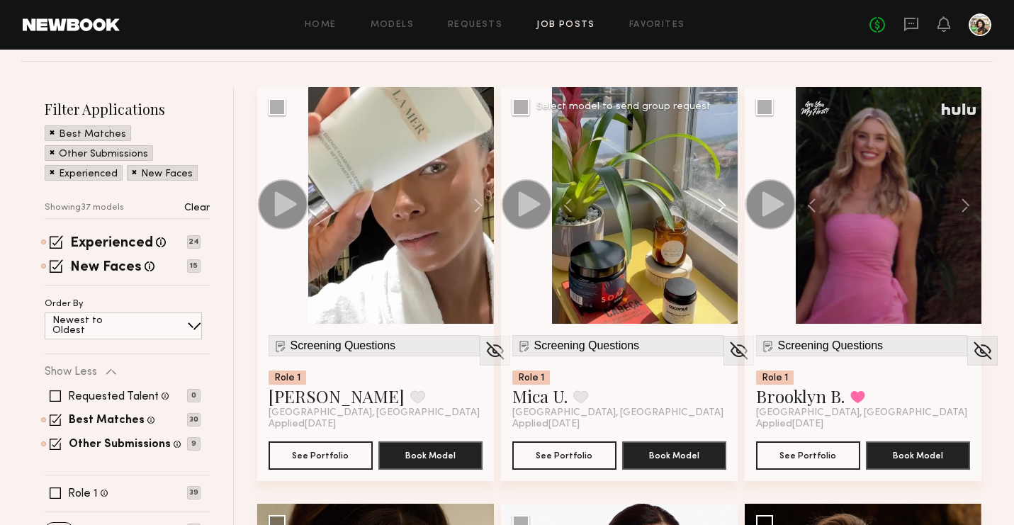
click at [718, 205] on button at bounding box center [714, 205] width 45 height 237
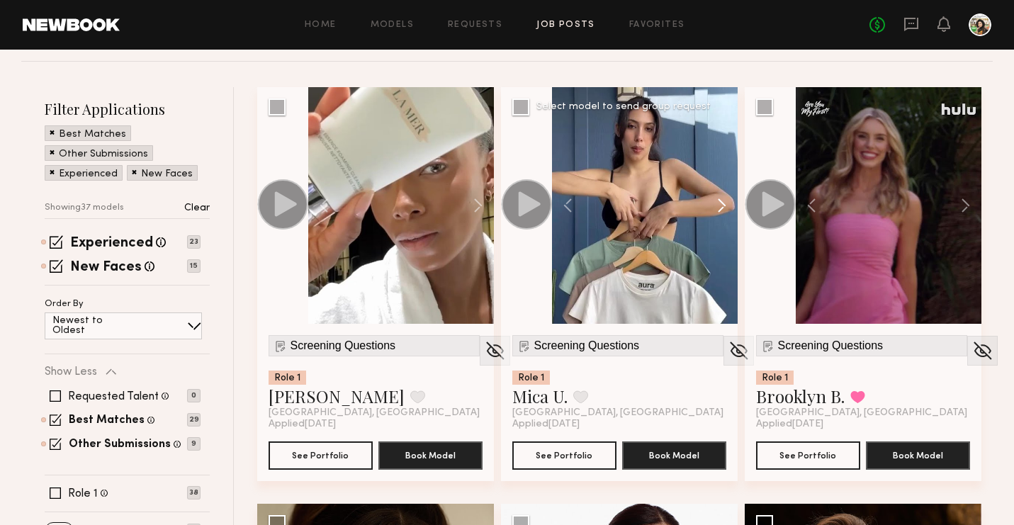
click at [718, 205] on button at bounding box center [714, 205] width 45 height 237
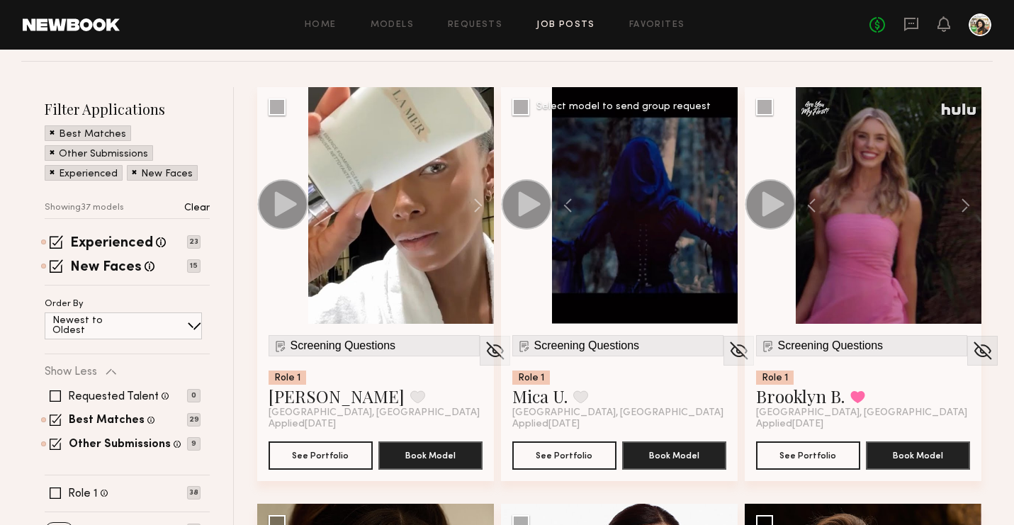
click at [718, 205] on div at bounding box center [645, 205] width 186 height 237
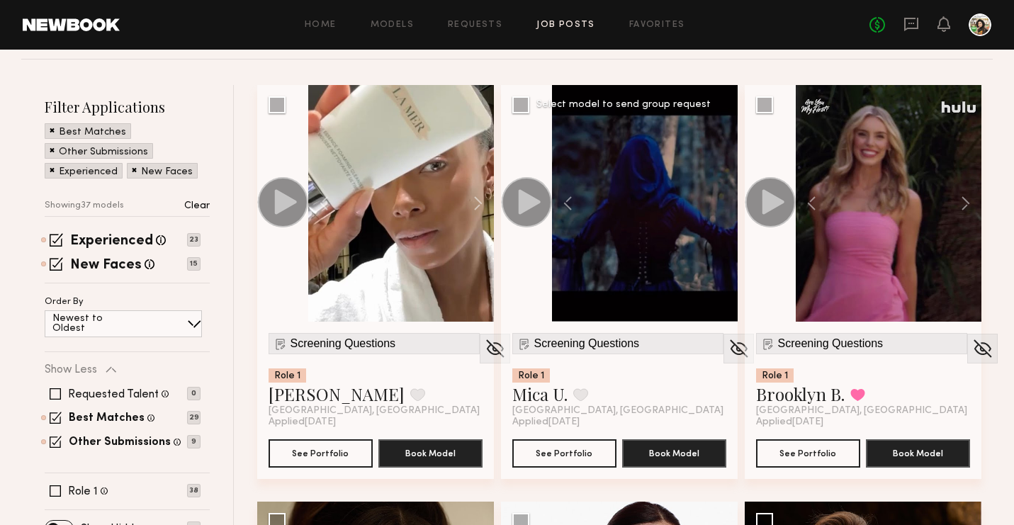
scroll to position [454, 0]
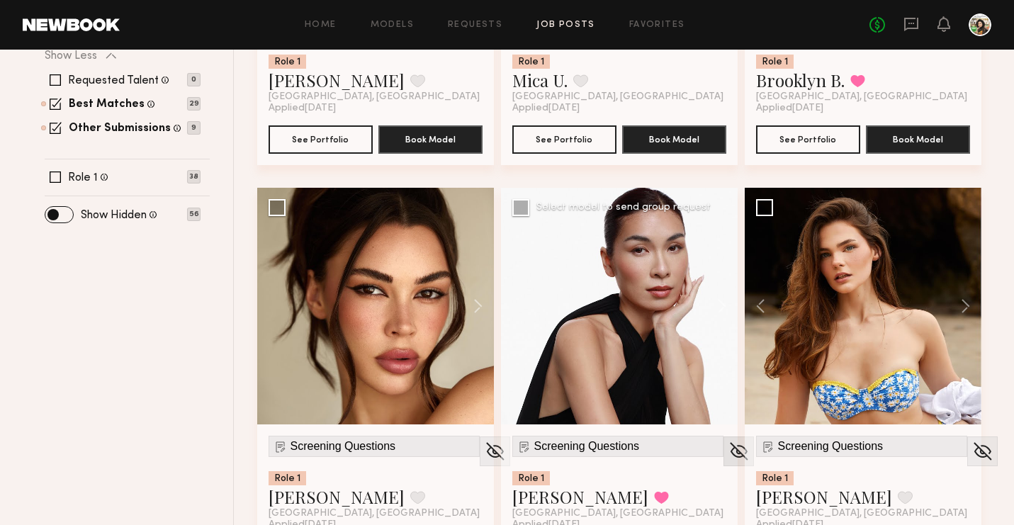
click at [728, 447] on img at bounding box center [739, 451] width 22 height 21
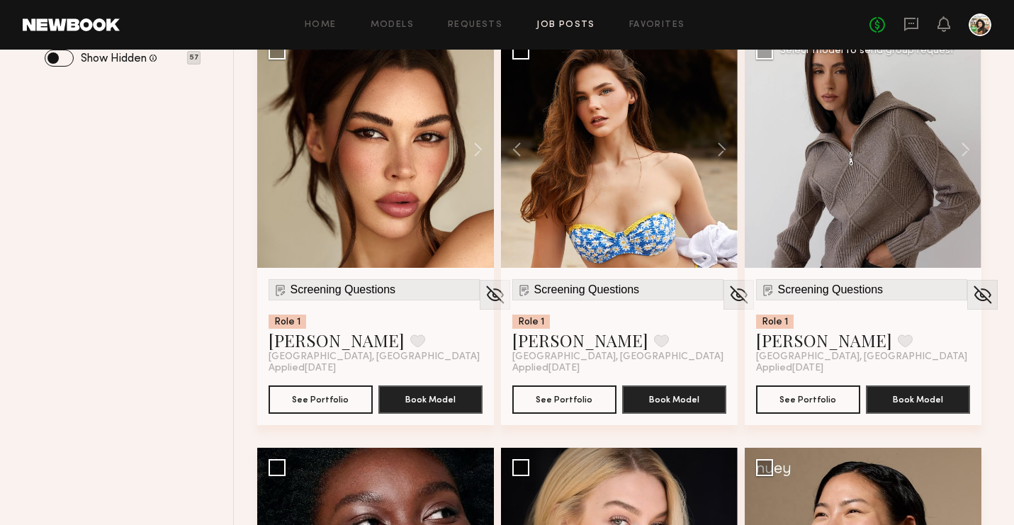
scroll to position [612, 0]
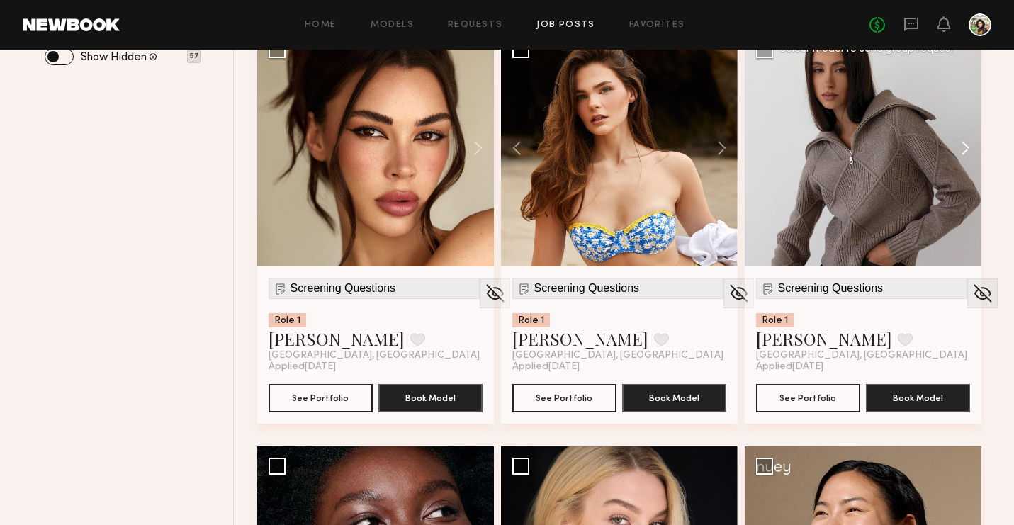
click at [959, 147] on button at bounding box center [958, 148] width 45 height 237
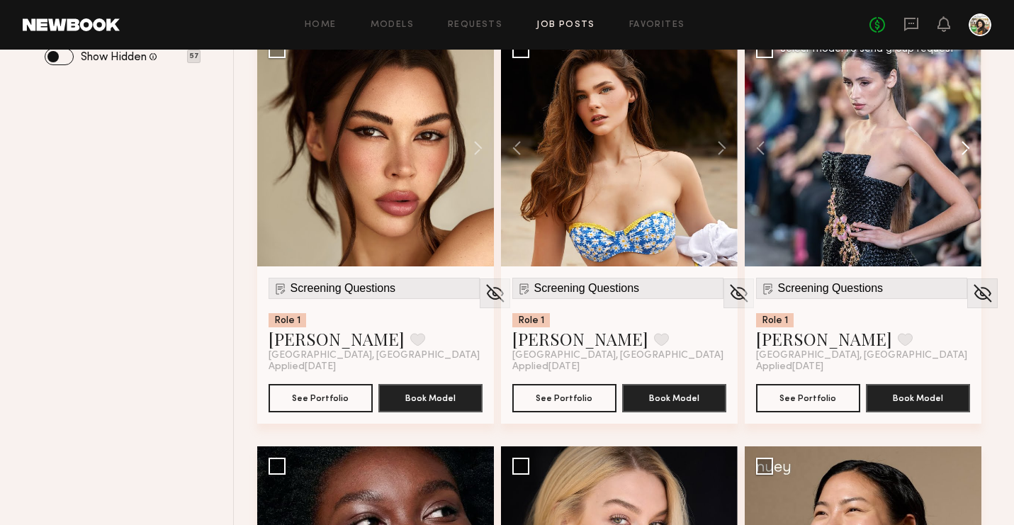
click at [959, 147] on button at bounding box center [958, 148] width 45 height 237
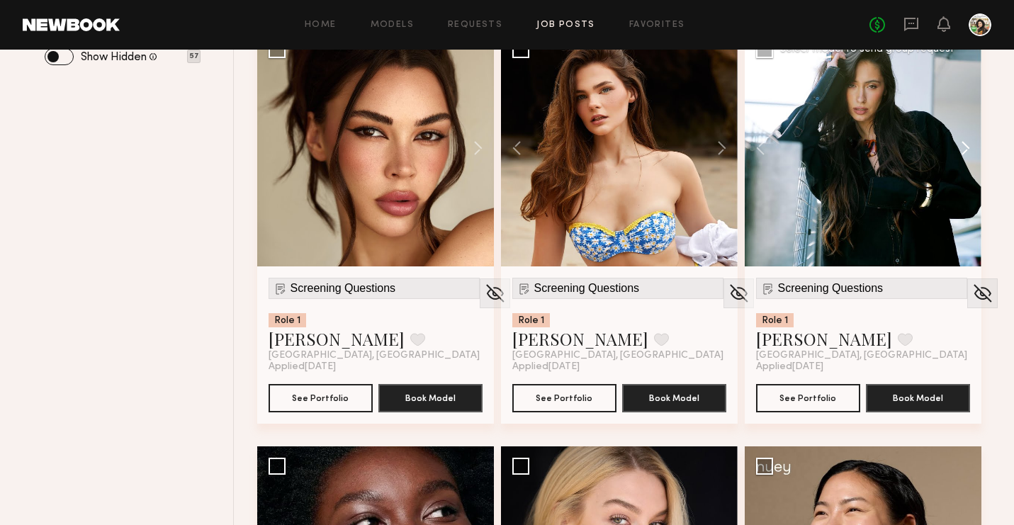
click at [972, 157] on button at bounding box center [958, 148] width 45 height 237
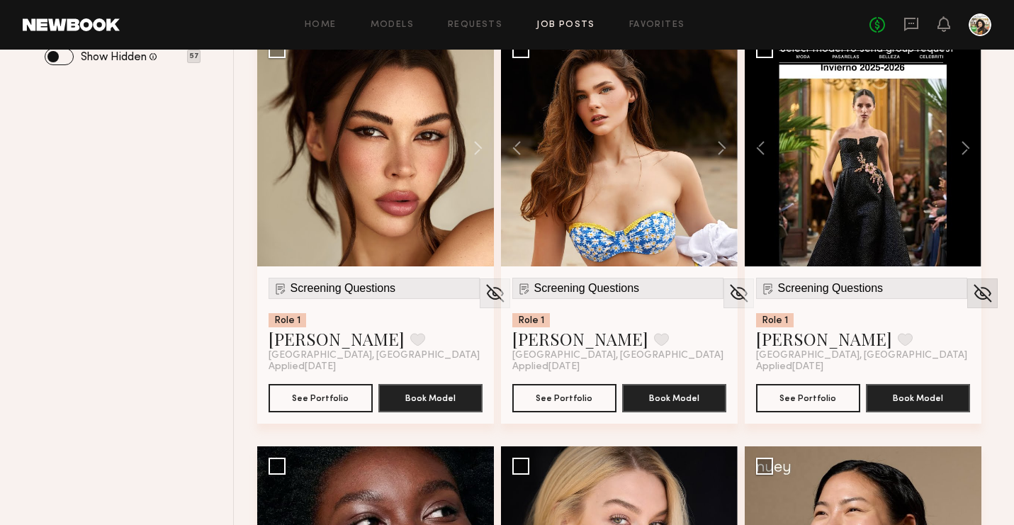
click at [971, 290] on img at bounding box center [982, 293] width 22 height 21
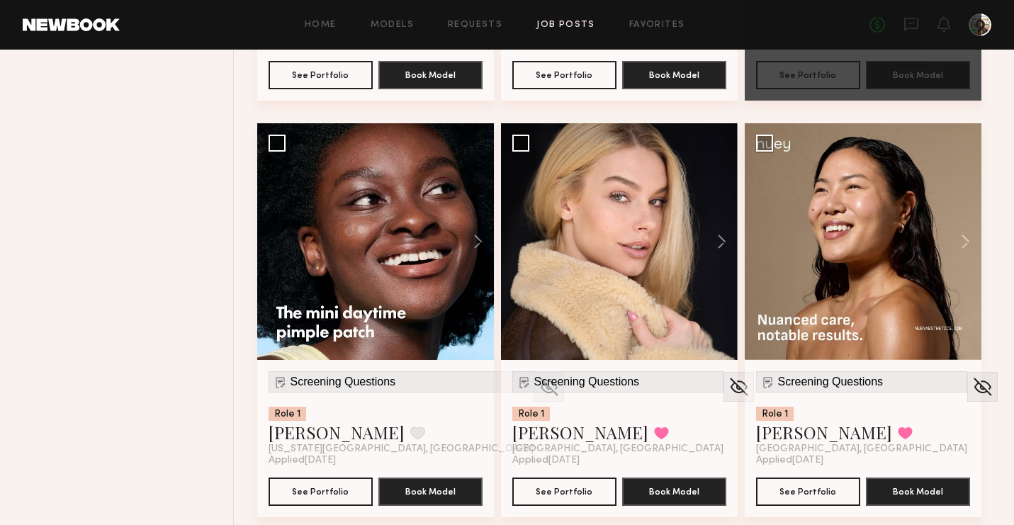
scroll to position [952, 0]
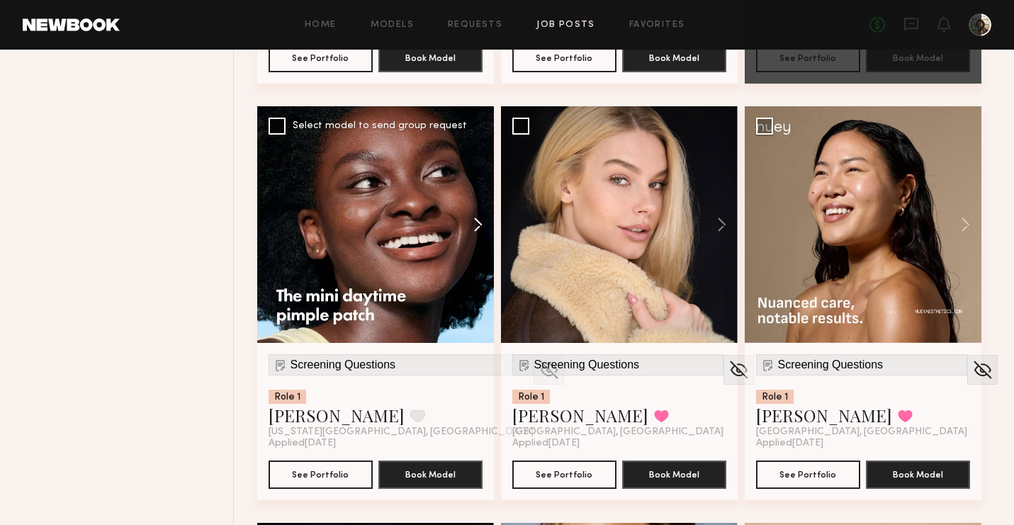
click at [692, 212] on button at bounding box center [714, 224] width 45 height 237
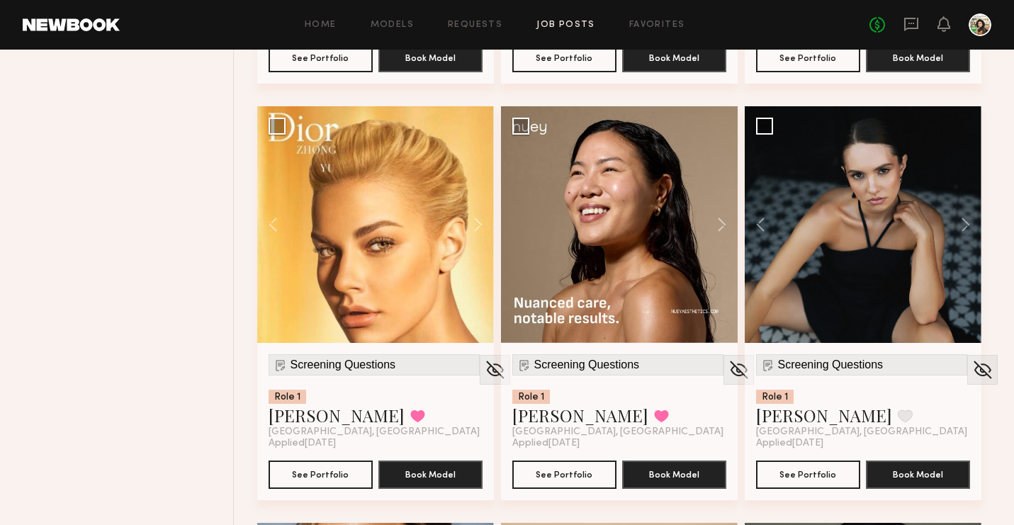
click at [470, 212] on button at bounding box center [471, 224] width 45 height 237
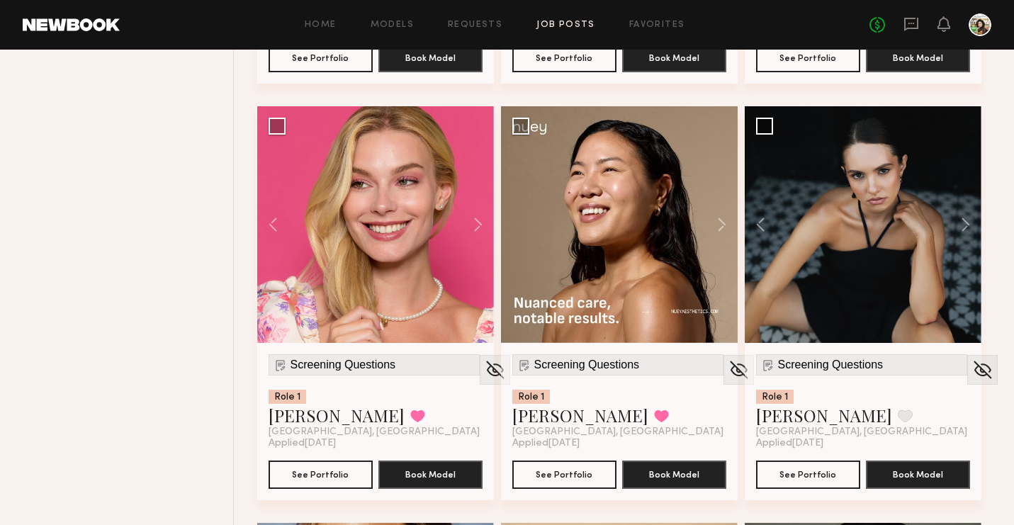
click at [470, 212] on button at bounding box center [471, 224] width 45 height 237
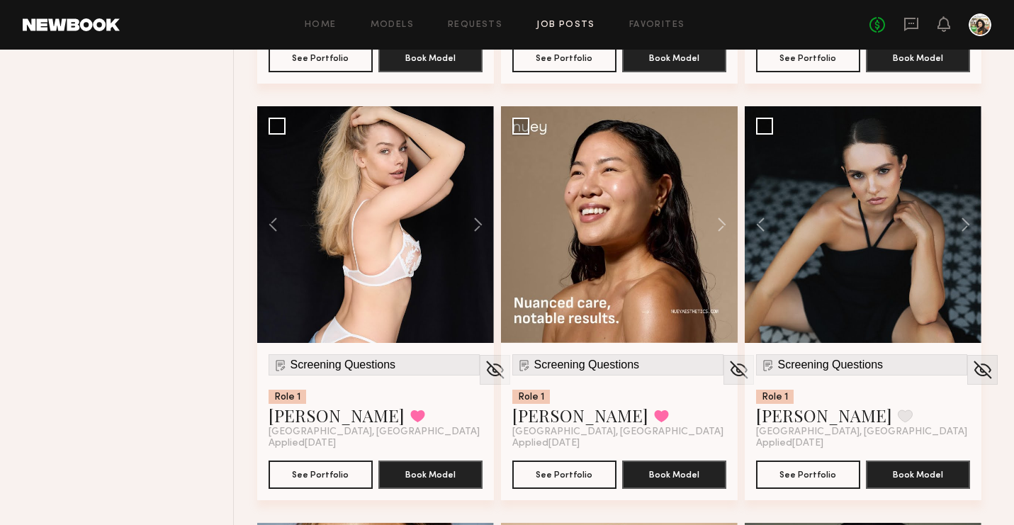
click at [470, 212] on button at bounding box center [471, 224] width 45 height 237
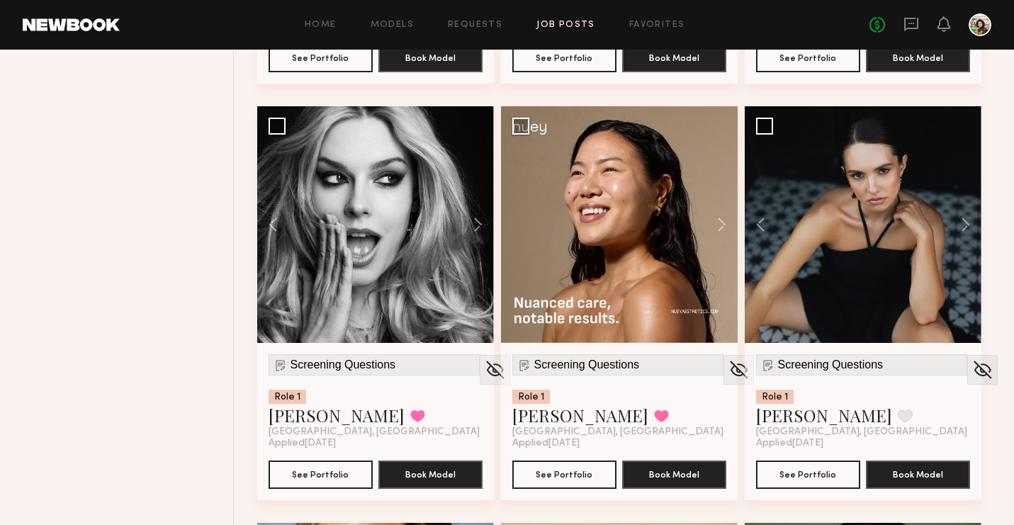
click at [470, 212] on button at bounding box center [471, 224] width 45 height 237
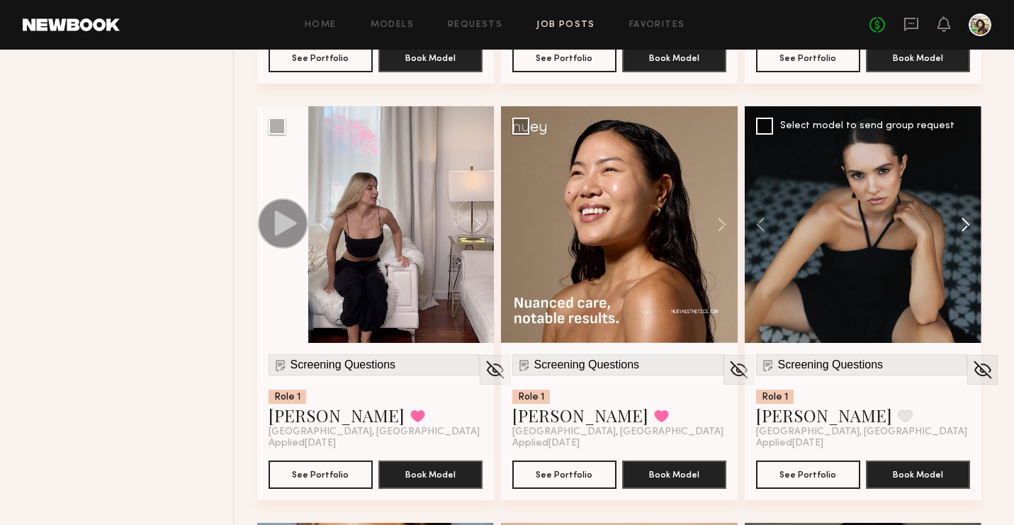
click at [958, 222] on button at bounding box center [958, 224] width 45 height 237
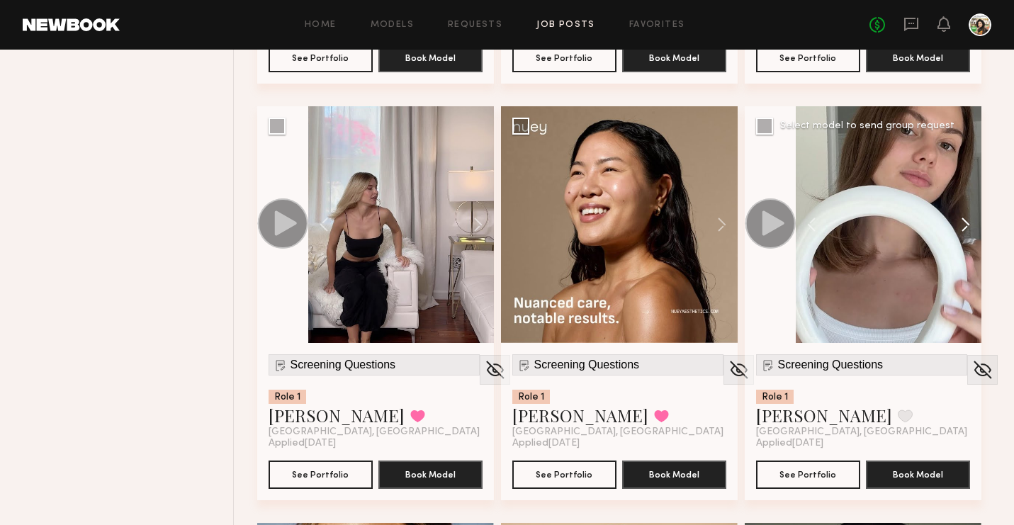
click at [958, 222] on button at bounding box center [958, 224] width 45 height 237
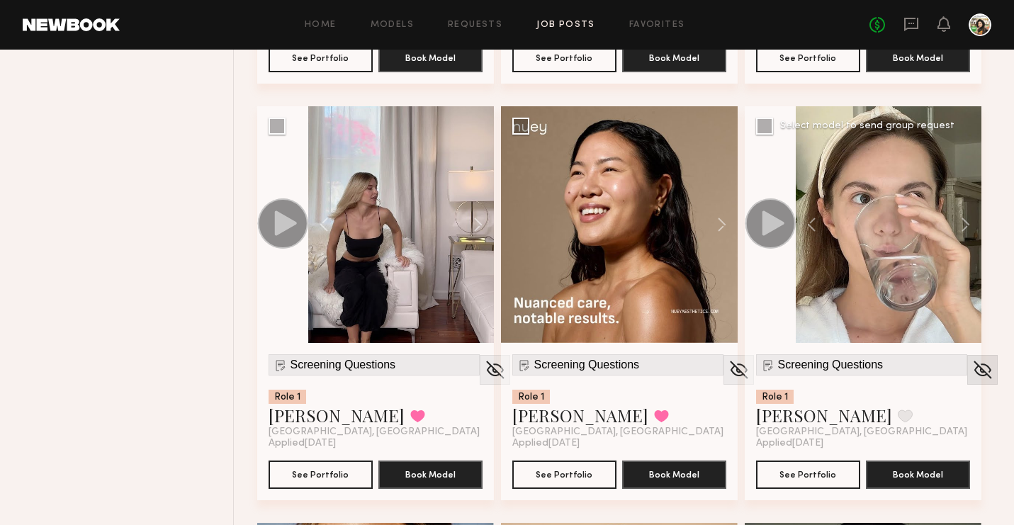
click at [971, 369] on img at bounding box center [982, 369] width 22 height 21
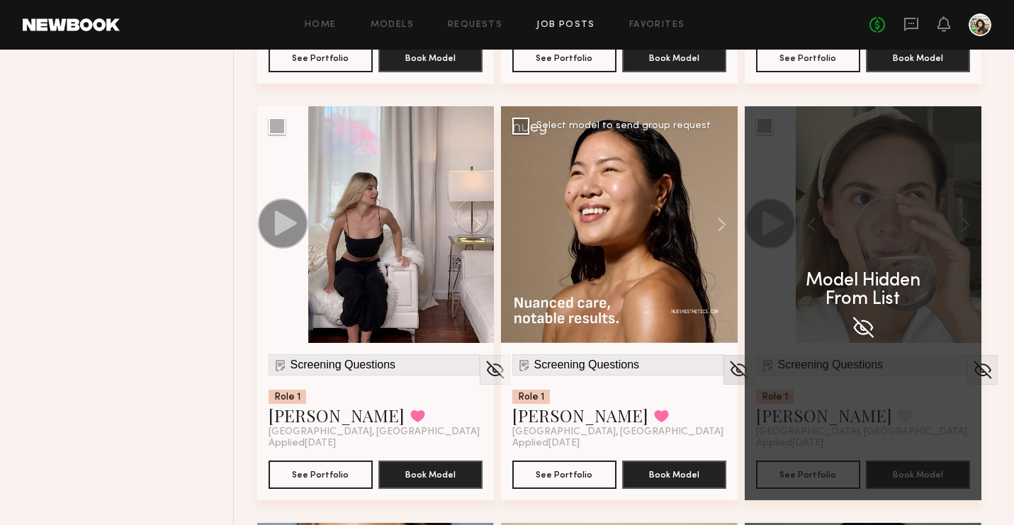
click at [728, 359] on img at bounding box center [739, 369] width 22 height 21
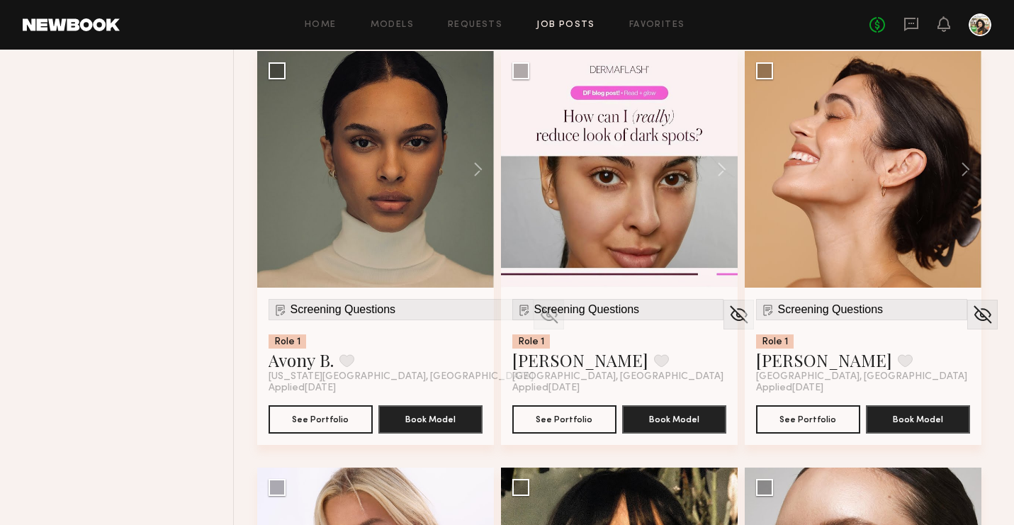
scroll to position [1428, 0]
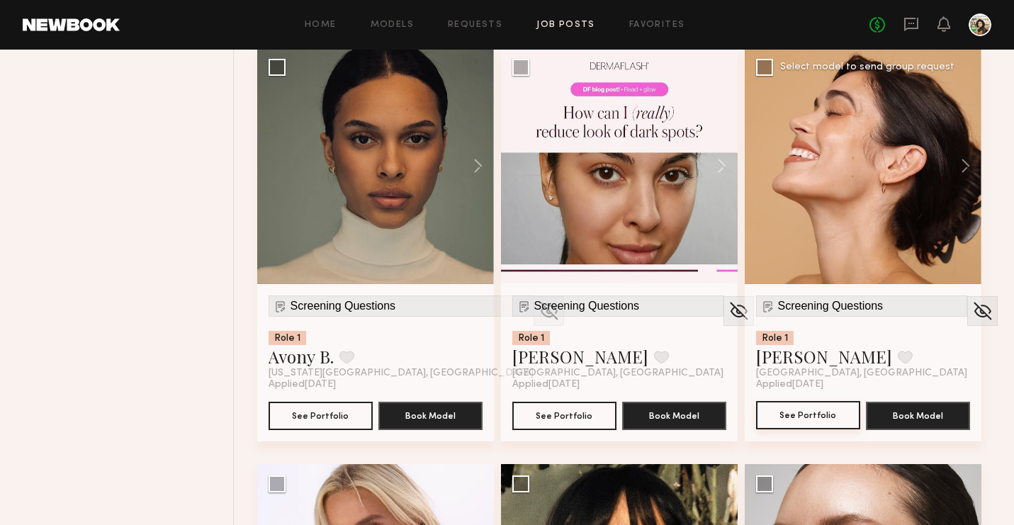
click at [784, 409] on button "See Portfolio" at bounding box center [808, 415] width 104 height 28
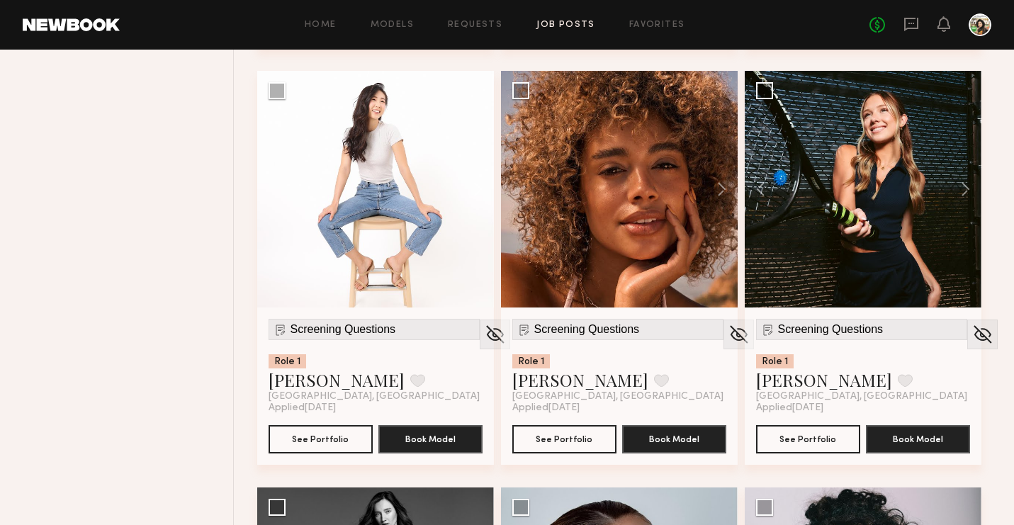
scroll to position [2266, 0]
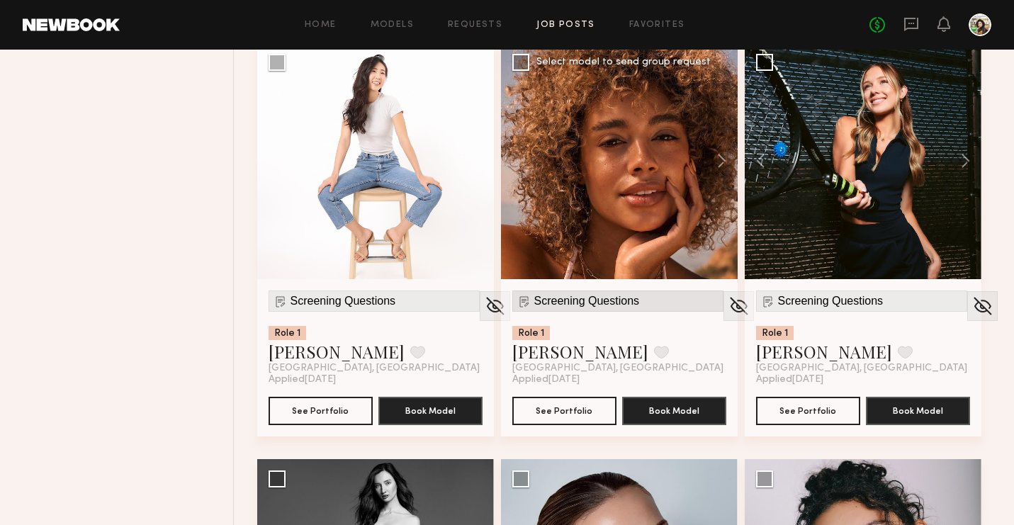
click at [569, 300] on span "Screening Questions" at bounding box center [587, 301] width 106 height 13
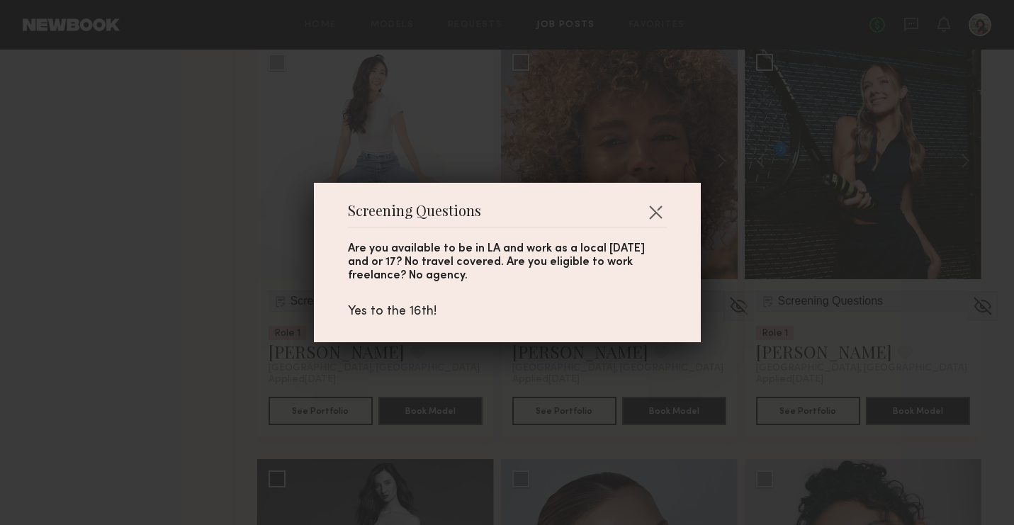
click at [629, 364] on div "Screening Questions Are you available to be in LA and work as a local October 1…" at bounding box center [507, 262] width 1014 height 525
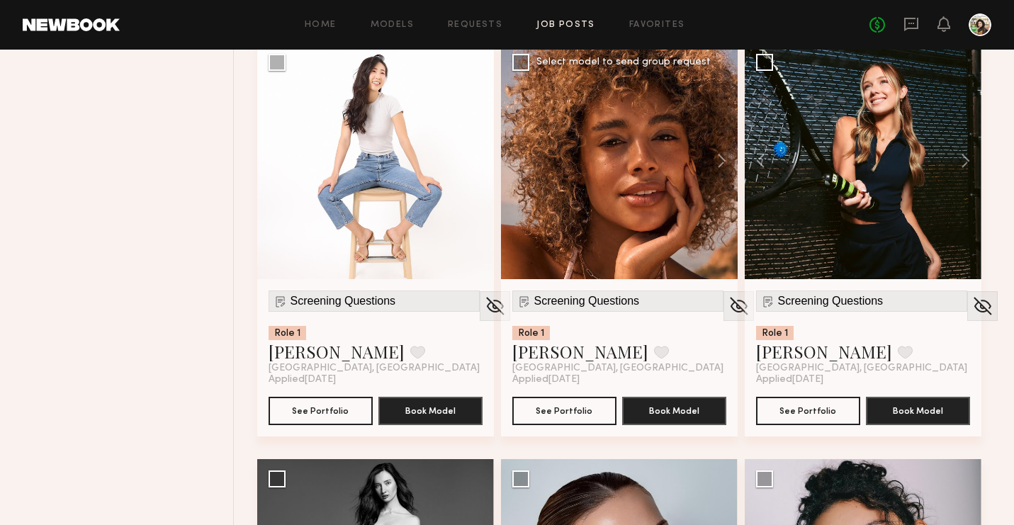
click at [595, 334] on div "Role 1" at bounding box center [617, 333] width 211 height 14
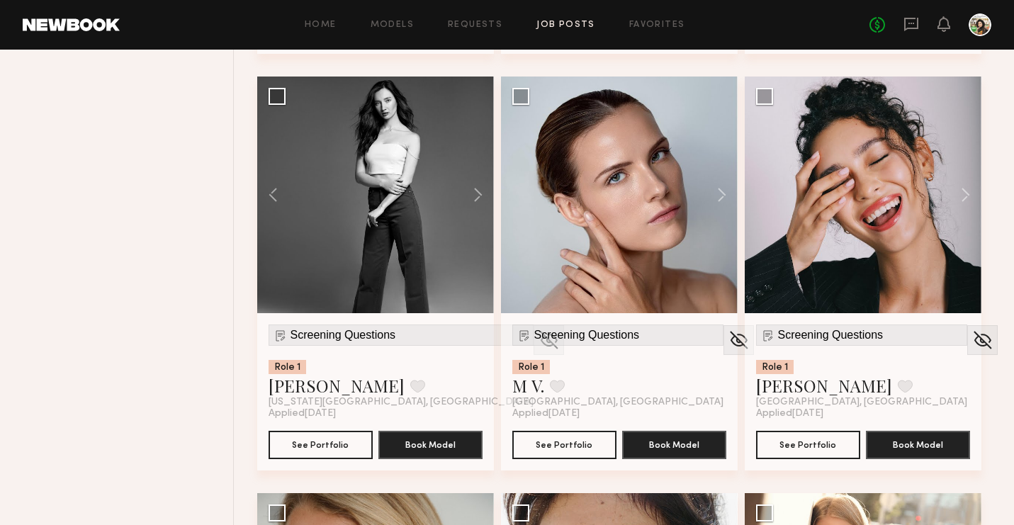
scroll to position [2319, 0]
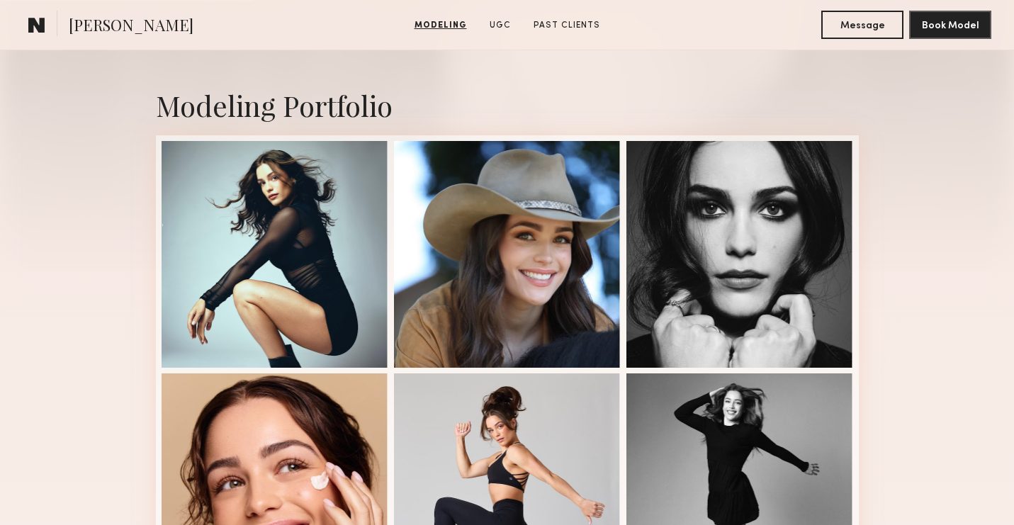
scroll to position [887, 0]
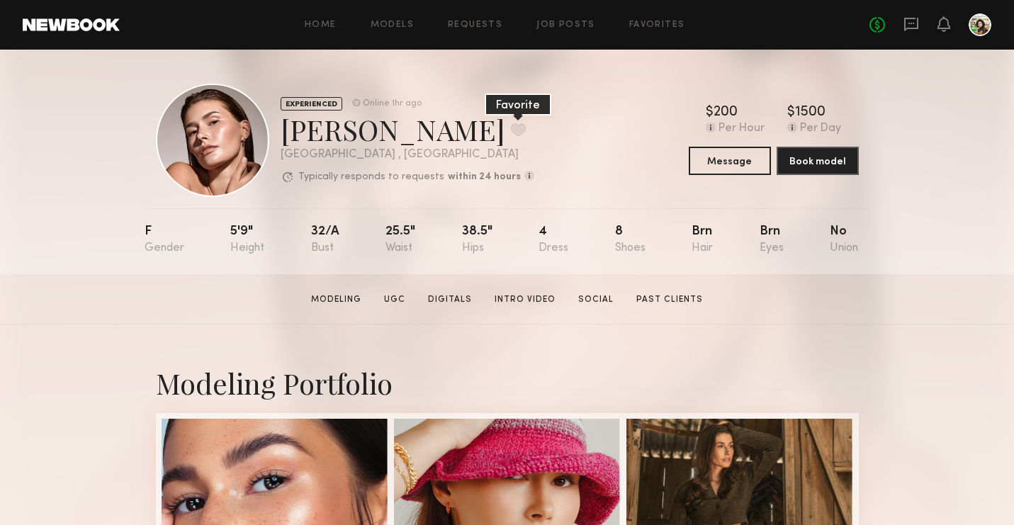
click at [511, 127] on button at bounding box center [518, 129] width 15 height 13
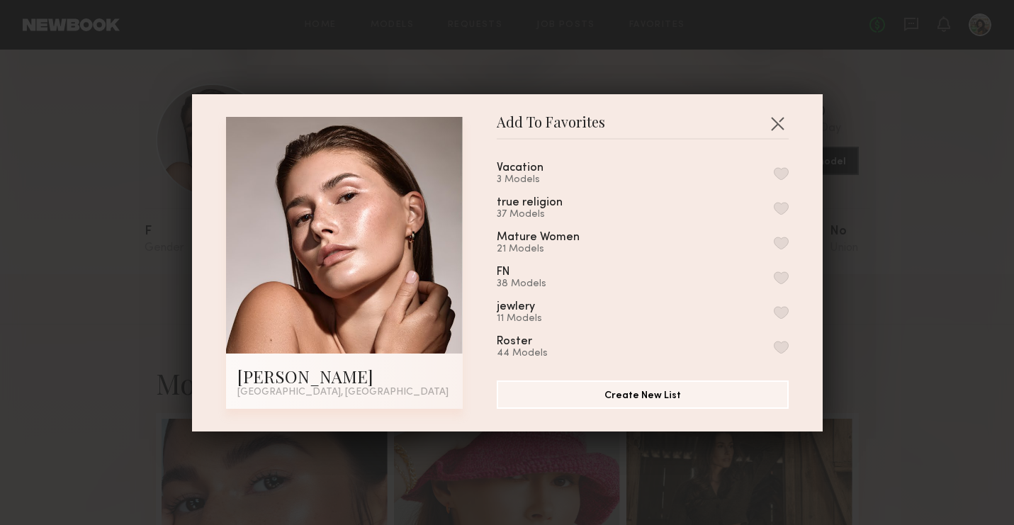
click at [787, 167] on button "button" at bounding box center [781, 173] width 15 height 13
click at [777, 126] on button "button" at bounding box center [777, 123] width 23 height 23
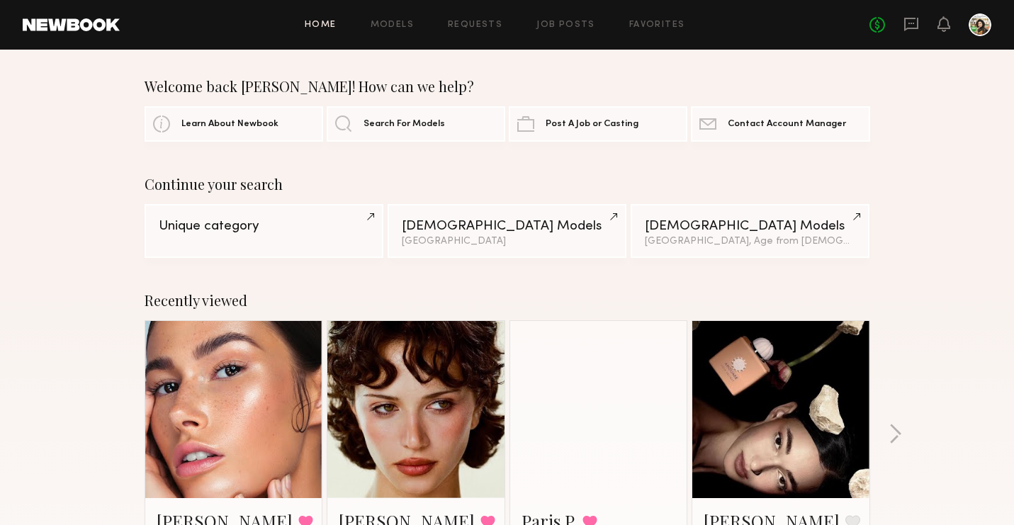
scroll to position [133, 0]
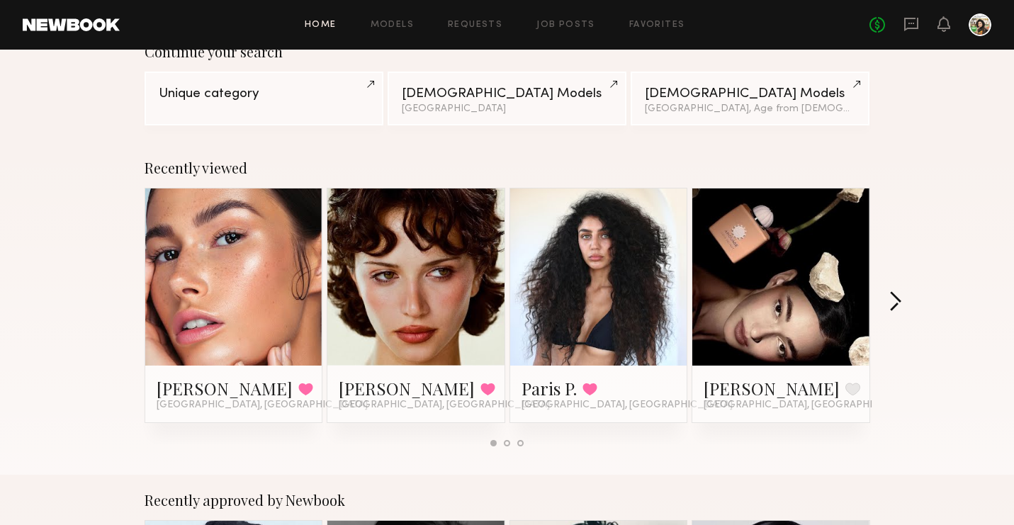
click at [890, 304] on button "button" at bounding box center [895, 302] width 13 height 23
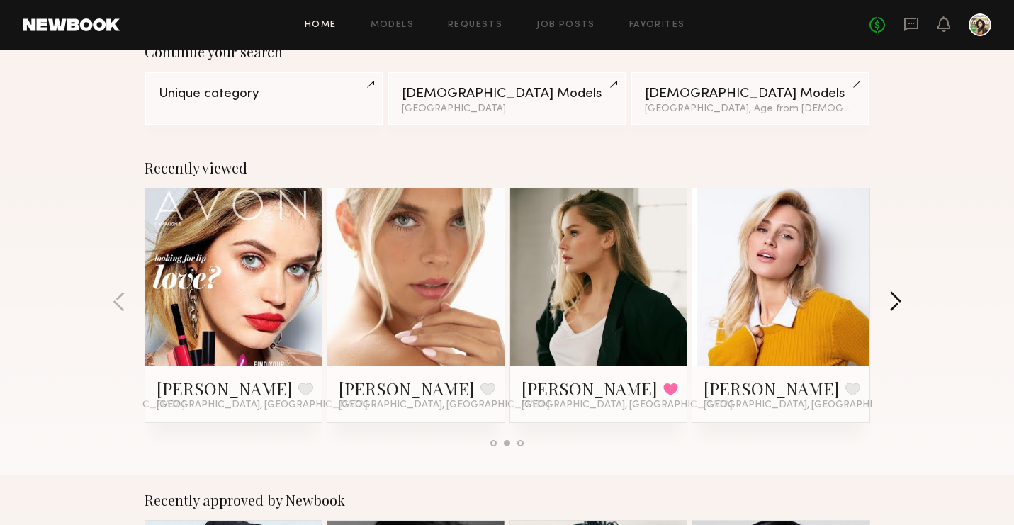
click at [890, 304] on button "button" at bounding box center [895, 302] width 13 height 23
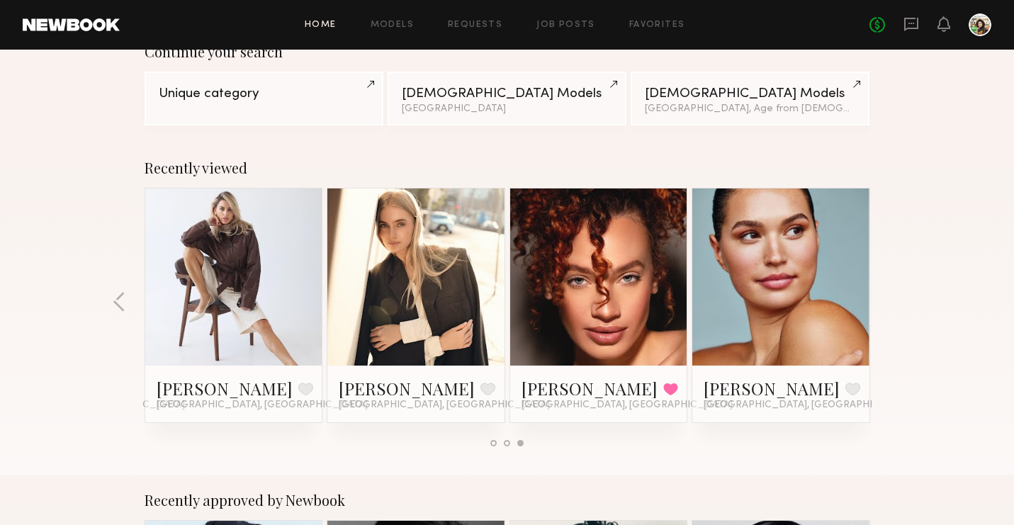
click at [890, 304] on div "Recently viewed [PERSON_NAME] Favorited [GEOGRAPHIC_DATA], [GEOGRAPHIC_DATA] [P…" at bounding box center [507, 308] width 1014 height 332
click at [111, 305] on div "Recently viewed [PERSON_NAME] Favorited [GEOGRAPHIC_DATA], [GEOGRAPHIC_DATA] [P…" at bounding box center [507, 308] width 1014 height 332
click at [119, 308] on button "button" at bounding box center [119, 302] width 13 height 23
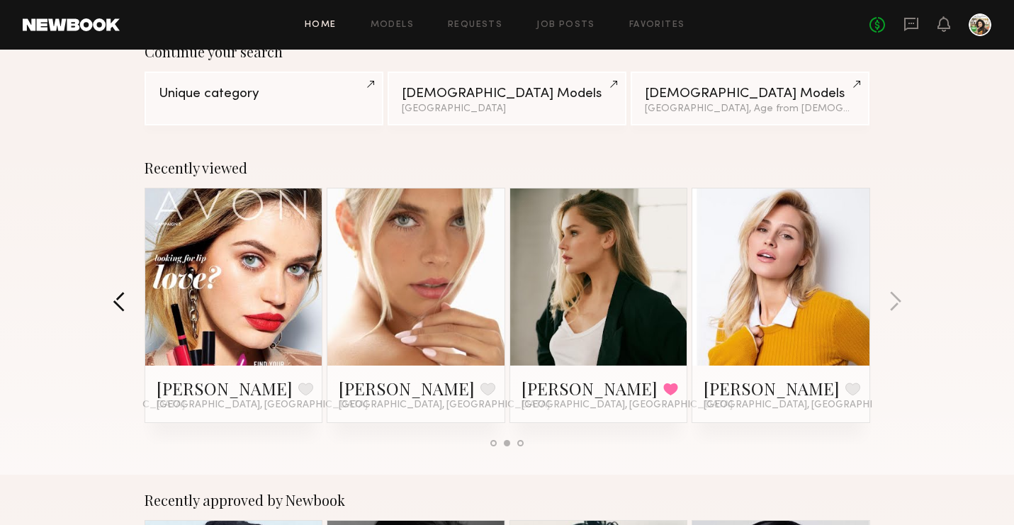
click at [119, 308] on button "button" at bounding box center [119, 302] width 13 height 23
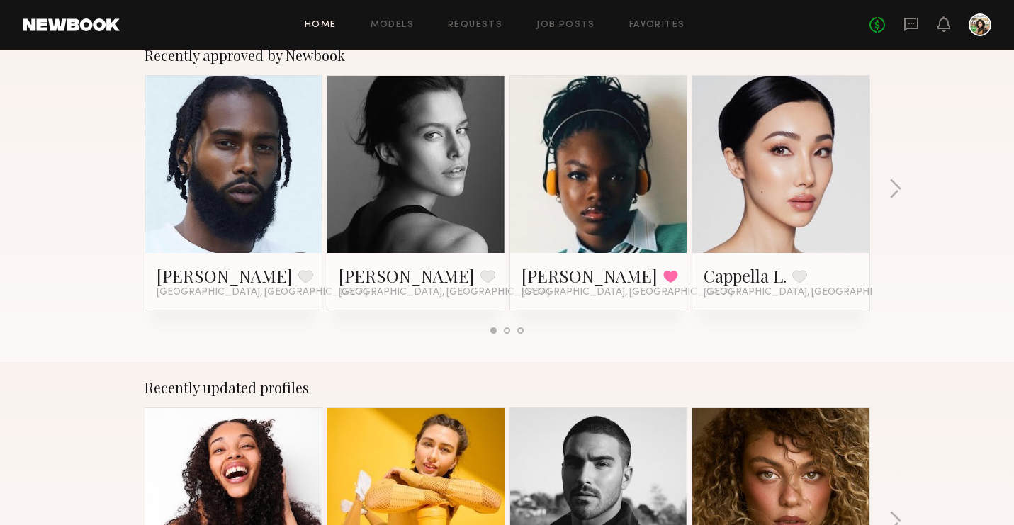
scroll to position [0, 0]
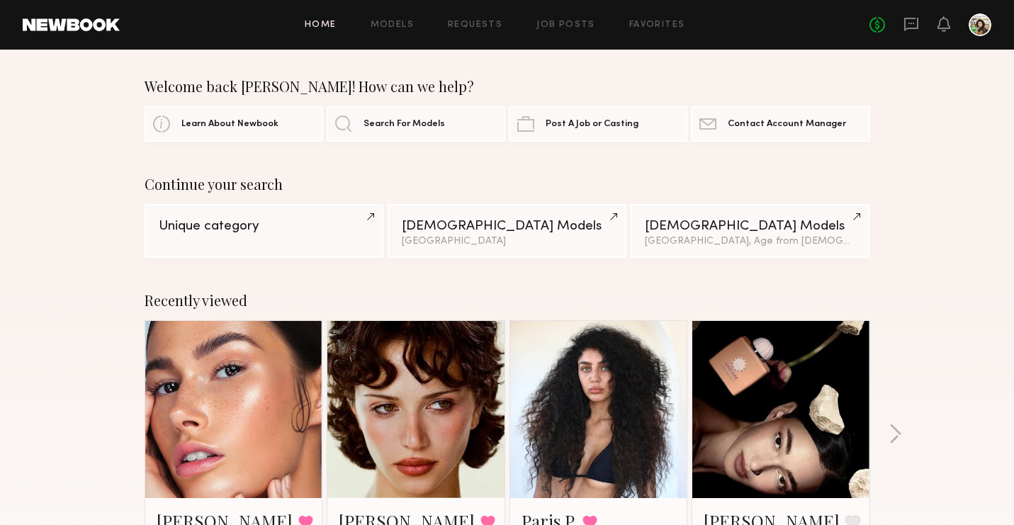
click at [575, 32] on div "Home Models Requests Job Posts Favorites Sign Out No fees up to $5,000" at bounding box center [556, 24] width 872 height 23
click at [558, 22] on link "Job Posts" at bounding box center [565, 25] width 59 height 9
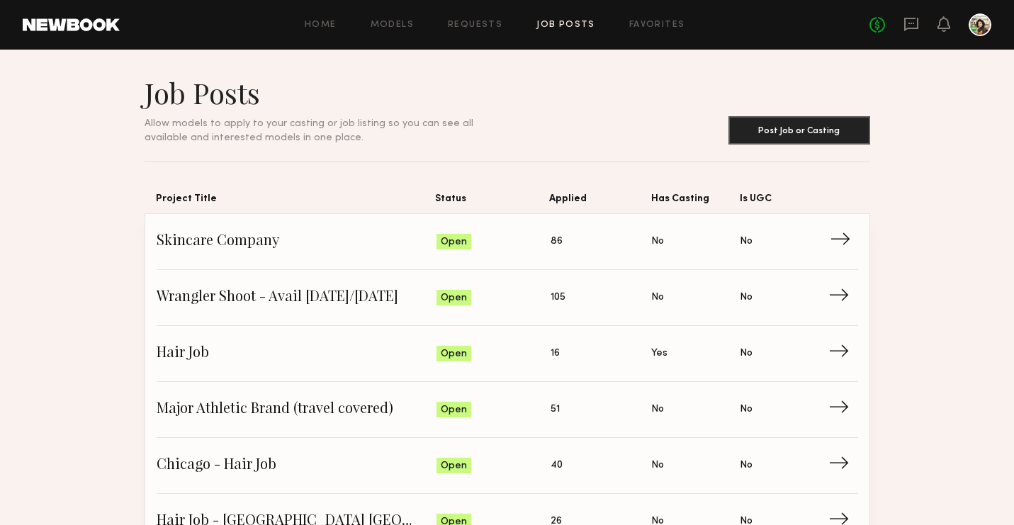
click at [590, 239] on span "Applied: 86" at bounding box center [601, 241] width 101 height 21
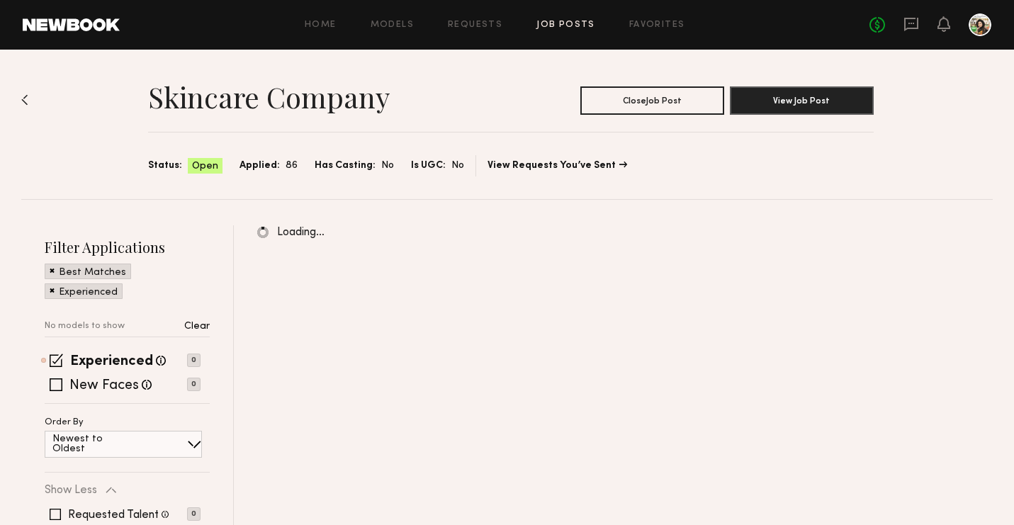
scroll to position [143, 0]
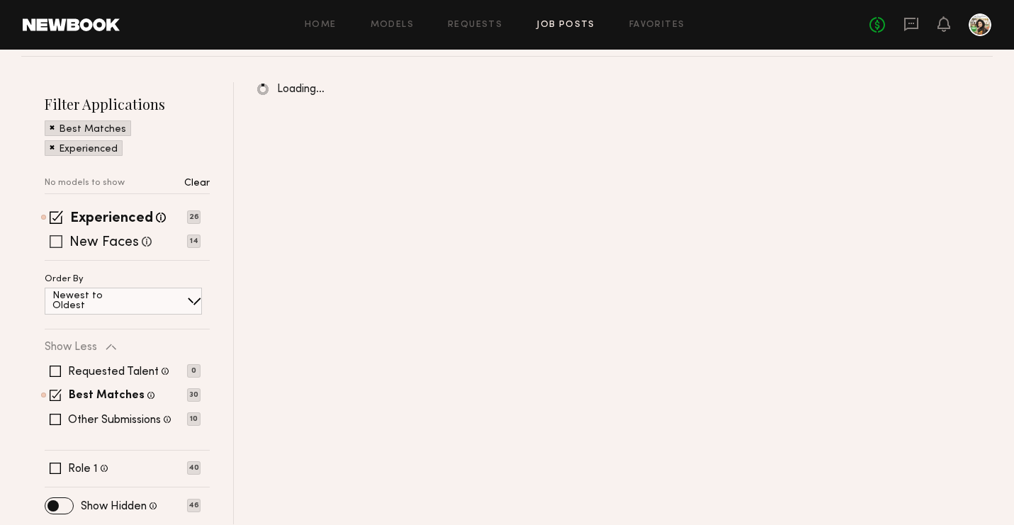
click at [79, 249] on label "New Faces" at bounding box center [103, 243] width 69 height 14
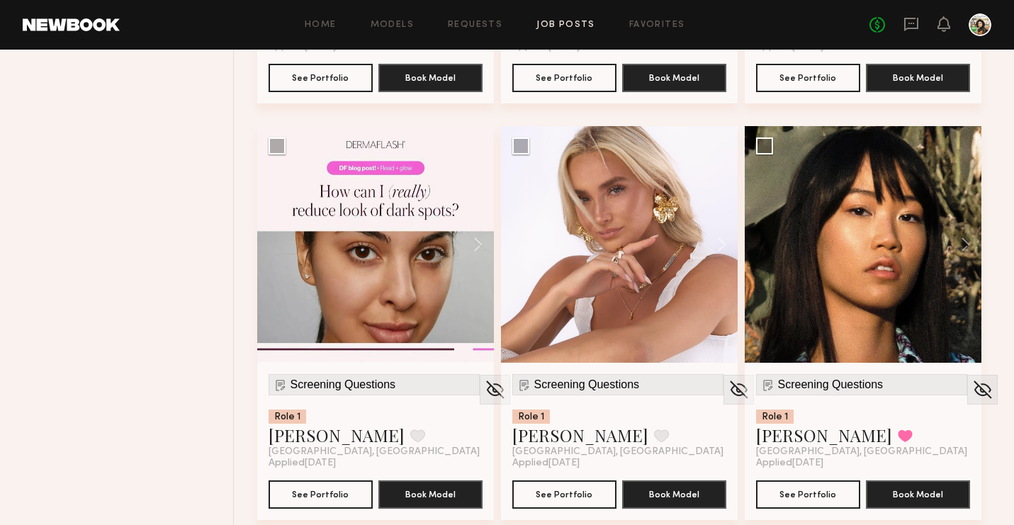
scroll to position [1350, 0]
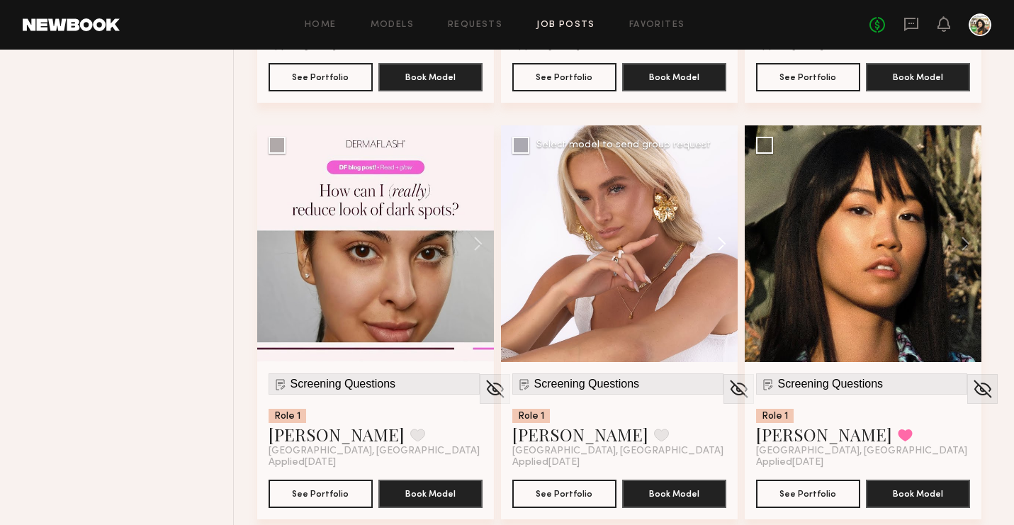
click at [721, 245] on button at bounding box center [714, 243] width 45 height 237
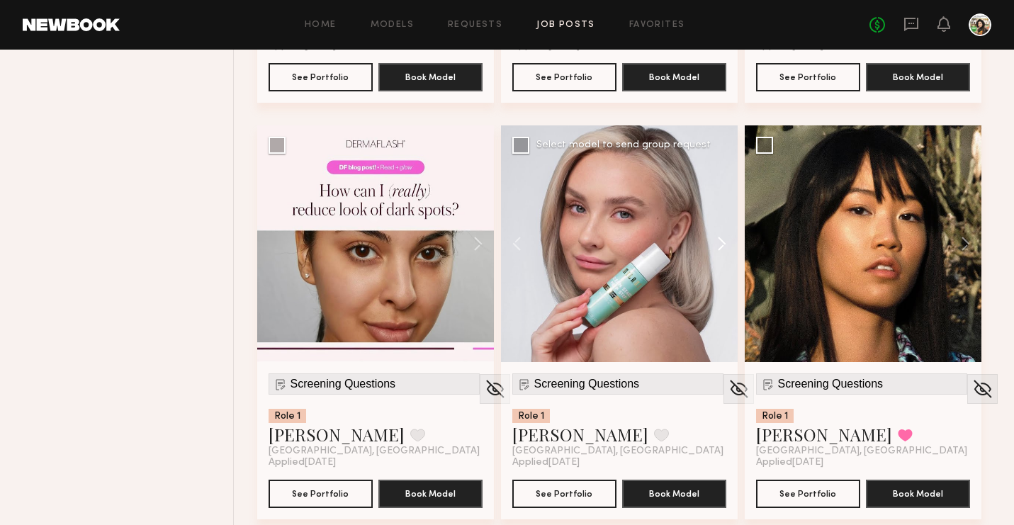
click at [721, 245] on button at bounding box center [714, 243] width 45 height 237
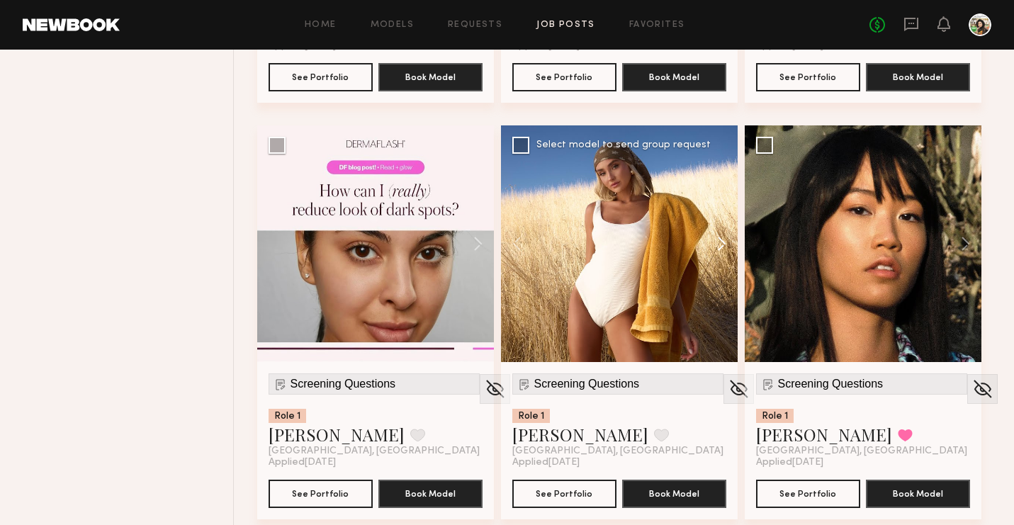
click at [721, 245] on button at bounding box center [714, 243] width 45 height 237
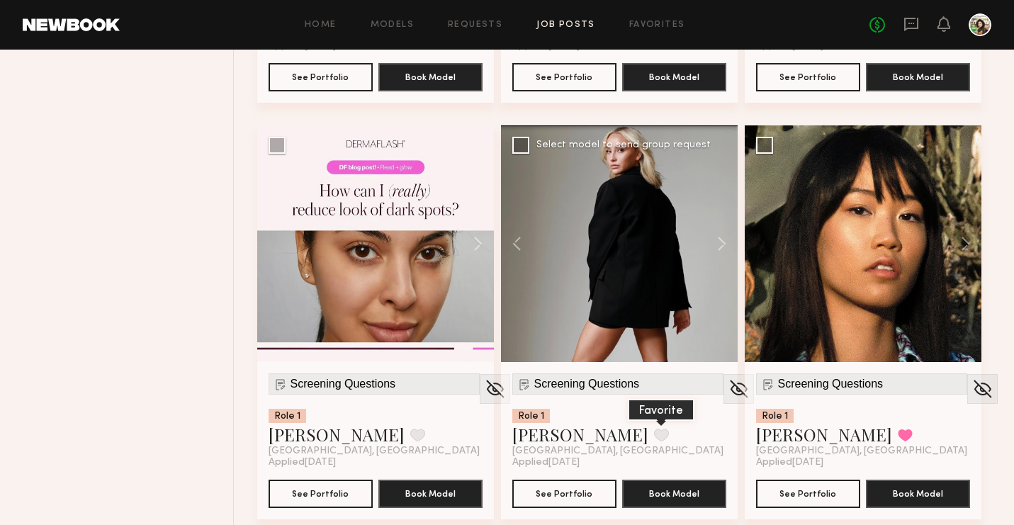
click at [654, 441] on button at bounding box center [661, 435] width 15 height 13
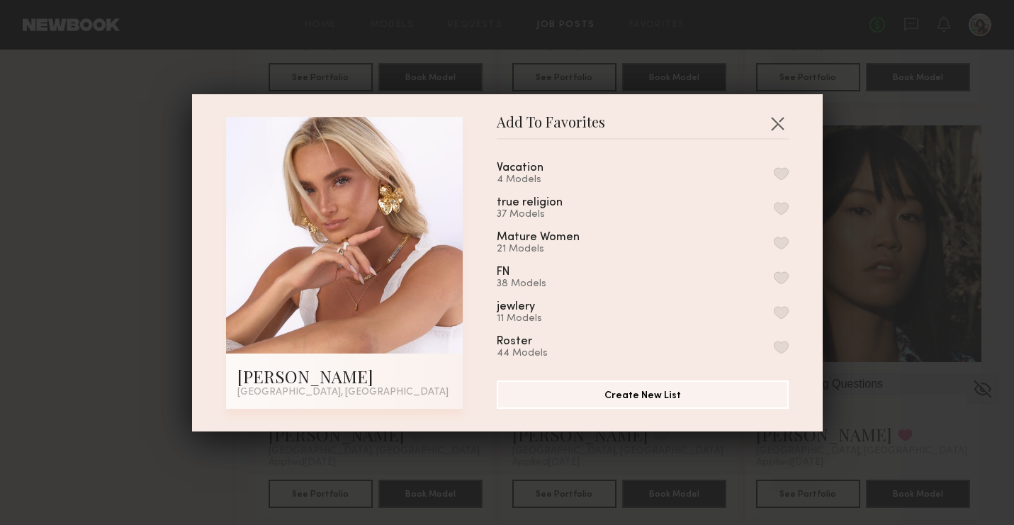
click at [784, 177] on button "button" at bounding box center [781, 173] width 15 height 13
click at [777, 118] on button "button" at bounding box center [777, 123] width 23 height 23
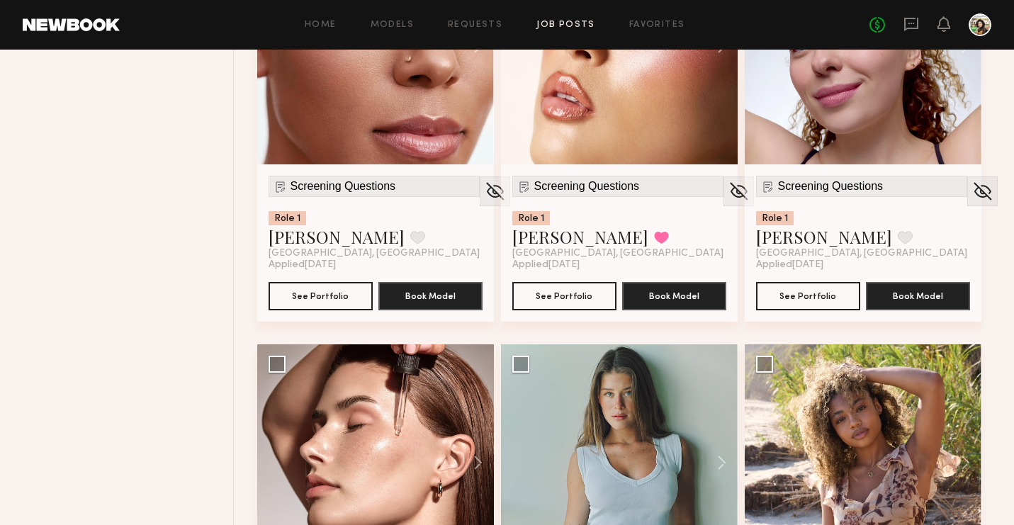
scroll to position [3422, 0]
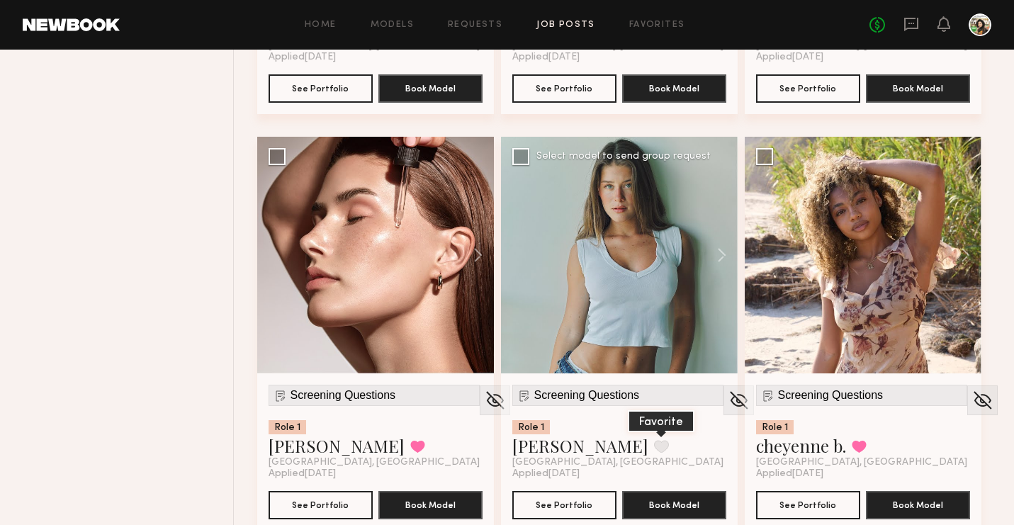
click at [654, 440] on button at bounding box center [661, 446] width 15 height 13
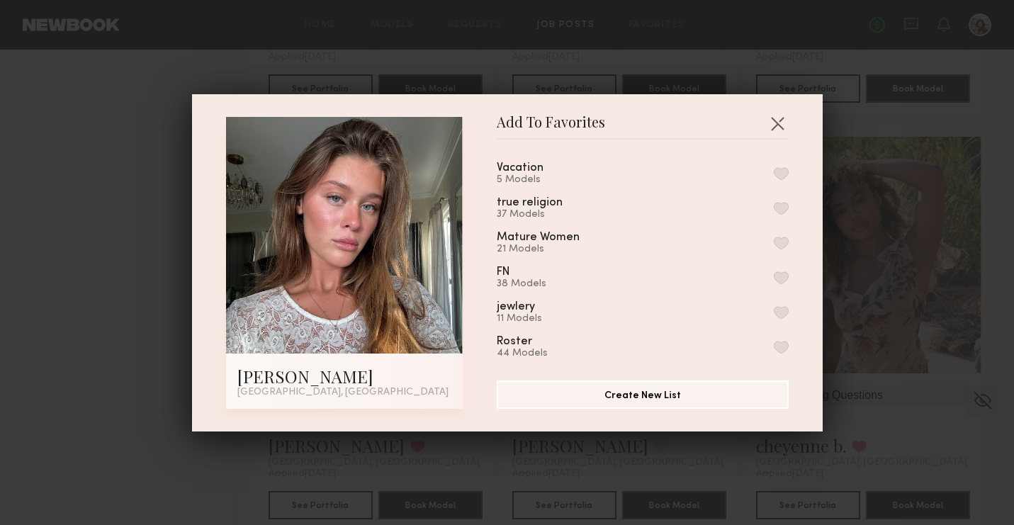
click at [777, 173] on button "button" at bounding box center [781, 173] width 15 height 13
click at [777, 124] on button "button" at bounding box center [777, 123] width 23 height 23
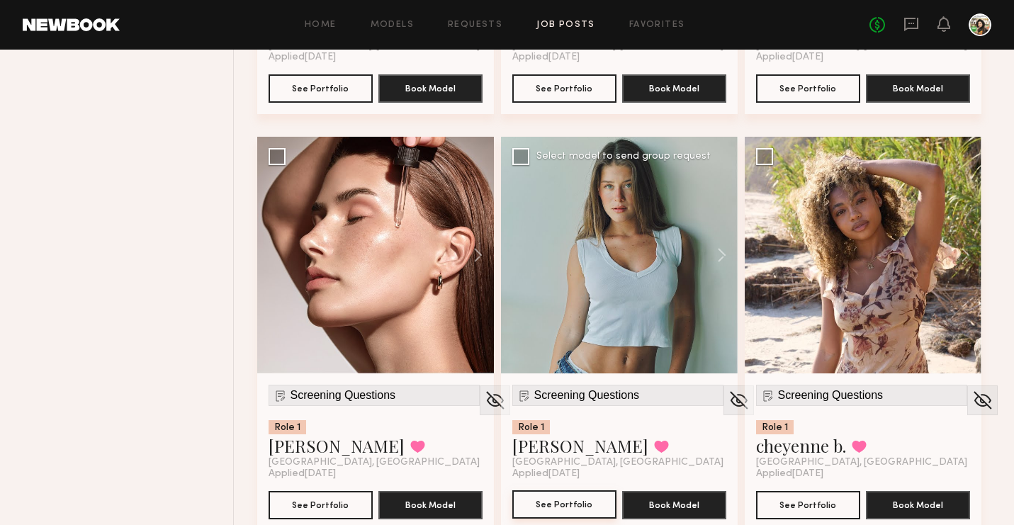
click at [589, 497] on button "See Portfolio" at bounding box center [564, 504] width 104 height 28
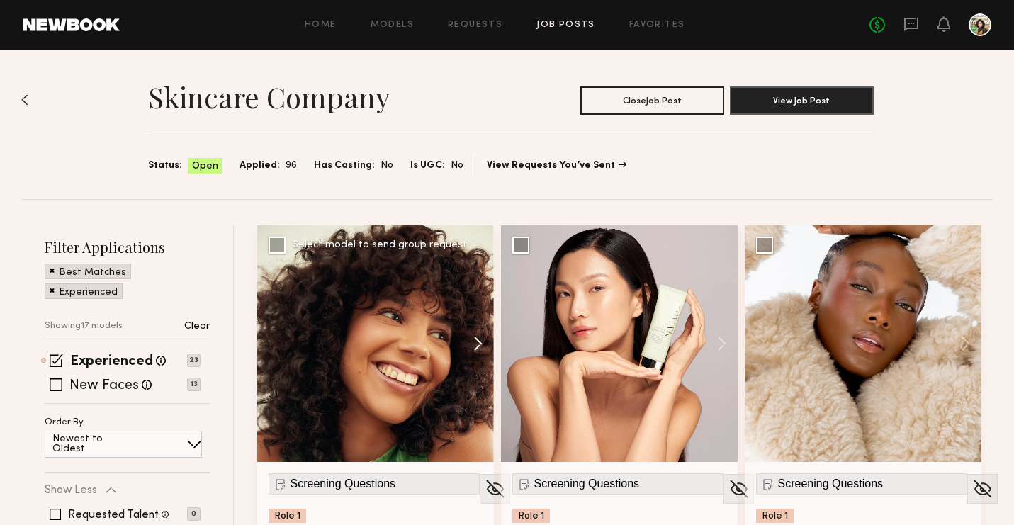
click at [478, 330] on button at bounding box center [471, 343] width 45 height 237
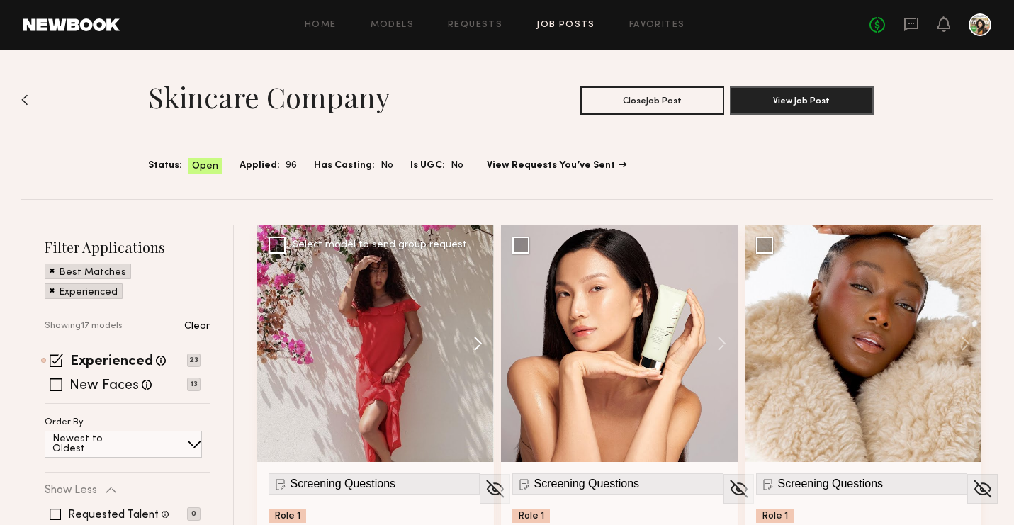
click at [478, 330] on button at bounding box center [471, 343] width 45 height 237
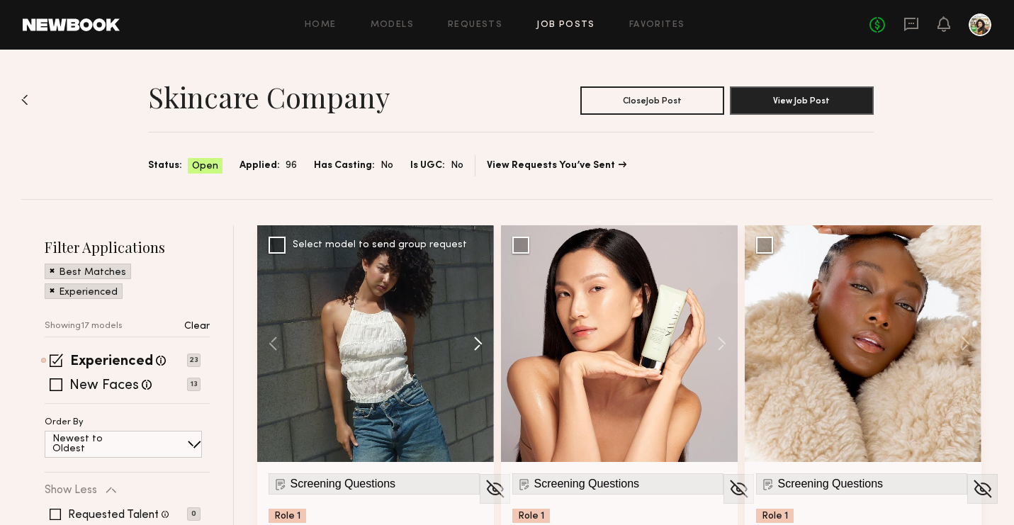
click at [478, 330] on button at bounding box center [471, 343] width 45 height 237
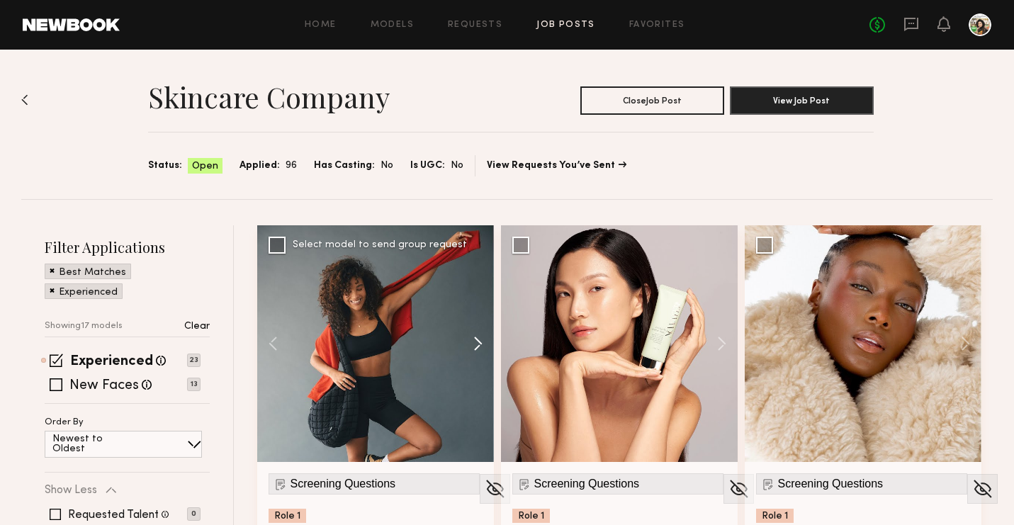
click at [478, 330] on button at bounding box center [471, 343] width 45 height 237
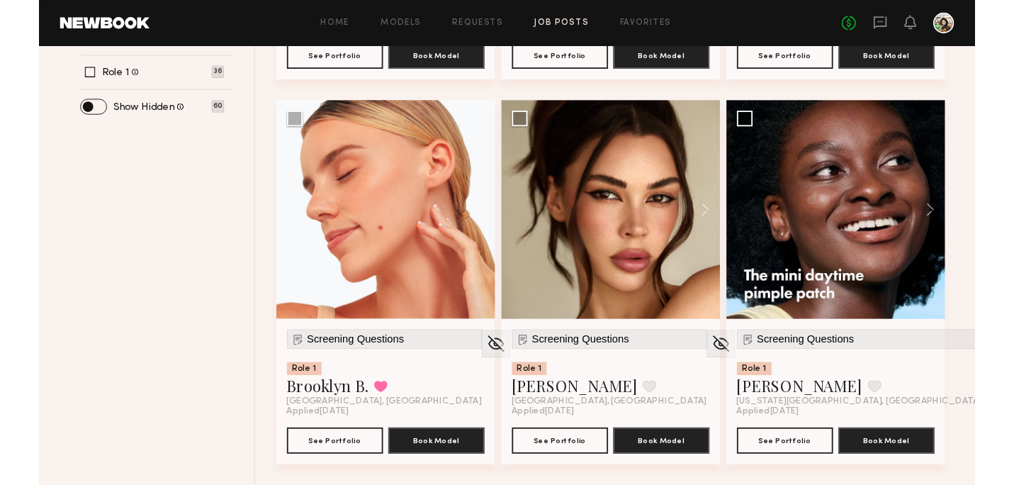
scroll to position [533, 0]
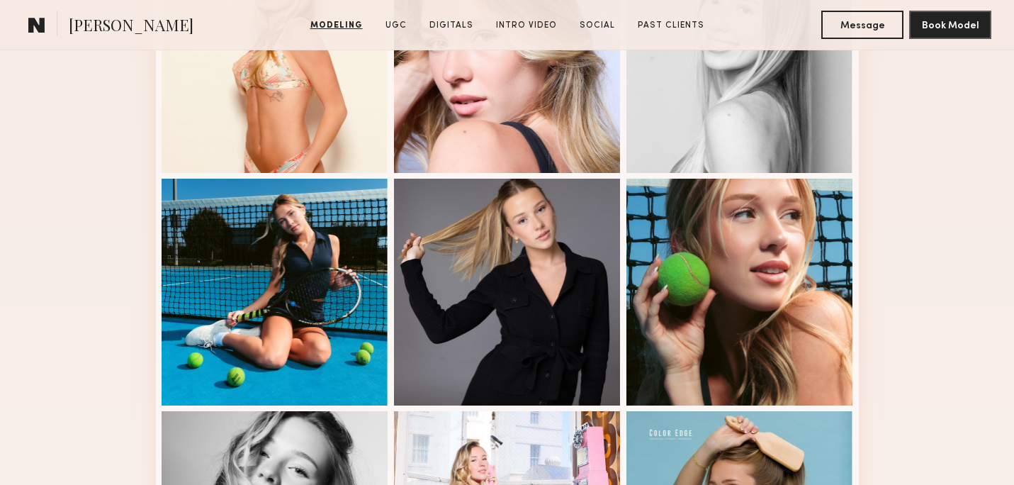
scroll to position [1074, 0]
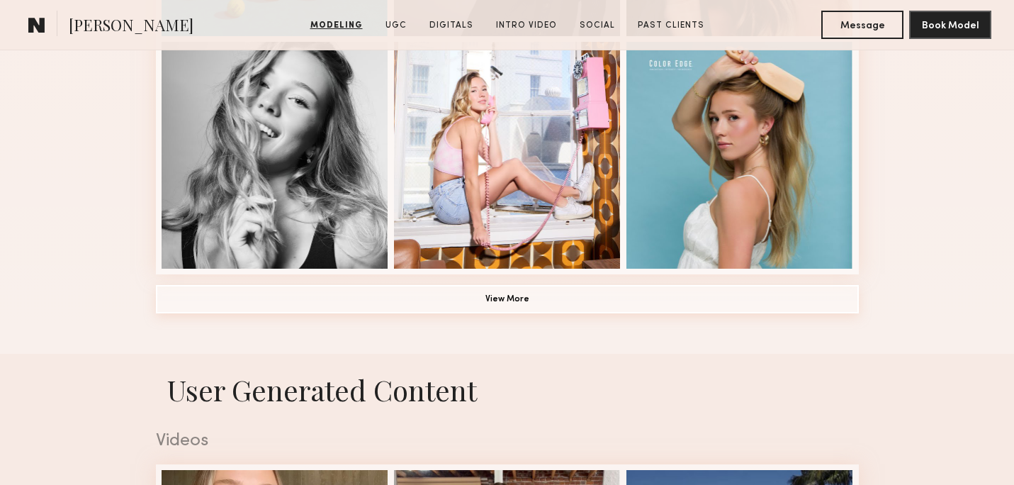
click at [472, 310] on button "View More" at bounding box center [507, 299] width 703 height 28
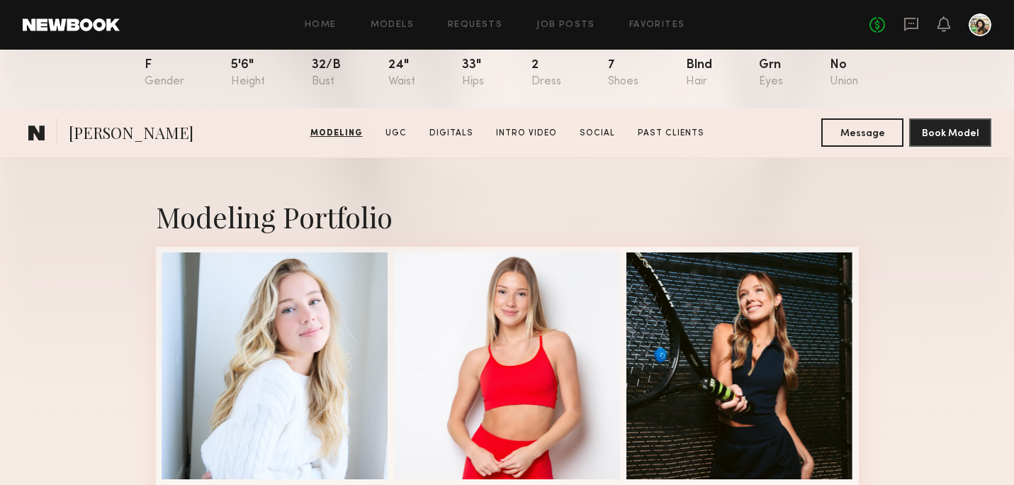
scroll to position [0, 0]
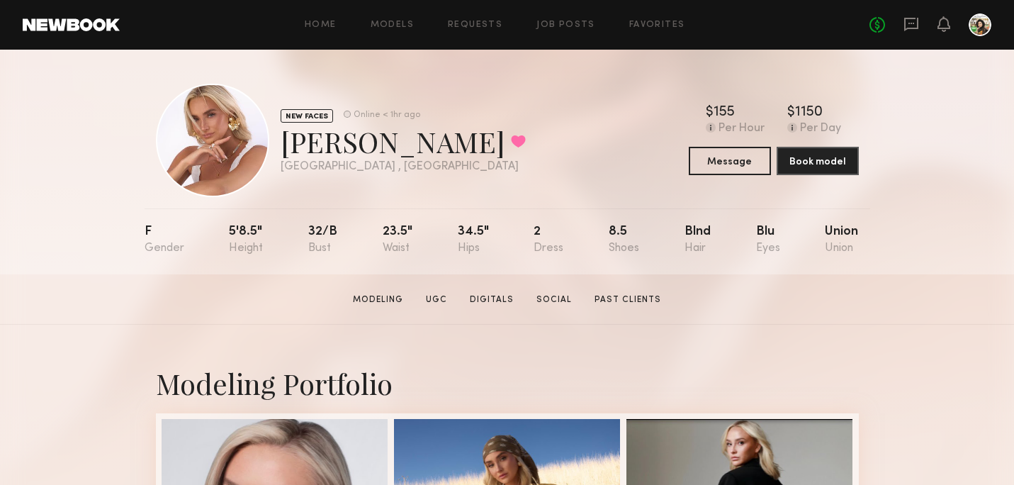
scroll to position [431, 0]
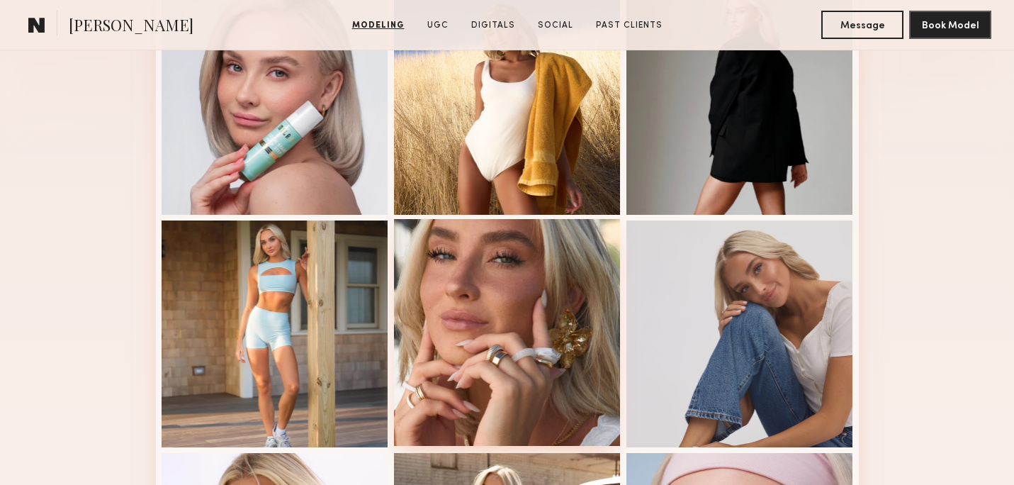
click at [405, 305] on div at bounding box center [507, 332] width 227 height 227
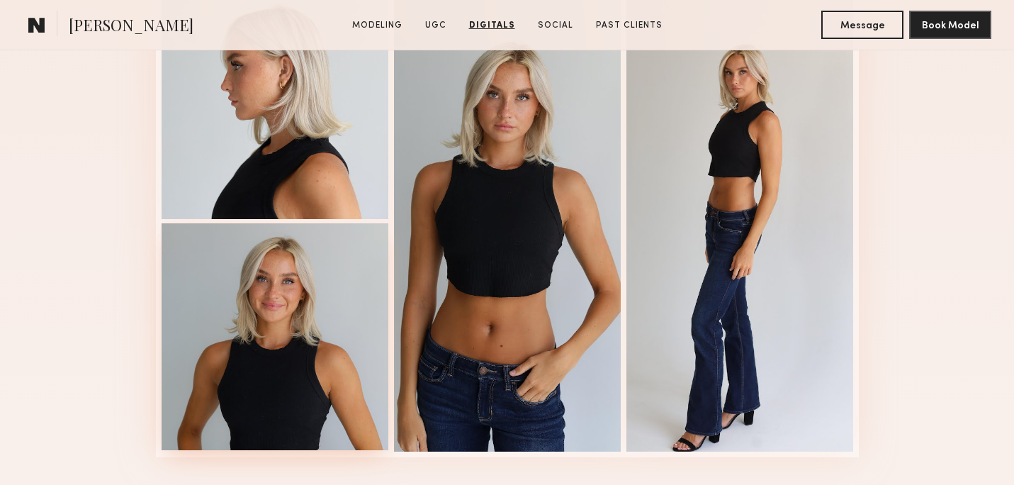
scroll to position [2782, 0]
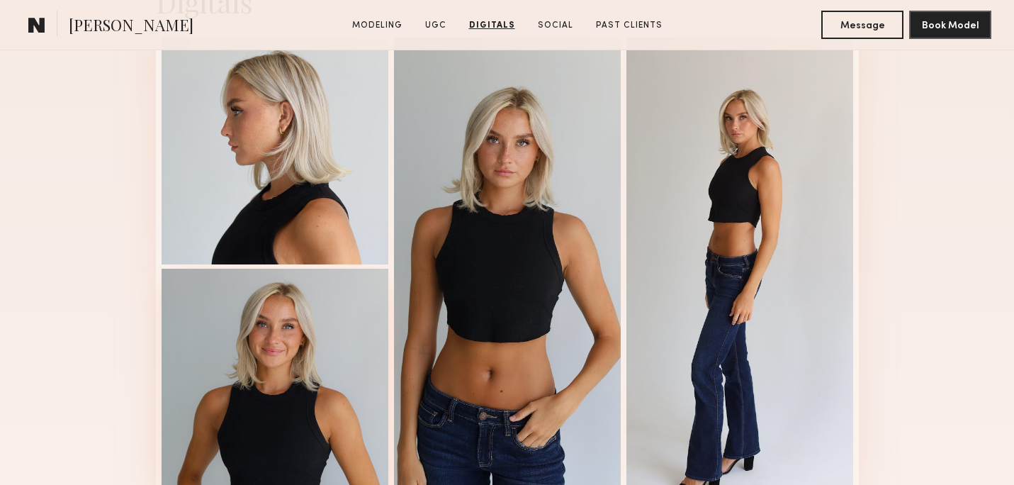
click at [361, 154] on div at bounding box center [275, 151] width 227 height 227
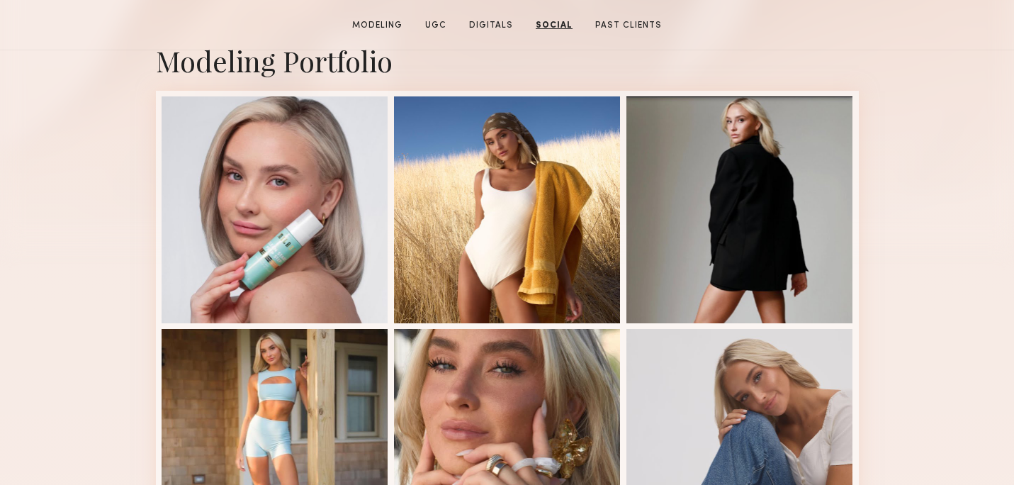
scroll to position [0, 0]
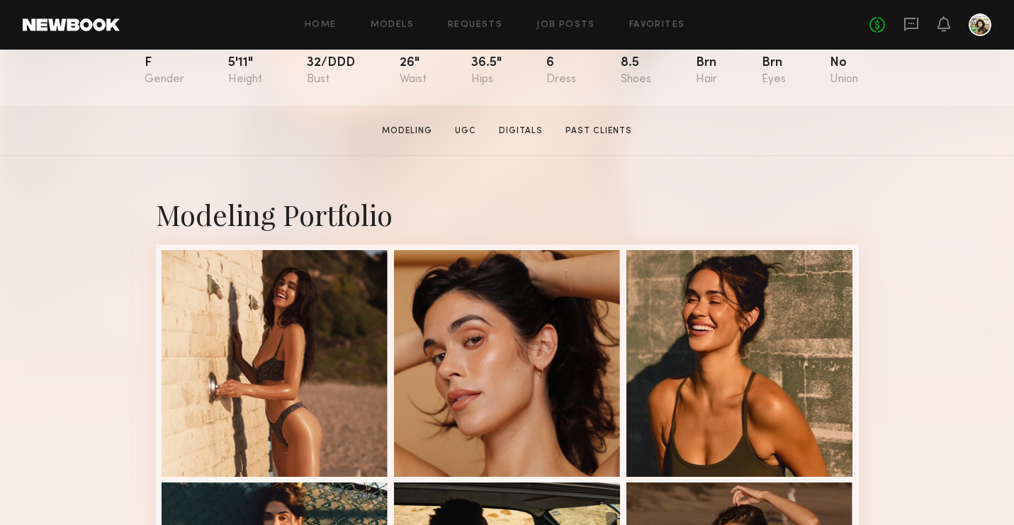
scroll to position [168, 0]
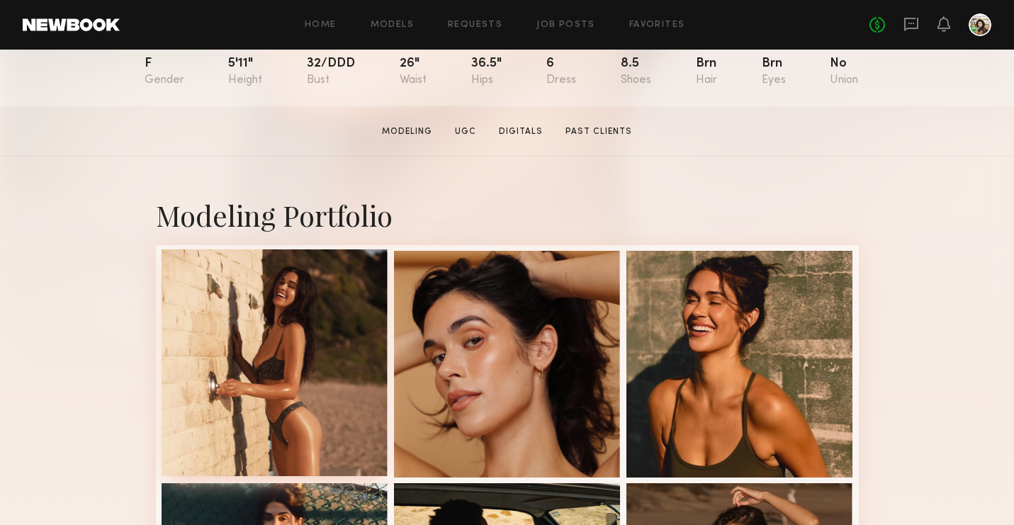
click at [327, 315] on div at bounding box center [275, 362] width 227 height 227
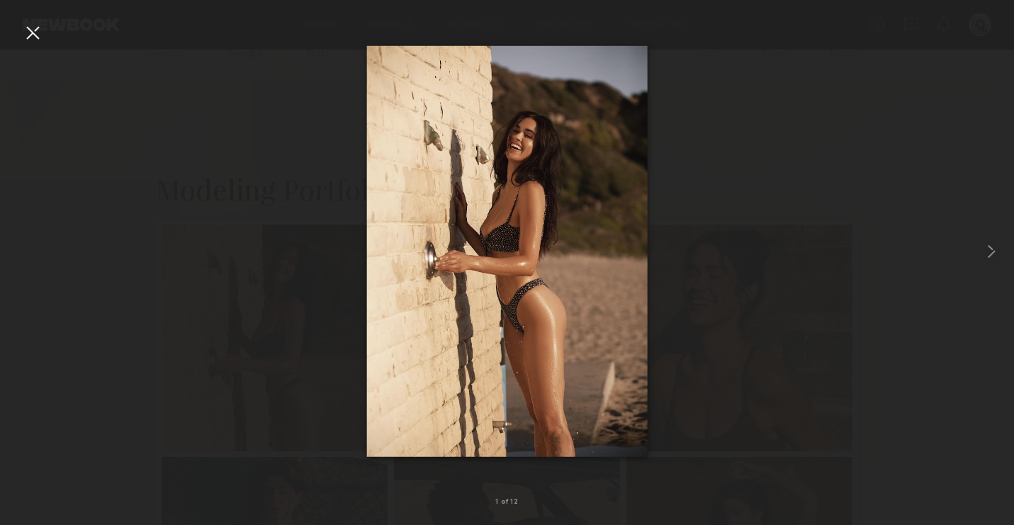
scroll to position [196, 0]
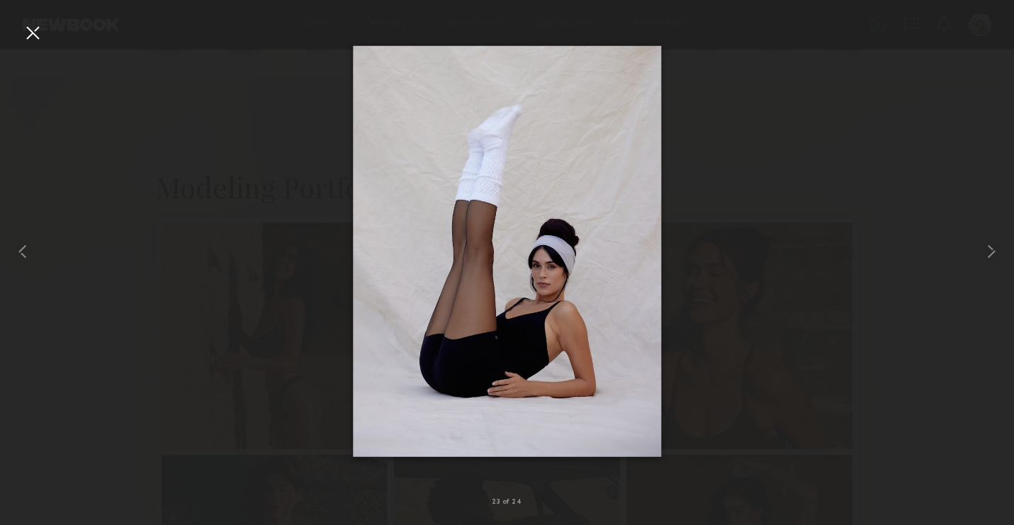
click at [560, 325] on img at bounding box center [507, 251] width 308 height 412
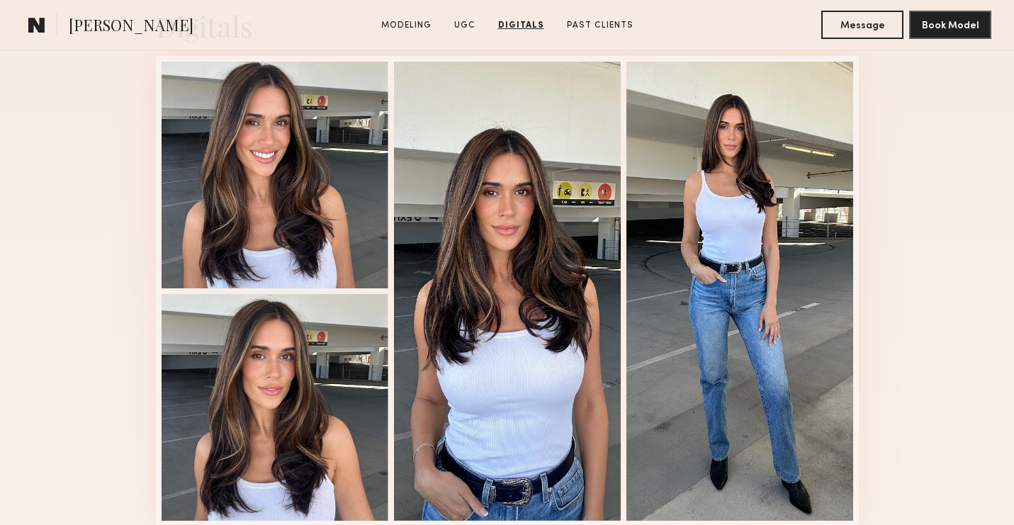
scroll to position [2758, 0]
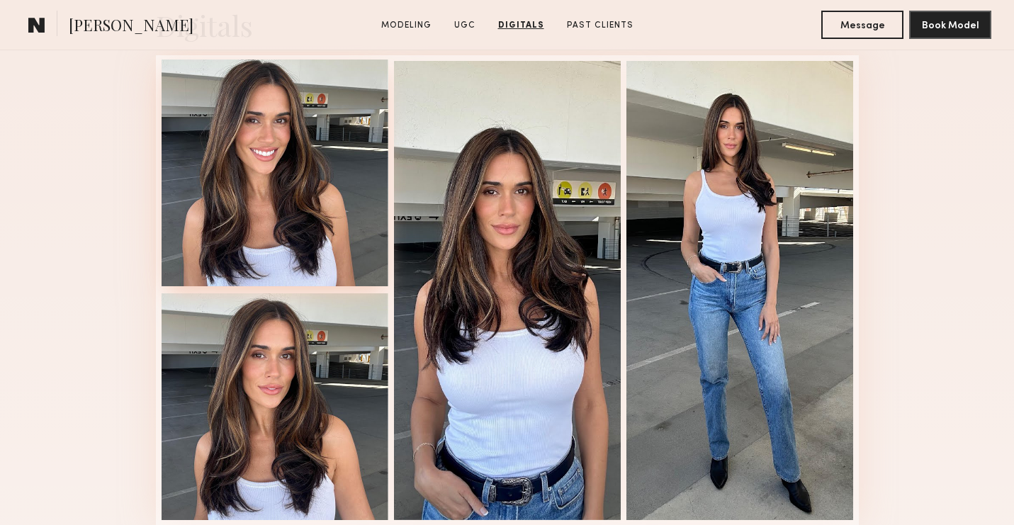
click at [328, 265] on div at bounding box center [275, 173] width 227 height 227
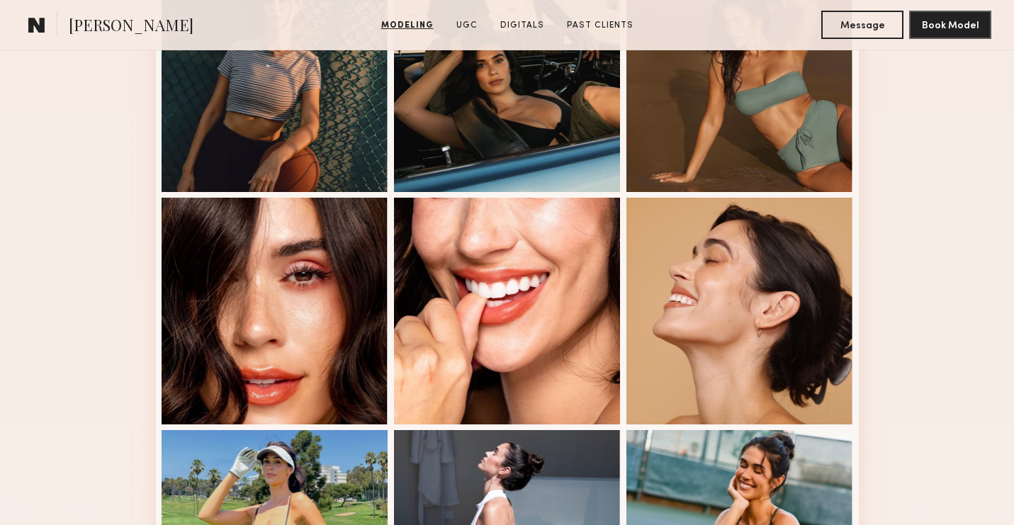
scroll to position [973, 0]
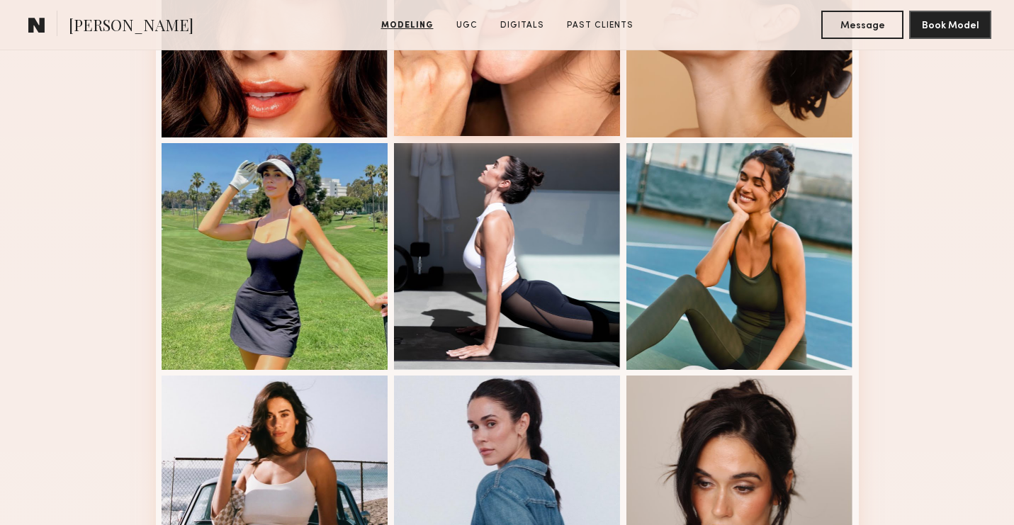
click at [509, 98] on div at bounding box center [507, 22] width 227 height 227
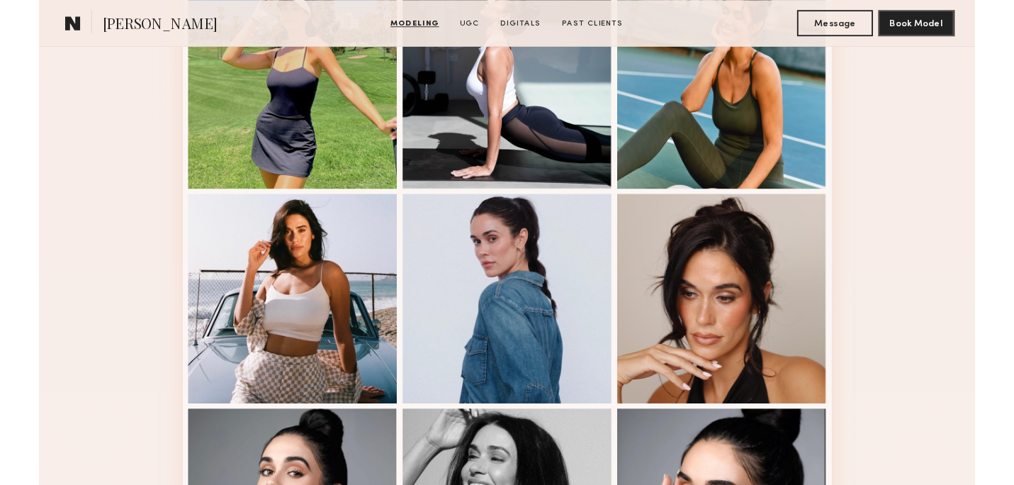
scroll to position [1140, 0]
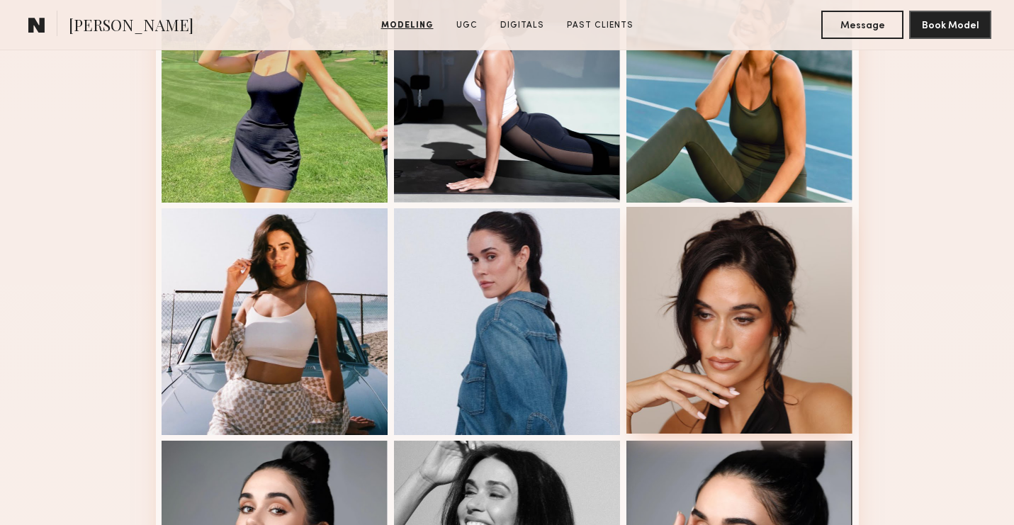
click at [629, 256] on div at bounding box center [739, 320] width 227 height 227
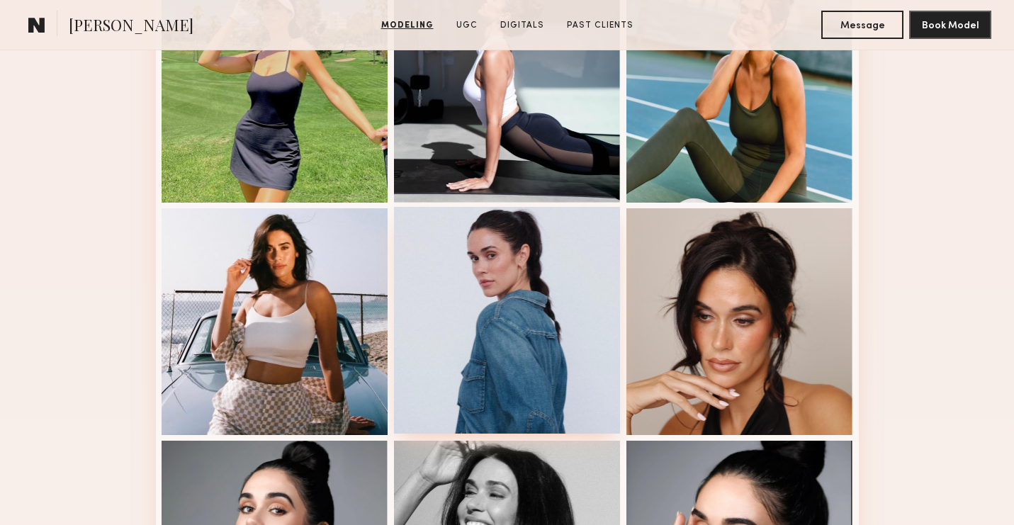
click at [527, 387] on div at bounding box center [507, 320] width 227 height 227
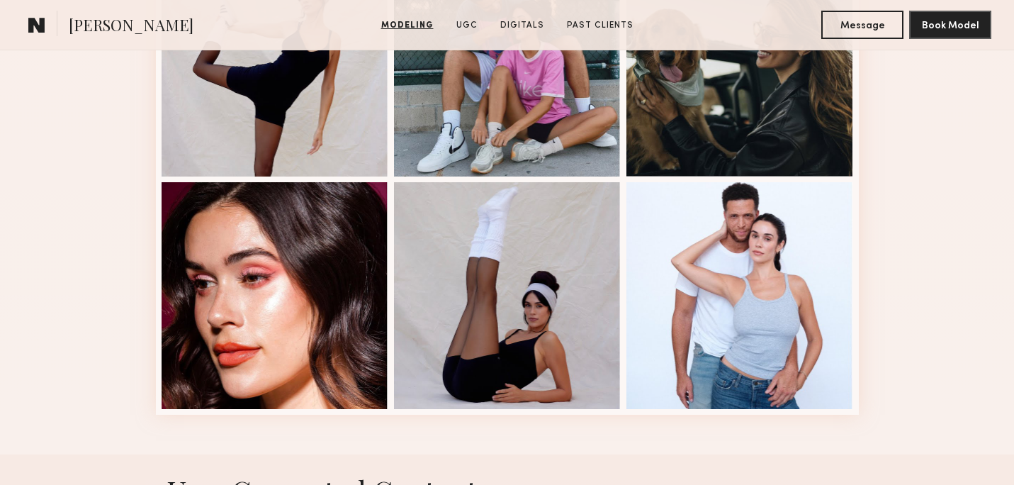
scroll to position [1862, 0]
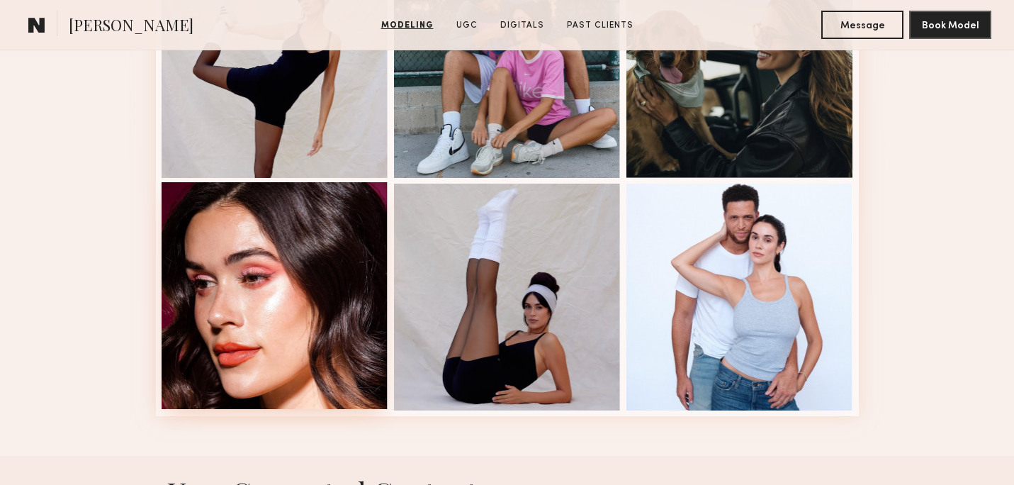
click at [274, 332] on div at bounding box center [275, 295] width 227 height 227
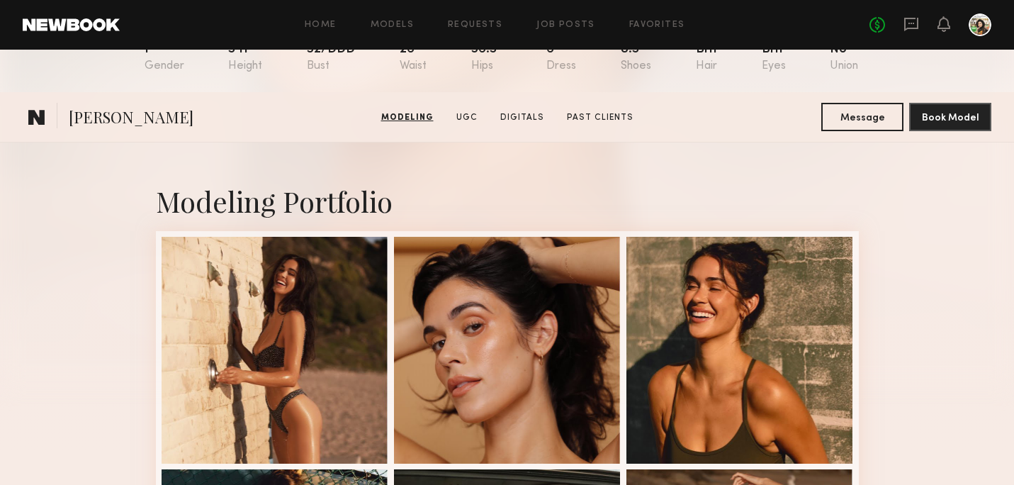
scroll to position [0, 0]
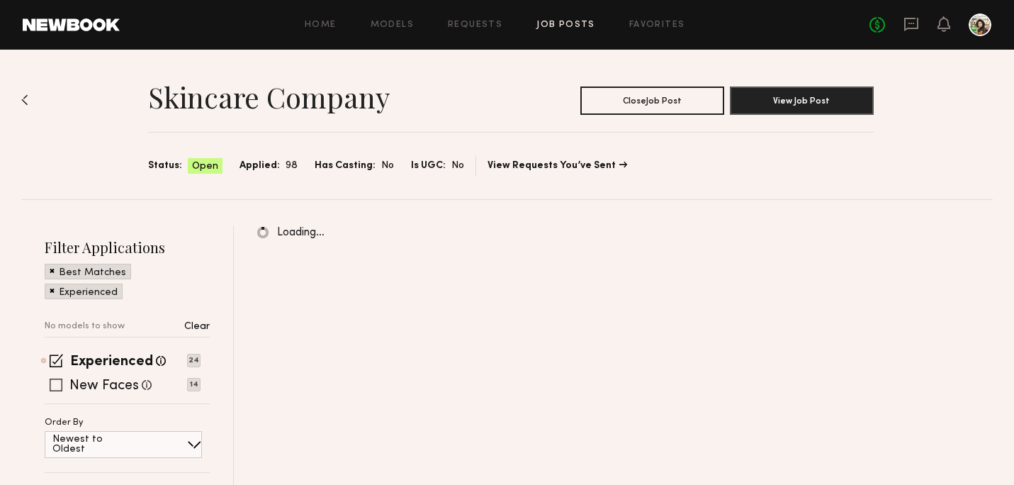
click at [105, 387] on label "New Faces" at bounding box center [103, 386] width 69 height 14
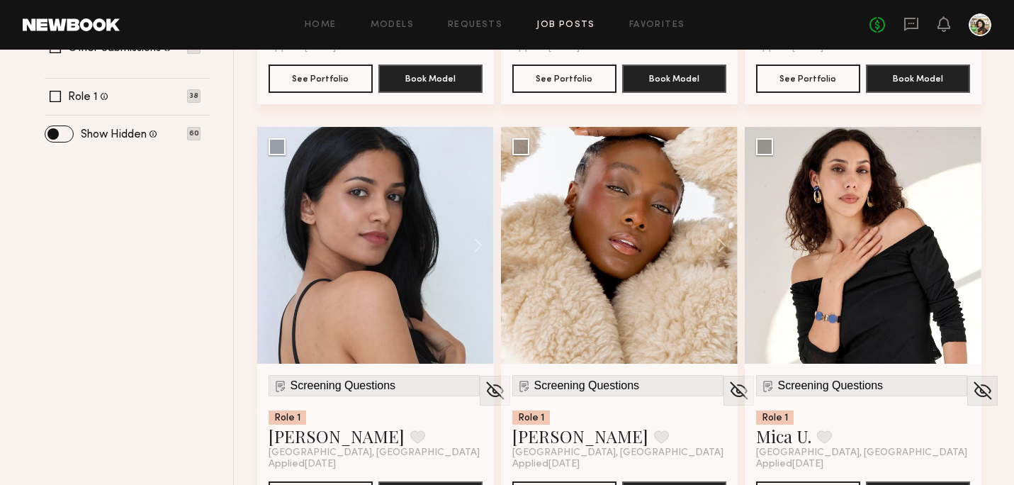
scroll to position [516, 0]
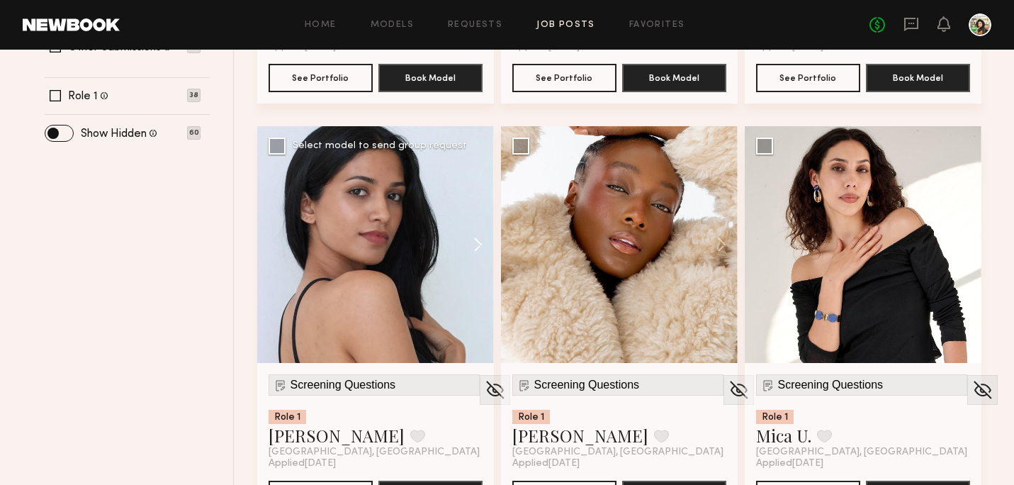
click at [475, 253] on button at bounding box center [471, 244] width 45 height 237
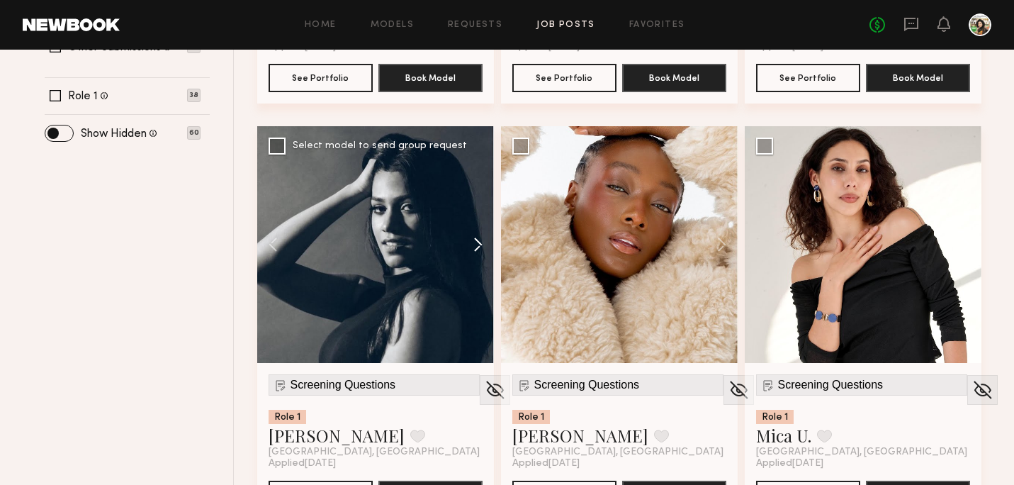
click at [475, 253] on button at bounding box center [471, 244] width 45 height 237
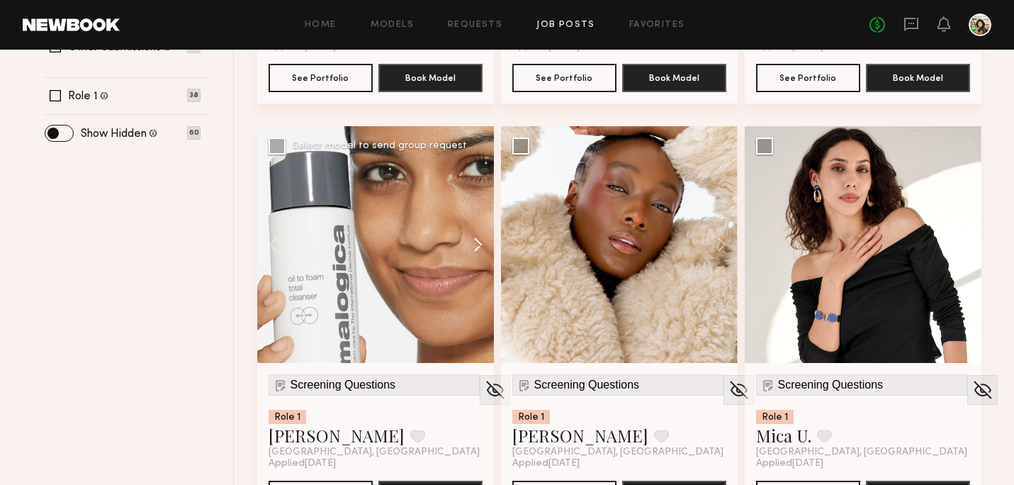
click at [475, 253] on button at bounding box center [471, 244] width 45 height 237
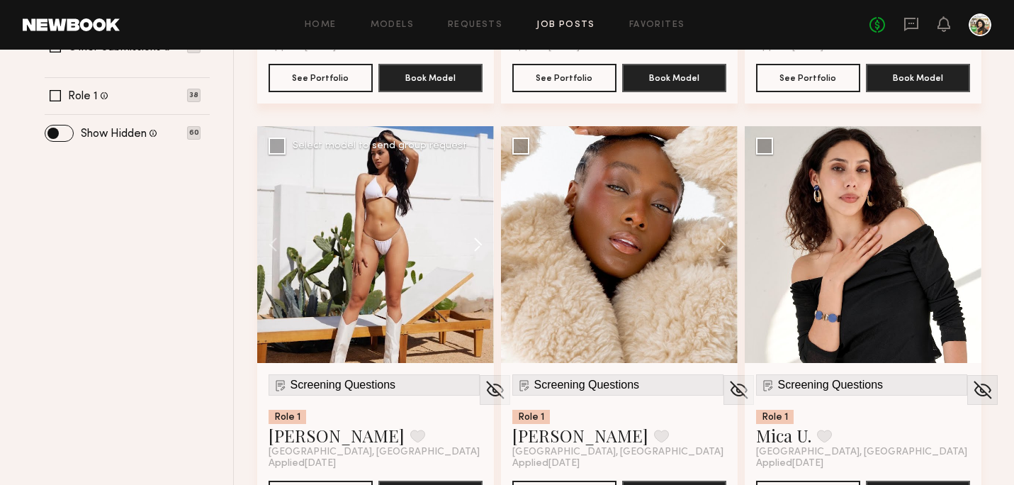
click at [475, 253] on button at bounding box center [471, 244] width 45 height 237
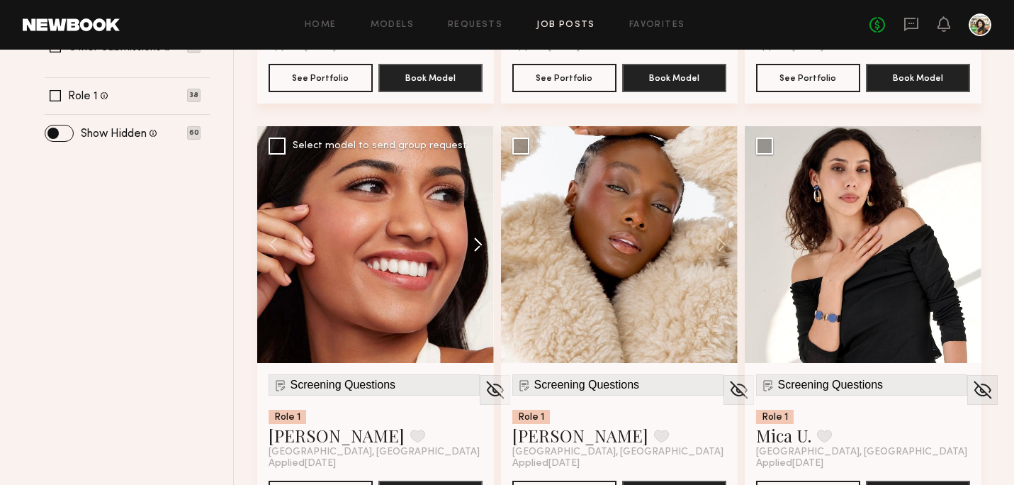
click at [475, 253] on button at bounding box center [471, 244] width 45 height 237
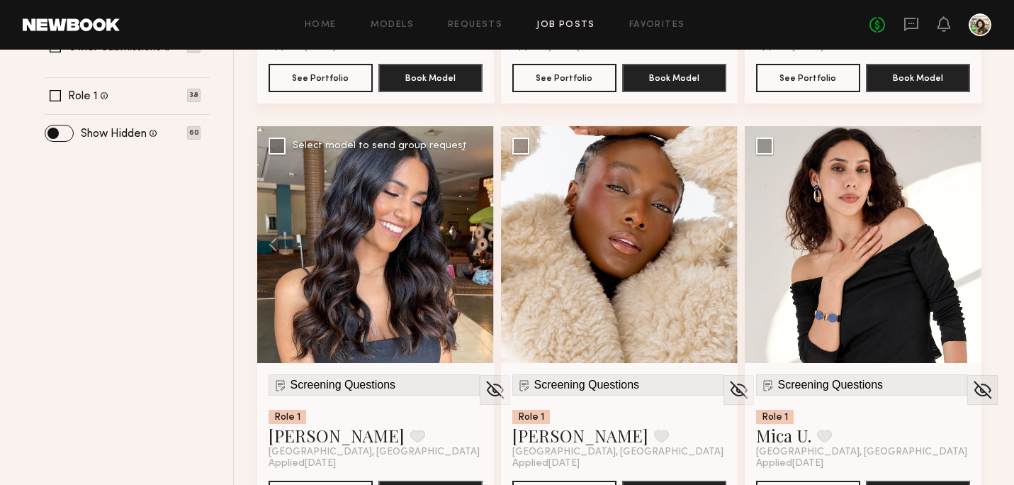
click at [475, 253] on div at bounding box center [375, 244] width 237 height 237
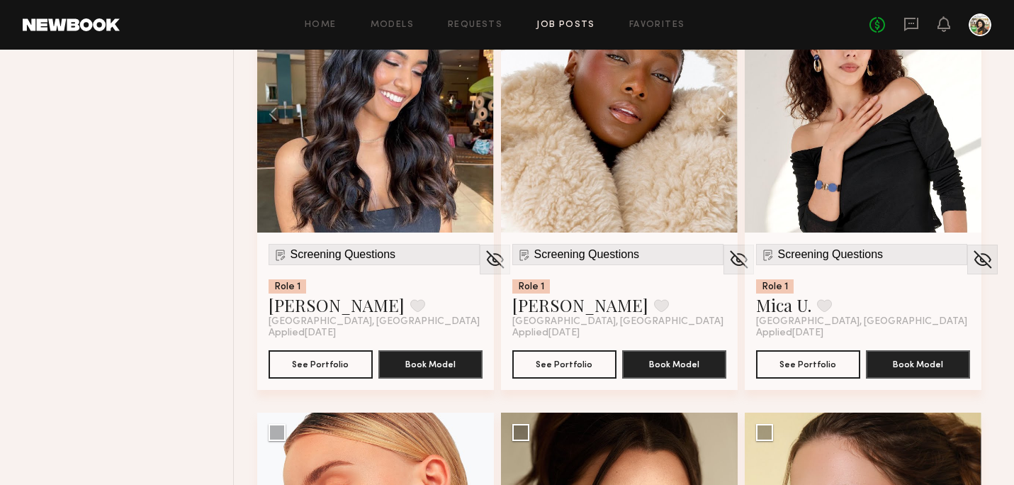
scroll to position [649, 0]
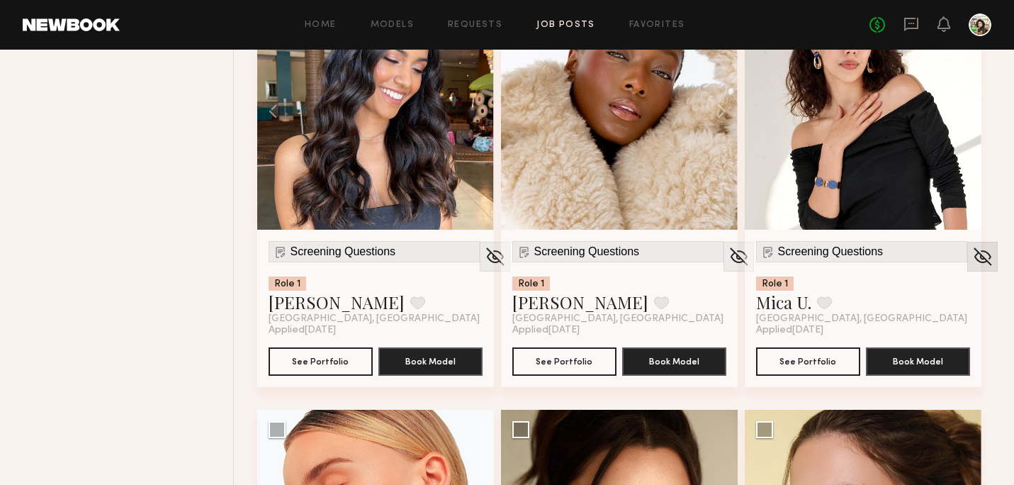
click at [971, 254] on img at bounding box center [982, 256] width 22 height 21
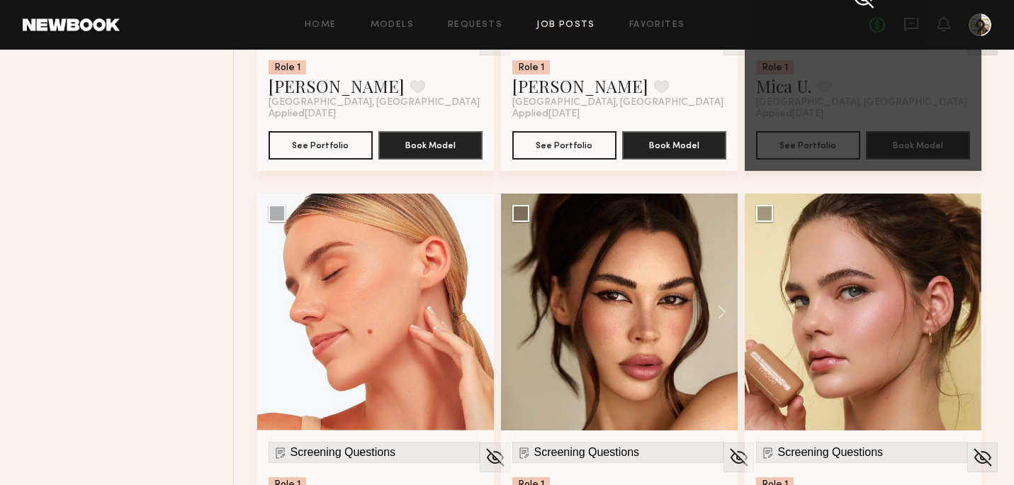
scroll to position [1032, 0]
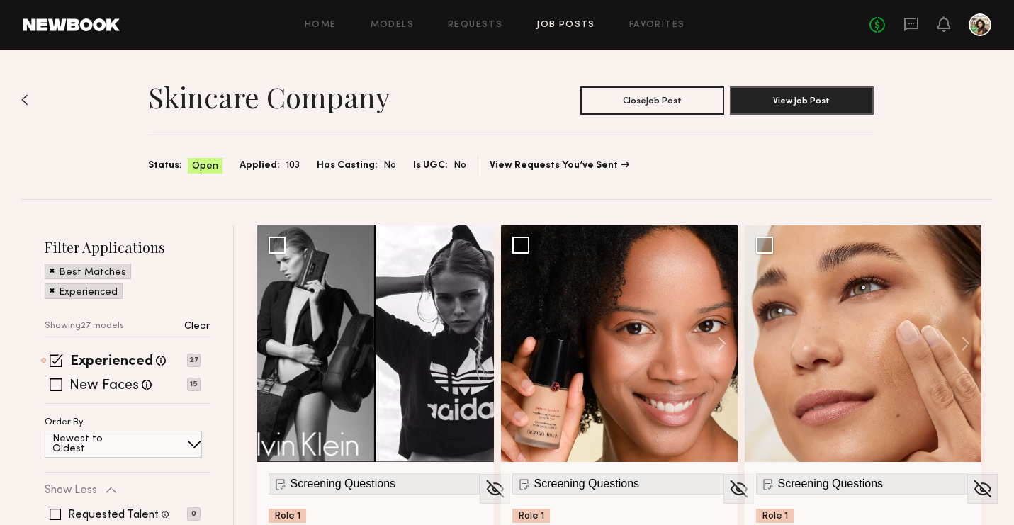
scroll to position [123, 0]
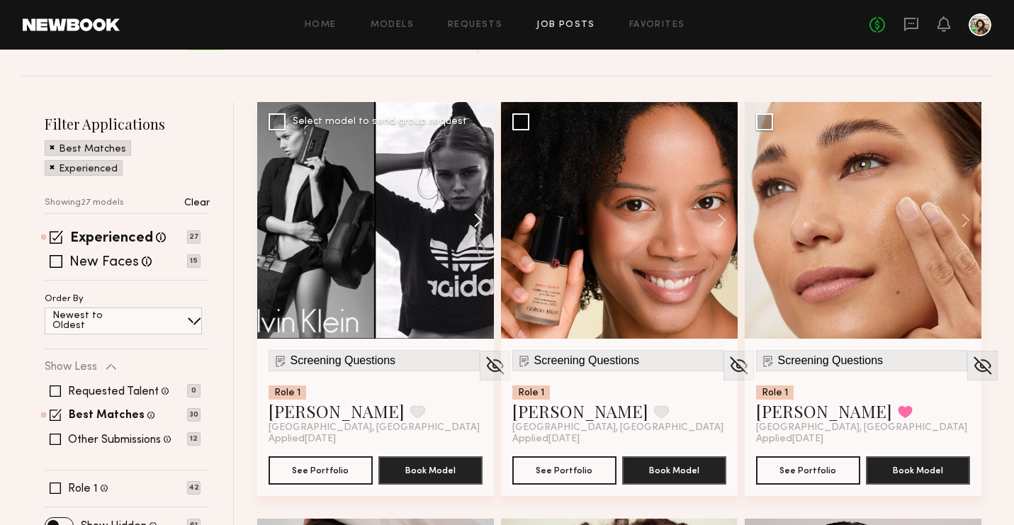
click at [481, 248] on button at bounding box center [471, 220] width 45 height 237
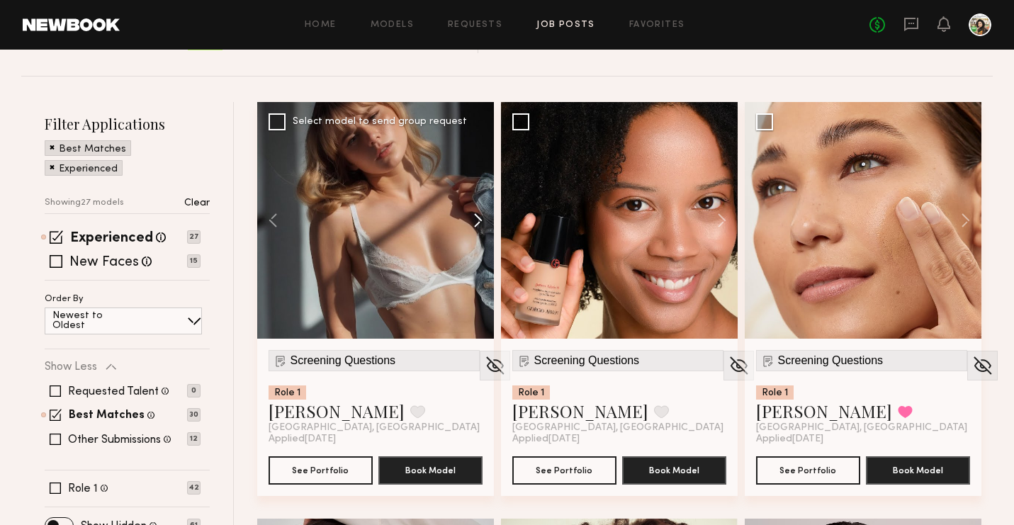
click at [475, 219] on button at bounding box center [471, 220] width 45 height 237
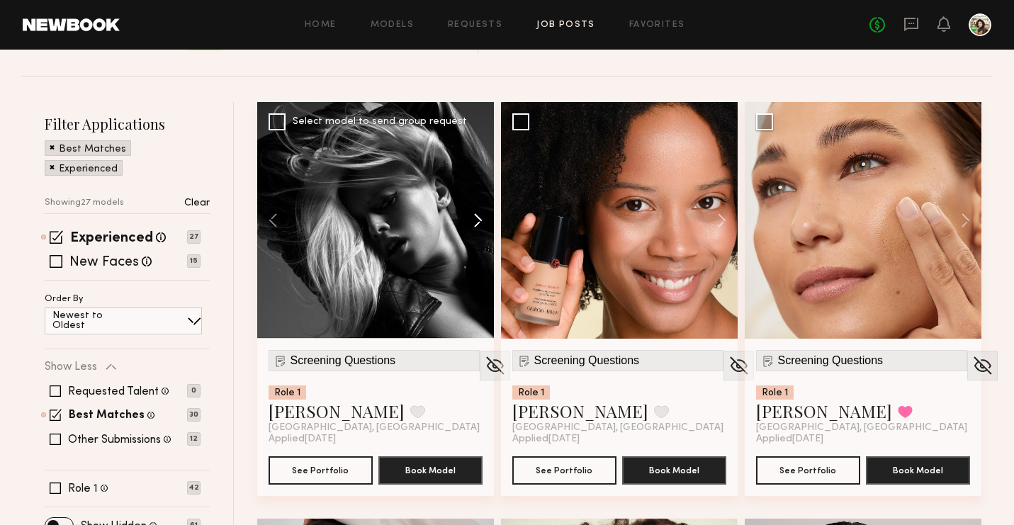
click at [475, 219] on button at bounding box center [471, 220] width 45 height 237
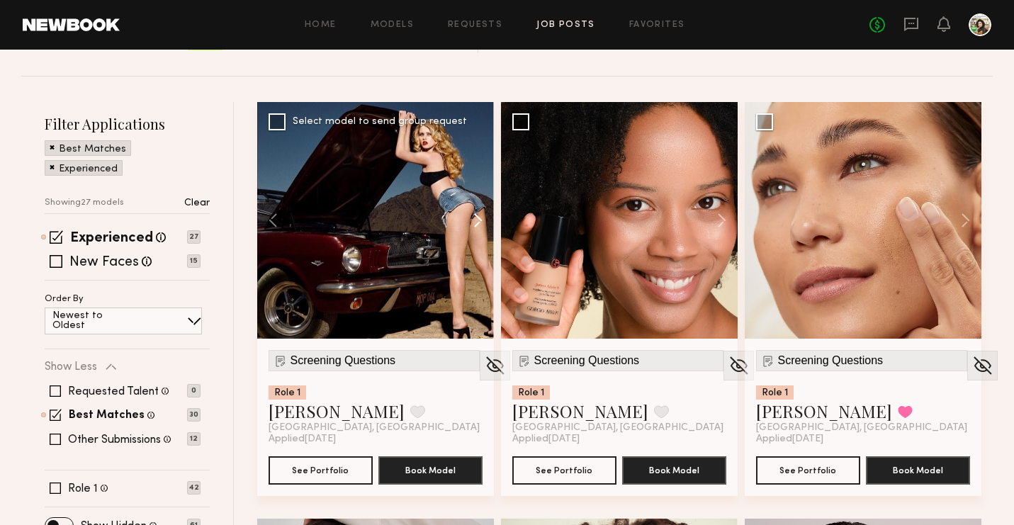
click at [475, 219] on button at bounding box center [471, 220] width 45 height 237
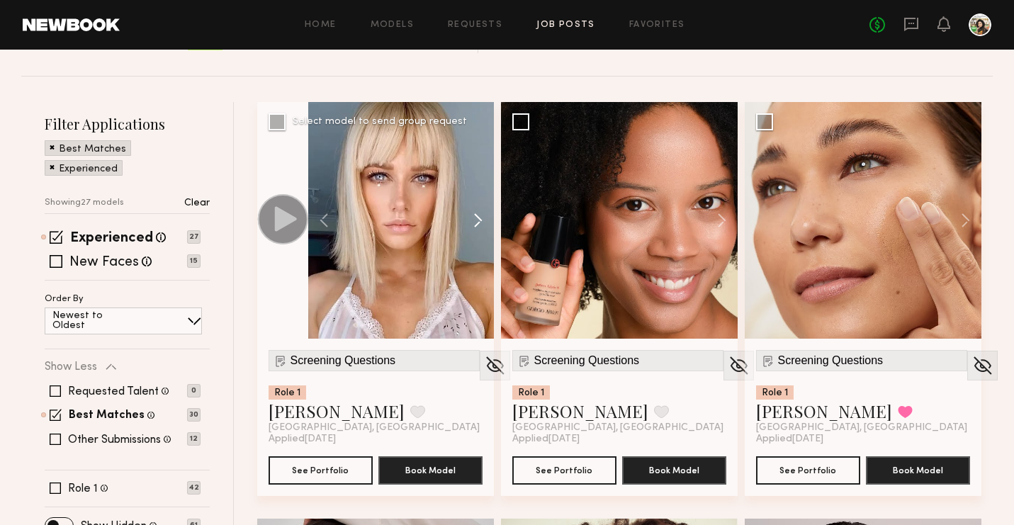
click at [475, 219] on button at bounding box center [471, 220] width 45 height 237
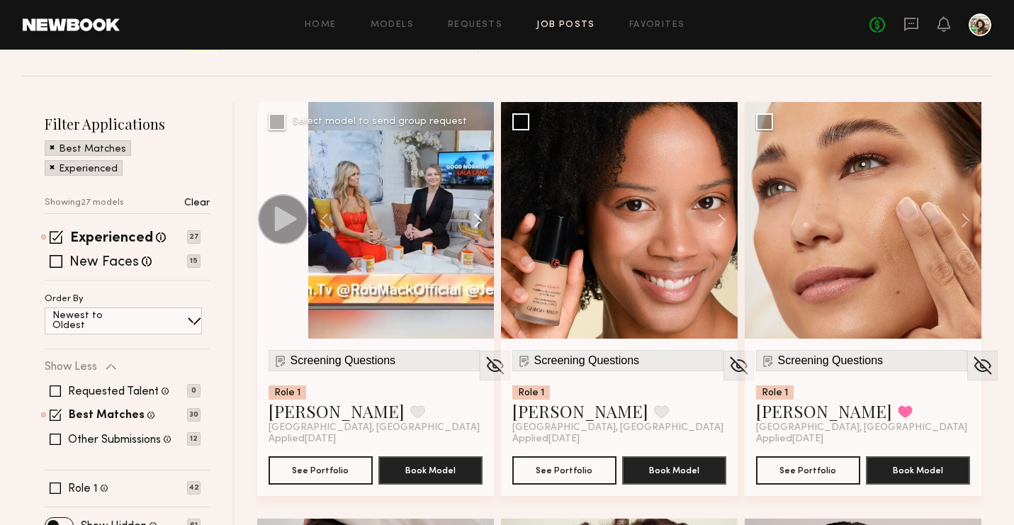
click at [475, 219] on button at bounding box center [471, 220] width 45 height 237
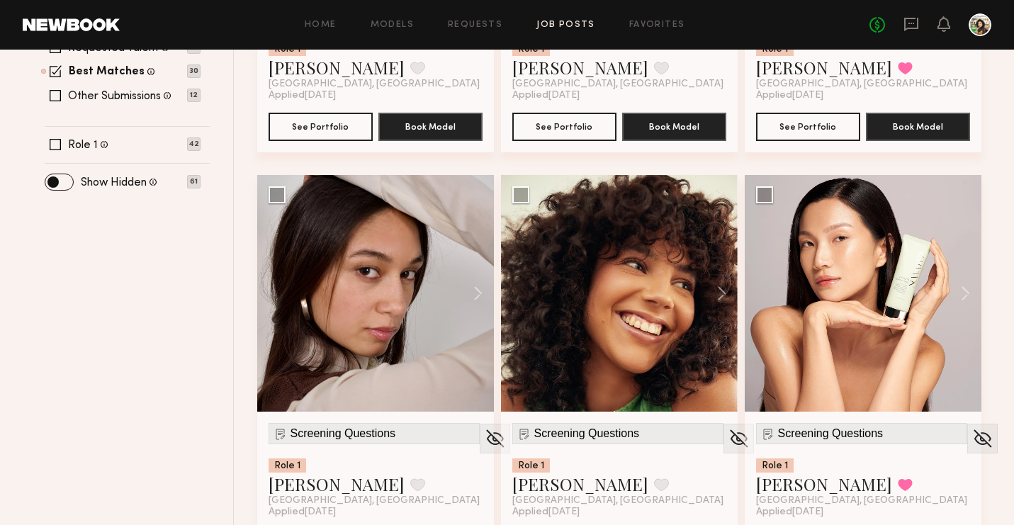
scroll to position [424, 0]
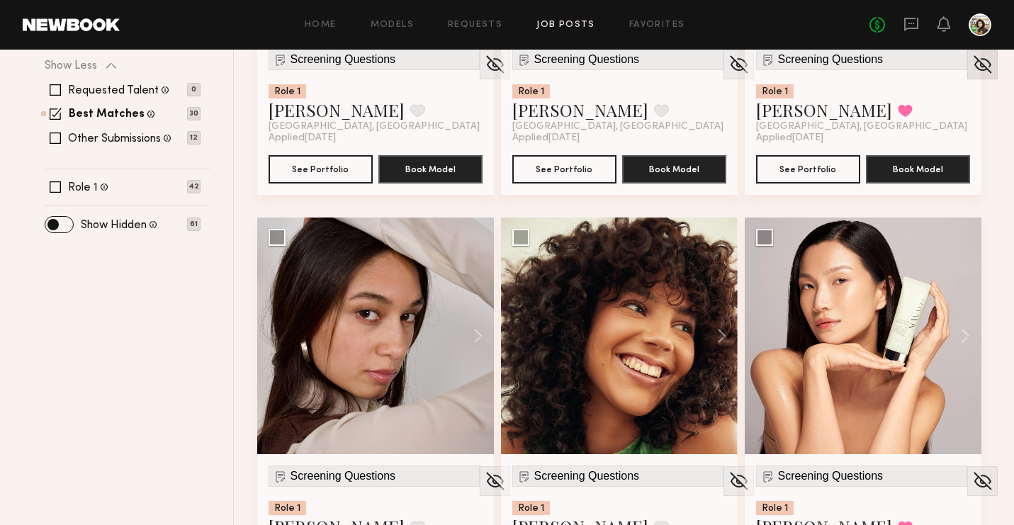
click at [971, 58] on img at bounding box center [982, 64] width 22 height 21
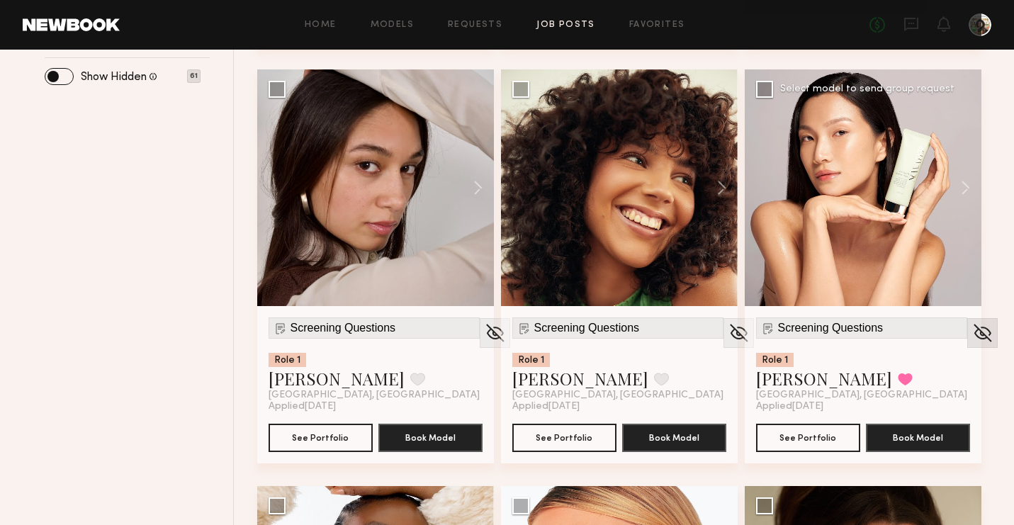
scroll to position [572, 0]
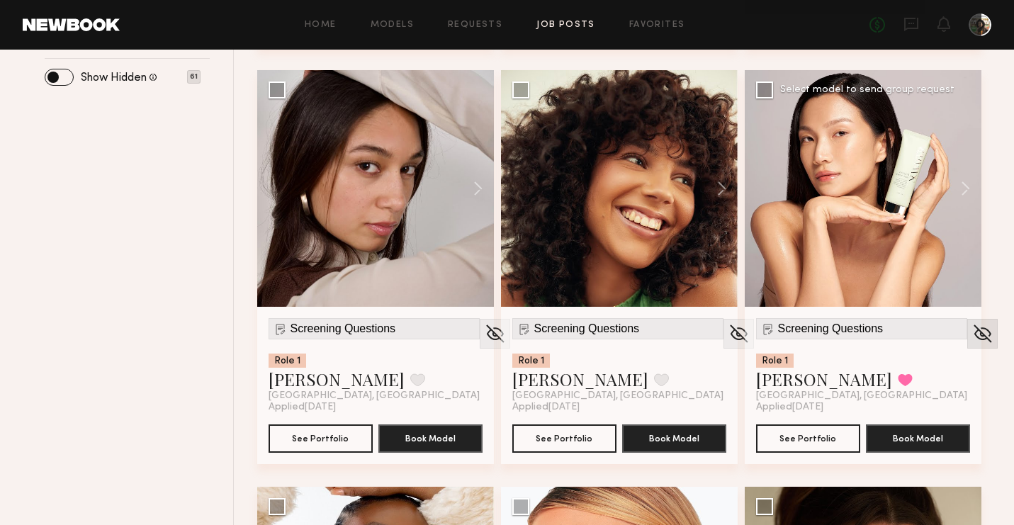
click at [971, 327] on img at bounding box center [982, 333] width 22 height 21
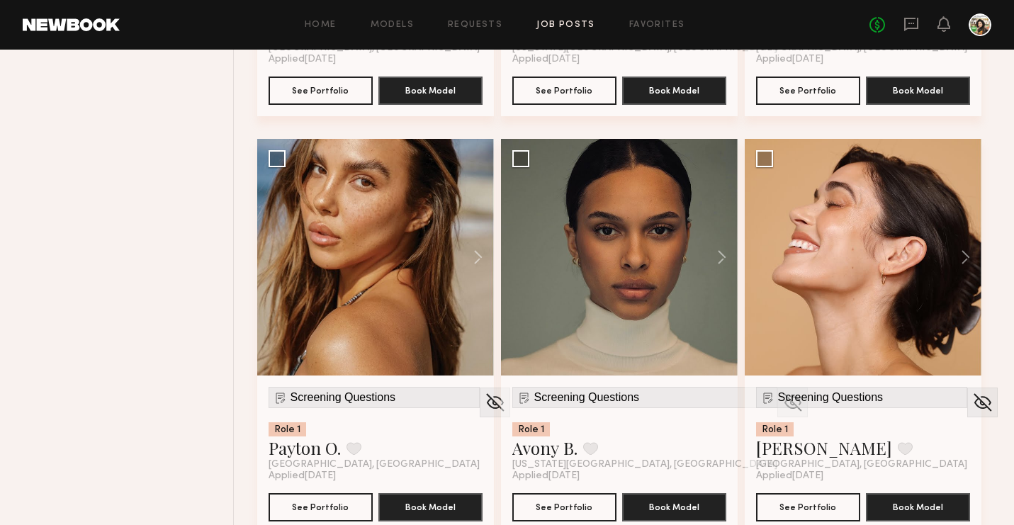
scroll to position [1018, 0]
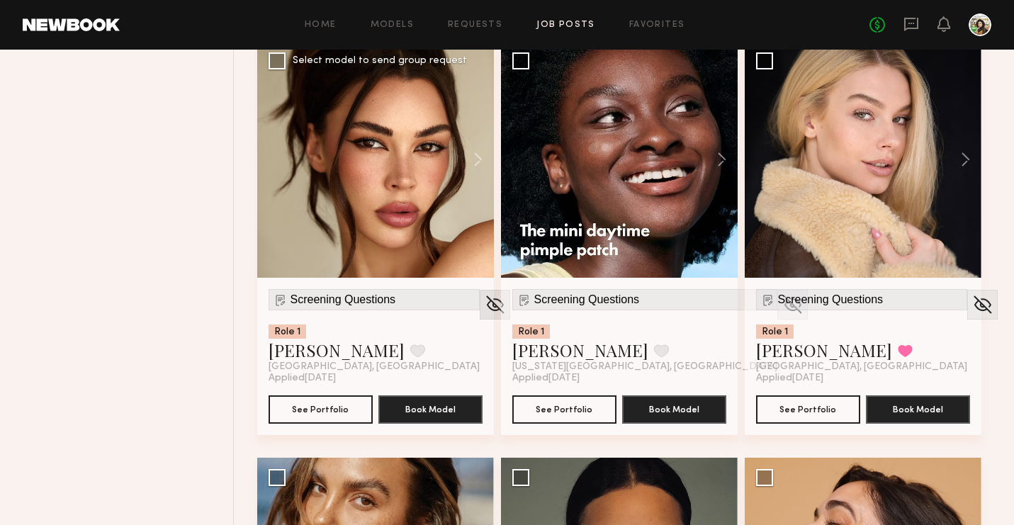
click at [484, 312] on img at bounding box center [495, 304] width 22 height 21
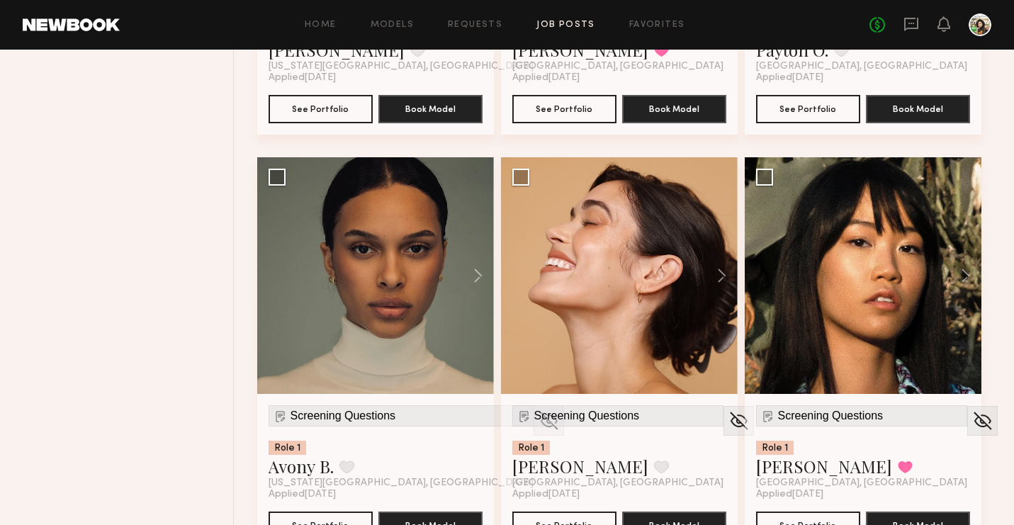
scroll to position [1317, 0]
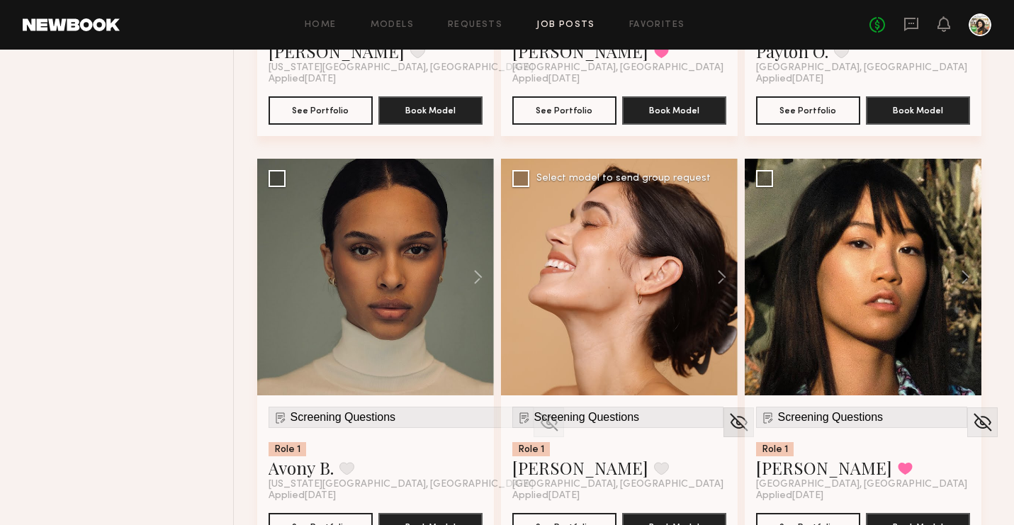
click at [728, 420] on img at bounding box center [739, 422] width 22 height 21
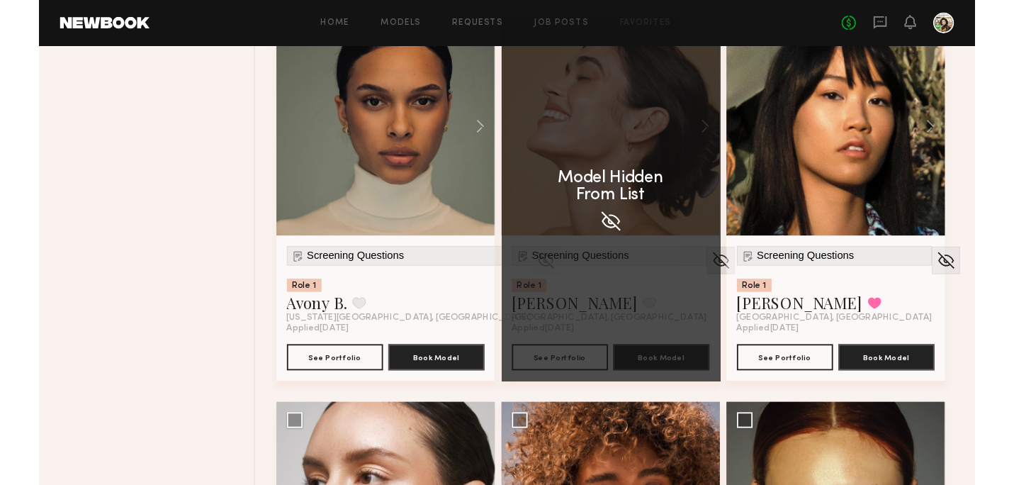
scroll to position [1501, 0]
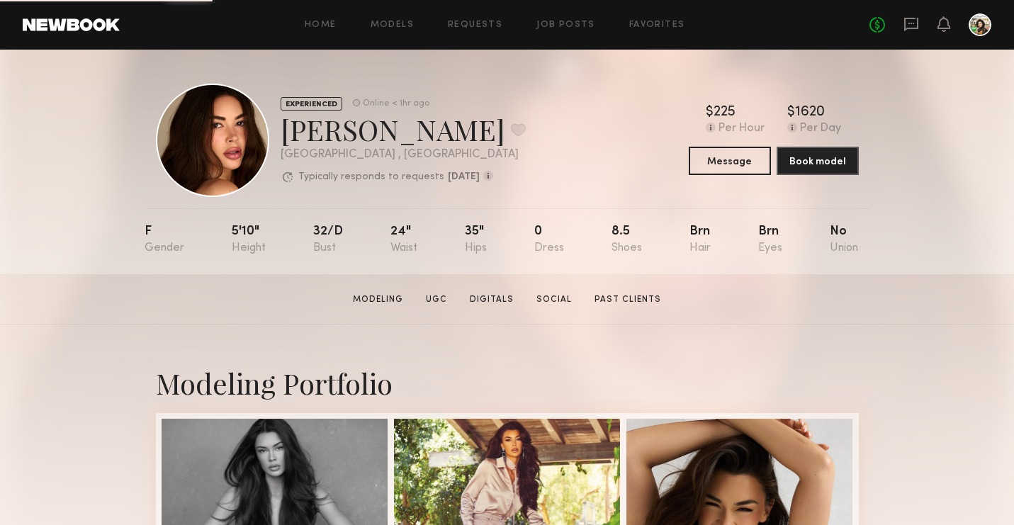
scroll to position [418, 0]
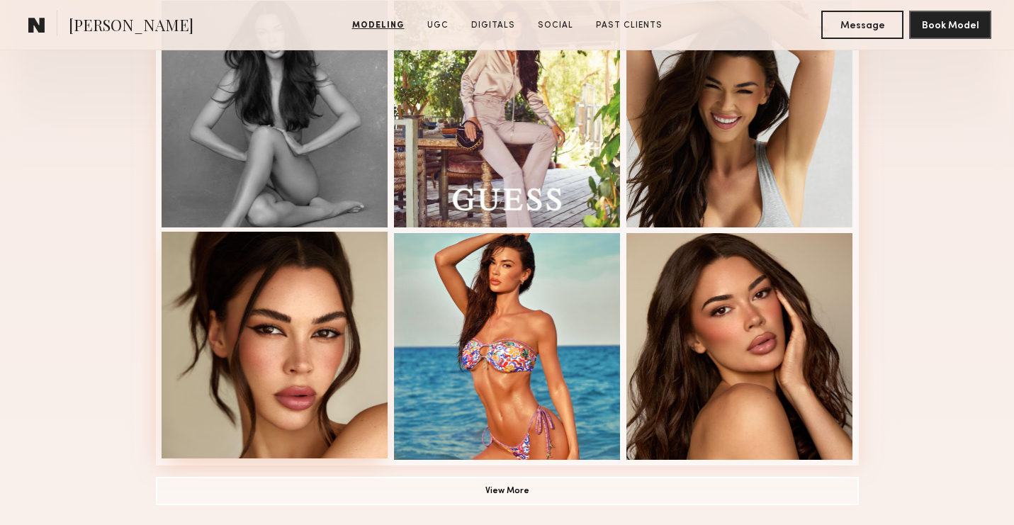
click at [339, 280] on div at bounding box center [275, 345] width 227 height 227
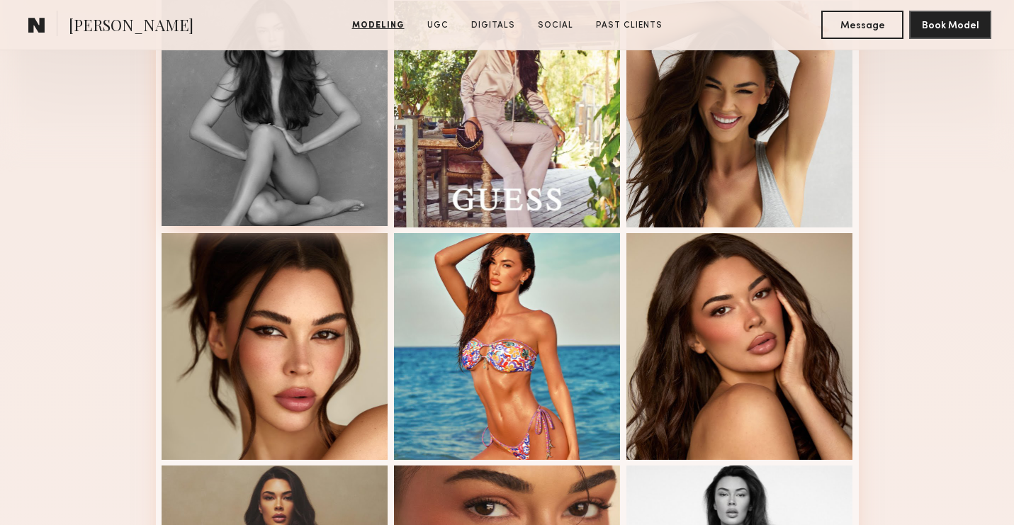
click at [240, 123] on div at bounding box center [275, 112] width 227 height 227
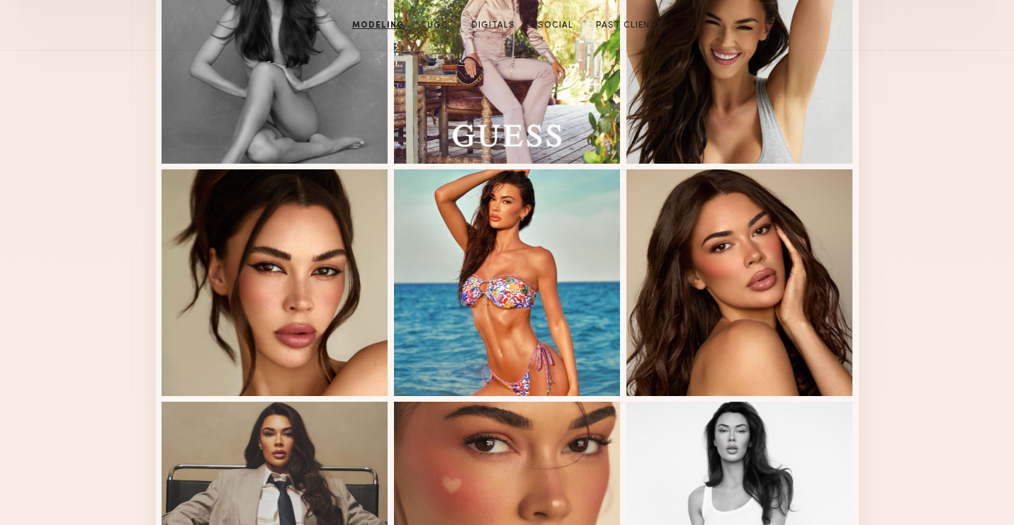
scroll to position [0, 0]
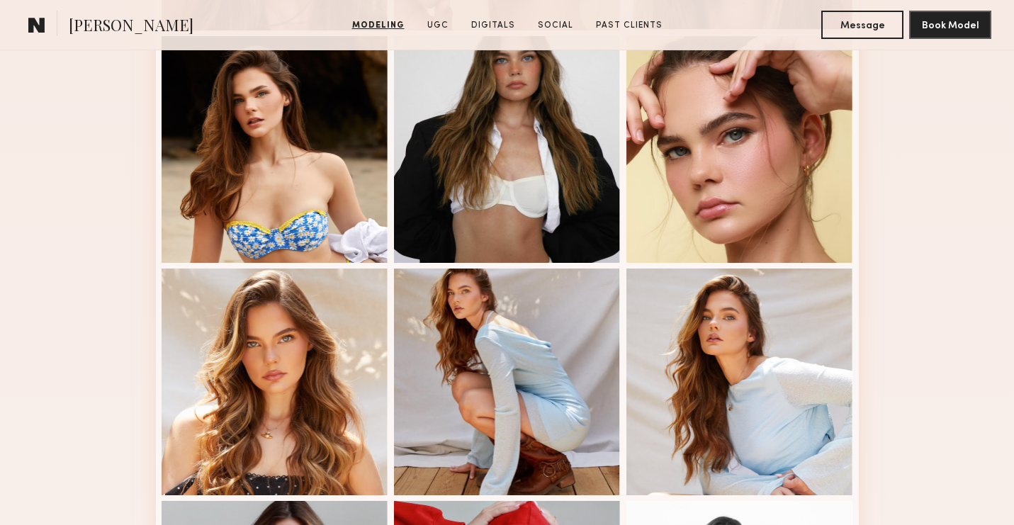
scroll to position [964, 0]
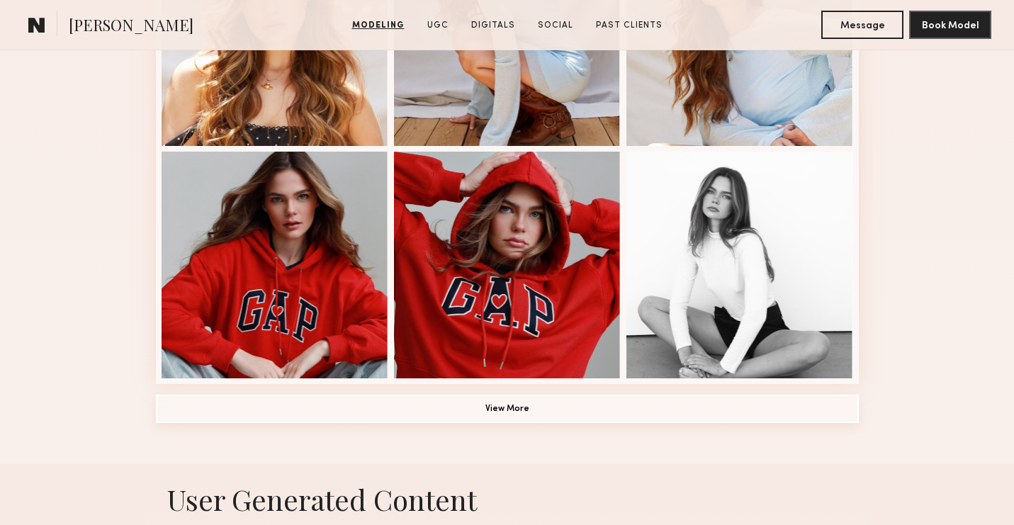
click at [519, 414] on button "View More" at bounding box center [507, 409] width 703 height 28
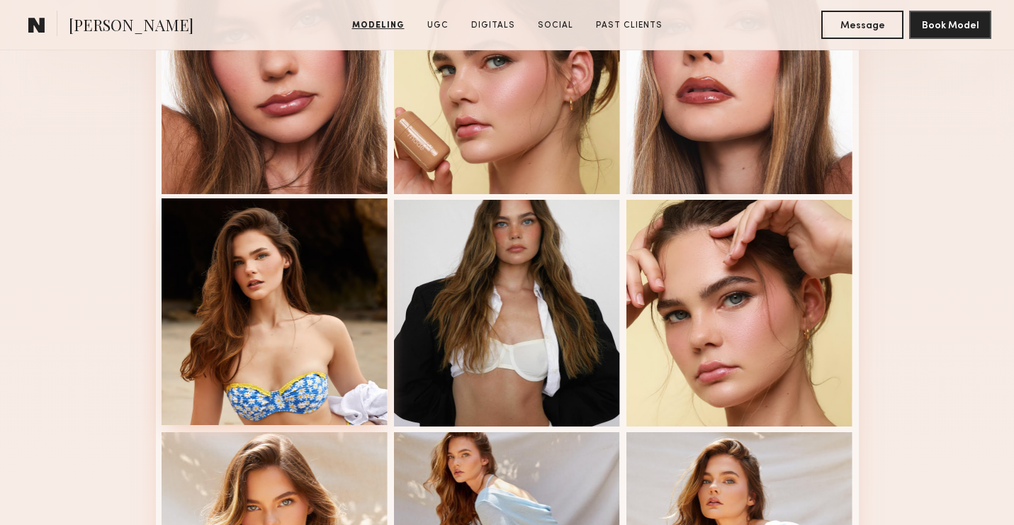
scroll to position [276, 0]
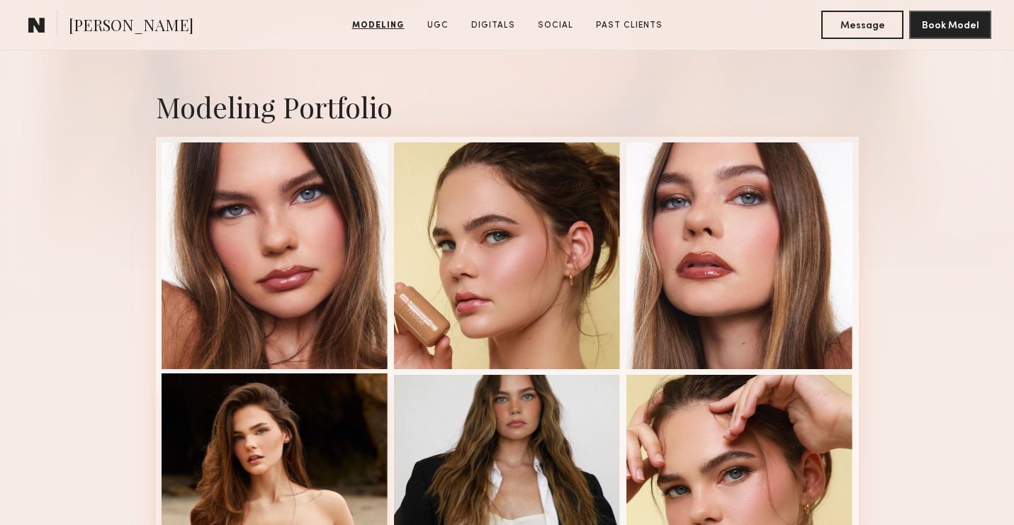
click at [343, 219] on div at bounding box center [275, 255] width 227 height 227
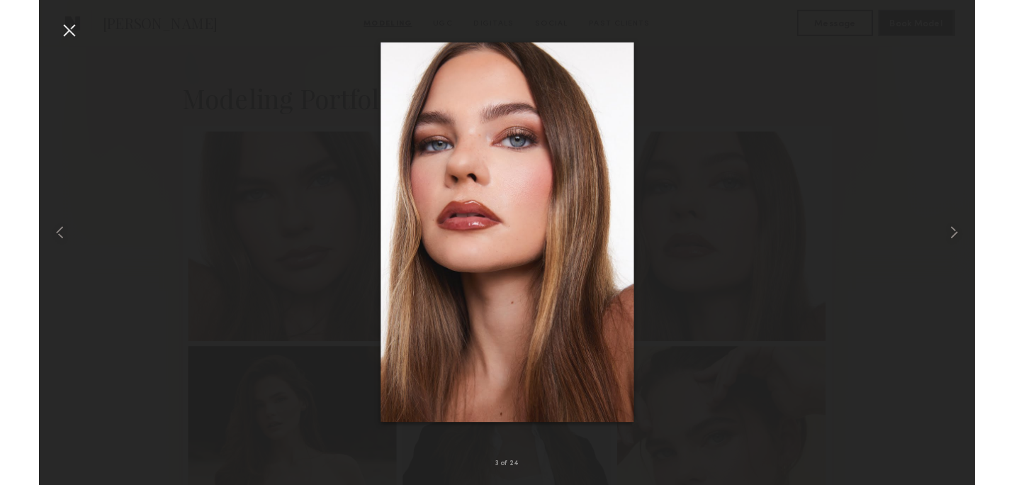
scroll to position [286, 0]
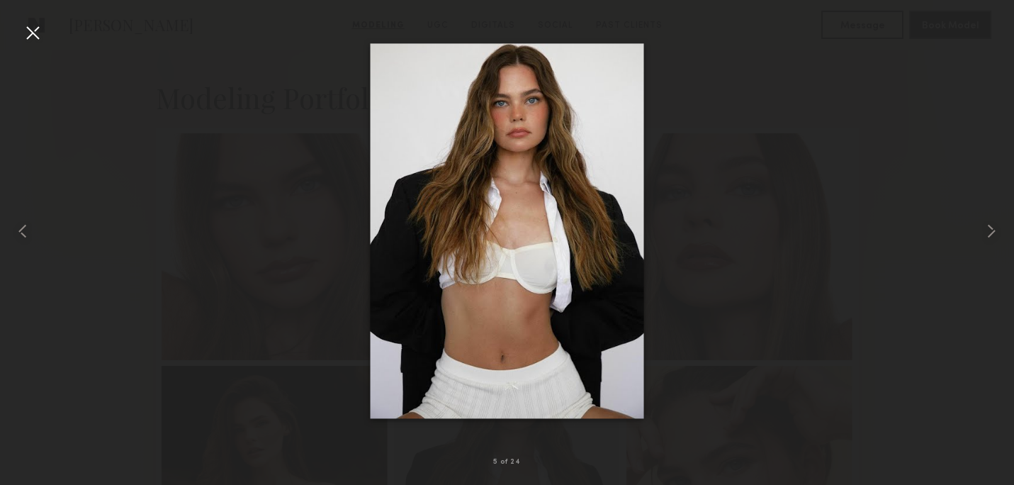
click at [594, 191] on img at bounding box center [507, 230] width 274 height 375
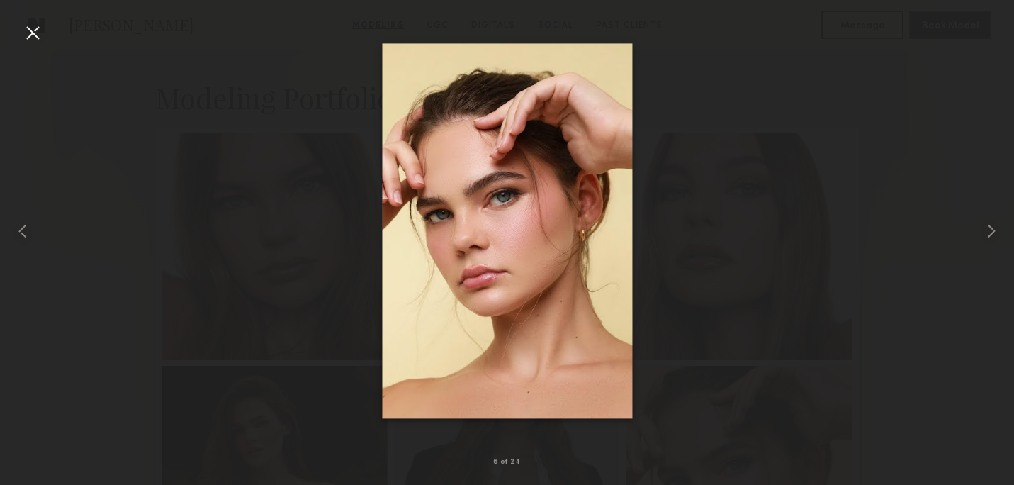
click at [544, 211] on img at bounding box center [507, 230] width 250 height 375
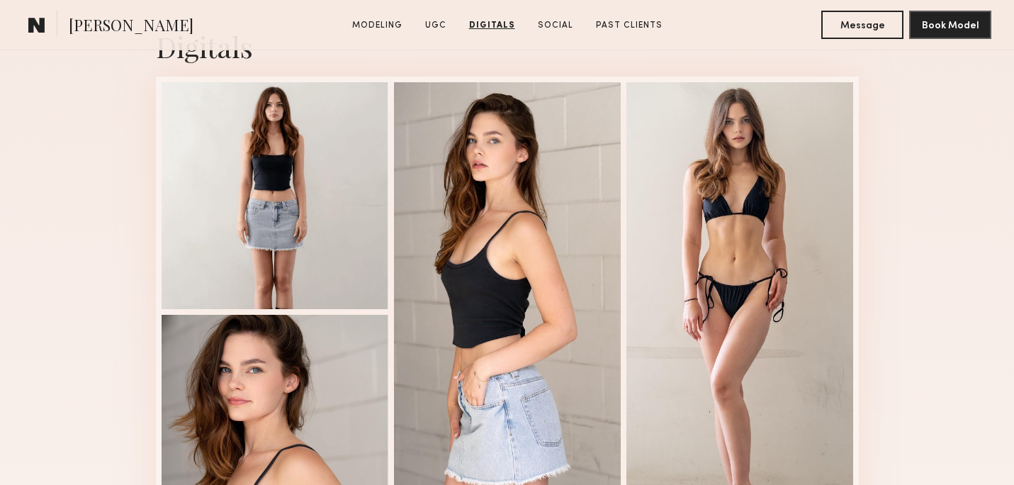
scroll to position [2964, 0]
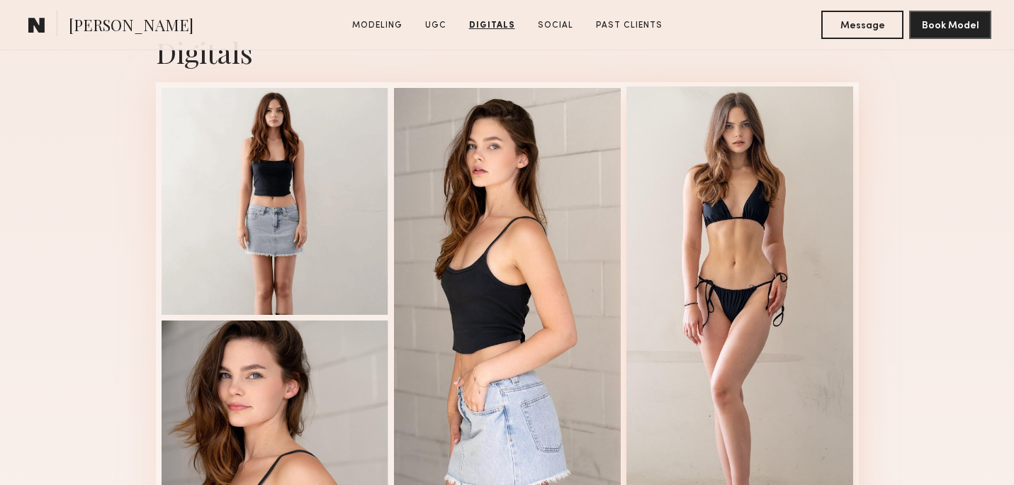
drag, startPoint x: 701, startPoint y: 262, endPoint x: 702, endPoint y: 312, distance: 50.3
click at [660, 285] on div at bounding box center [739, 315] width 227 height 459
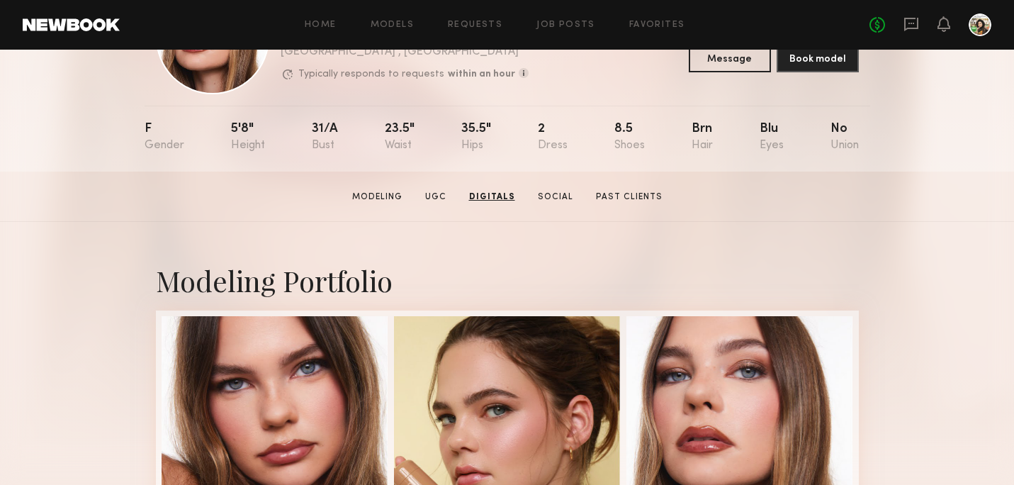
scroll to position [0, 0]
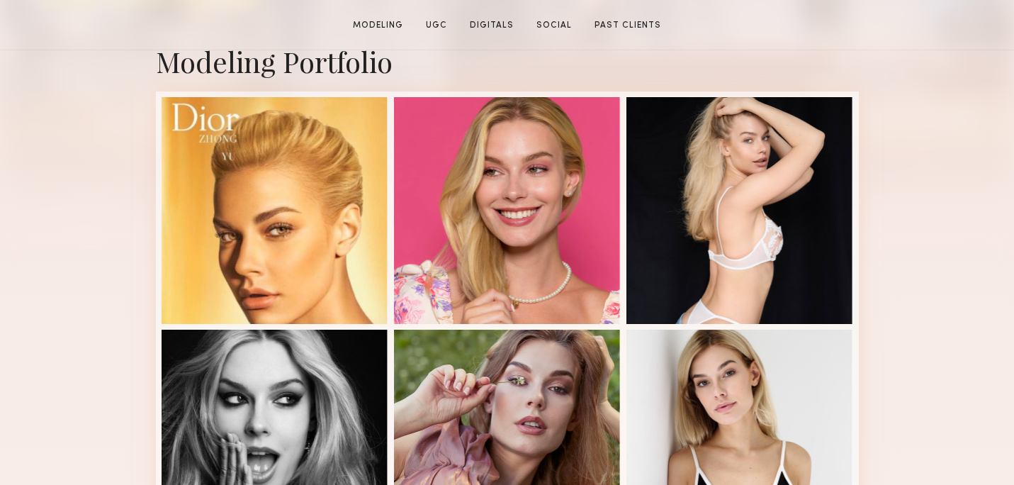
scroll to position [376, 0]
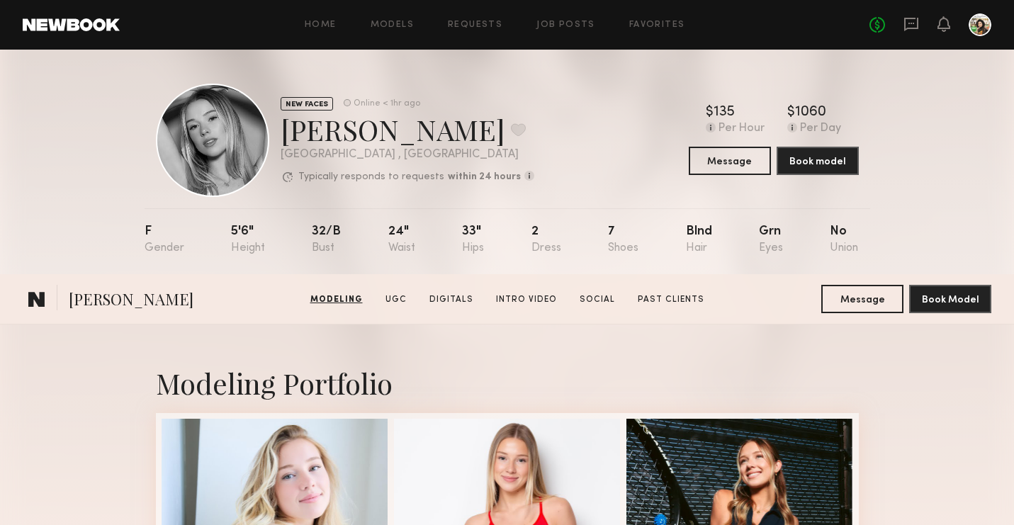
scroll to position [1783, 0]
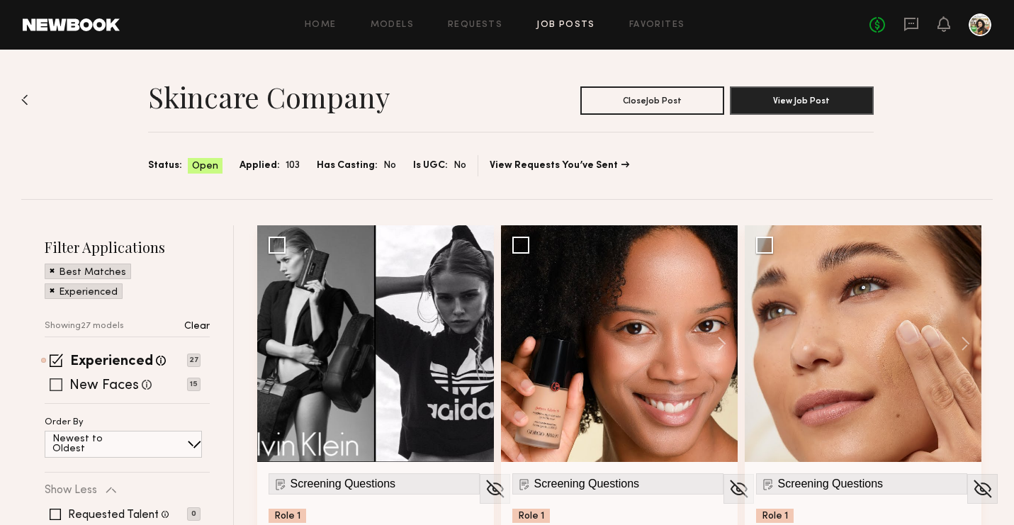
click at [111, 390] on label "New Faces" at bounding box center [103, 386] width 69 height 14
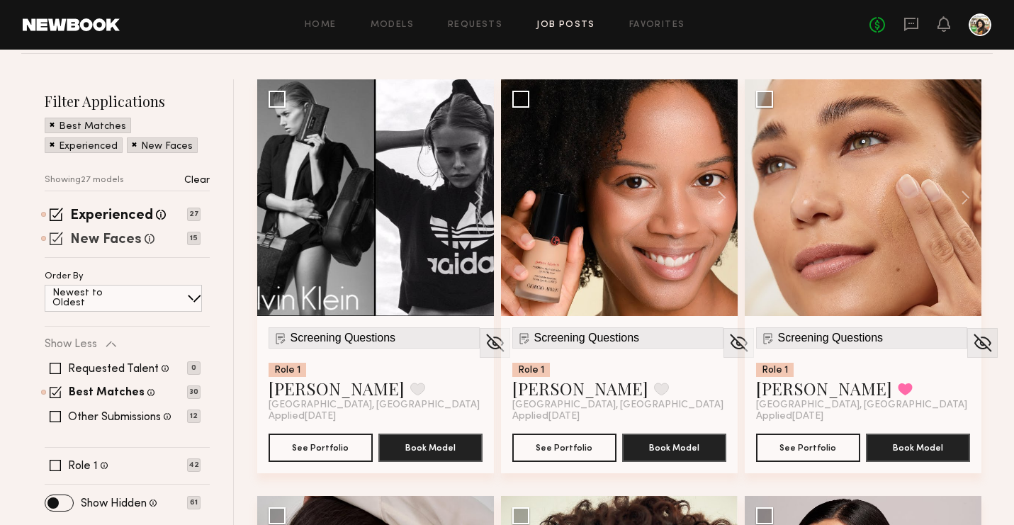
scroll to position [143, 0]
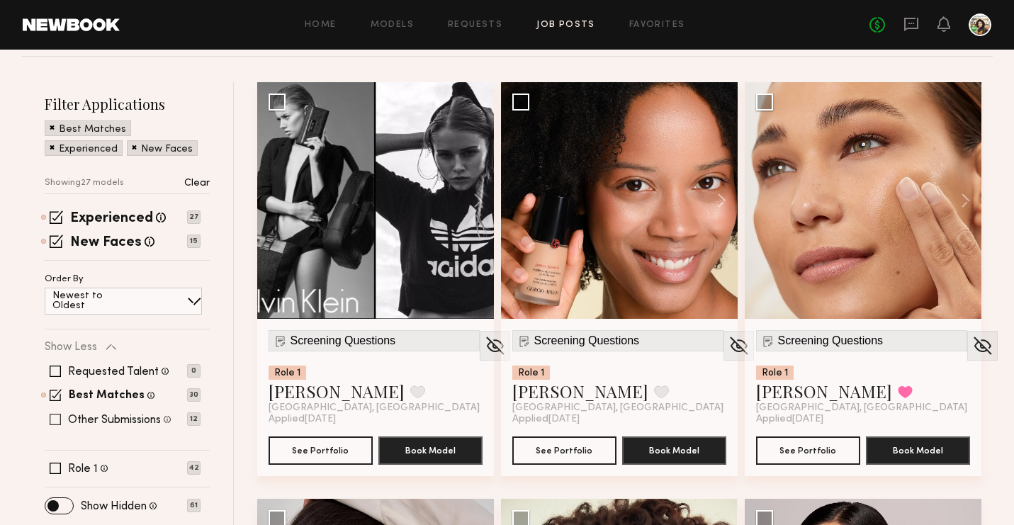
click at [121, 424] on label "Other Submissions" at bounding box center [114, 420] width 93 height 11
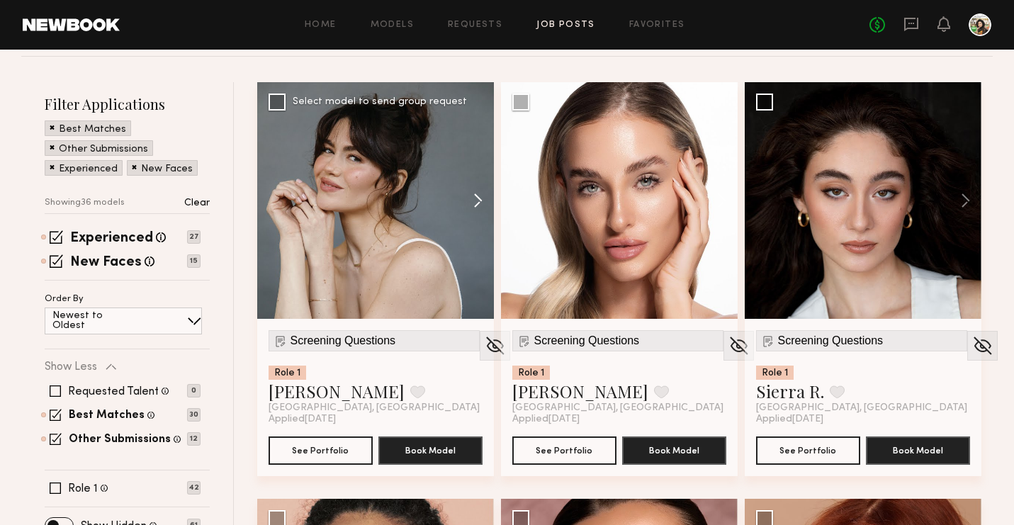
click at [480, 209] on button at bounding box center [471, 200] width 45 height 237
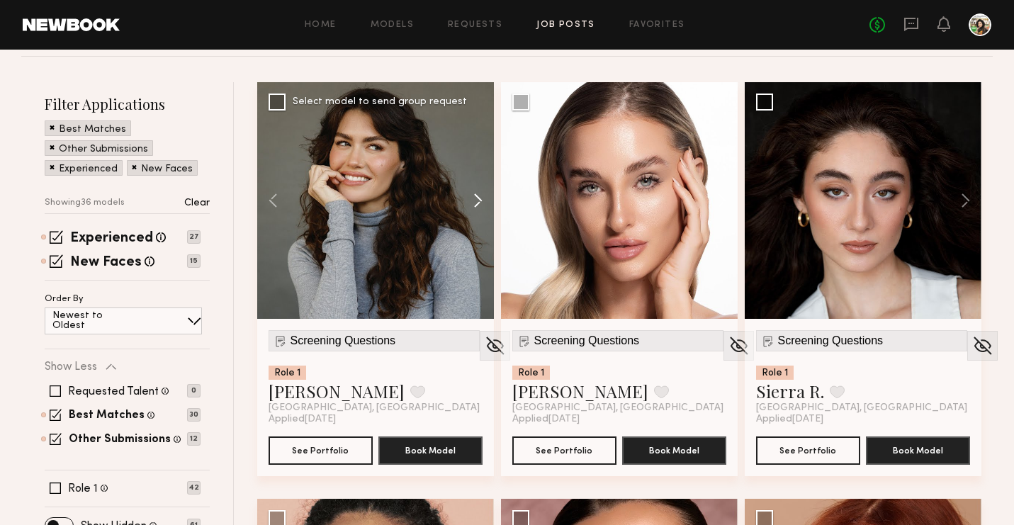
click at [480, 209] on button at bounding box center [471, 200] width 45 height 237
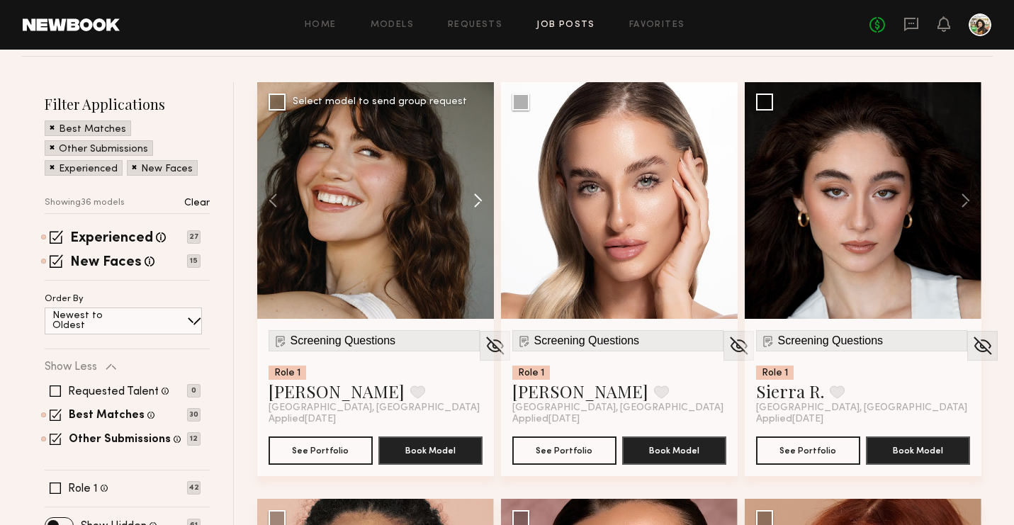
click at [480, 209] on button at bounding box center [471, 200] width 45 height 237
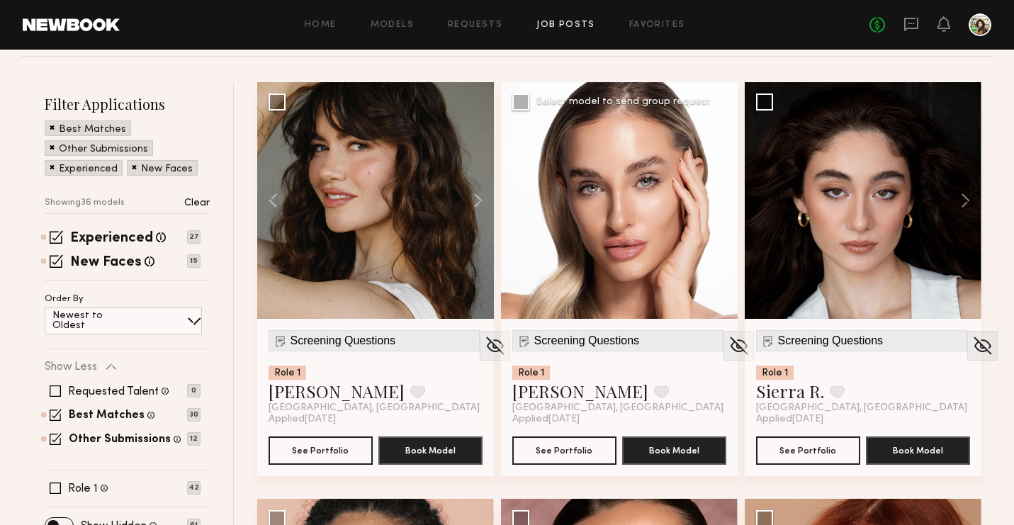
click at [720, 205] on button at bounding box center [714, 200] width 45 height 237
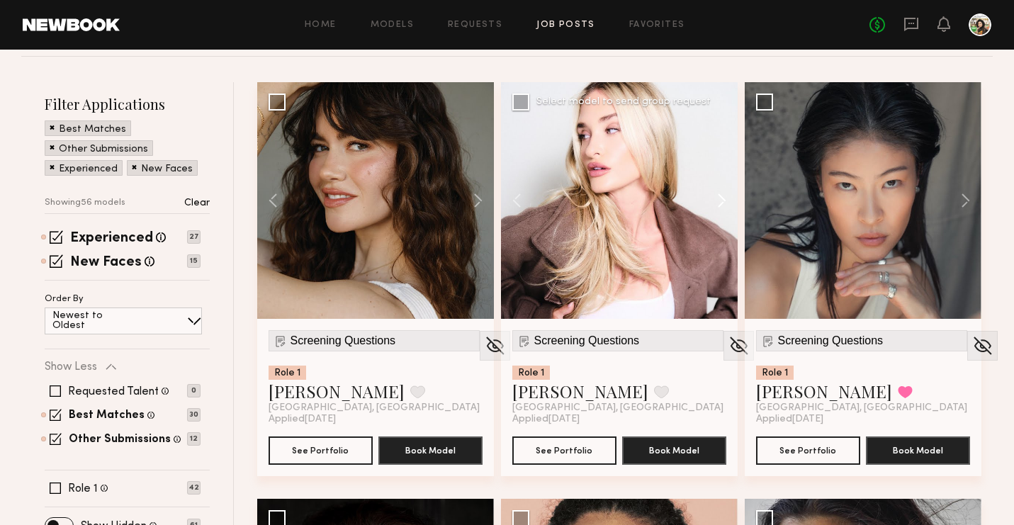
click at [720, 205] on button at bounding box center [714, 200] width 45 height 237
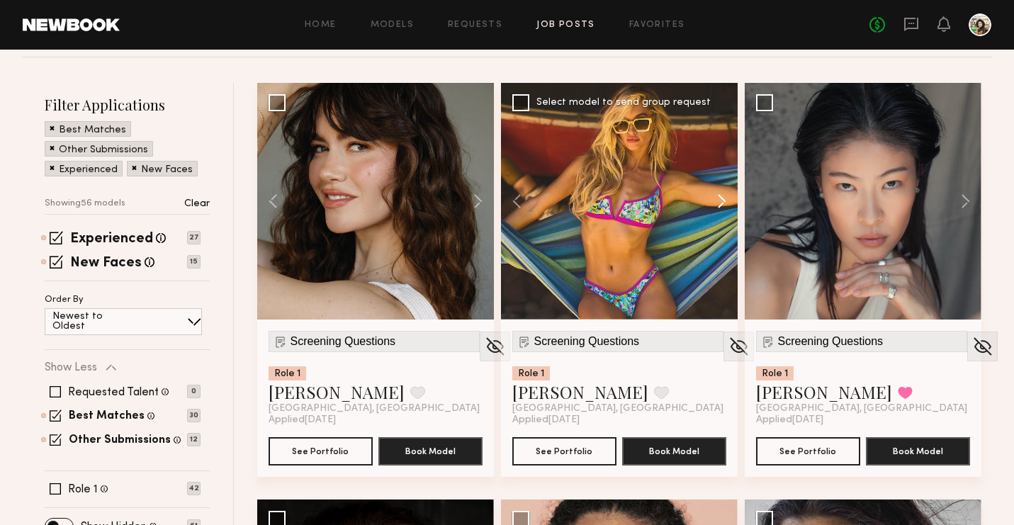
scroll to position [141, 0]
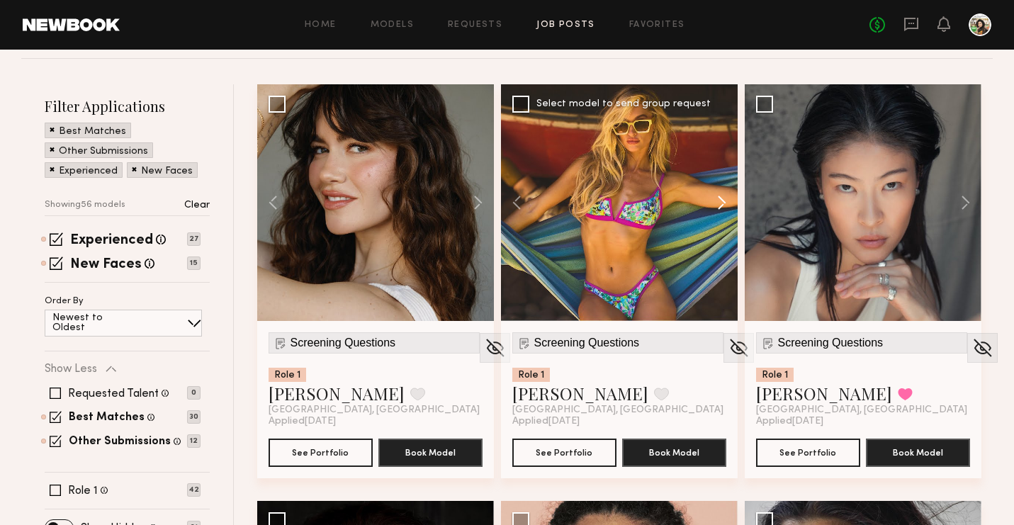
click at [721, 208] on button at bounding box center [714, 202] width 45 height 237
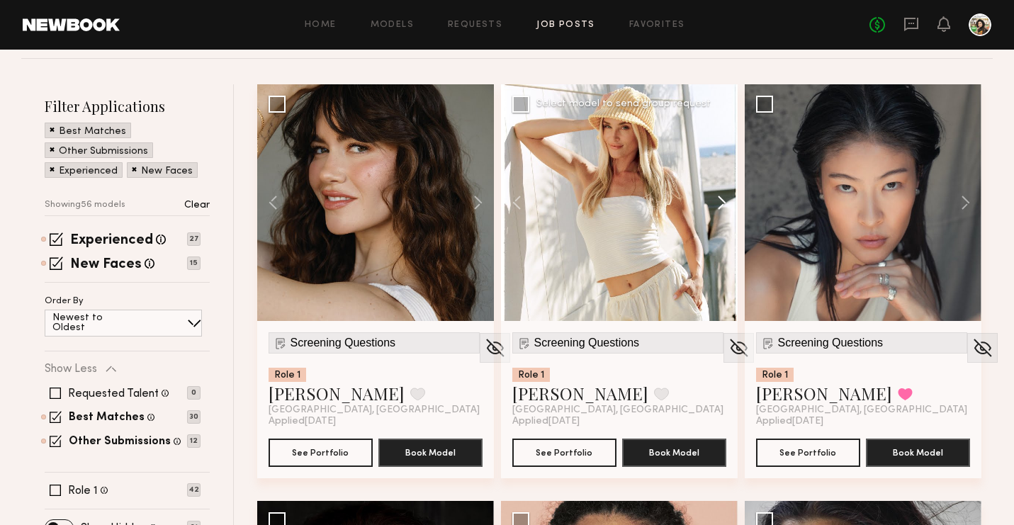
click at [721, 208] on button at bounding box center [714, 202] width 45 height 237
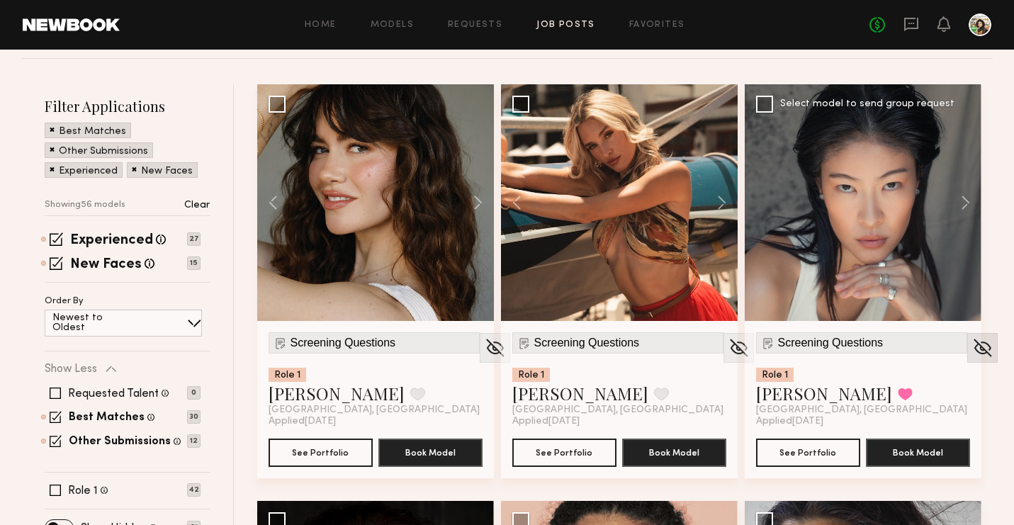
click at [971, 344] on img at bounding box center [982, 347] width 22 height 21
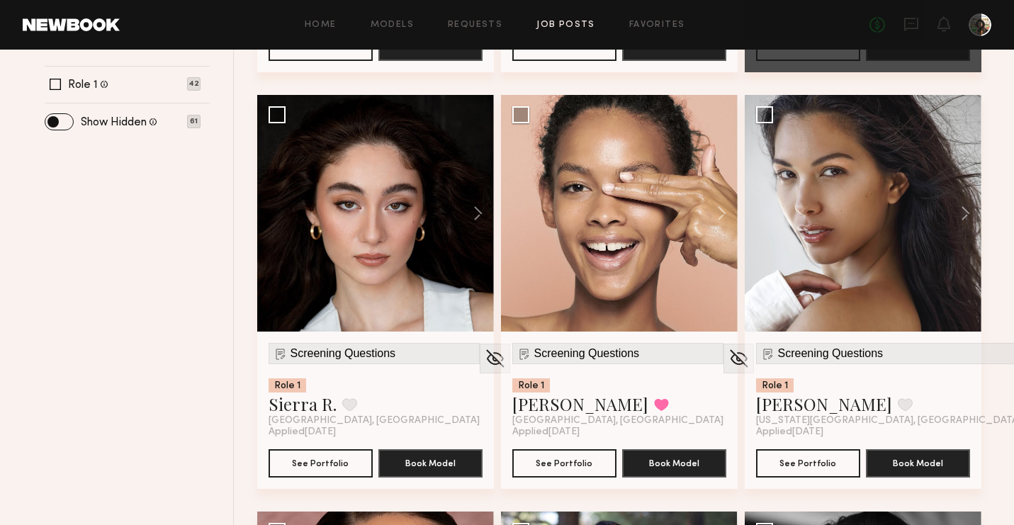
scroll to position [567, 0]
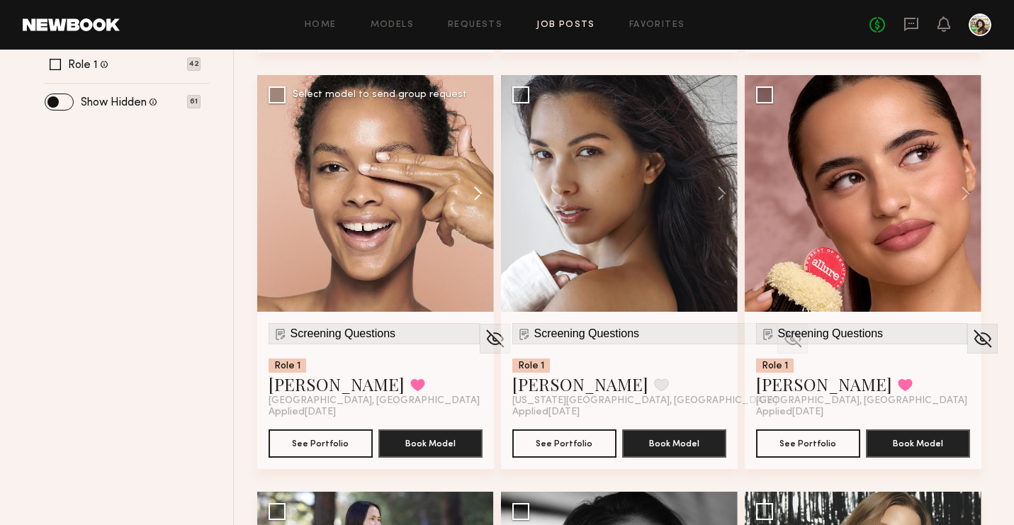
click at [476, 184] on button at bounding box center [471, 193] width 45 height 237
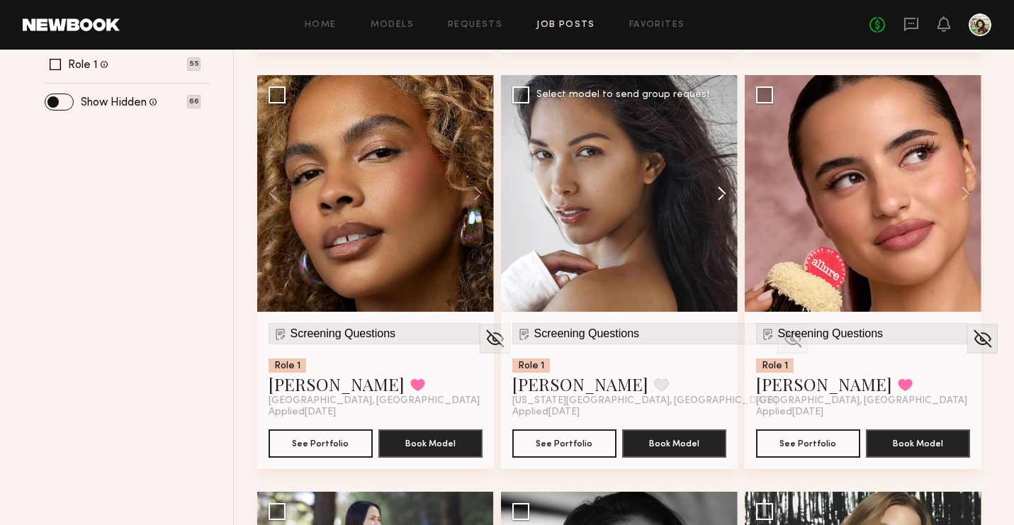
click at [711, 200] on button at bounding box center [714, 193] width 45 height 237
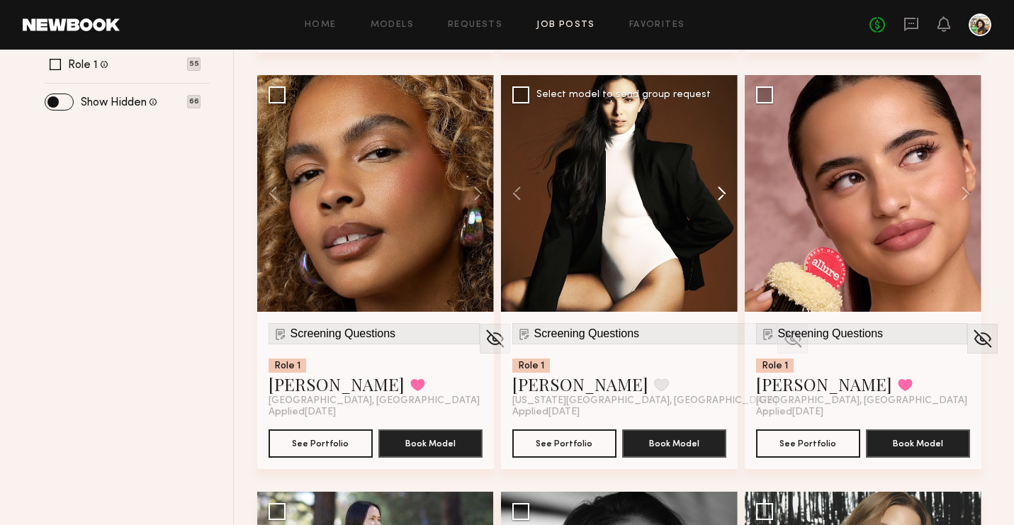
click at [711, 200] on button at bounding box center [714, 193] width 45 height 237
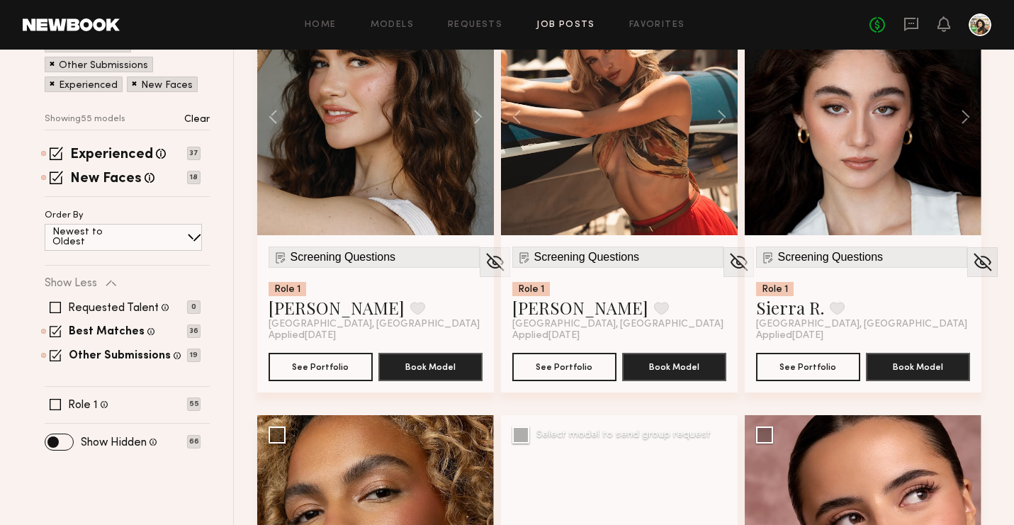
scroll to position [212, 0]
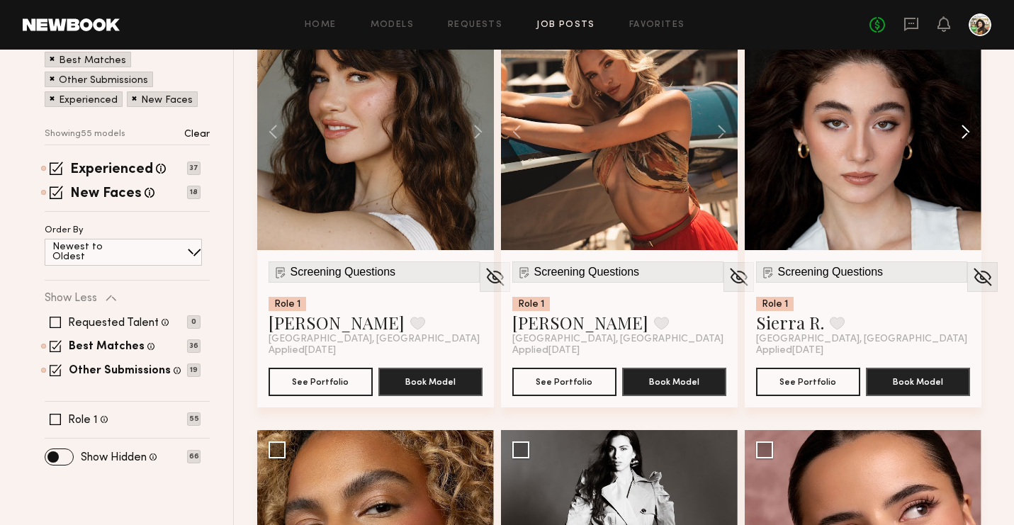
click at [964, 134] on button at bounding box center [958, 131] width 45 height 237
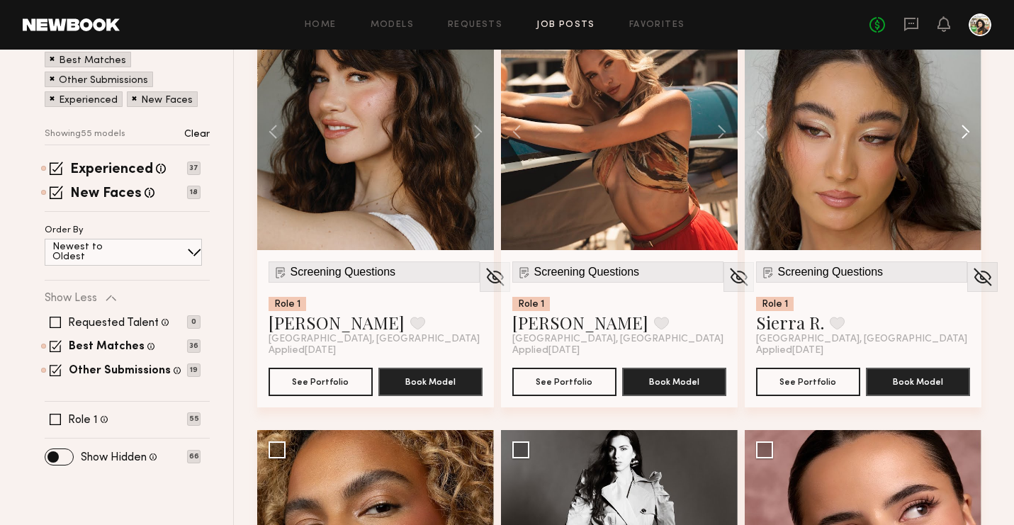
click at [964, 134] on button at bounding box center [958, 131] width 45 height 237
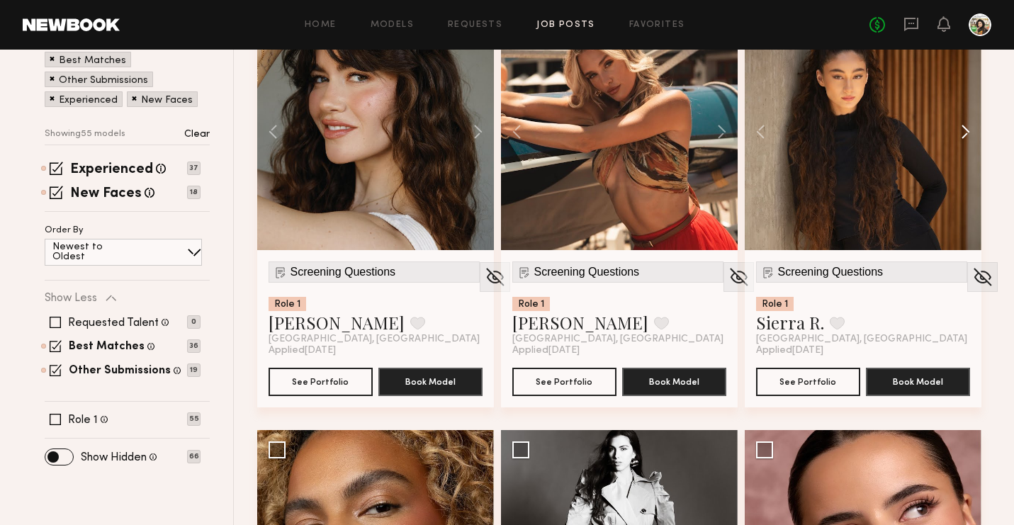
click at [964, 134] on button at bounding box center [958, 131] width 45 height 237
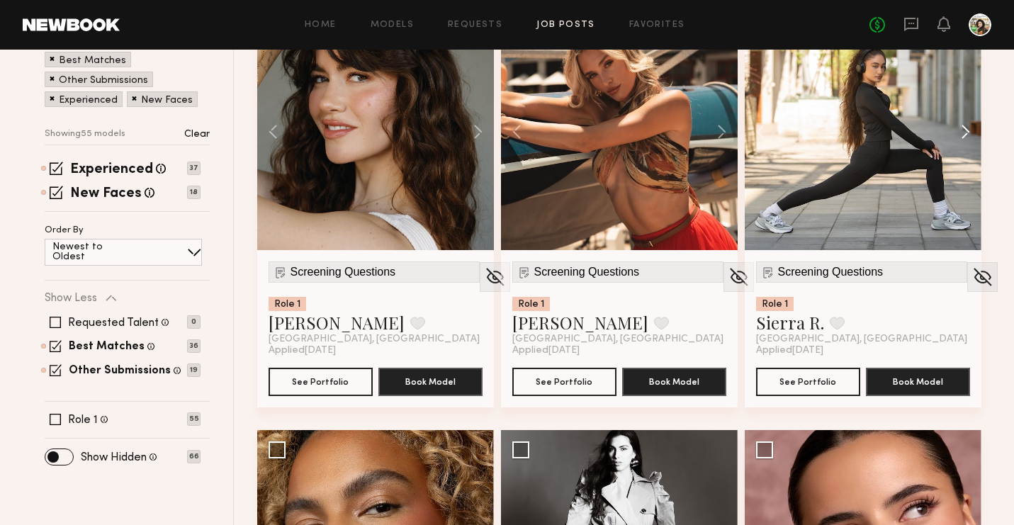
click at [964, 134] on button at bounding box center [958, 131] width 45 height 237
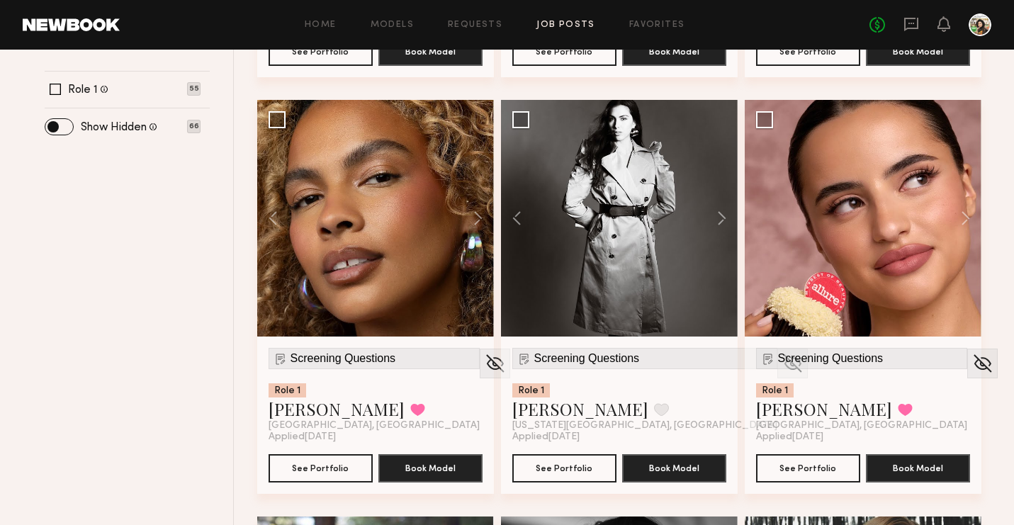
scroll to position [600, 0]
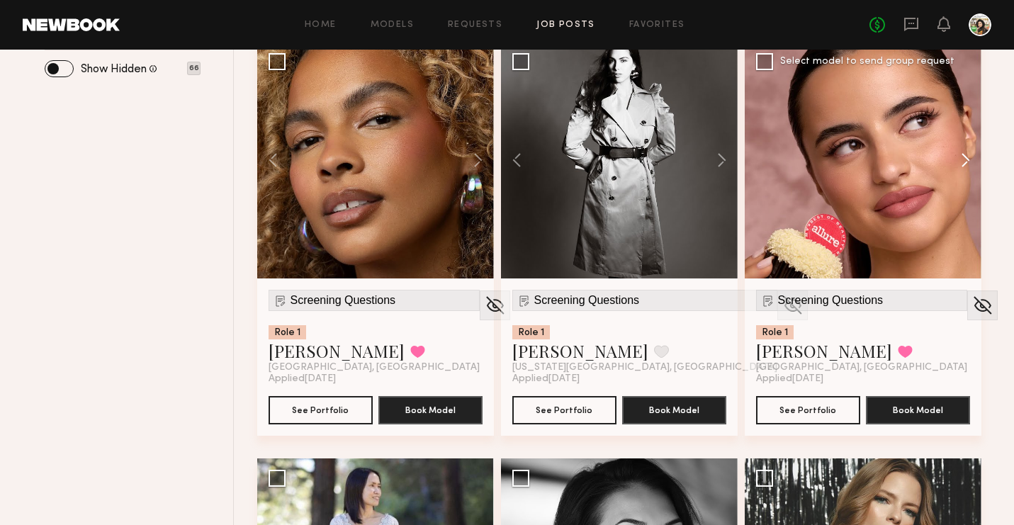
click at [966, 155] on button at bounding box center [958, 160] width 45 height 237
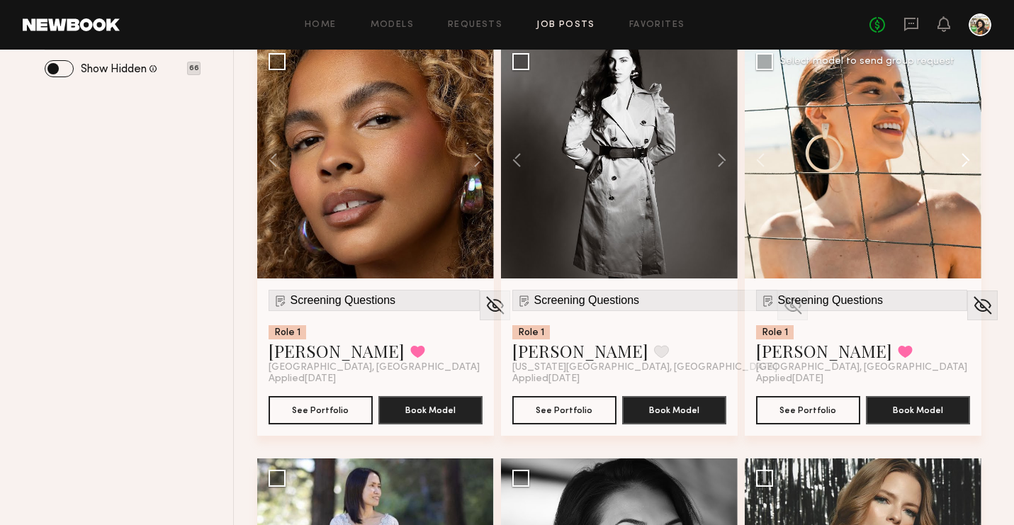
click at [966, 155] on button at bounding box center [958, 160] width 45 height 237
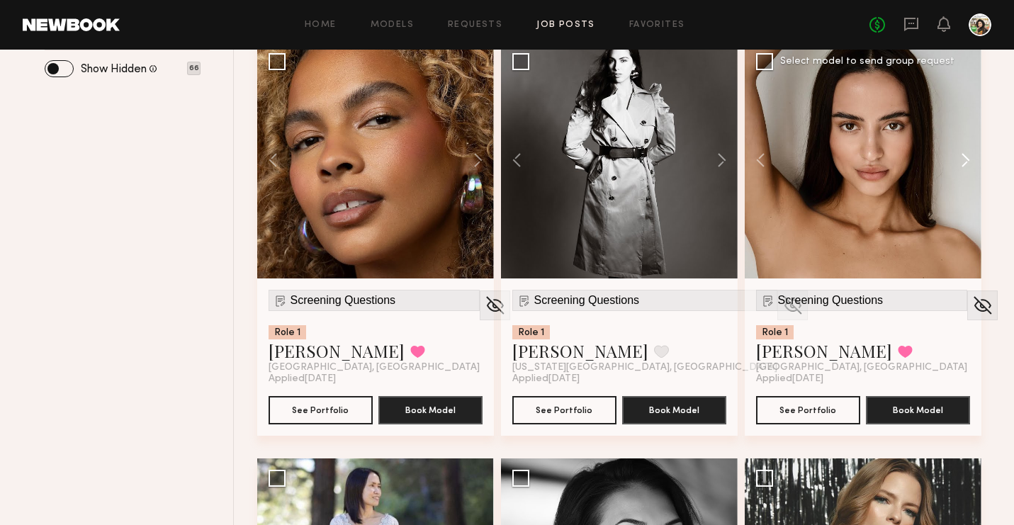
click at [966, 155] on button at bounding box center [958, 160] width 45 height 237
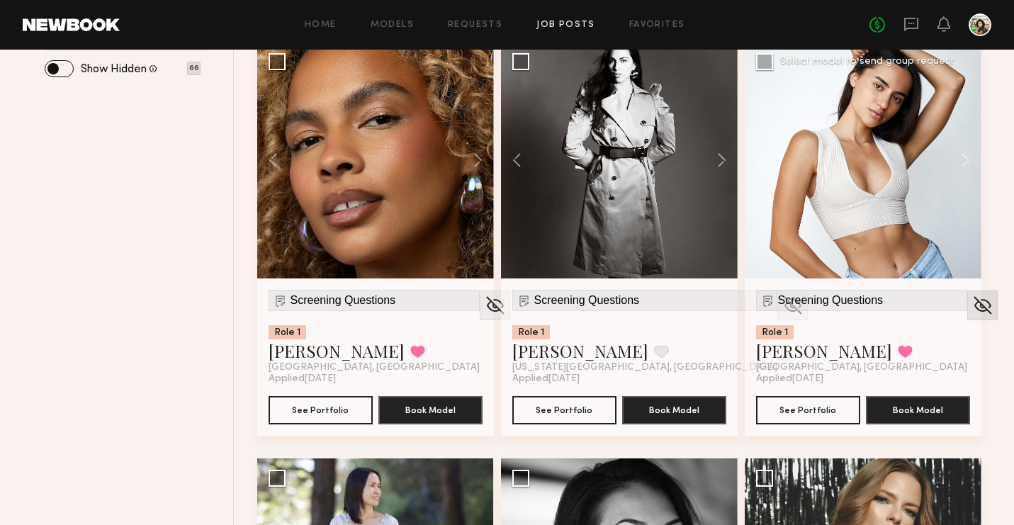
click at [971, 309] on img at bounding box center [982, 305] width 22 height 21
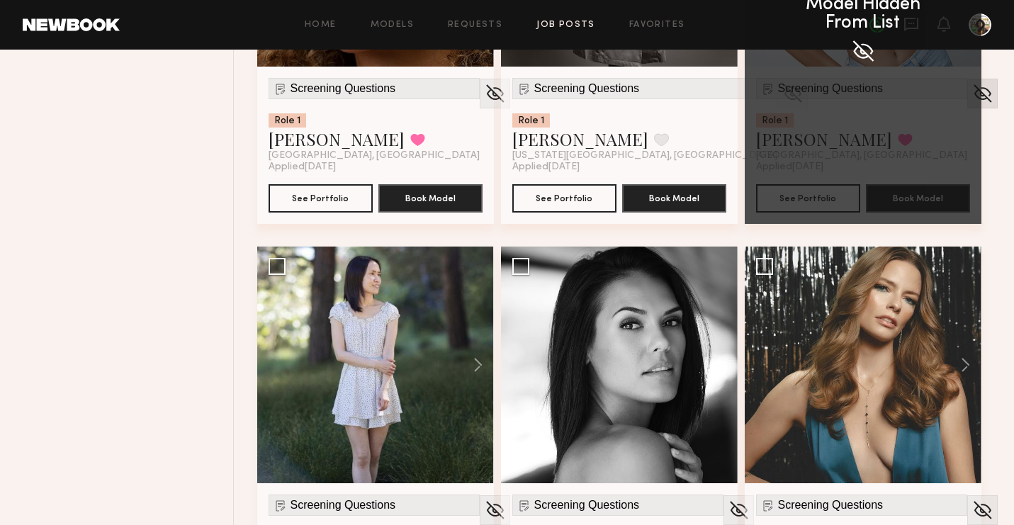
scroll to position [979, 0]
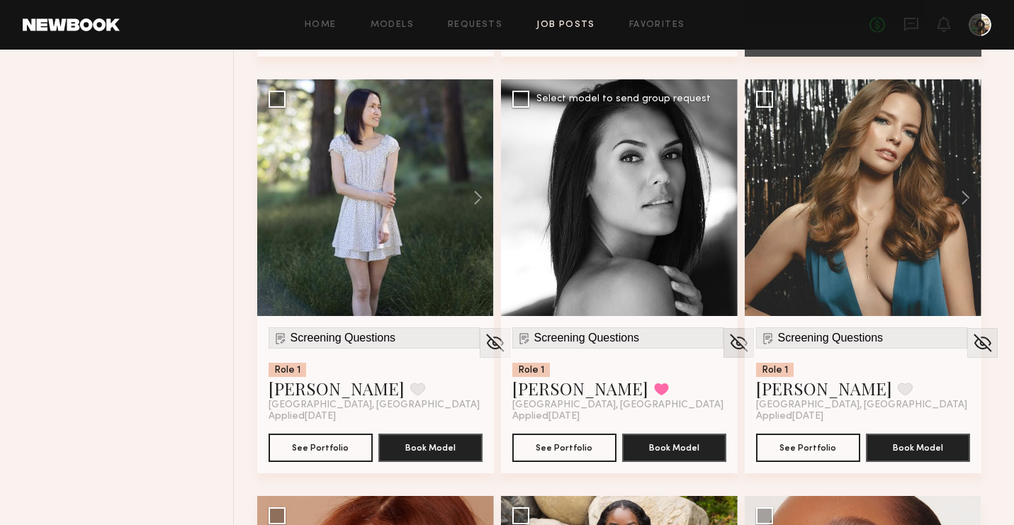
click at [971, 343] on img at bounding box center [982, 342] width 22 height 21
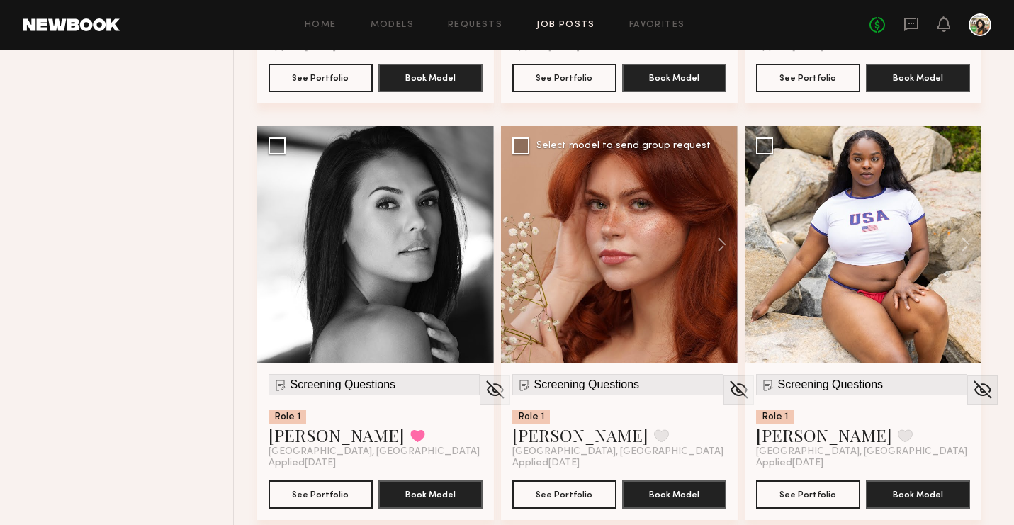
scroll to position [911, 0]
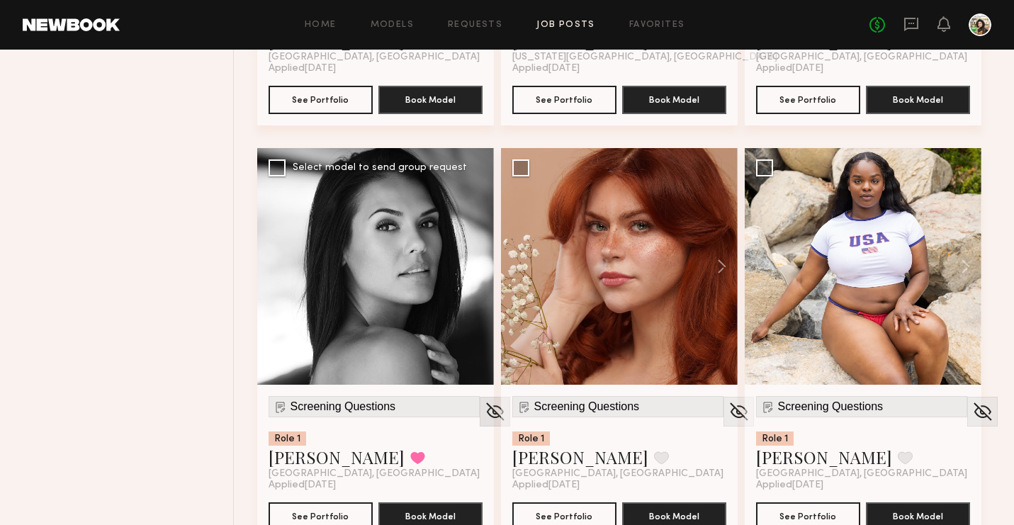
click at [484, 407] on img at bounding box center [495, 411] width 22 height 21
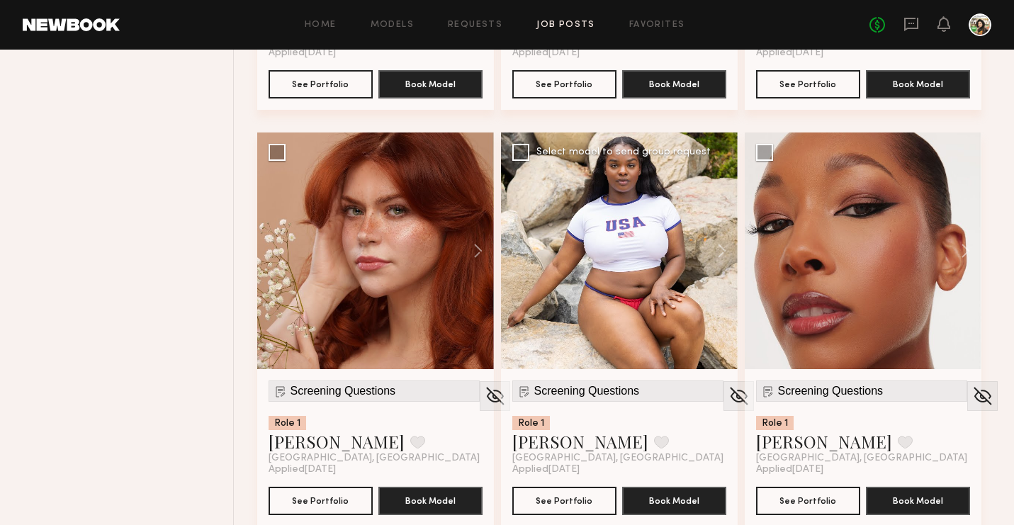
scroll to position [967, 0]
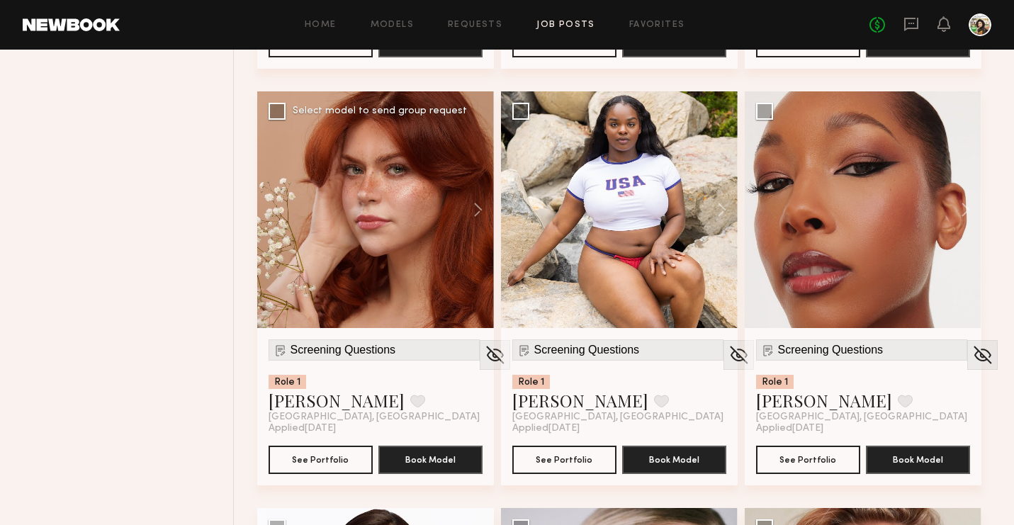
click at [352, 416] on div "[GEOGRAPHIC_DATA], [GEOGRAPHIC_DATA]" at bounding box center [374, 417] width 211 height 11
click at [410, 399] on button at bounding box center [417, 401] width 15 height 13
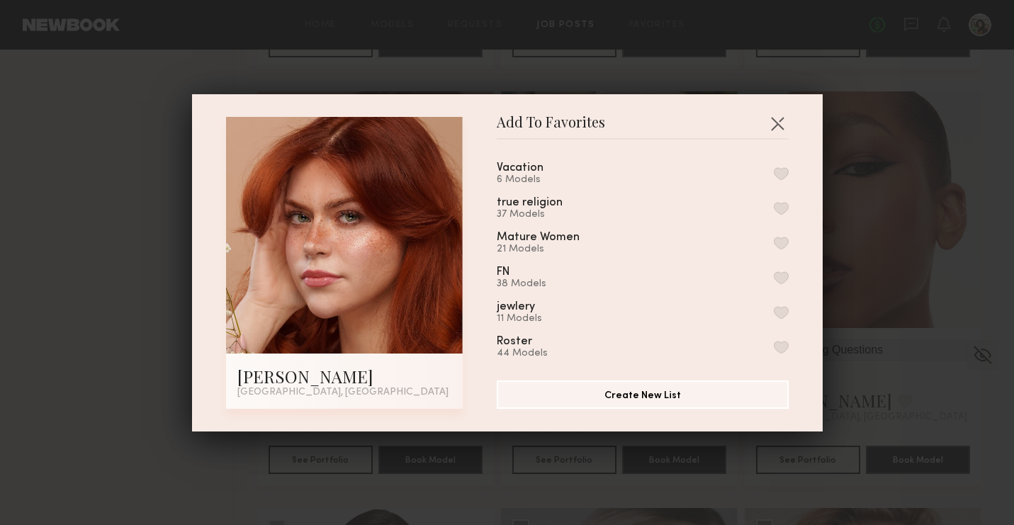
click at [774, 167] on button "button" at bounding box center [781, 173] width 15 height 13
click at [774, 118] on button "button" at bounding box center [777, 123] width 23 height 23
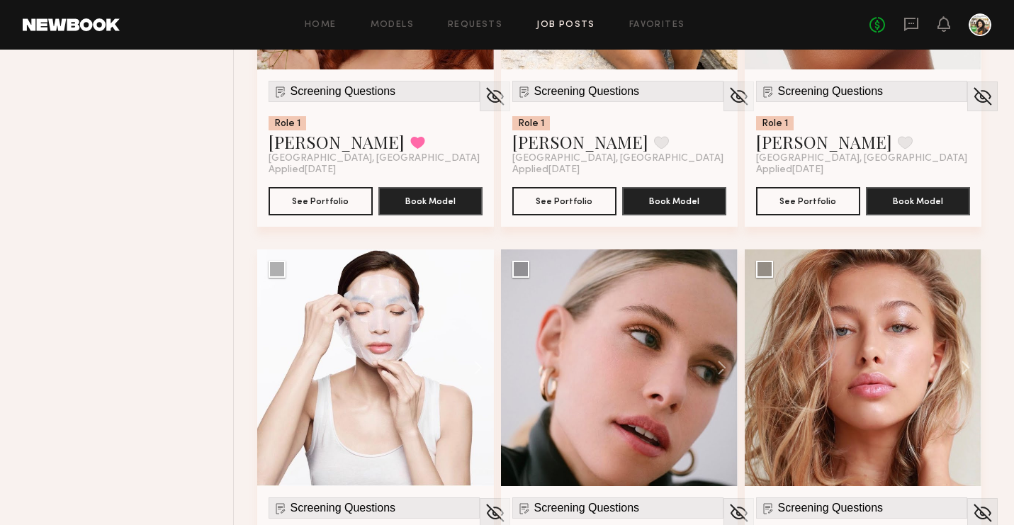
scroll to position [1375, 0]
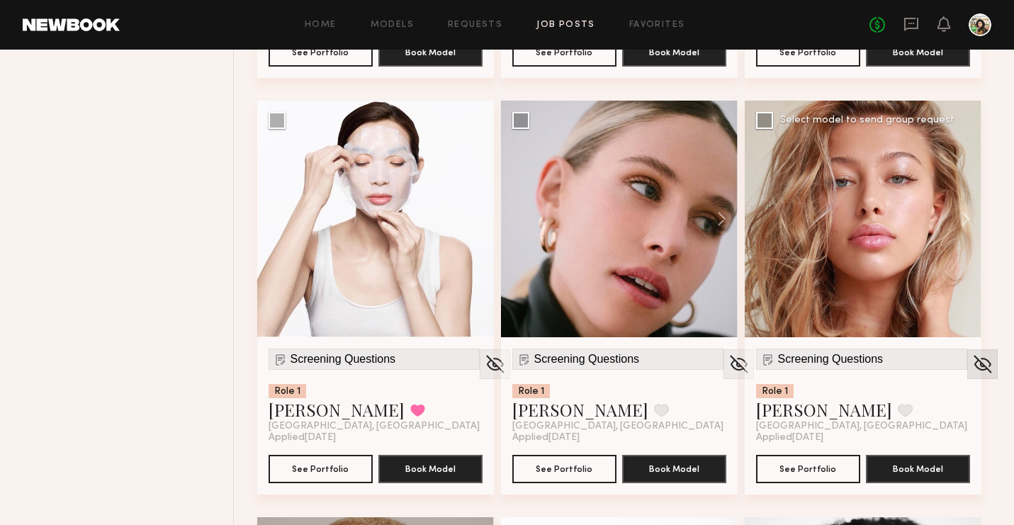
click at [971, 363] on img at bounding box center [982, 364] width 22 height 21
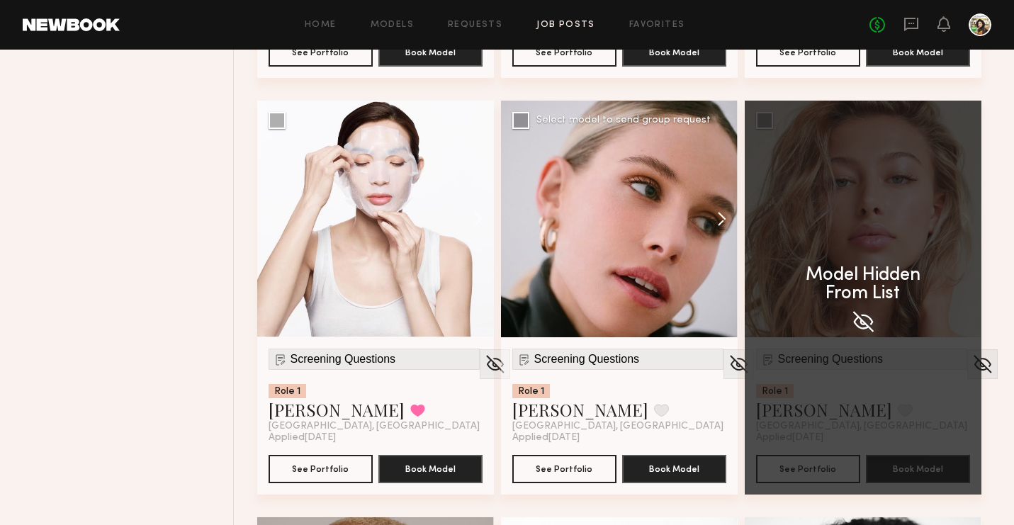
click at [725, 233] on button at bounding box center [714, 219] width 45 height 237
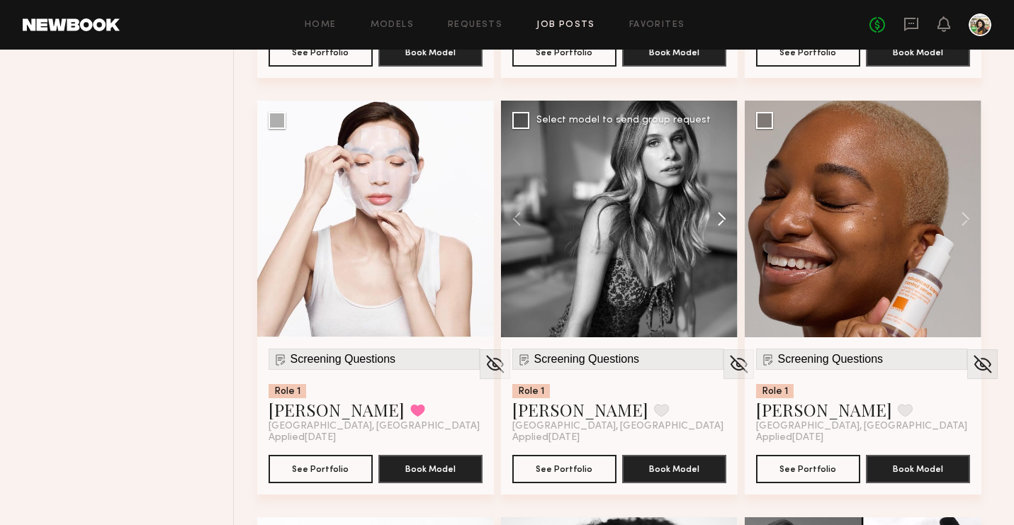
click at [725, 233] on button at bounding box center [714, 219] width 45 height 237
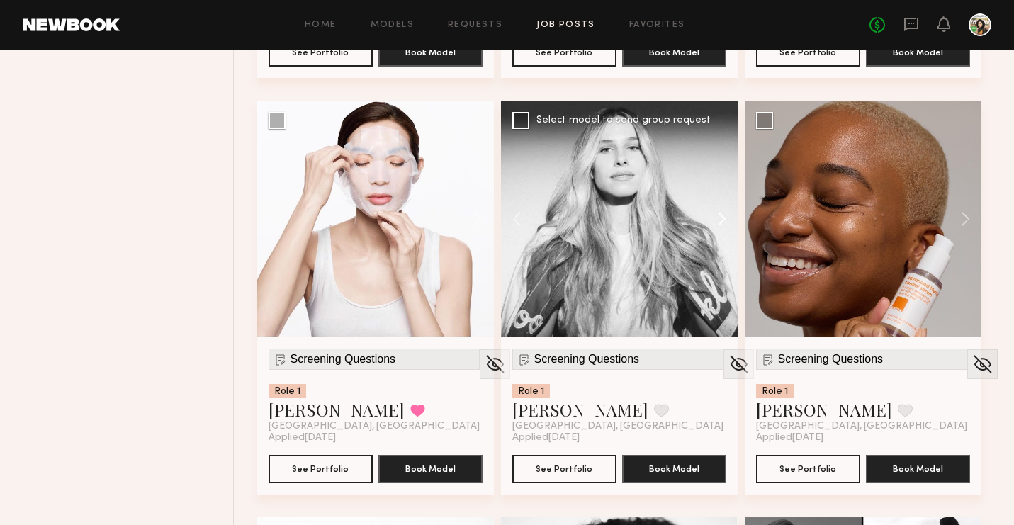
click at [725, 233] on button at bounding box center [714, 219] width 45 height 237
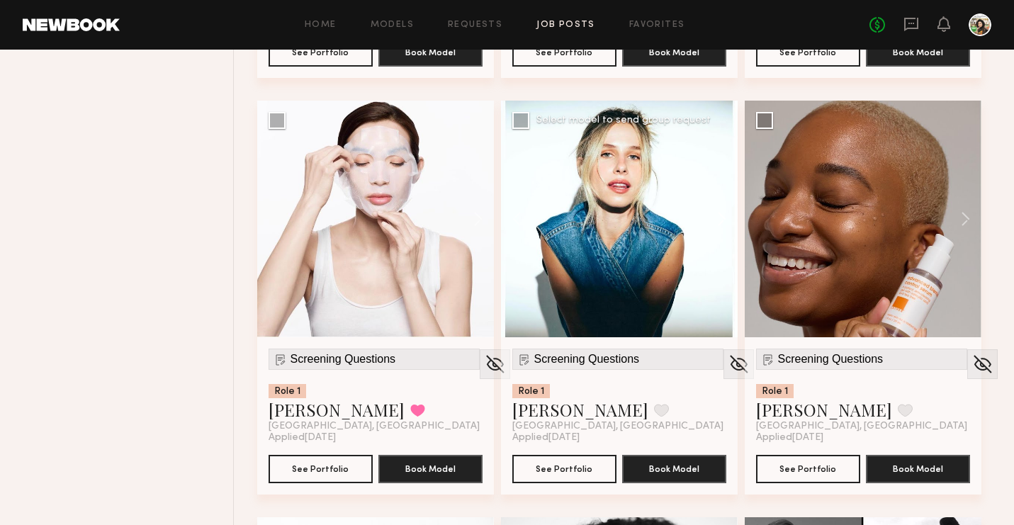
click at [725, 233] on button at bounding box center [714, 219] width 45 height 237
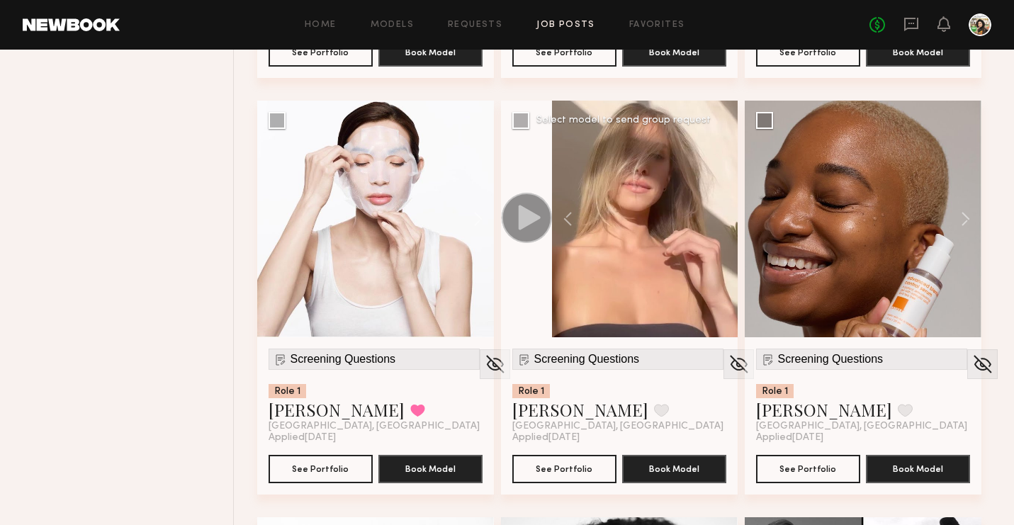
click at [725, 233] on div at bounding box center [645, 219] width 186 height 237
click at [971, 356] on img at bounding box center [982, 364] width 22 height 21
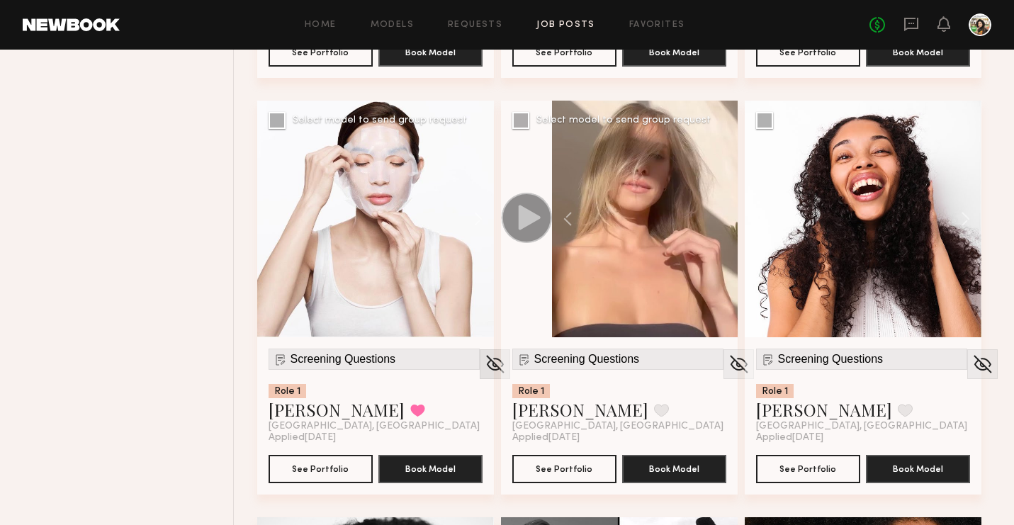
click at [484, 365] on img at bounding box center [495, 364] width 22 height 21
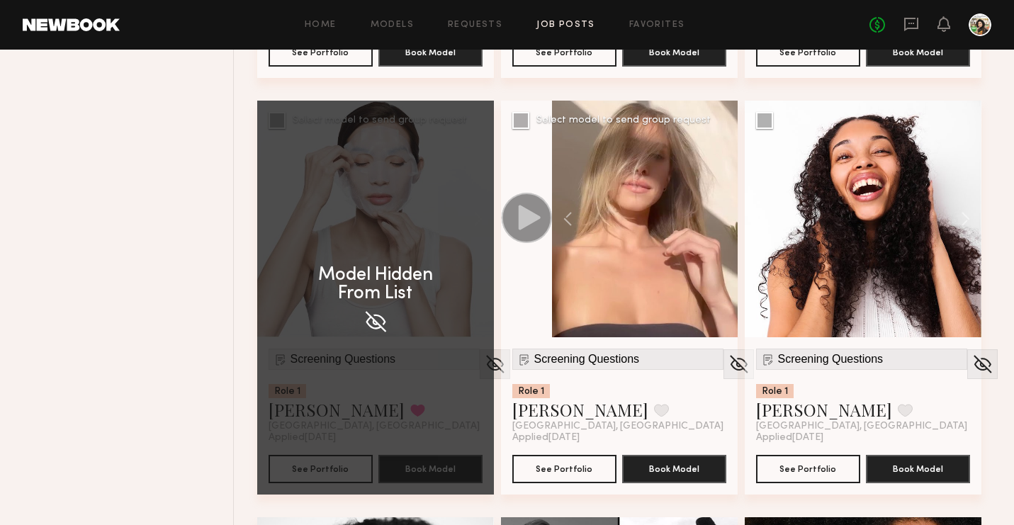
scroll to position [1529, 0]
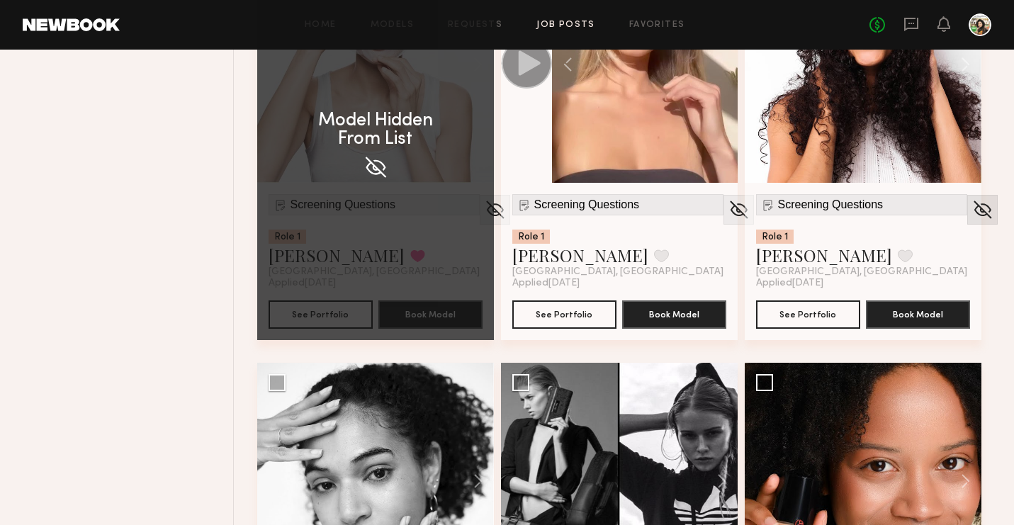
click at [971, 214] on img at bounding box center [982, 209] width 22 height 21
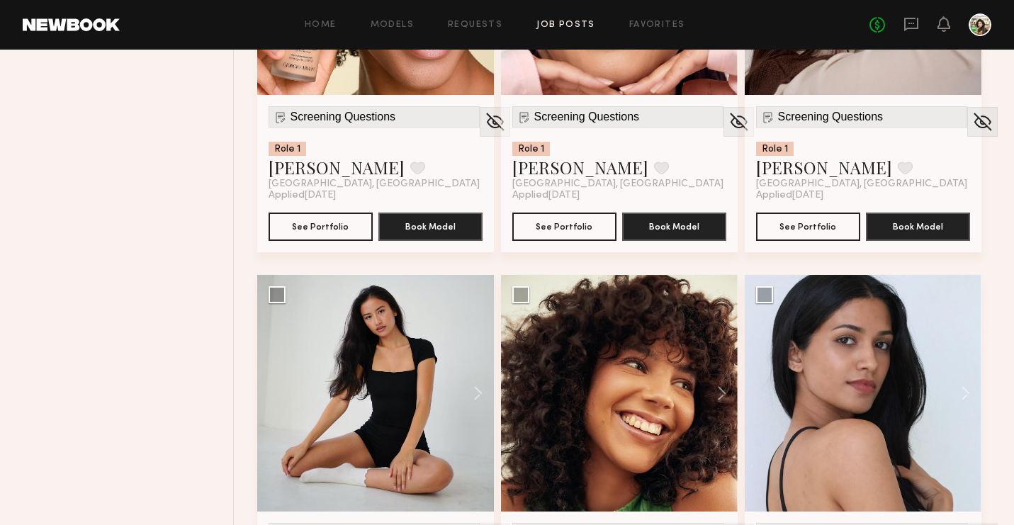
scroll to position [0, 0]
